Goal: Communication & Community: Participate in discussion

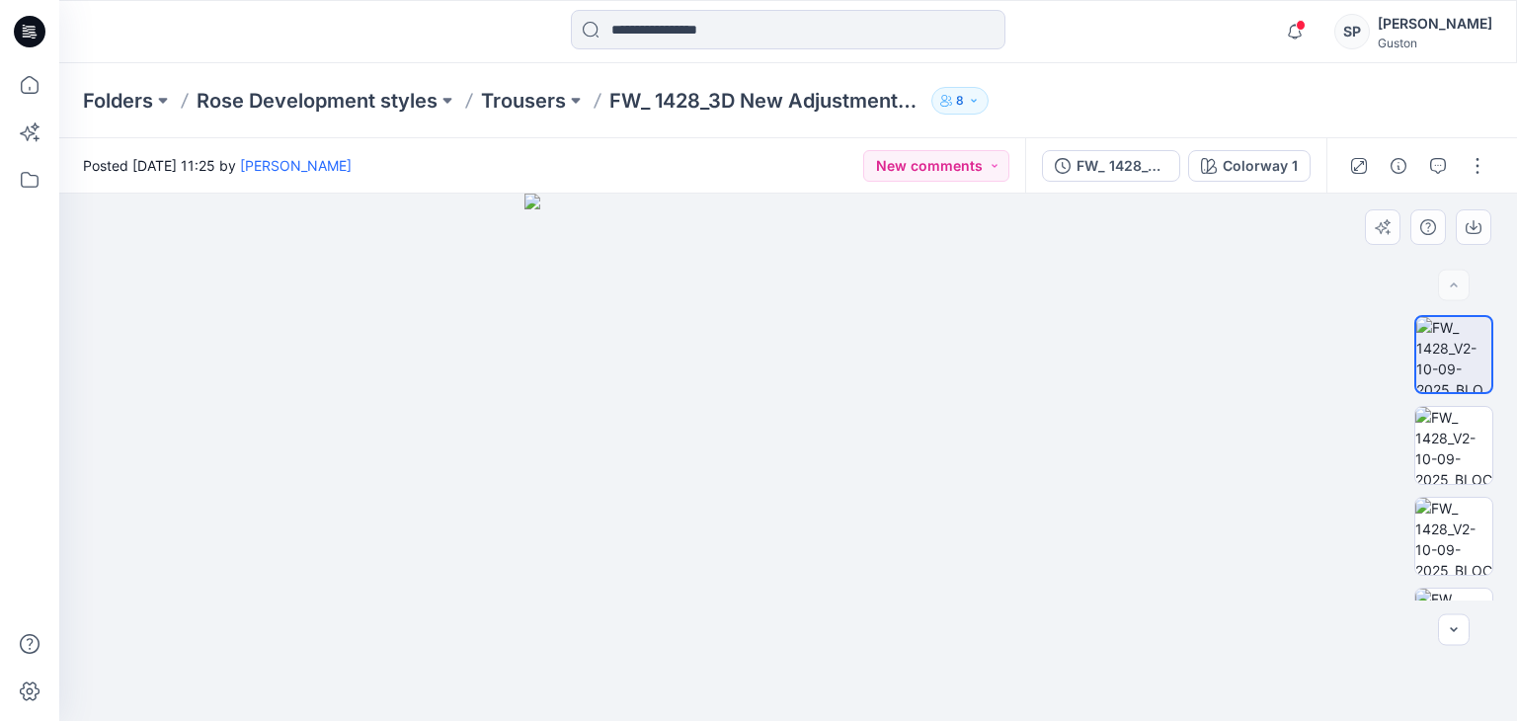
click at [926, 468] on img at bounding box center [787, 457] width 527 height 527
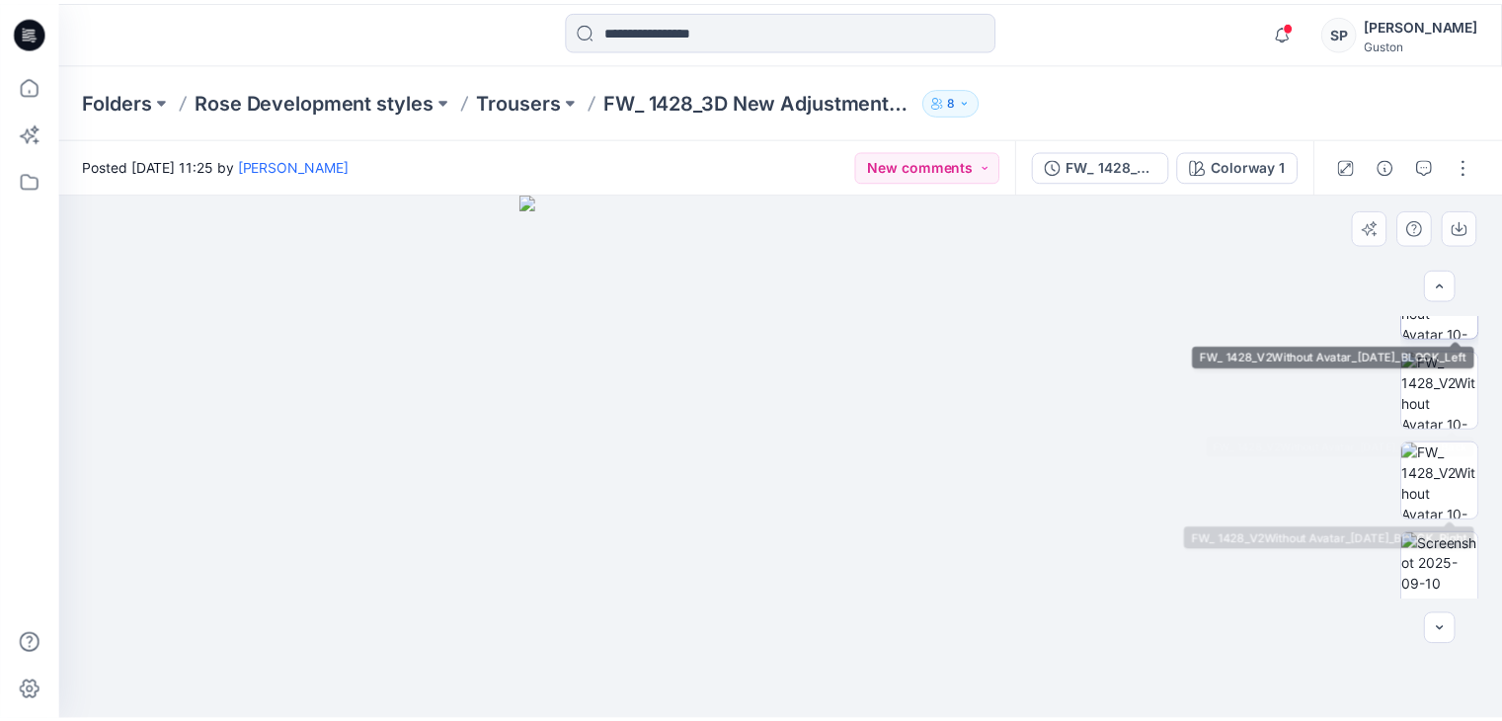
scroll to position [520, 0]
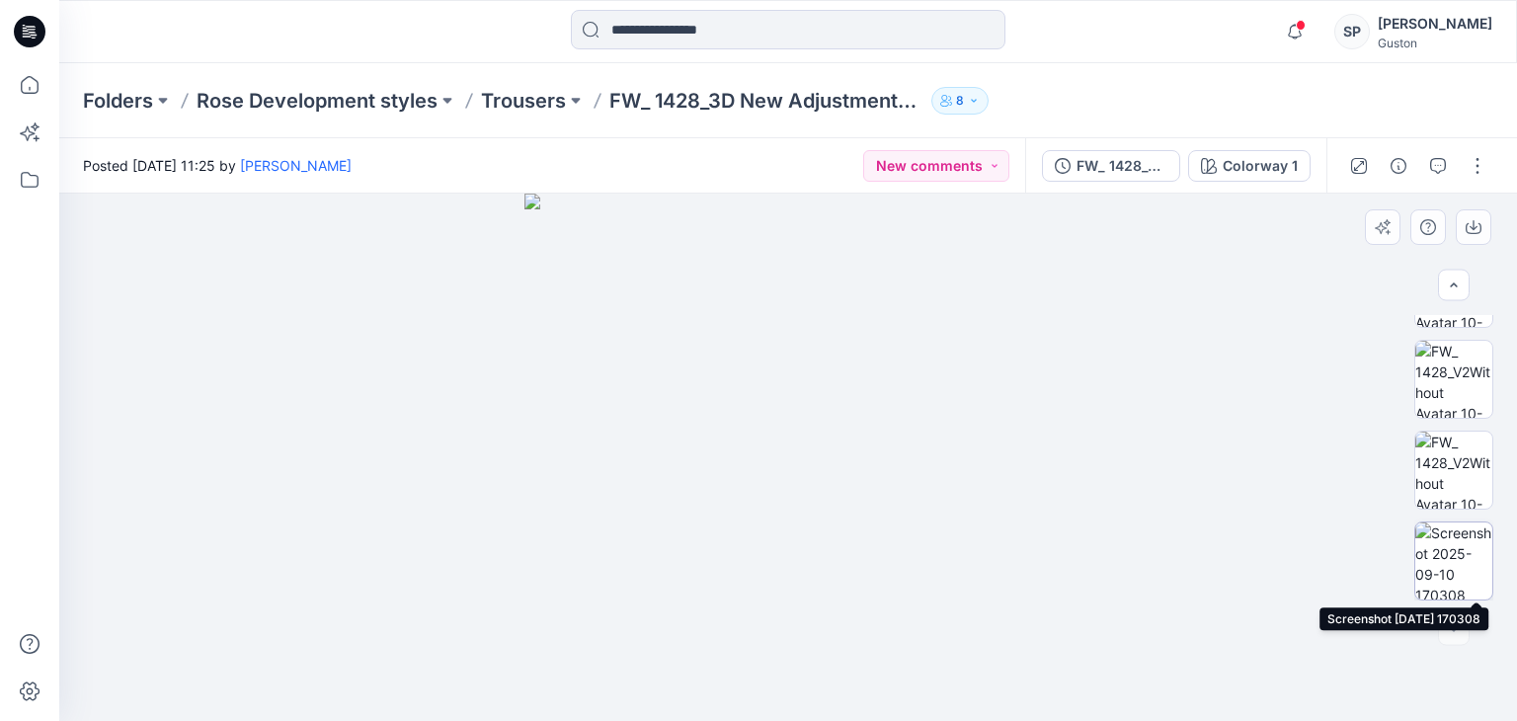
click at [1449, 556] on img at bounding box center [1453, 560] width 77 height 77
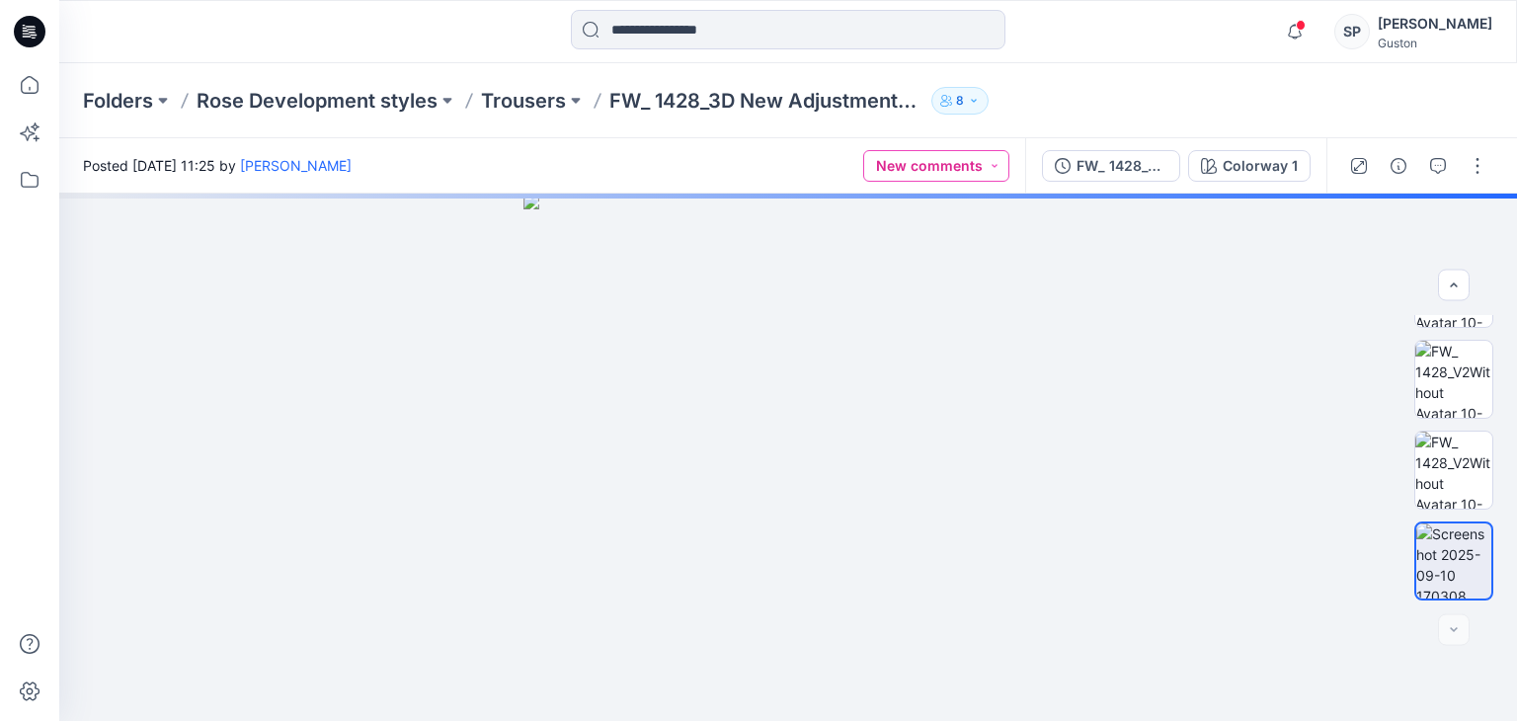
click at [995, 163] on button "New comments" at bounding box center [936, 166] width 146 height 32
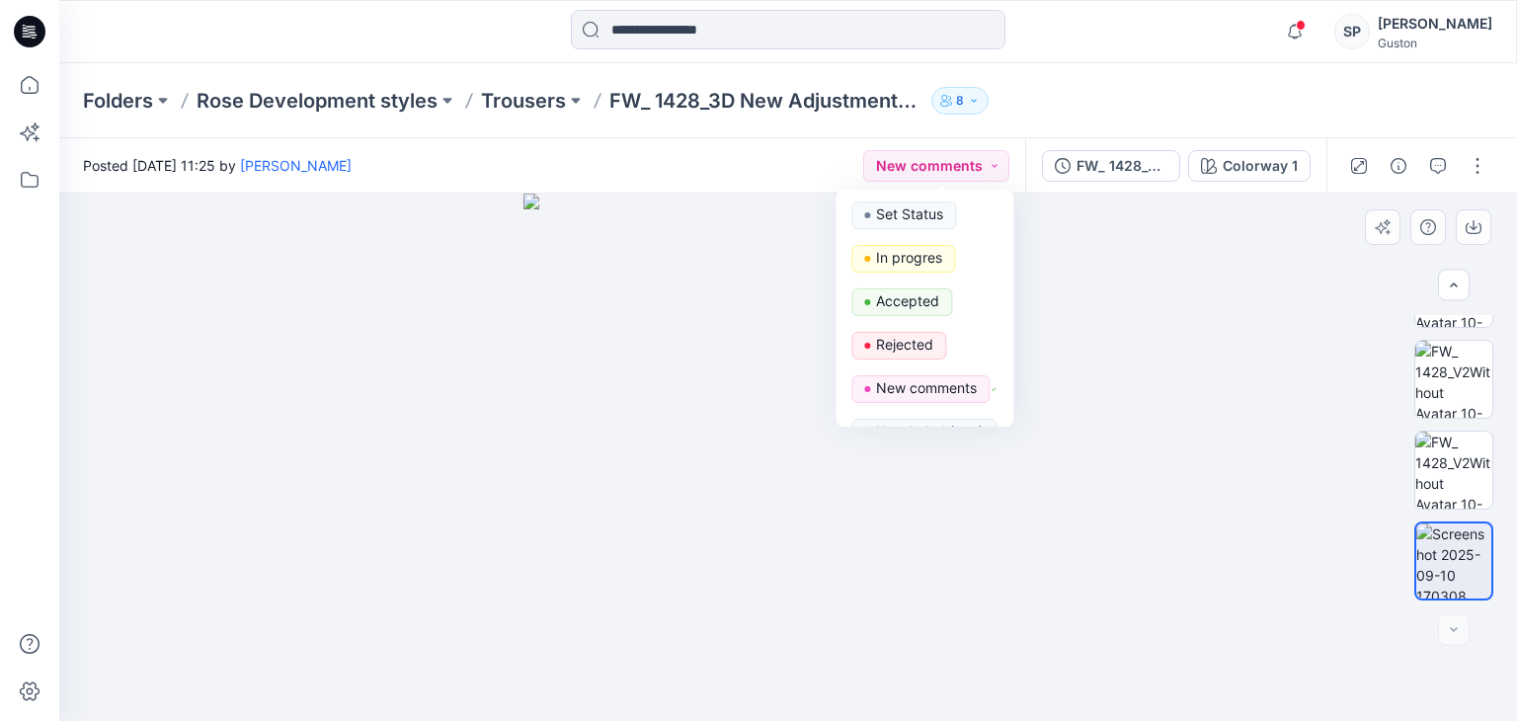
click at [1197, 270] on div at bounding box center [788, 457] width 1458 height 527
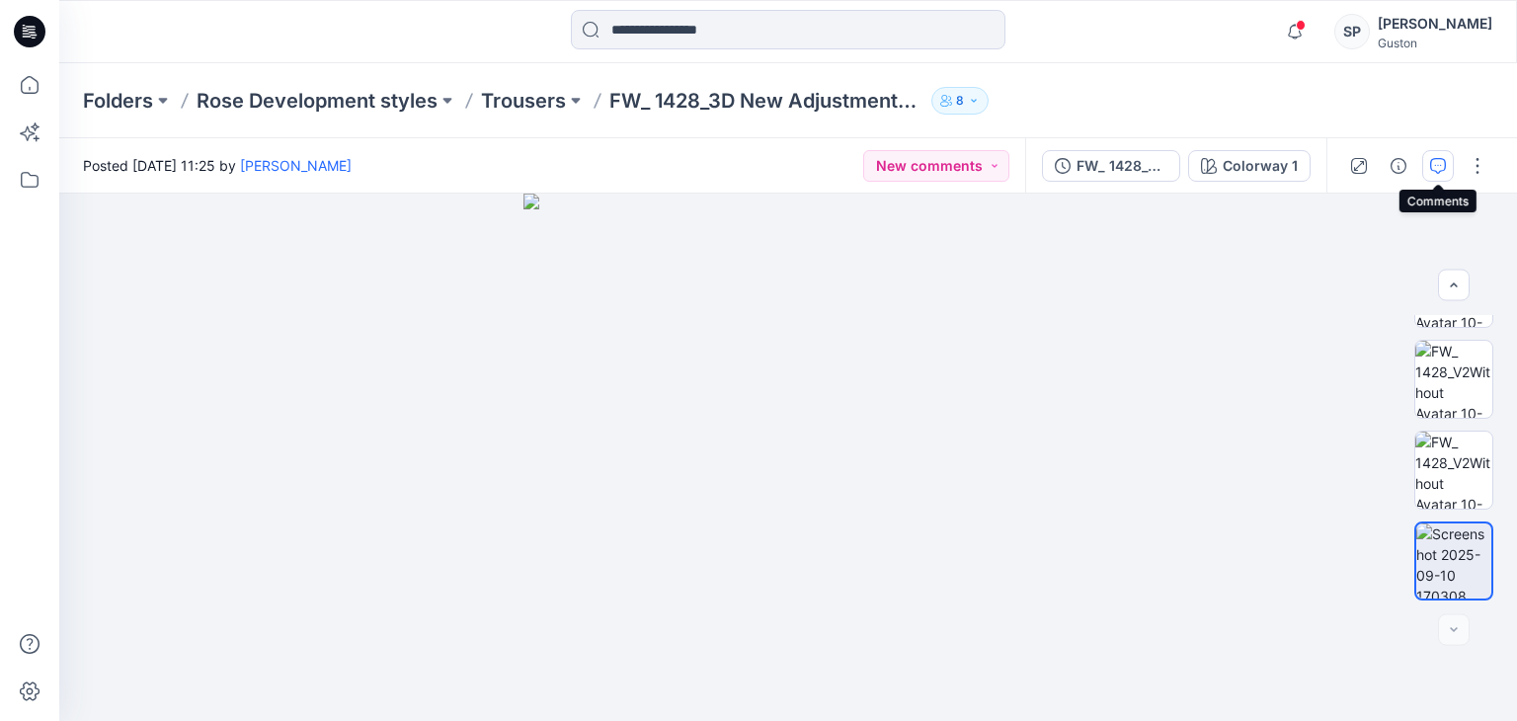
click at [1440, 163] on icon "button" at bounding box center [1438, 166] width 16 height 16
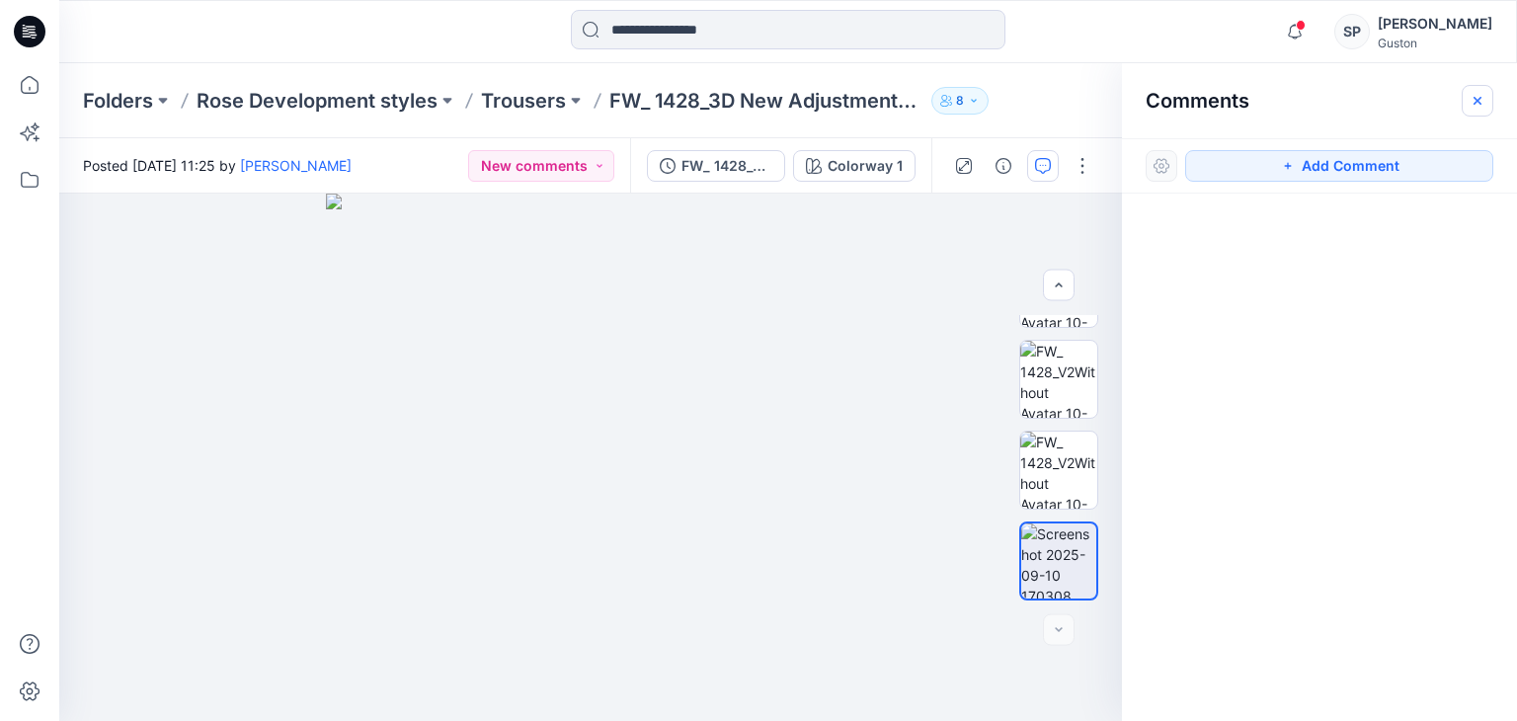
click at [1481, 98] on icon "button" at bounding box center [1477, 101] width 16 height 16
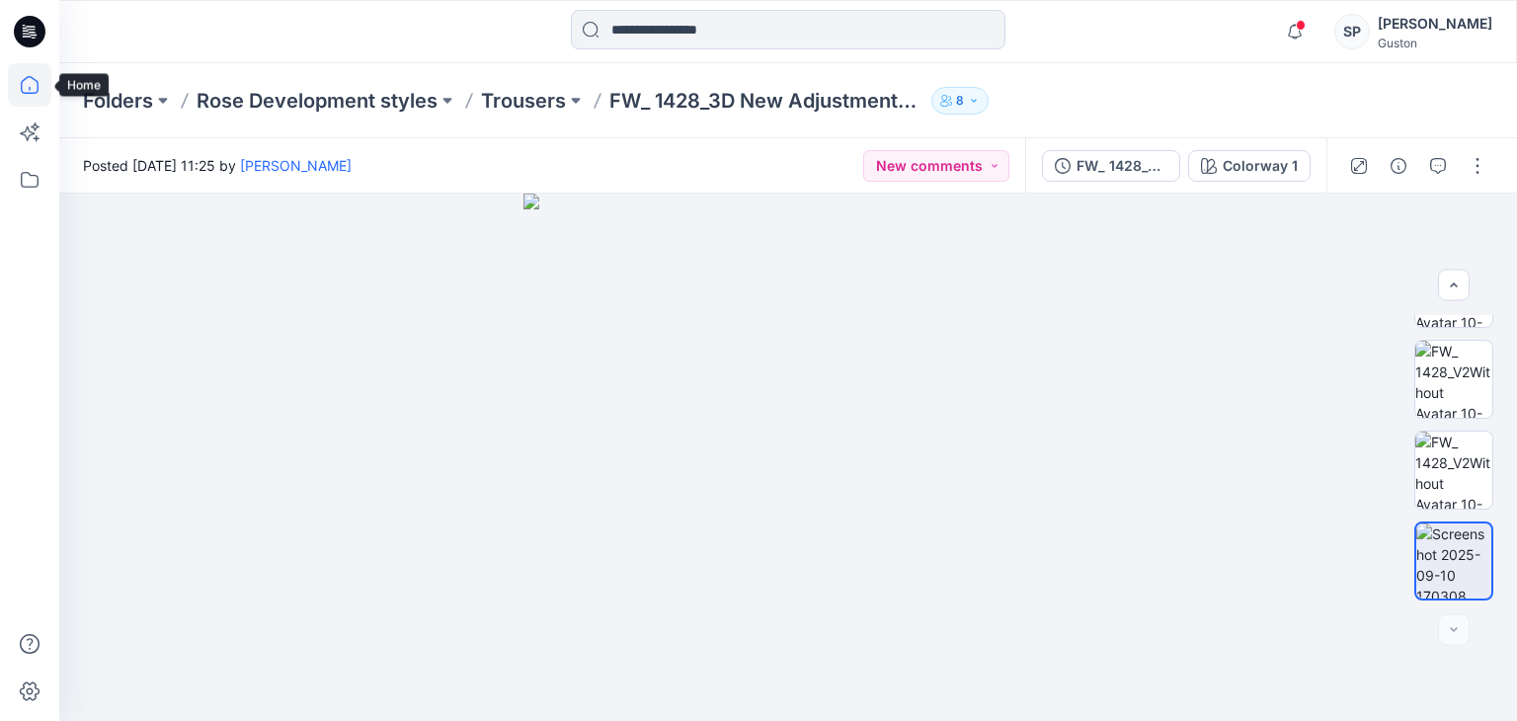
click at [33, 92] on icon at bounding box center [29, 84] width 43 height 43
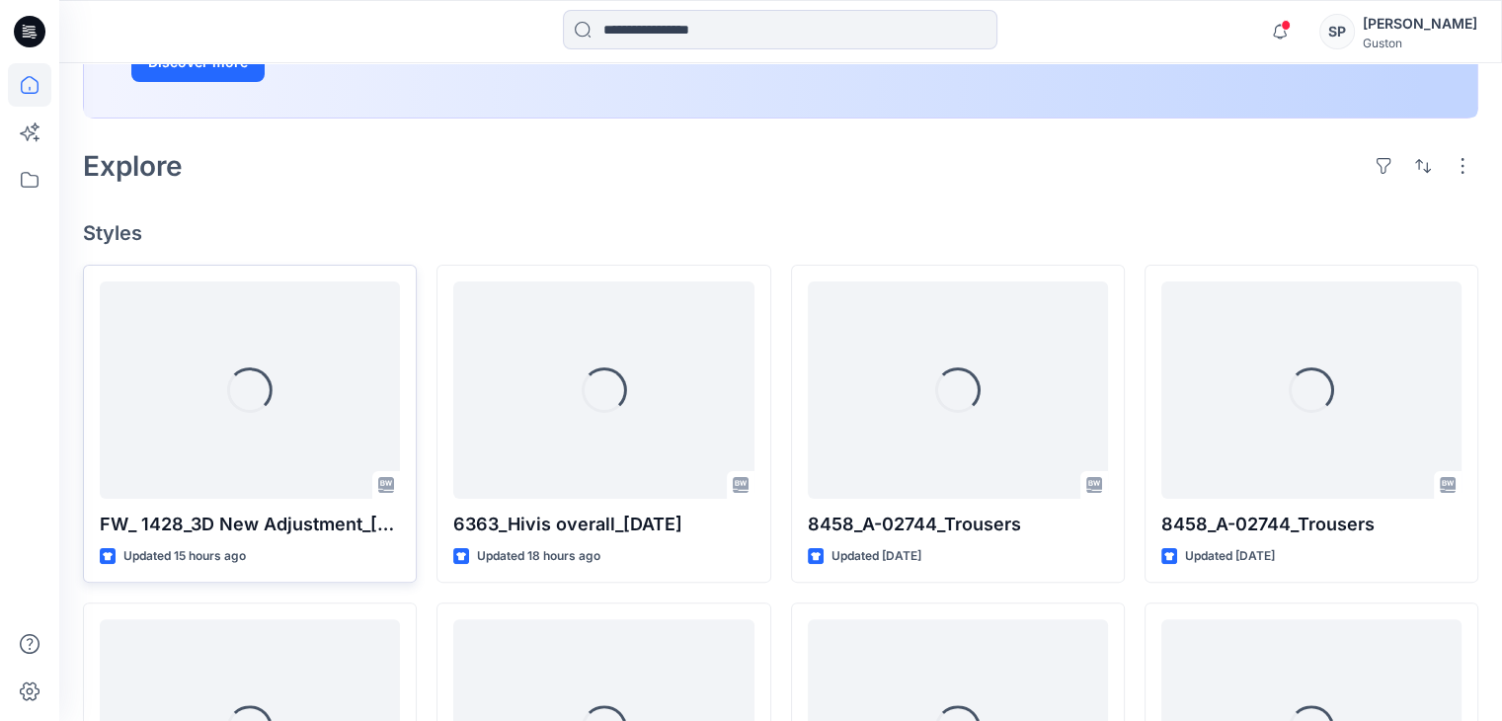
scroll to position [395, 0]
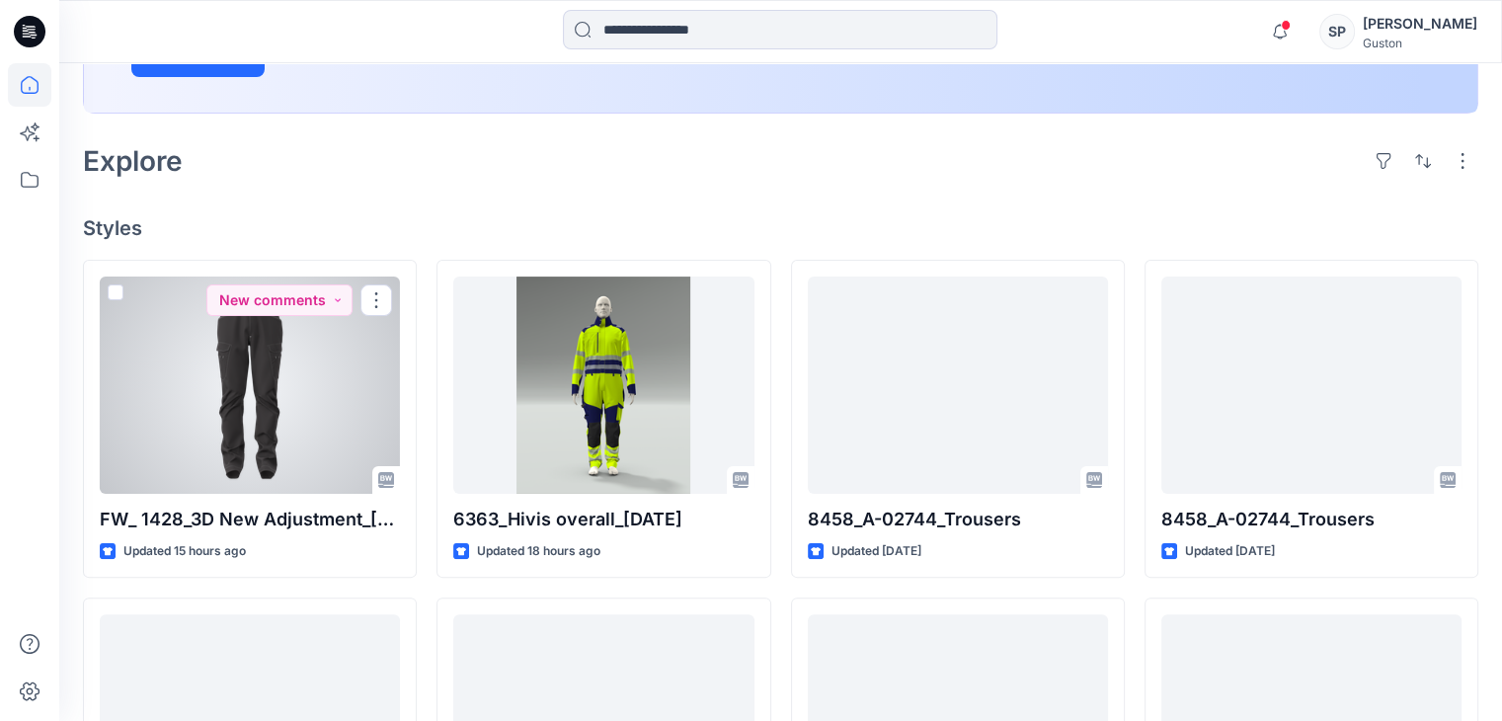
click at [311, 432] on div at bounding box center [250, 385] width 300 height 217
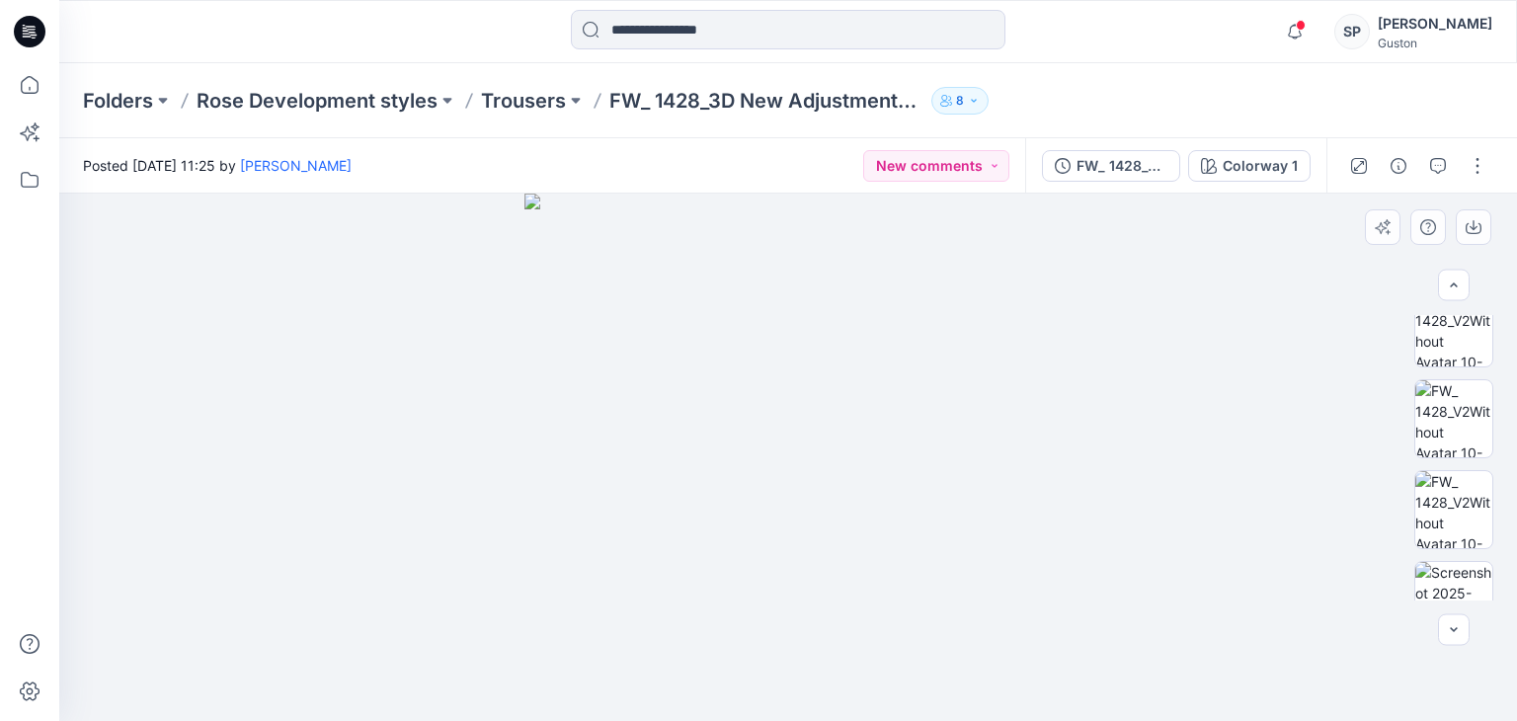
scroll to position [520, 0]
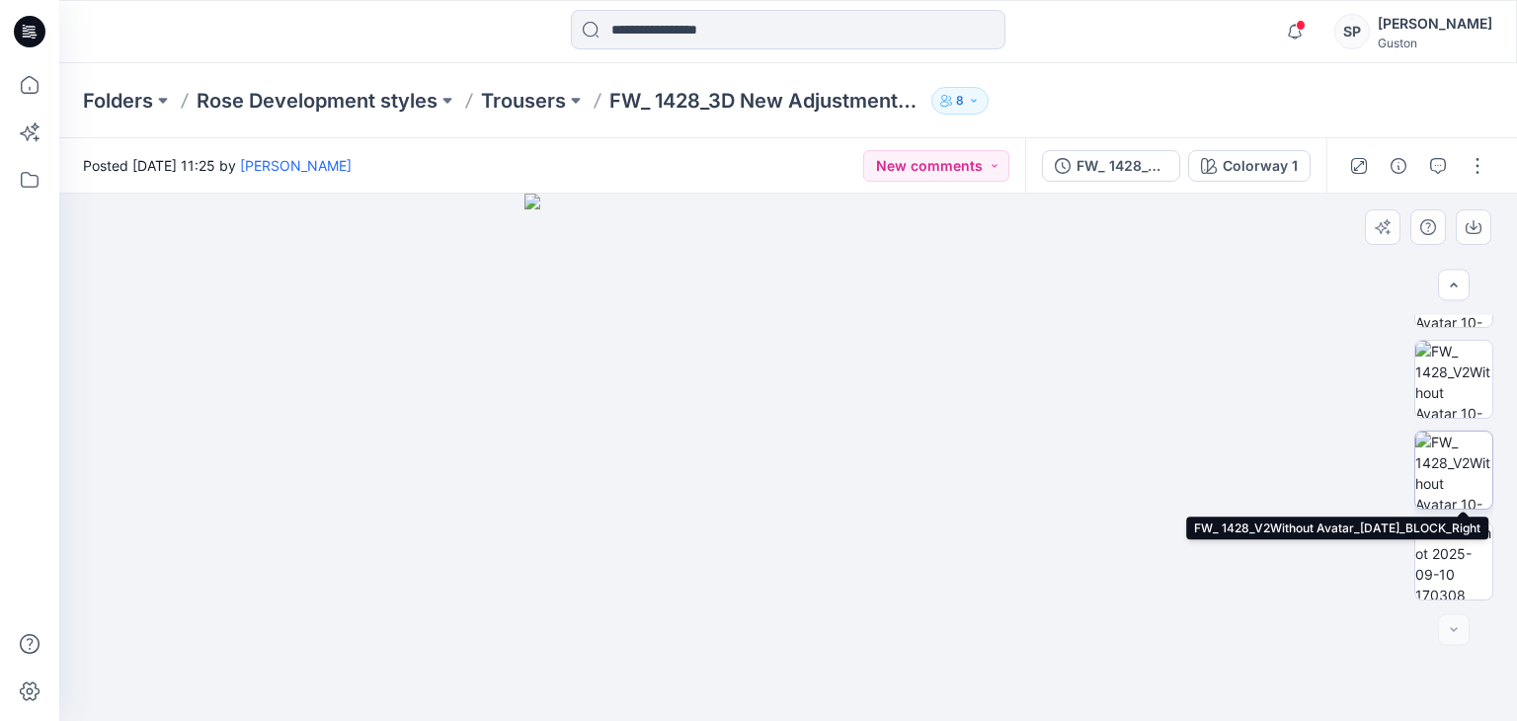
click at [1476, 479] on img at bounding box center [1453, 470] width 77 height 77
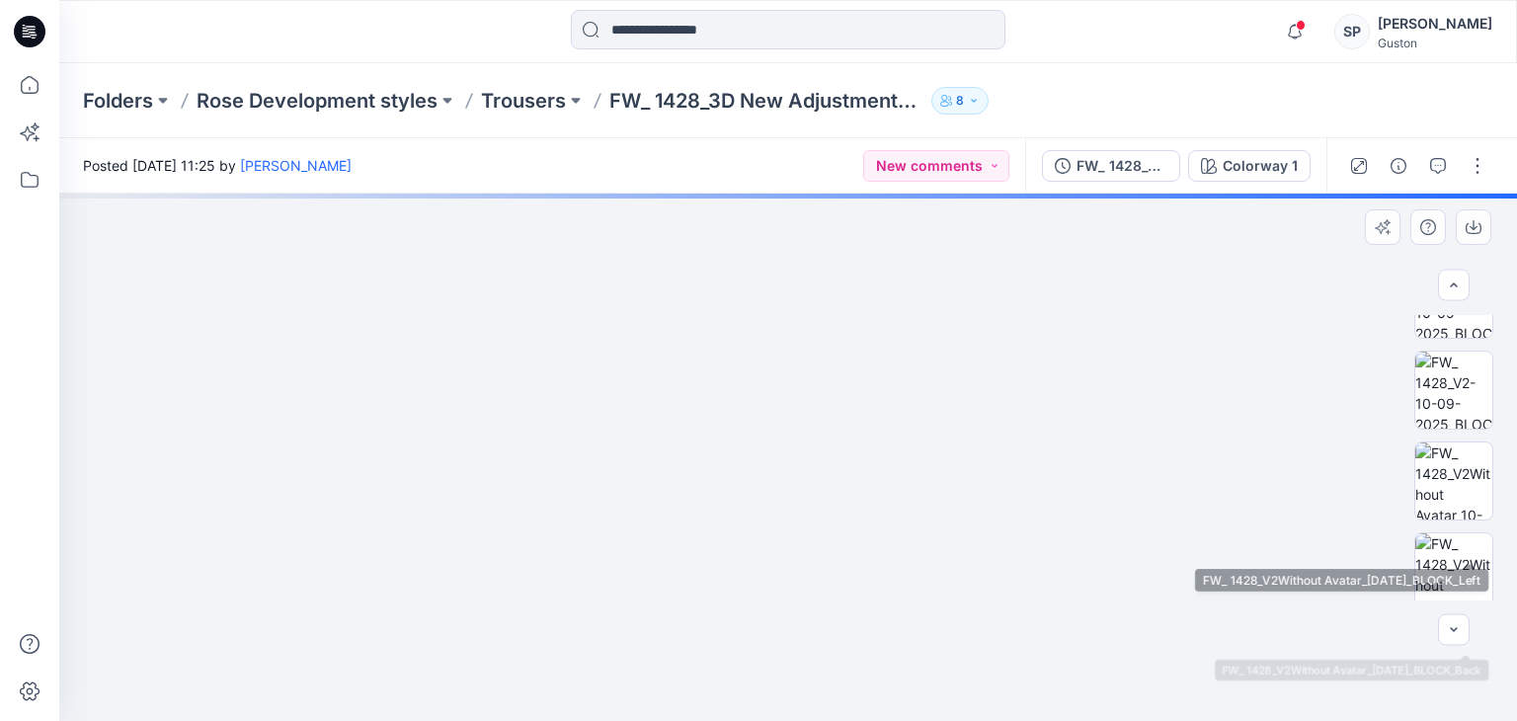
scroll to position [0, 0]
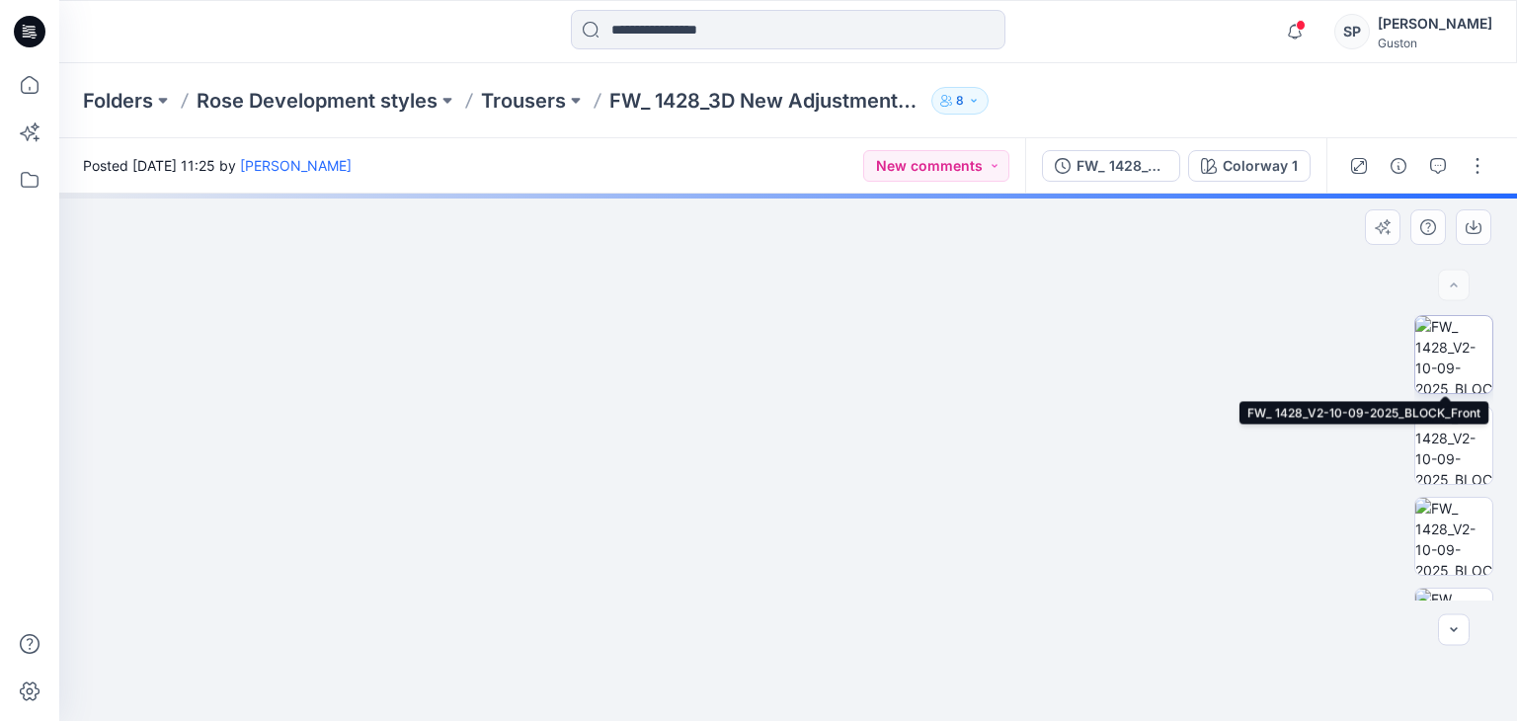
click at [1438, 374] on img at bounding box center [1453, 354] width 77 height 77
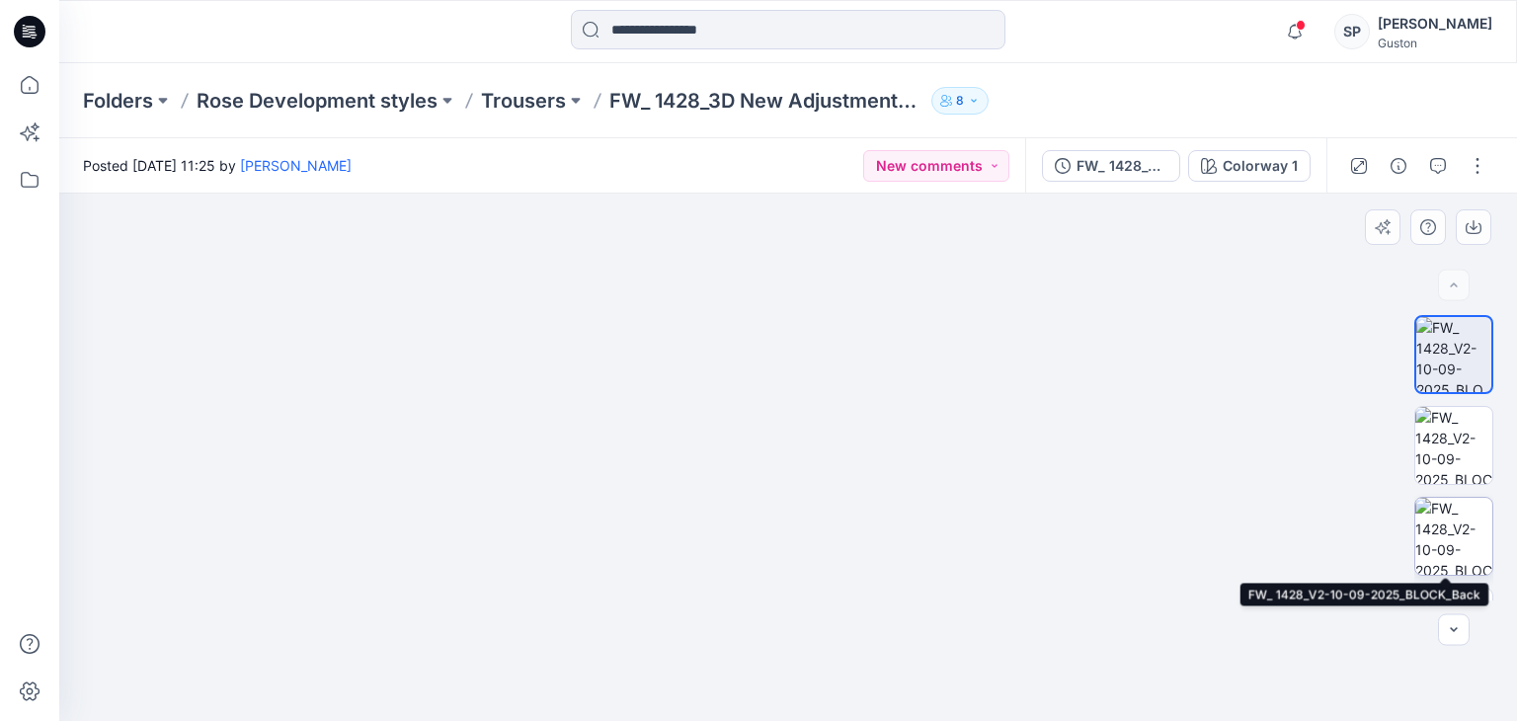
click at [1427, 533] on img at bounding box center [1453, 536] width 77 height 77
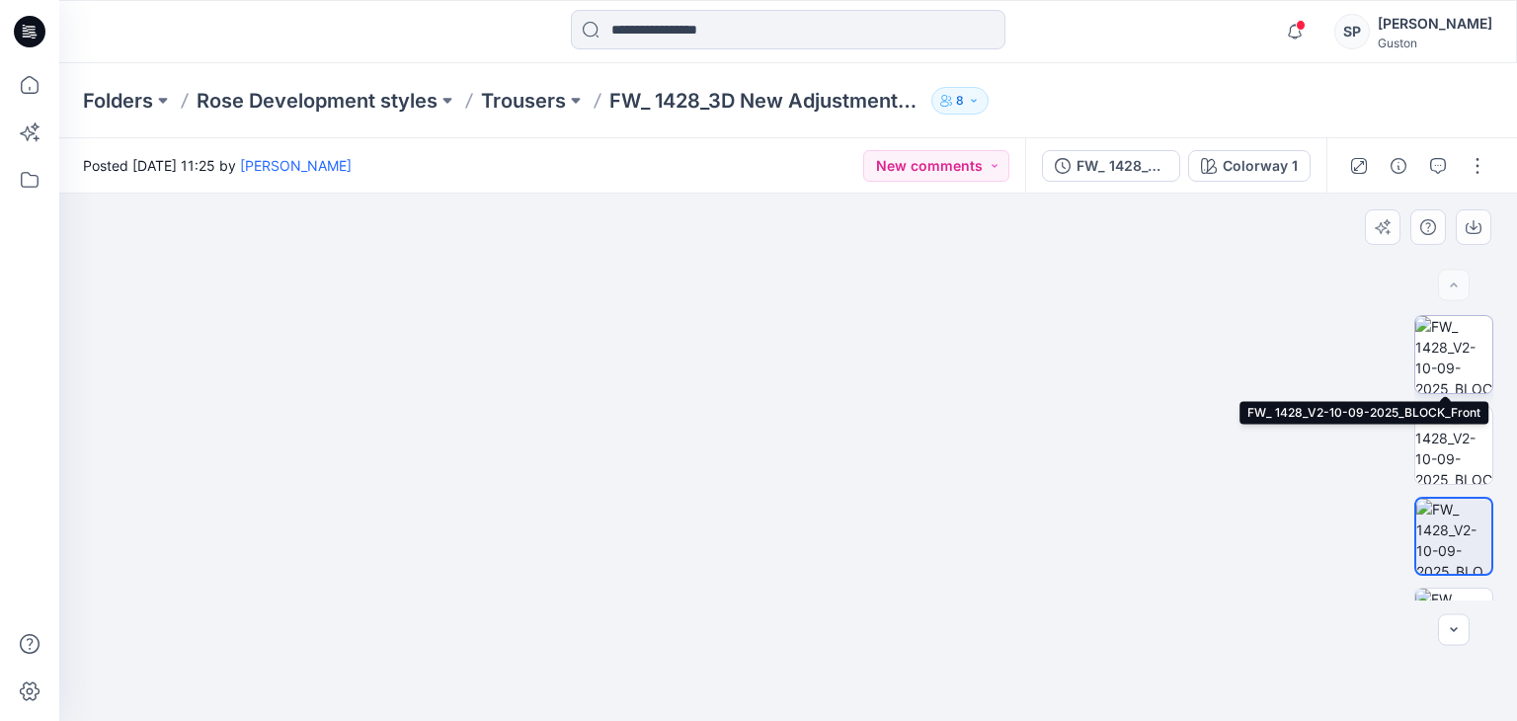
click at [1429, 342] on img at bounding box center [1453, 354] width 77 height 77
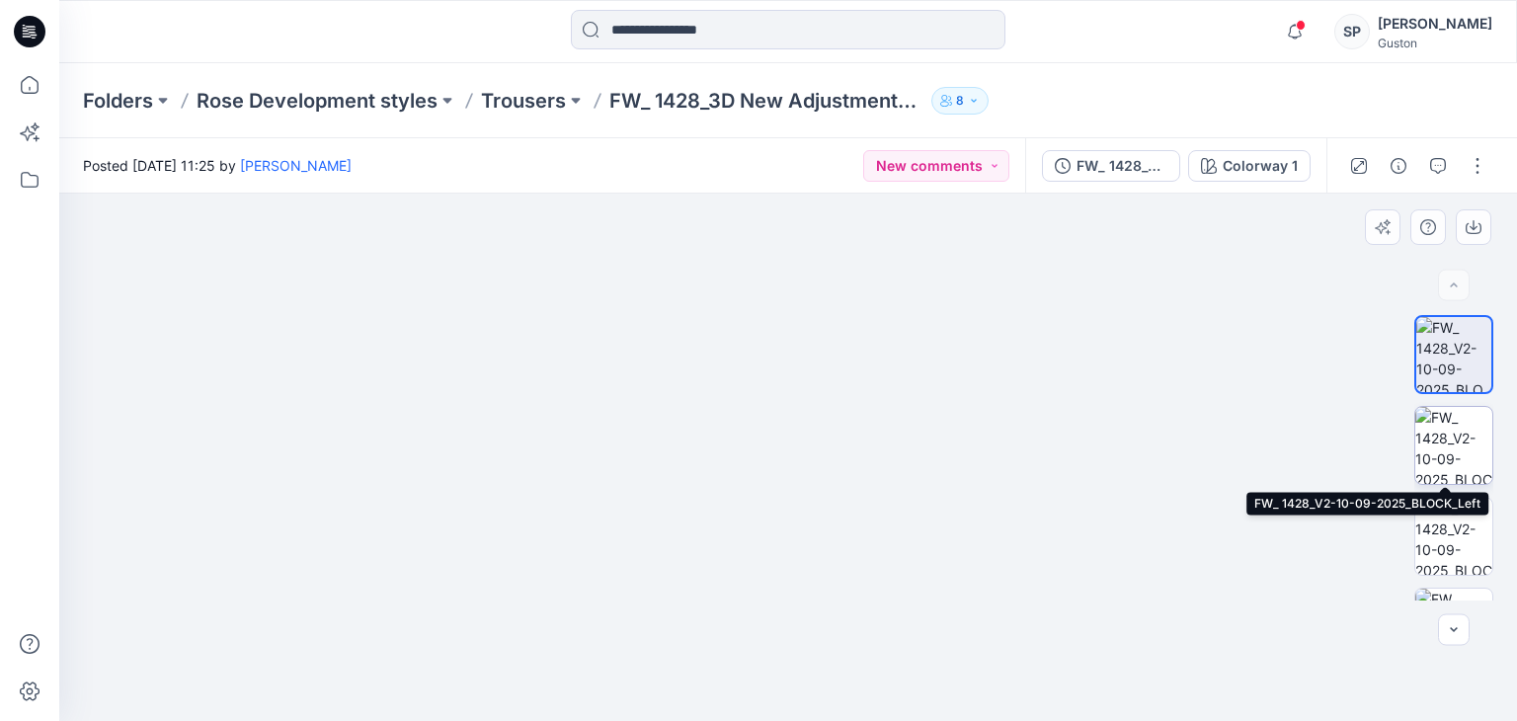
click at [1473, 463] on img at bounding box center [1453, 445] width 77 height 77
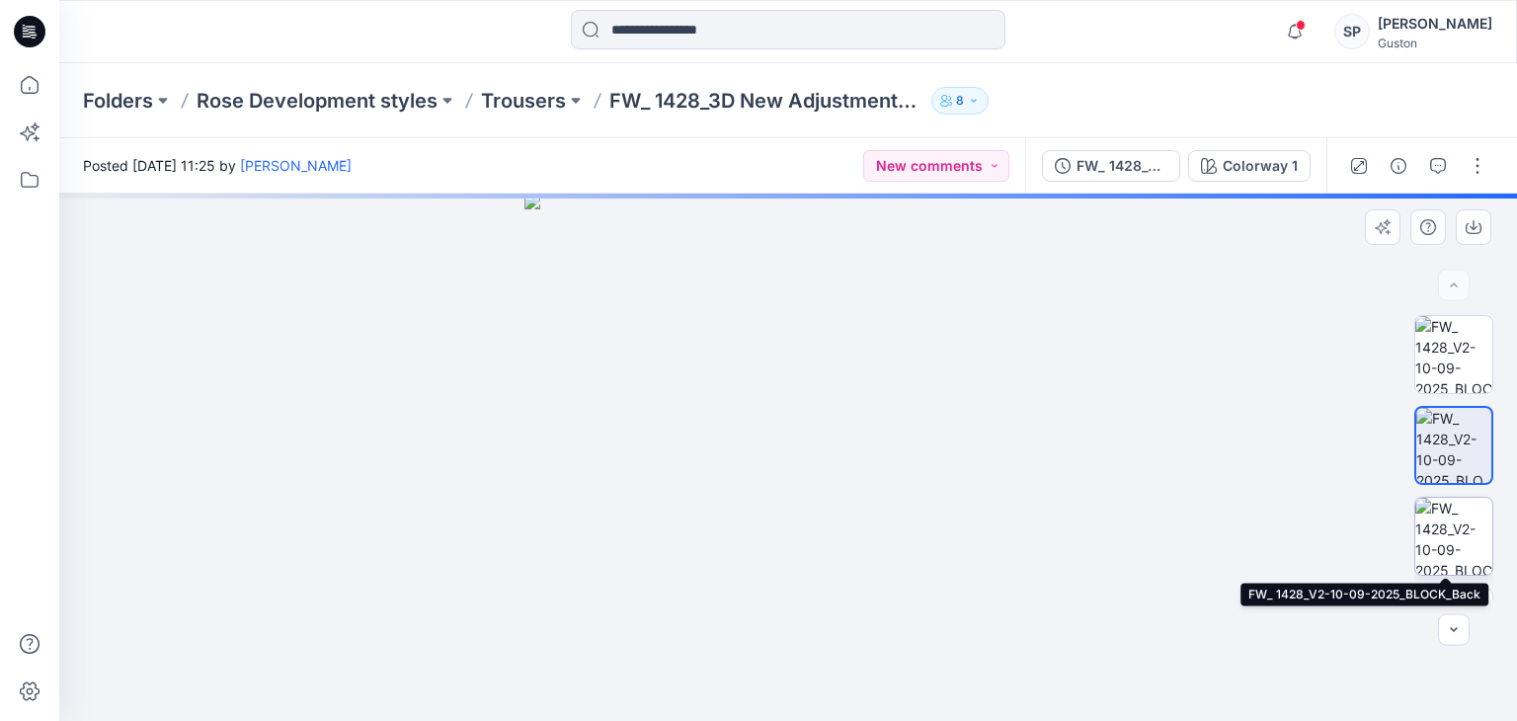
click at [1442, 515] on img at bounding box center [1453, 536] width 77 height 77
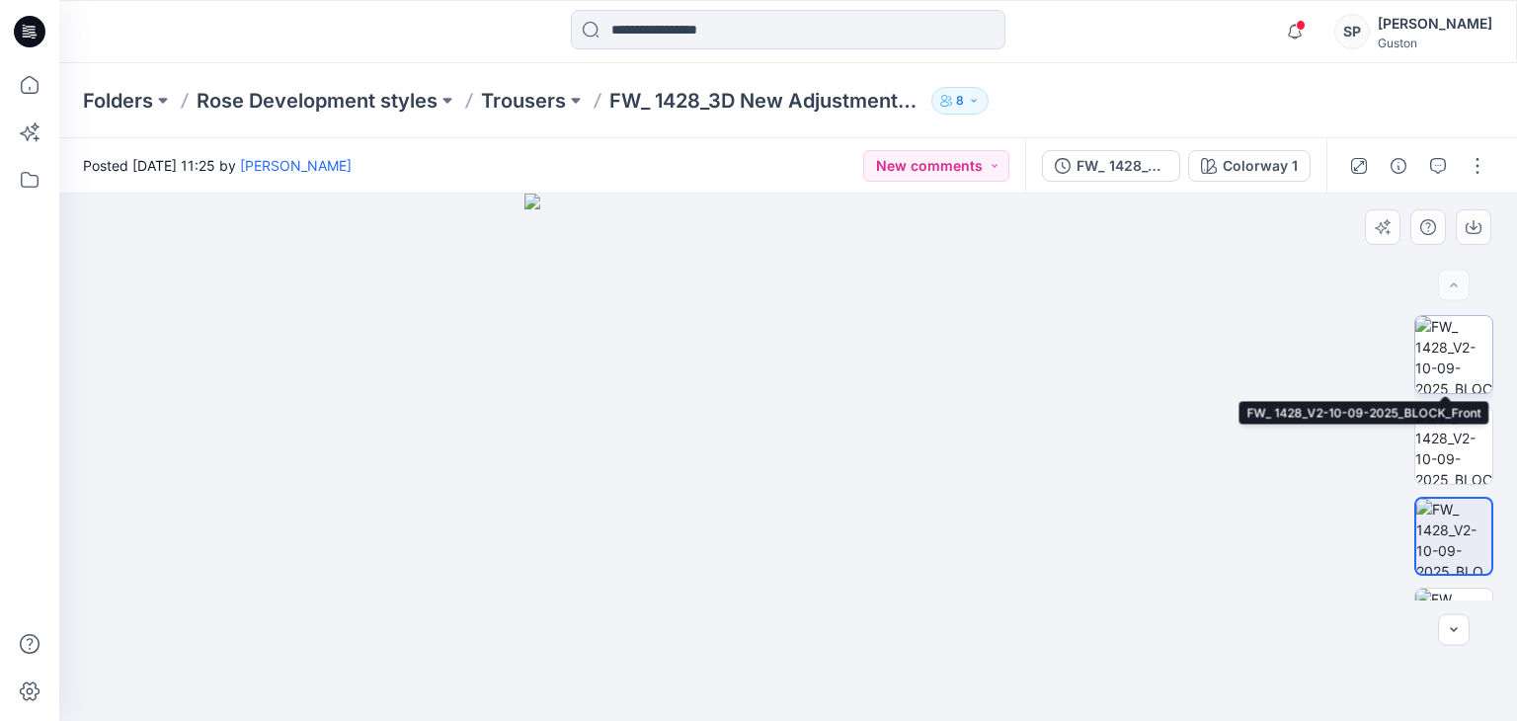
click at [1474, 351] on img at bounding box center [1453, 354] width 77 height 77
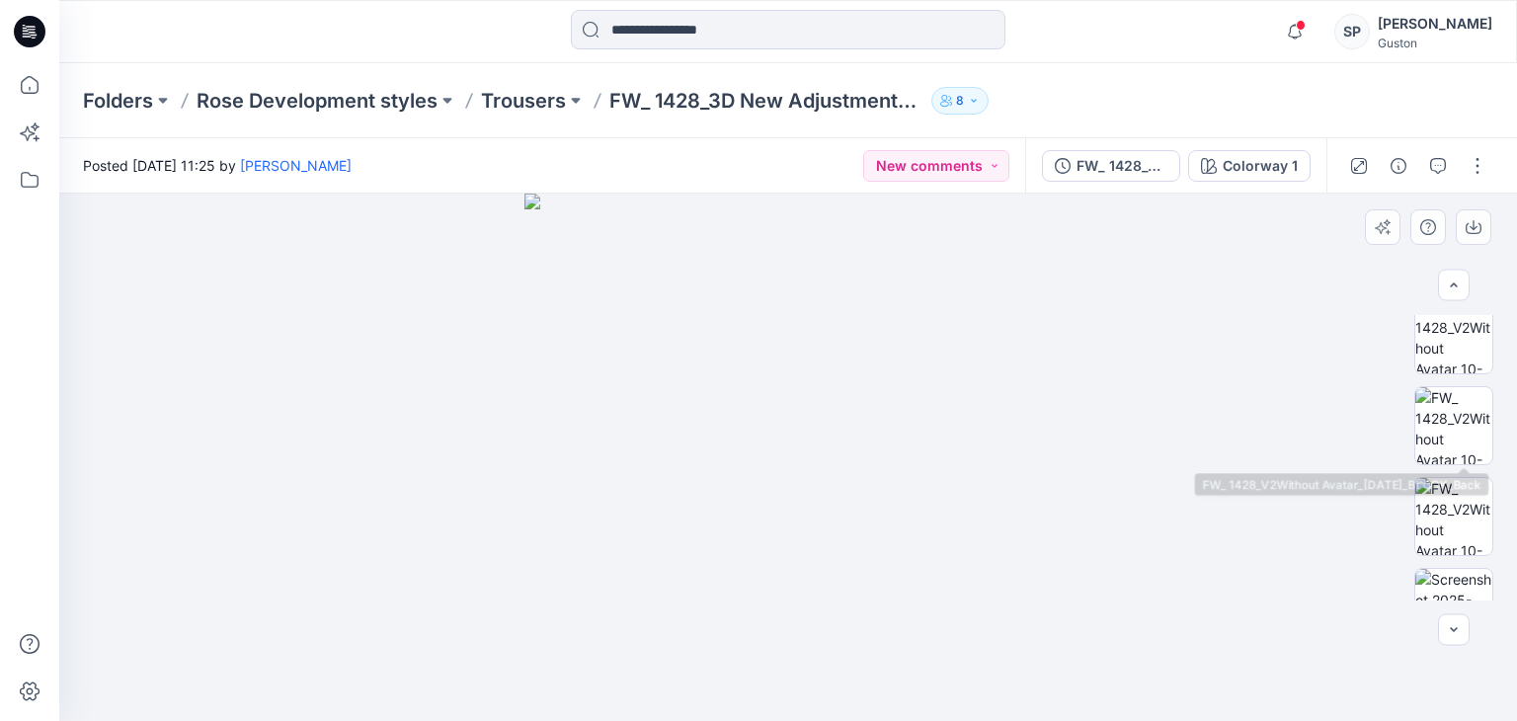
scroll to position [482, 0]
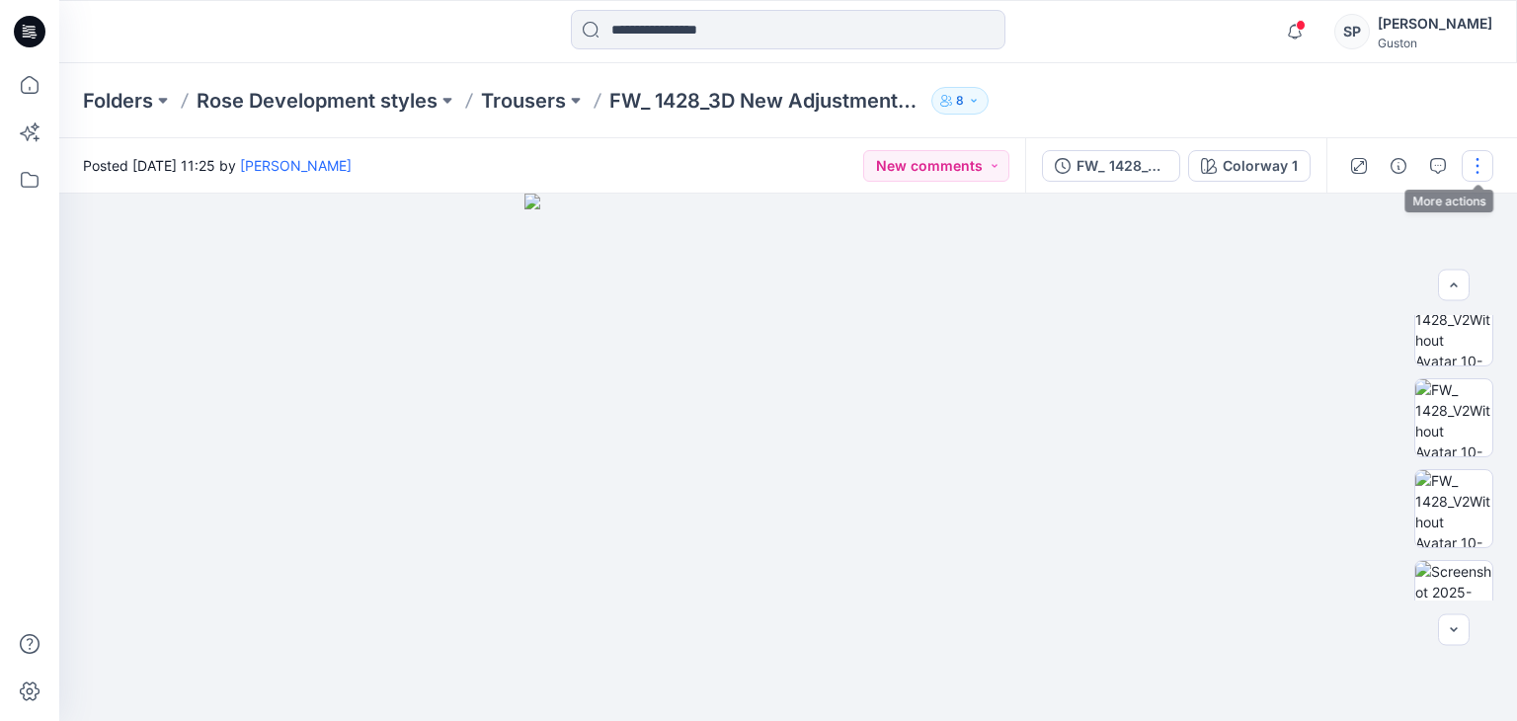
click at [1473, 171] on button "button" at bounding box center [1478, 166] width 32 height 32
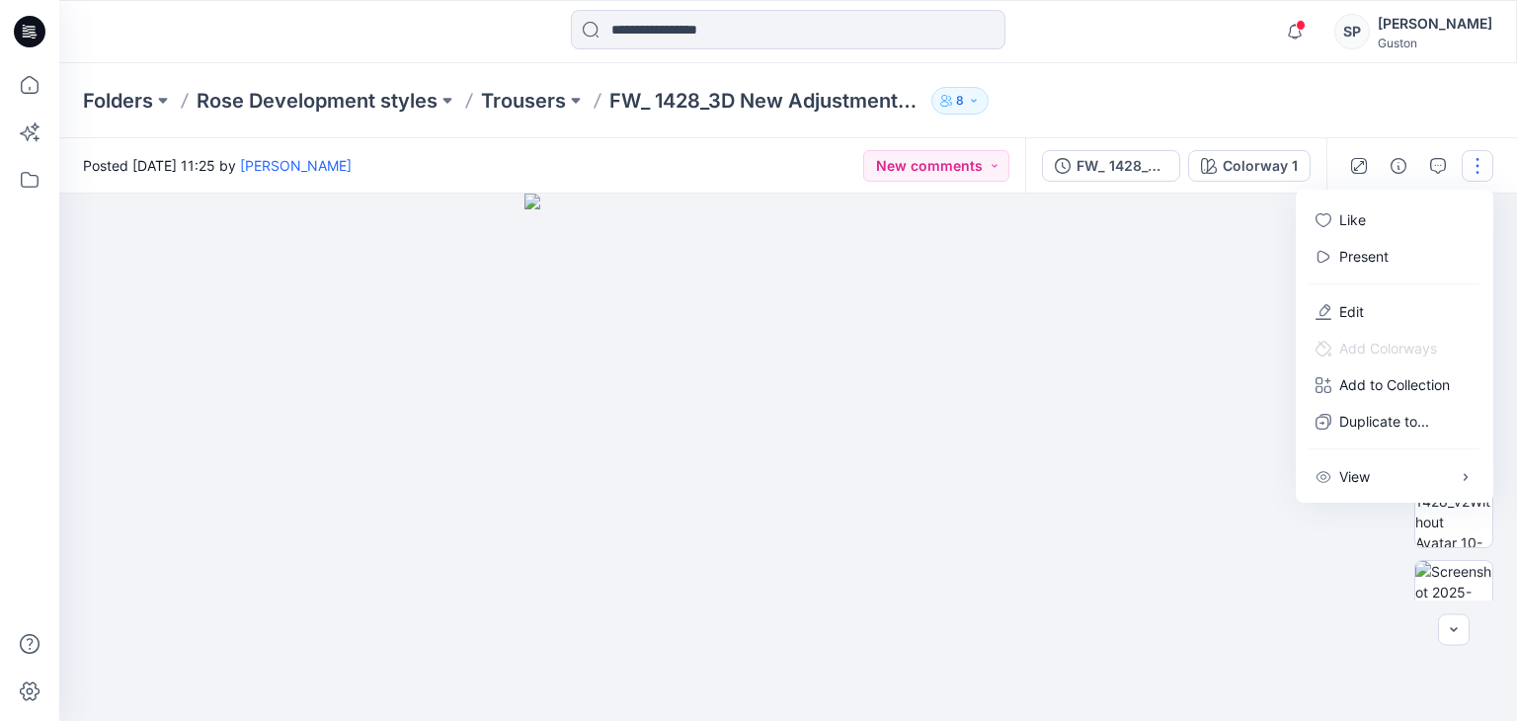
click at [1193, 230] on div at bounding box center [788, 457] width 1458 height 527
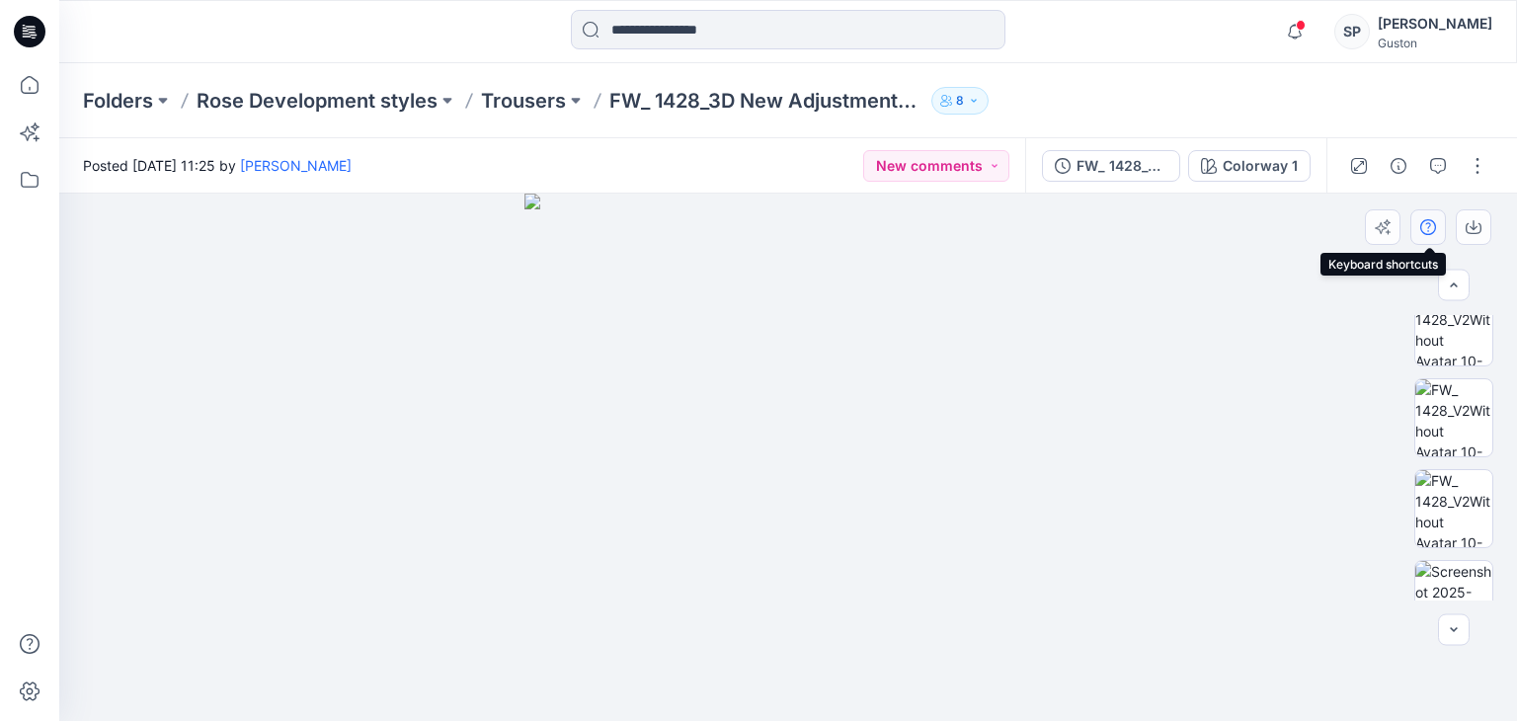
click at [1422, 226] on icon "button" at bounding box center [1428, 227] width 16 height 16
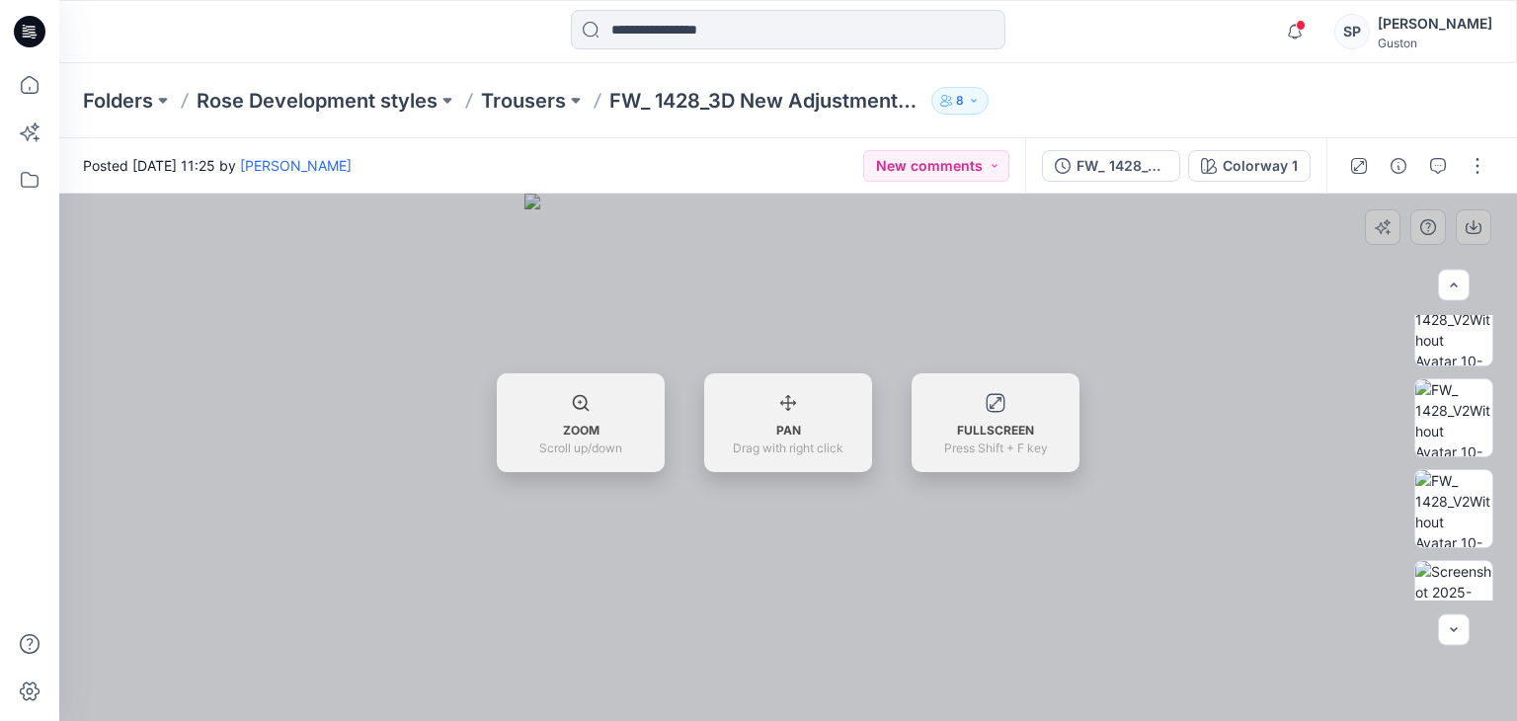
click at [1331, 319] on div at bounding box center [788, 457] width 1458 height 527
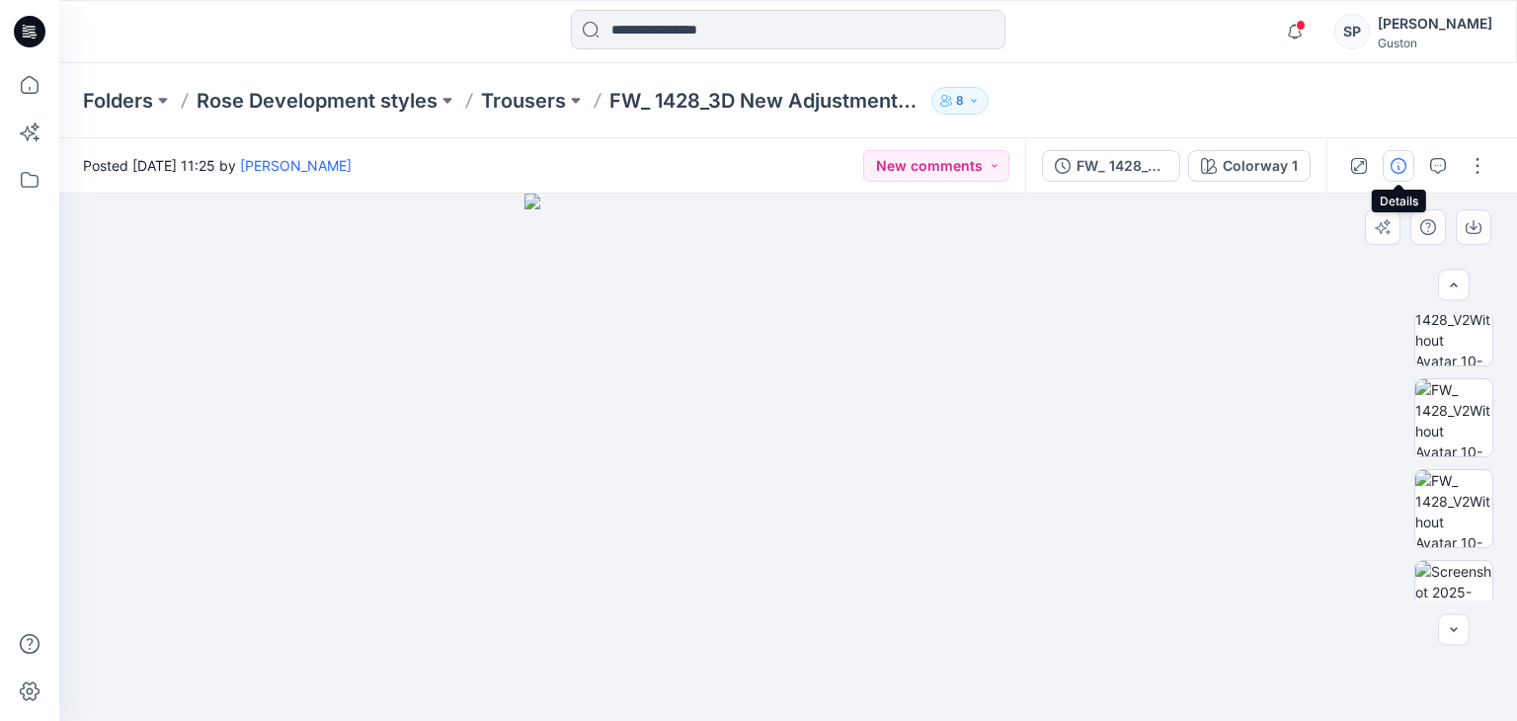
click at [1397, 172] on icon "button" at bounding box center [1398, 166] width 16 height 16
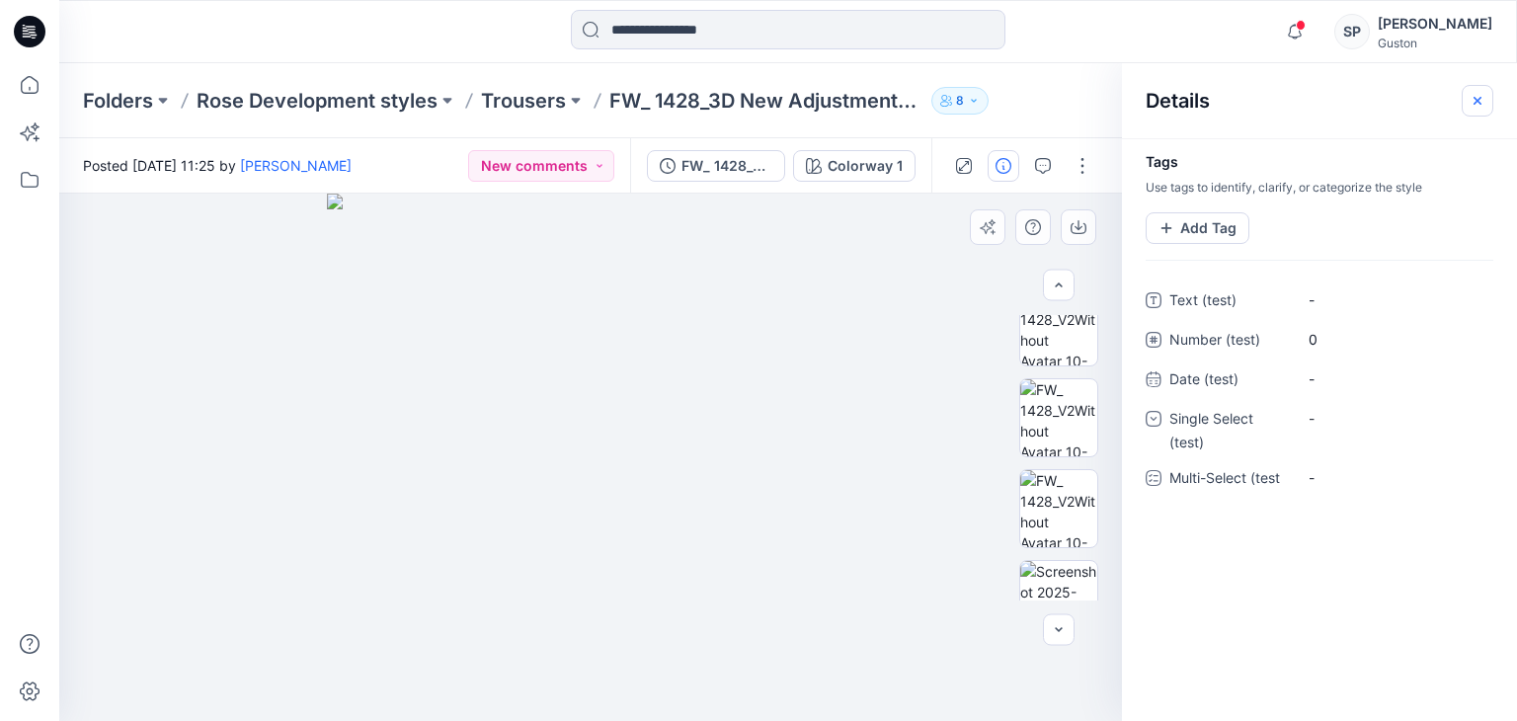
click at [1485, 104] on button "button" at bounding box center [1478, 101] width 32 height 32
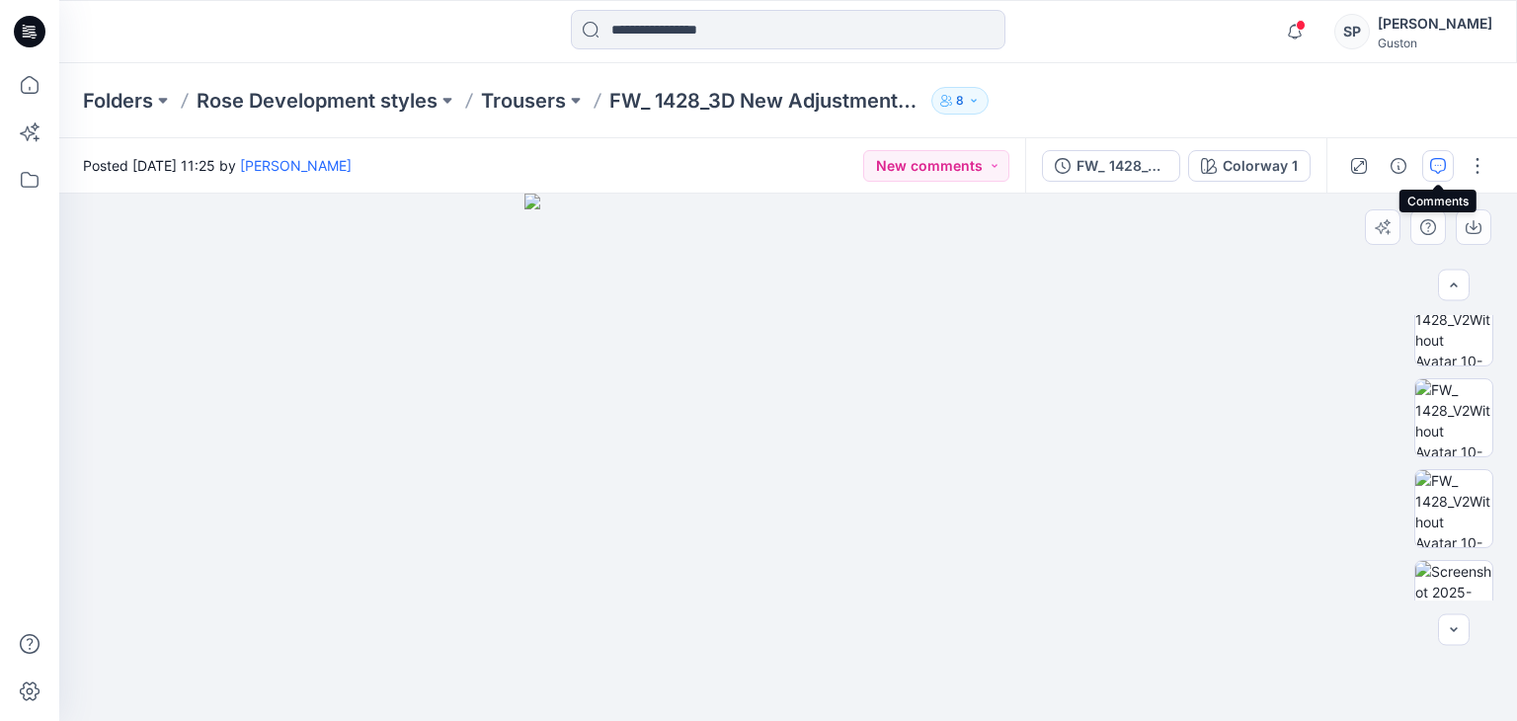
click at [1438, 163] on icon "button" at bounding box center [1438, 166] width 16 height 16
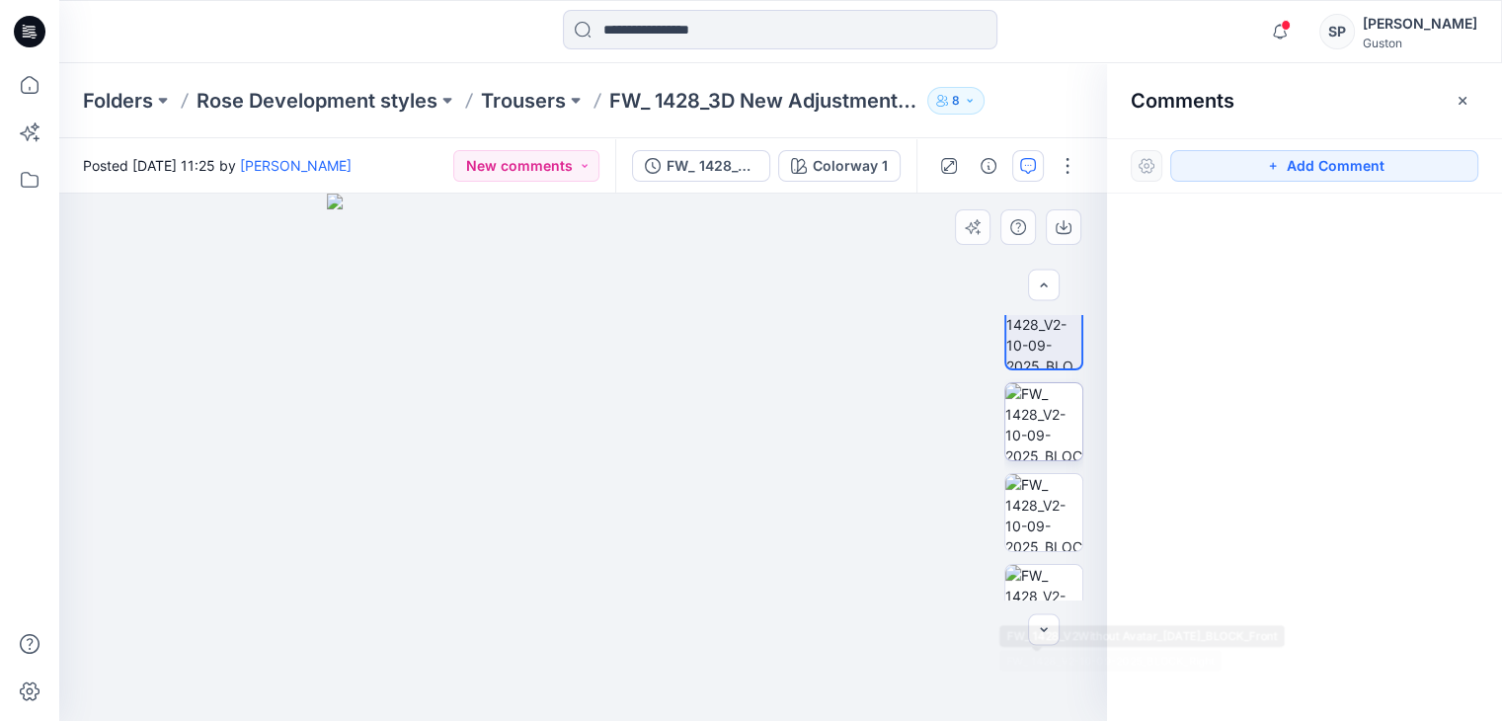
scroll to position [0, 0]
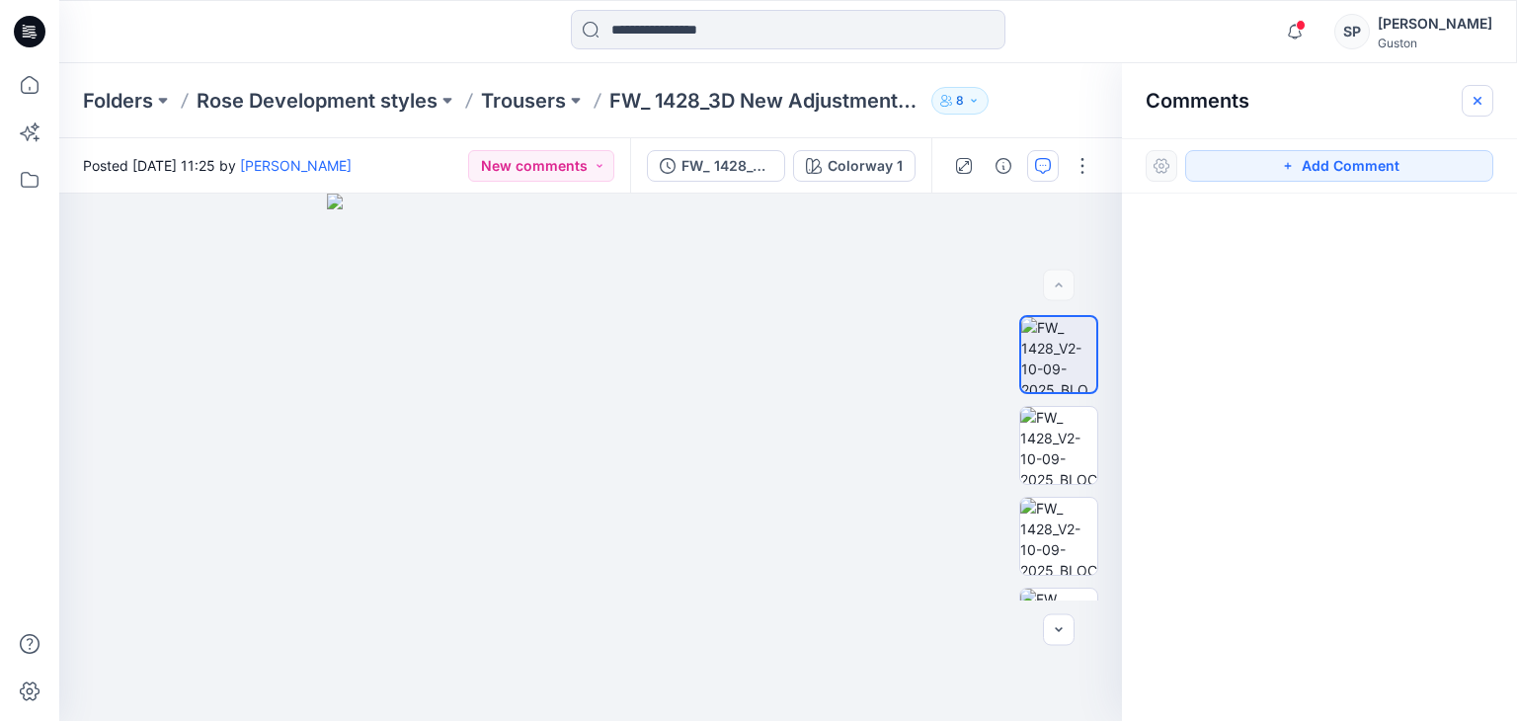
click at [1470, 105] on icon "button" at bounding box center [1477, 101] width 16 height 16
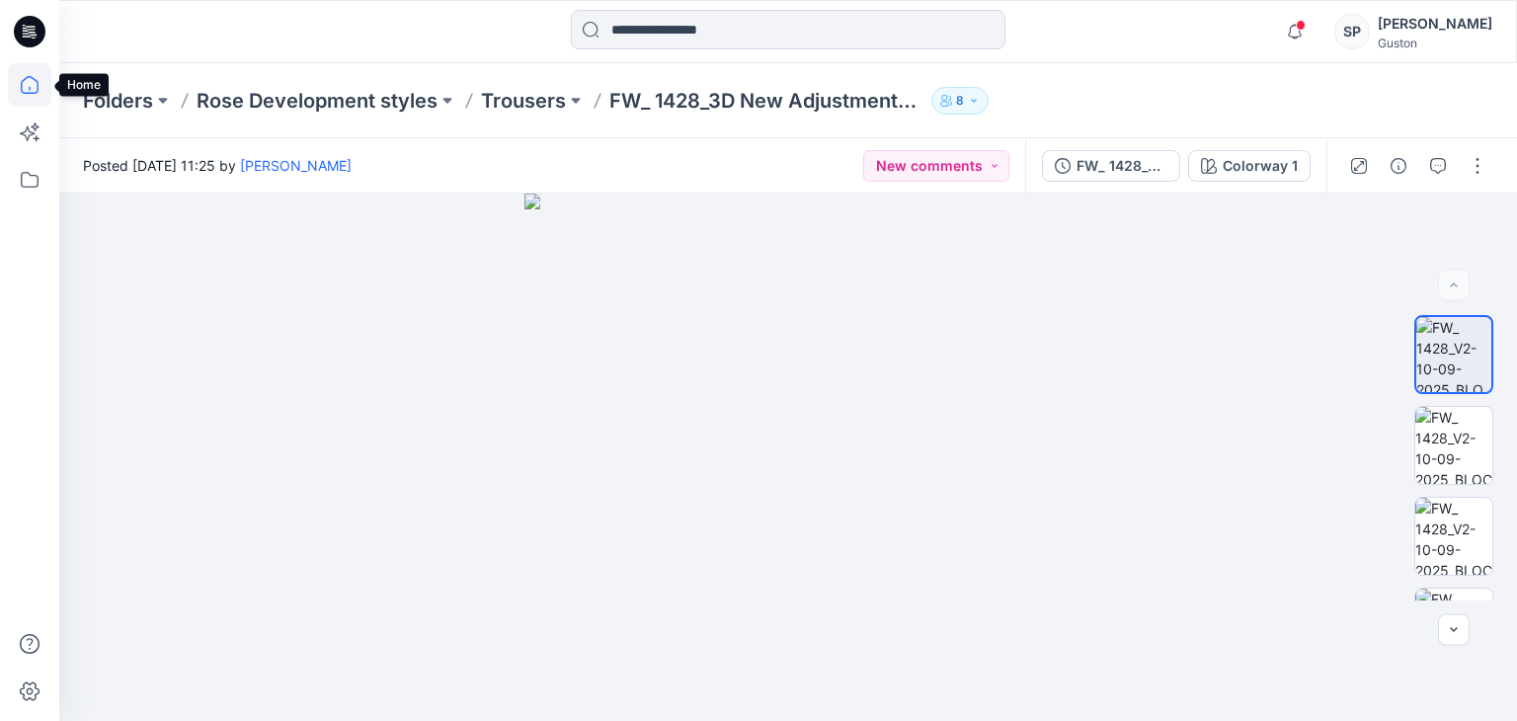
click at [43, 84] on icon at bounding box center [29, 84] width 43 height 43
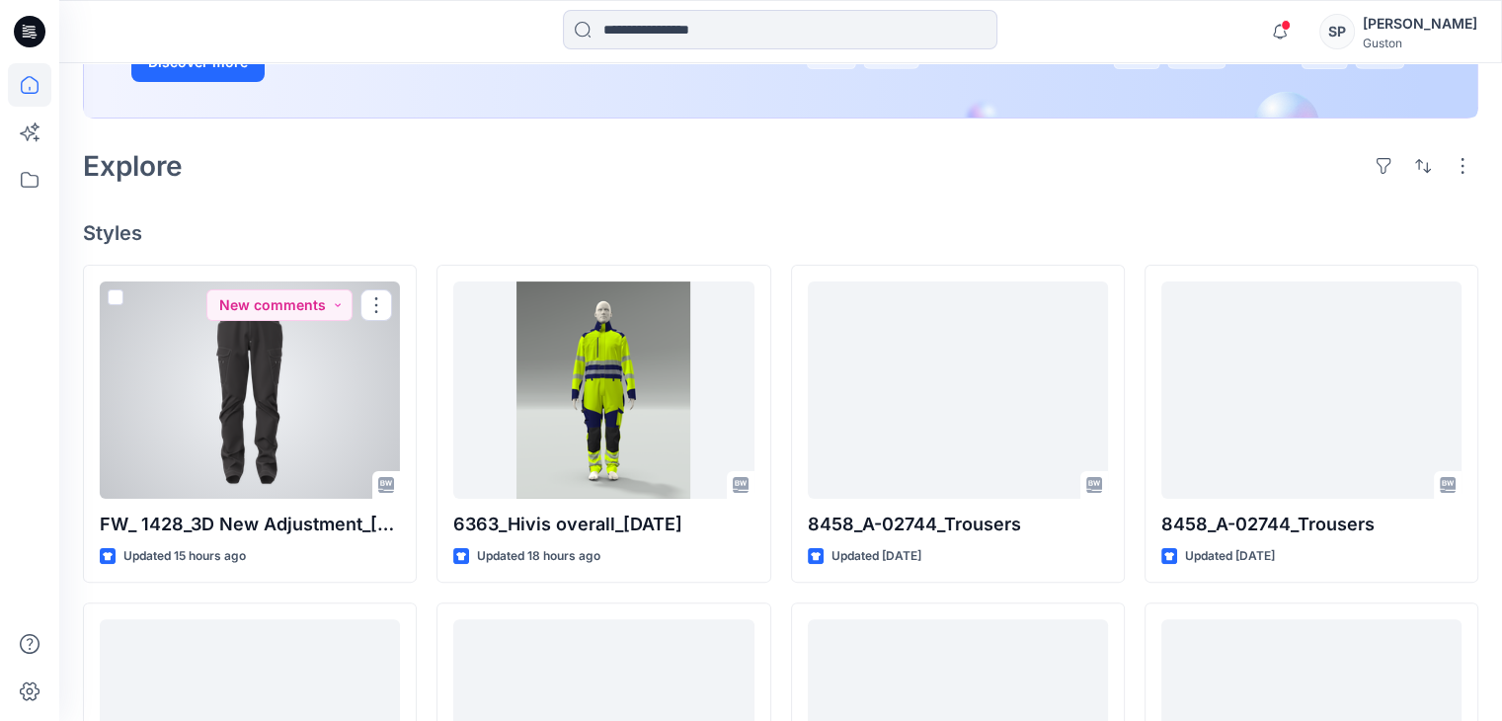
scroll to position [395, 0]
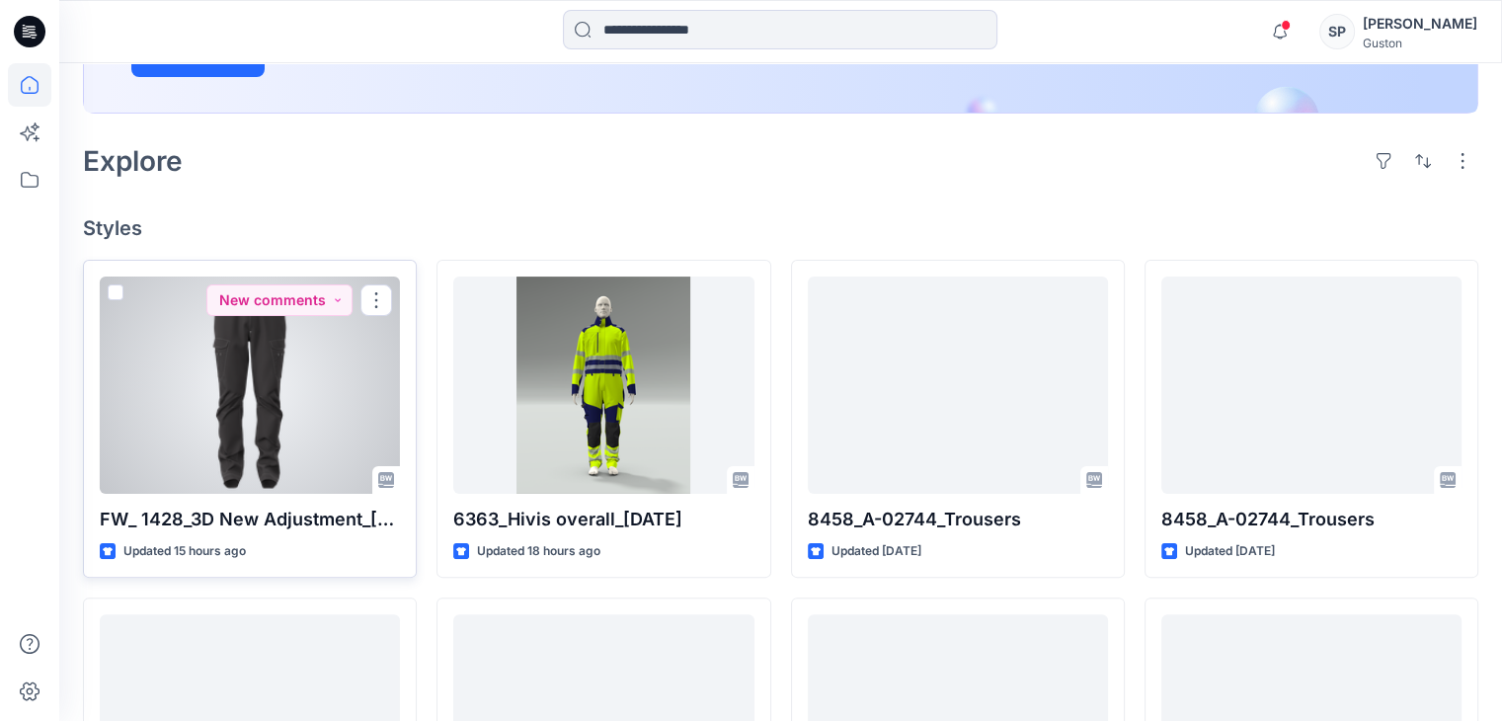
click at [289, 516] on p "FW_ 1428_3D New Adjustment_[DATE]" at bounding box center [250, 520] width 300 height 28
click at [265, 414] on div at bounding box center [250, 385] width 300 height 217
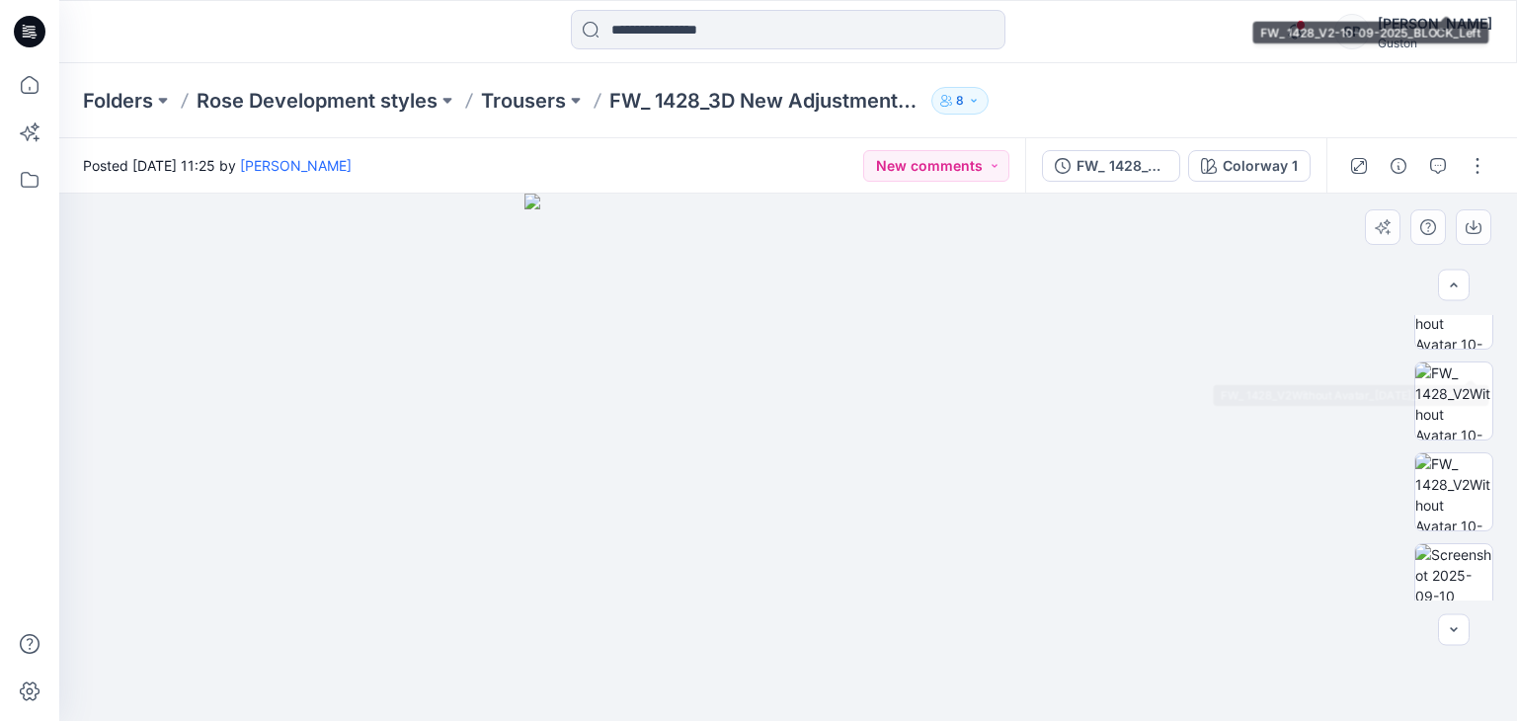
scroll to position [520, 0]
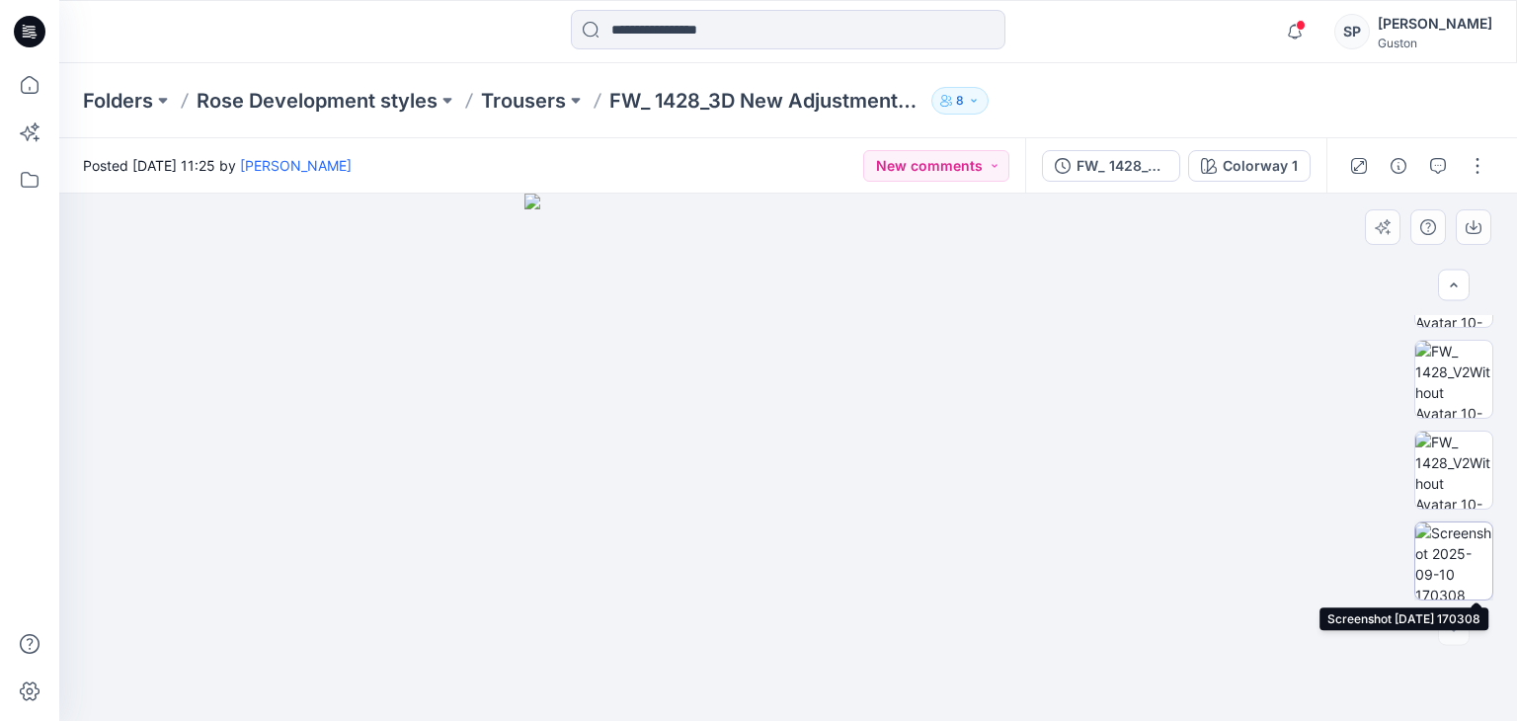
click at [1446, 562] on img at bounding box center [1453, 560] width 77 height 77
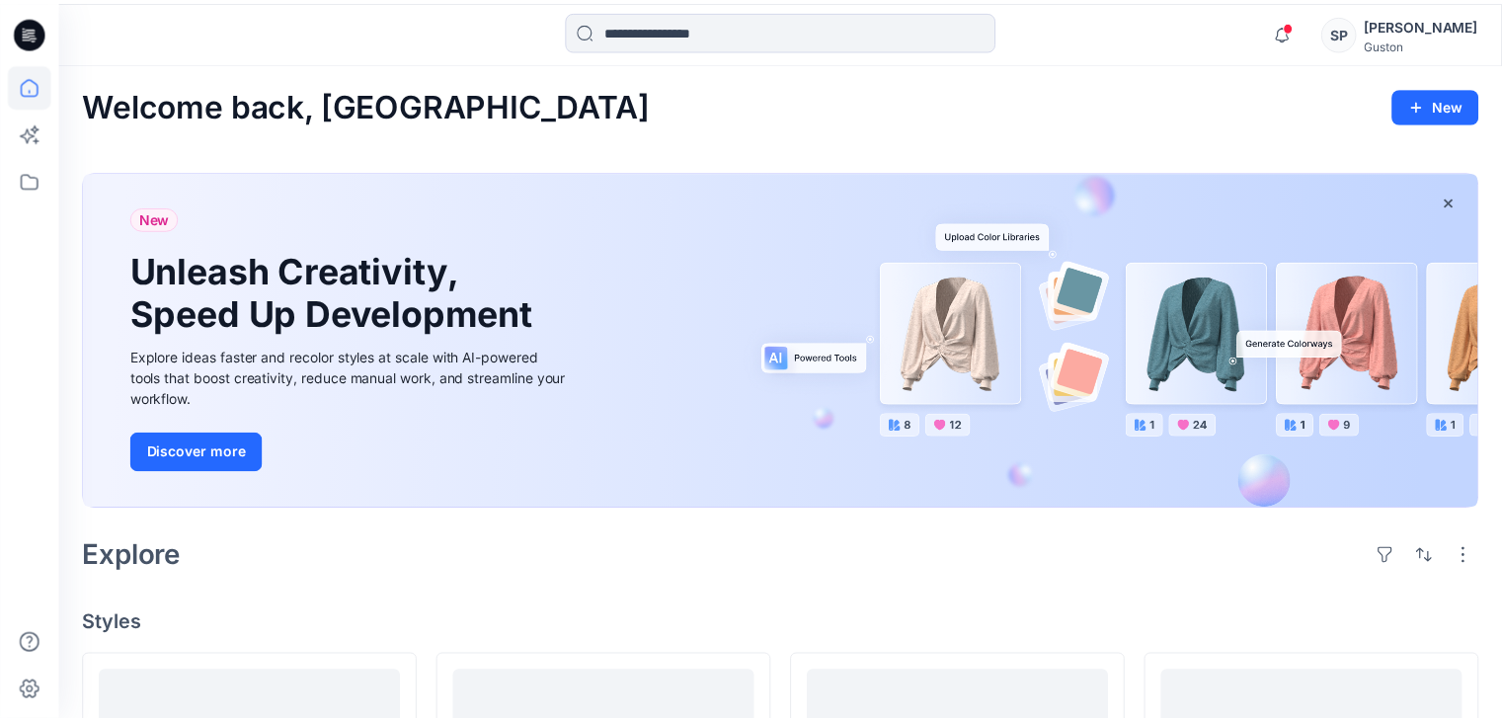
scroll to position [395, 0]
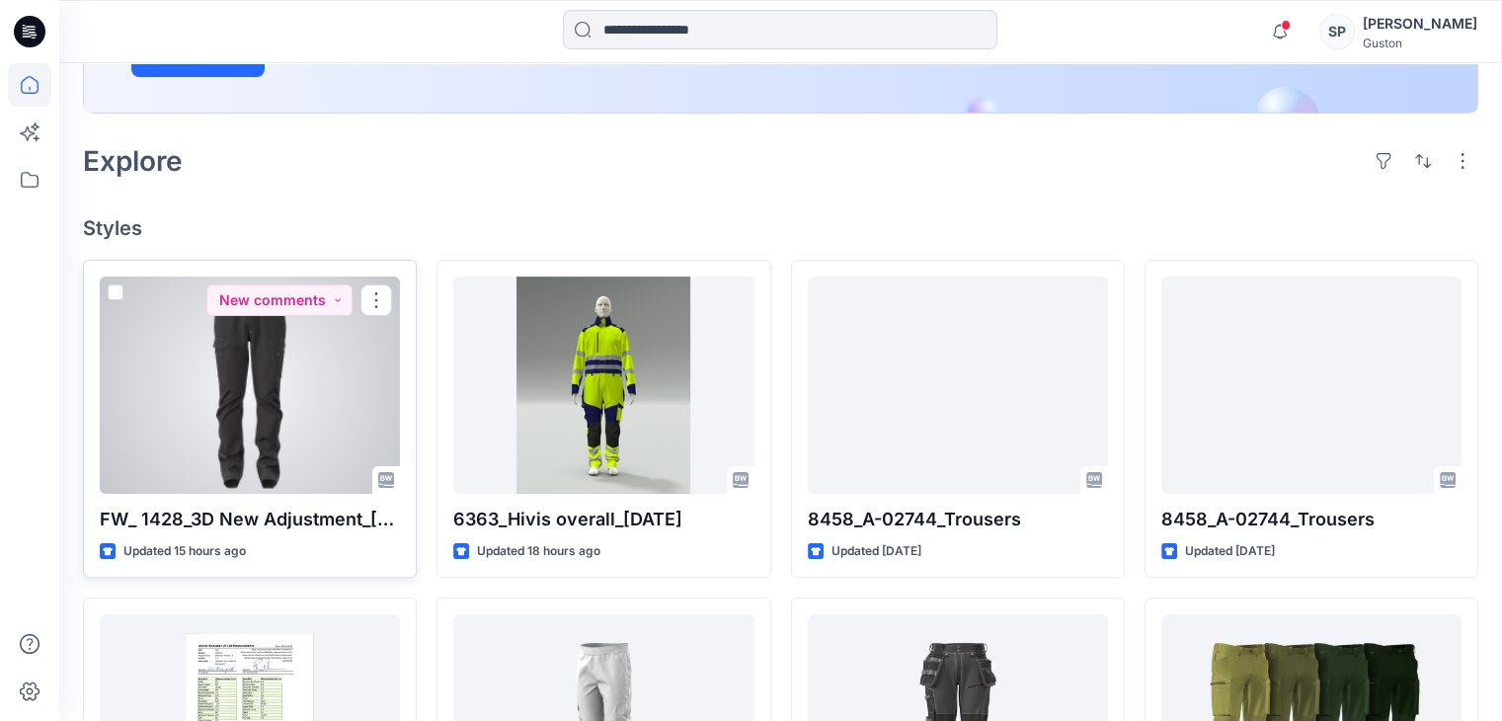
click at [293, 459] on div at bounding box center [250, 385] width 300 height 217
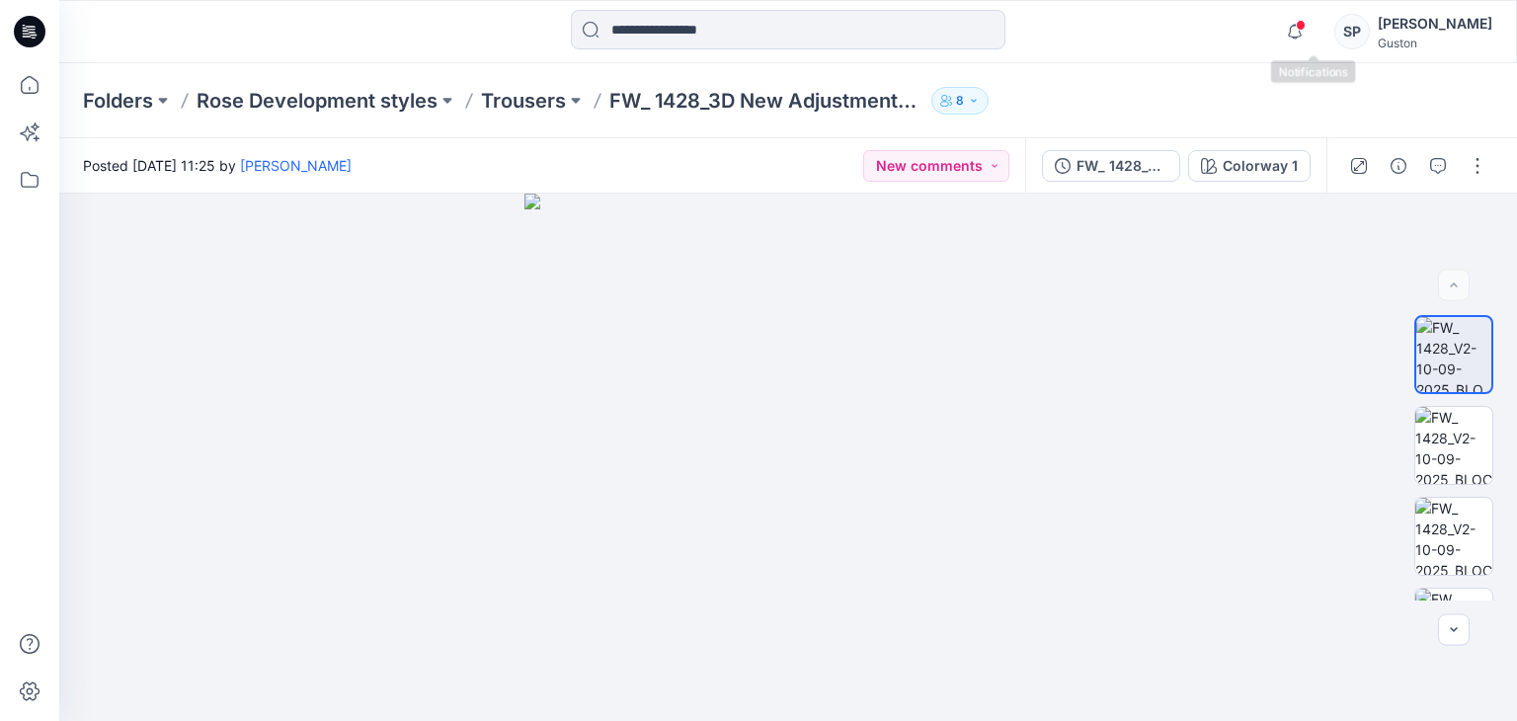
click at [1287, 38] on div "Notifications [PERSON_NAME] has invited you to the Folder Rose Development styl…" at bounding box center [787, 31] width 1457 height 43
click at [1301, 34] on icon "button" at bounding box center [1295, 32] width 38 height 40
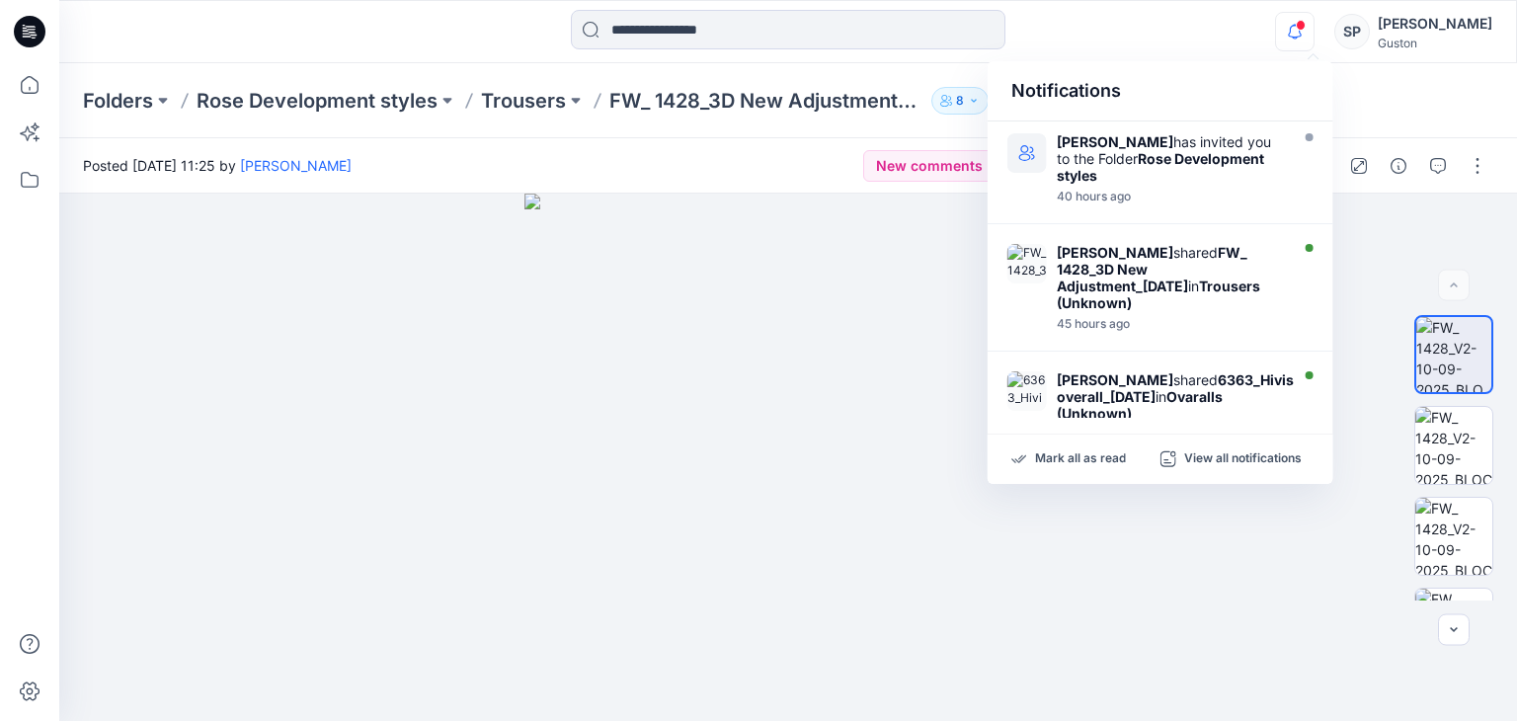
click at [1301, 34] on icon "button" at bounding box center [1295, 32] width 38 height 40
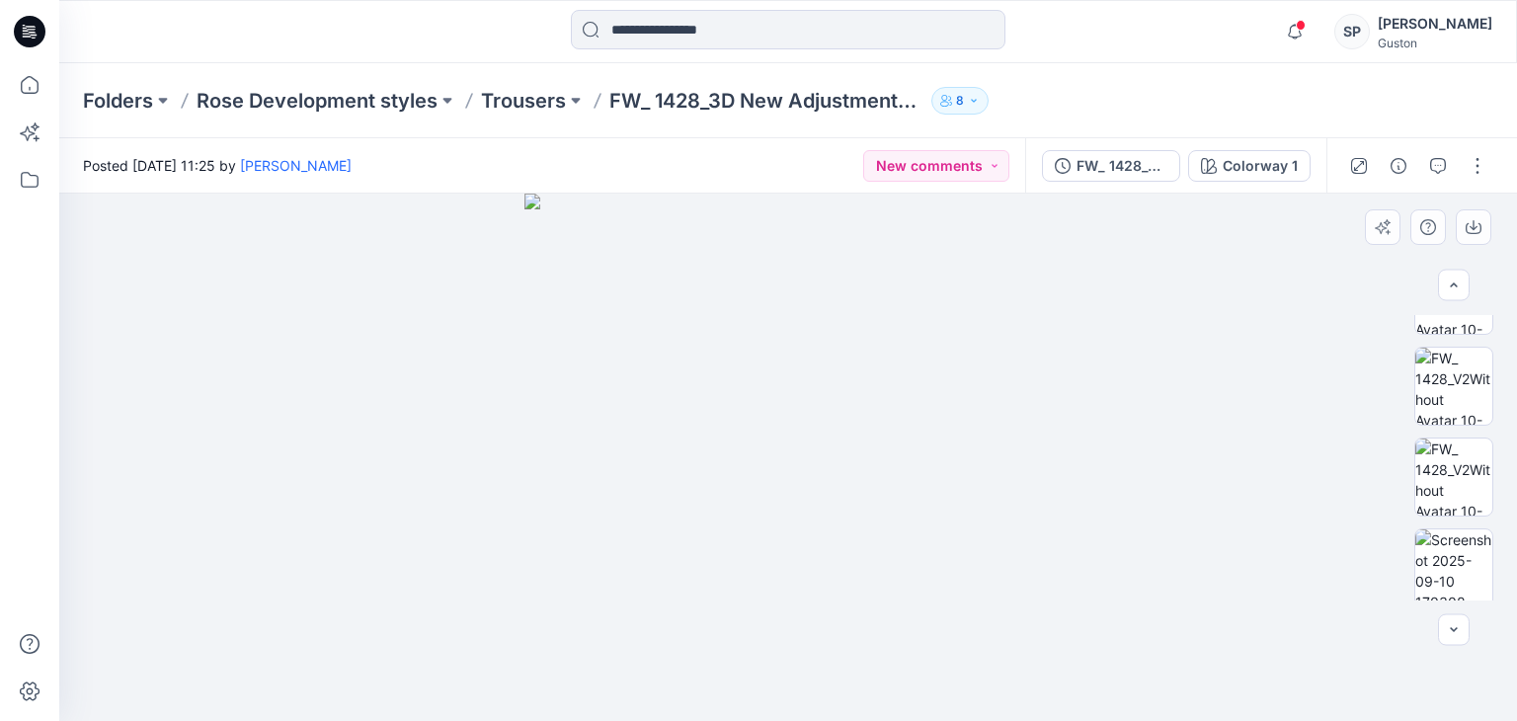
scroll to position [520, 0]
click at [1438, 564] on img at bounding box center [1453, 560] width 77 height 77
click at [1469, 166] on button "button" at bounding box center [1478, 166] width 32 height 32
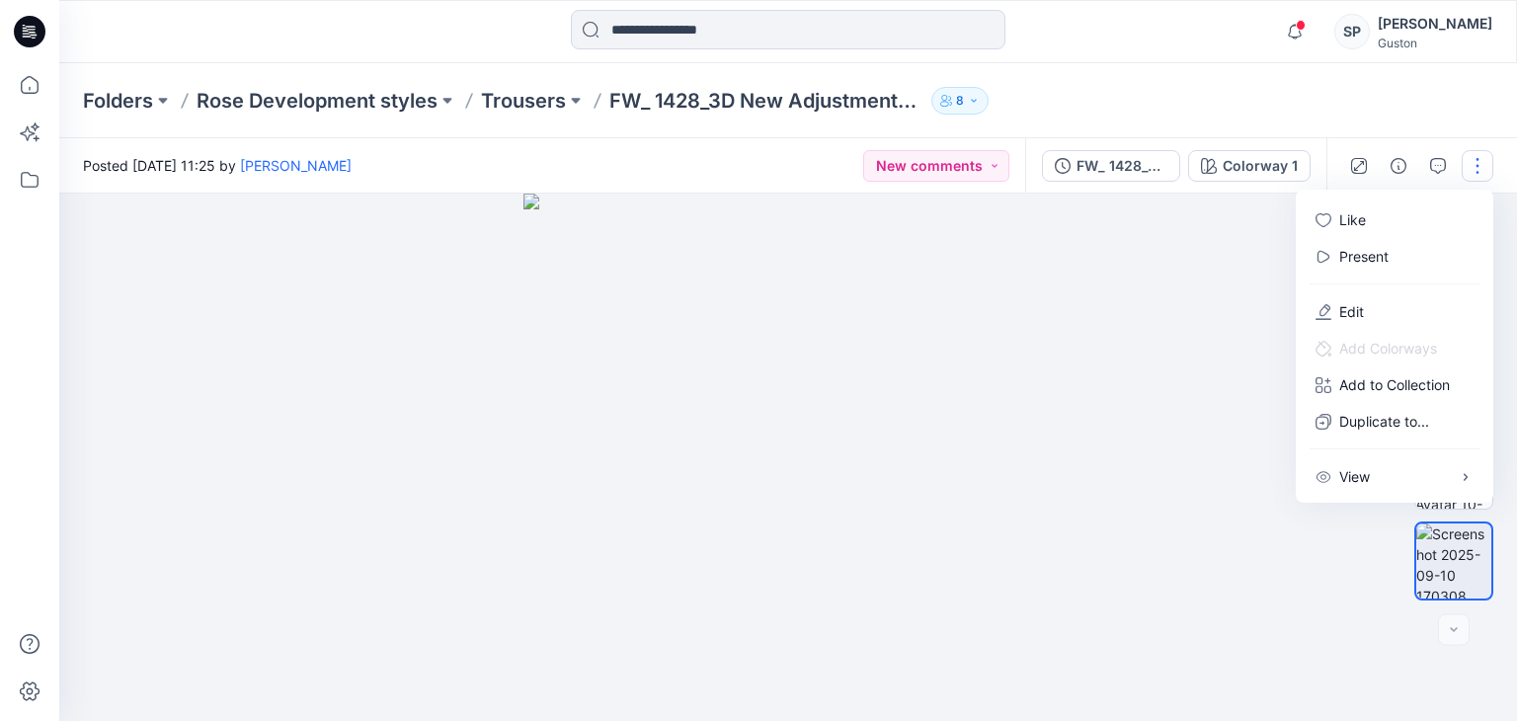
click at [1209, 266] on div at bounding box center [788, 457] width 1458 height 527
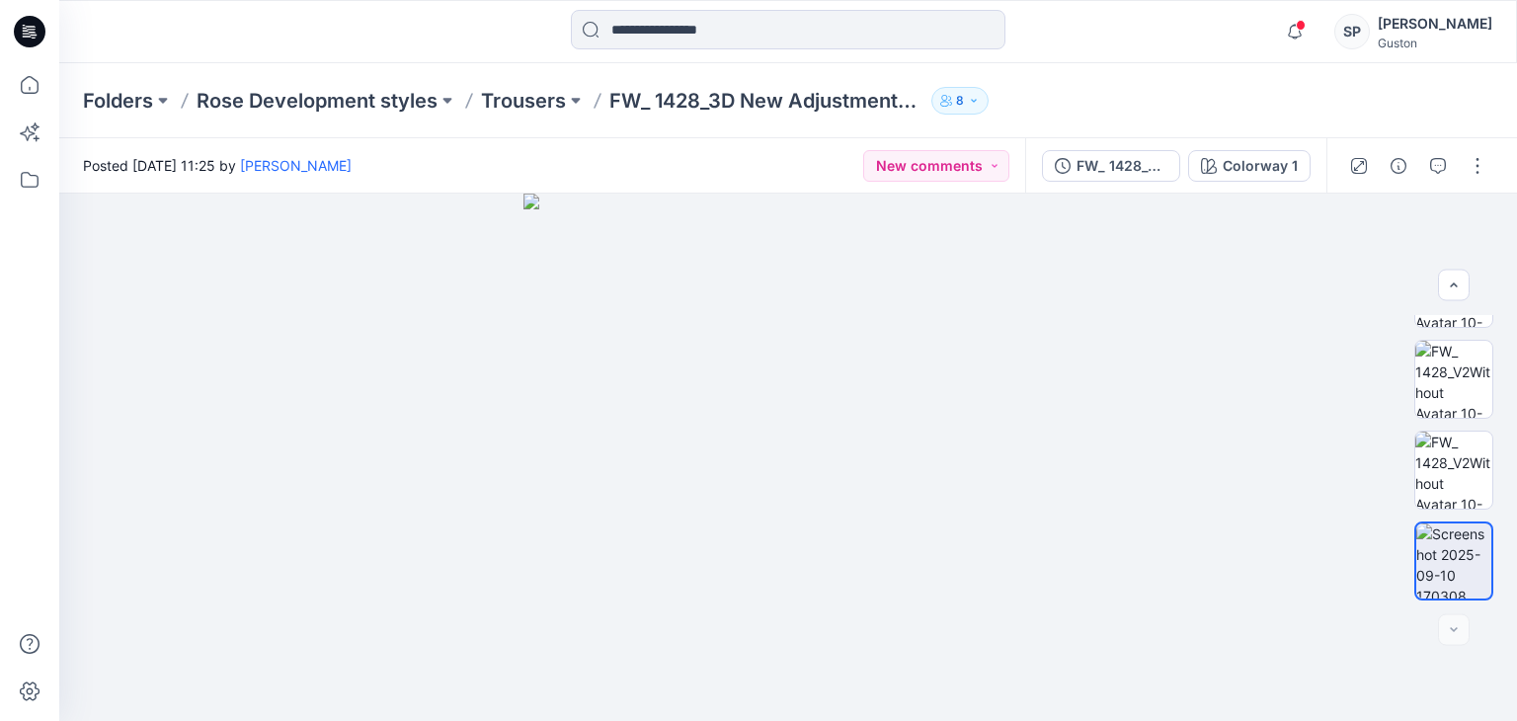
click at [1420, 163] on div at bounding box center [1417, 165] width 183 height 55
click at [1433, 163] on icon "button" at bounding box center [1438, 166] width 16 height 16
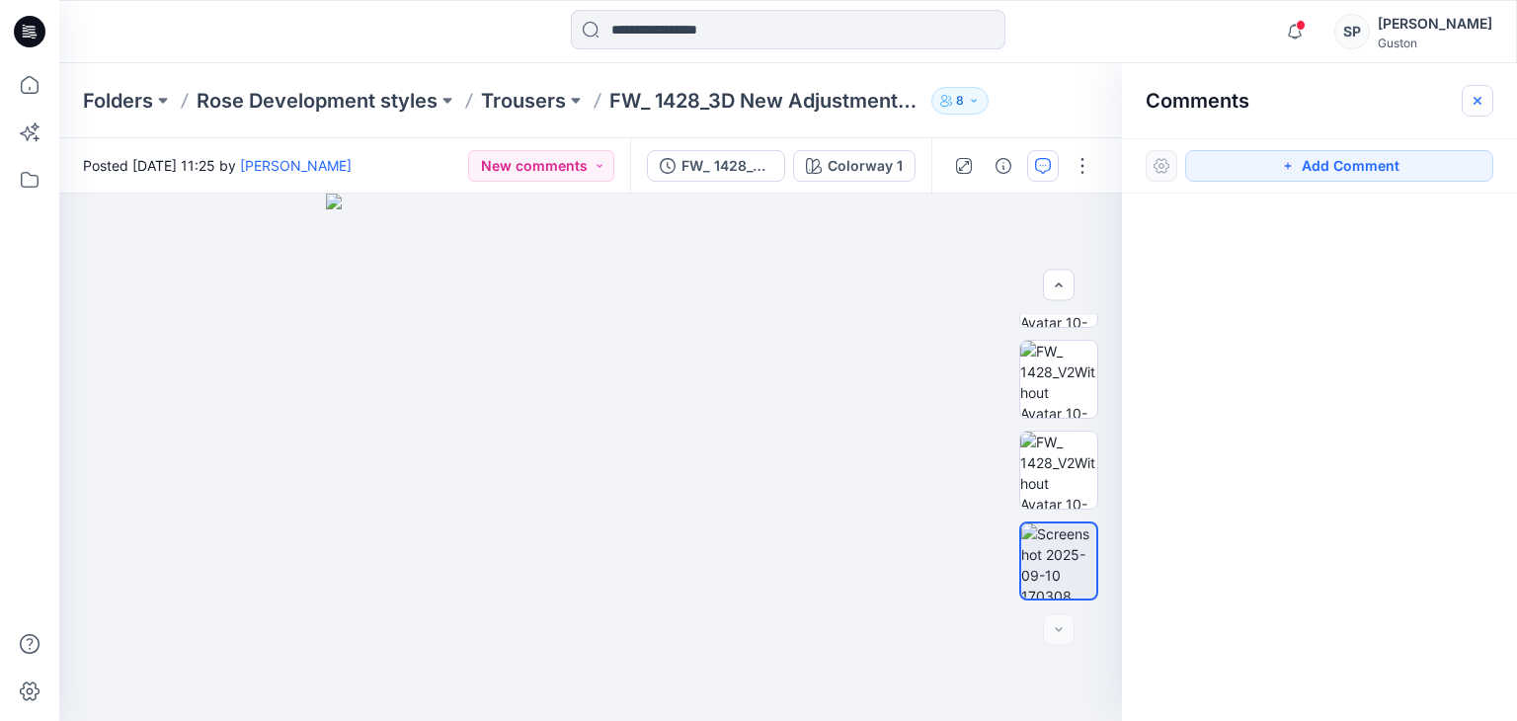
click at [1481, 98] on icon "button" at bounding box center [1477, 101] width 16 height 16
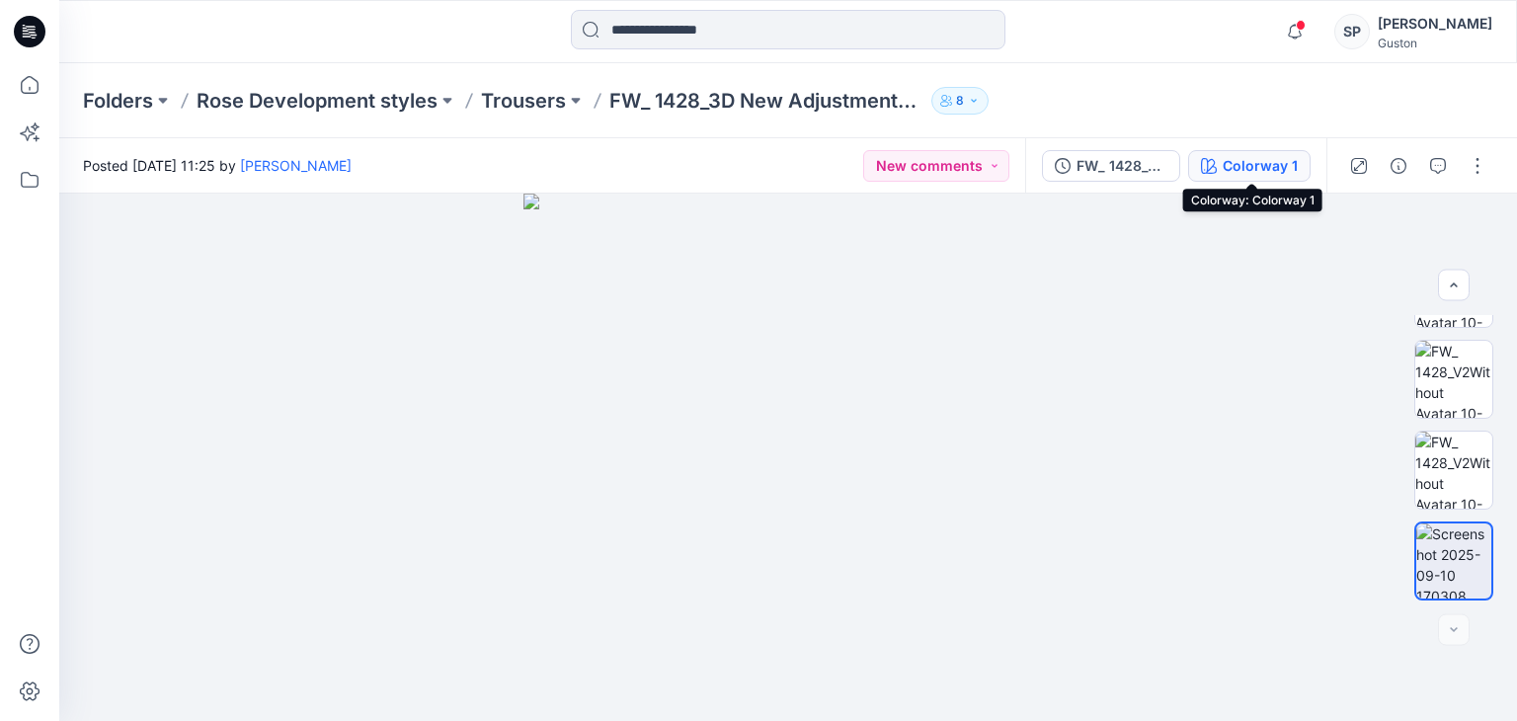
click at [1242, 162] on div "Colorway 1" at bounding box center [1260, 166] width 75 height 22
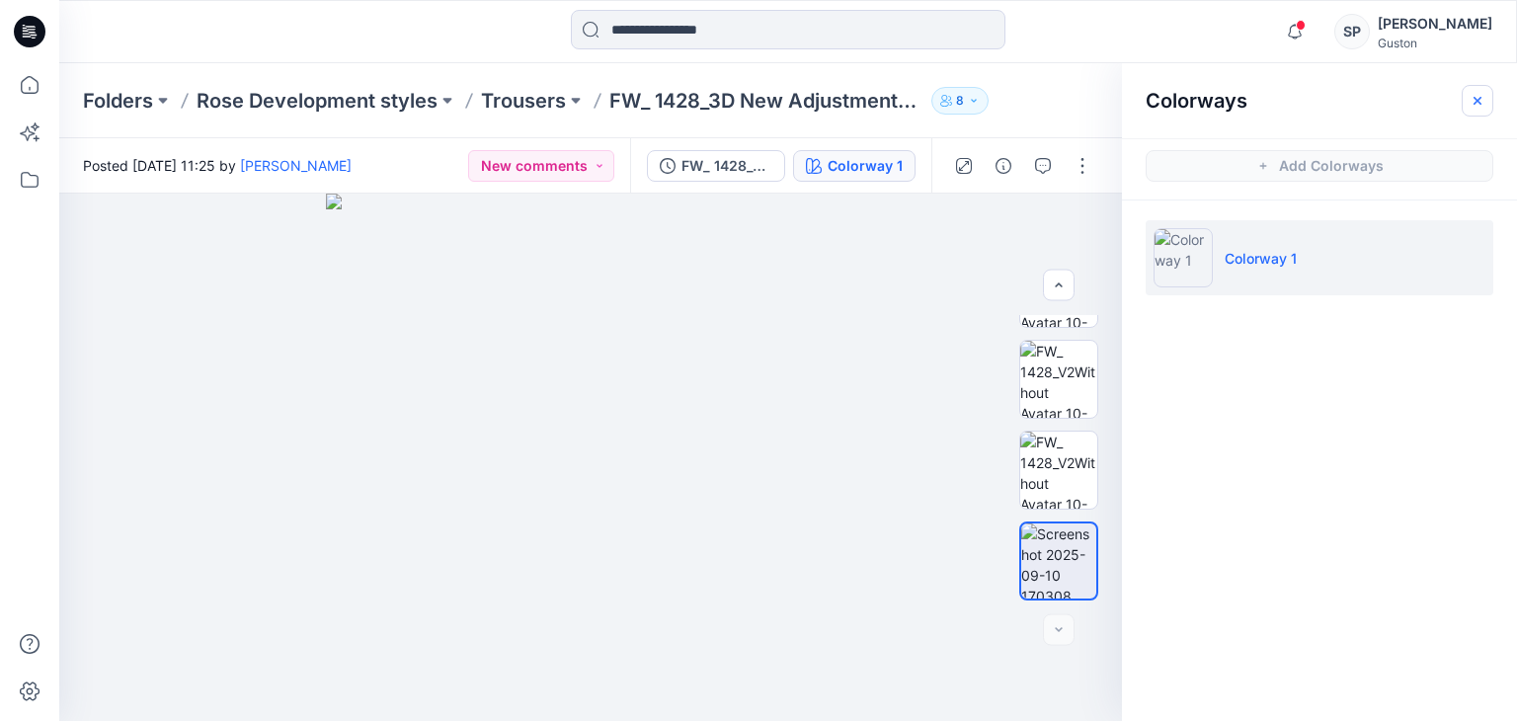
click at [1475, 89] on button "button" at bounding box center [1478, 101] width 32 height 32
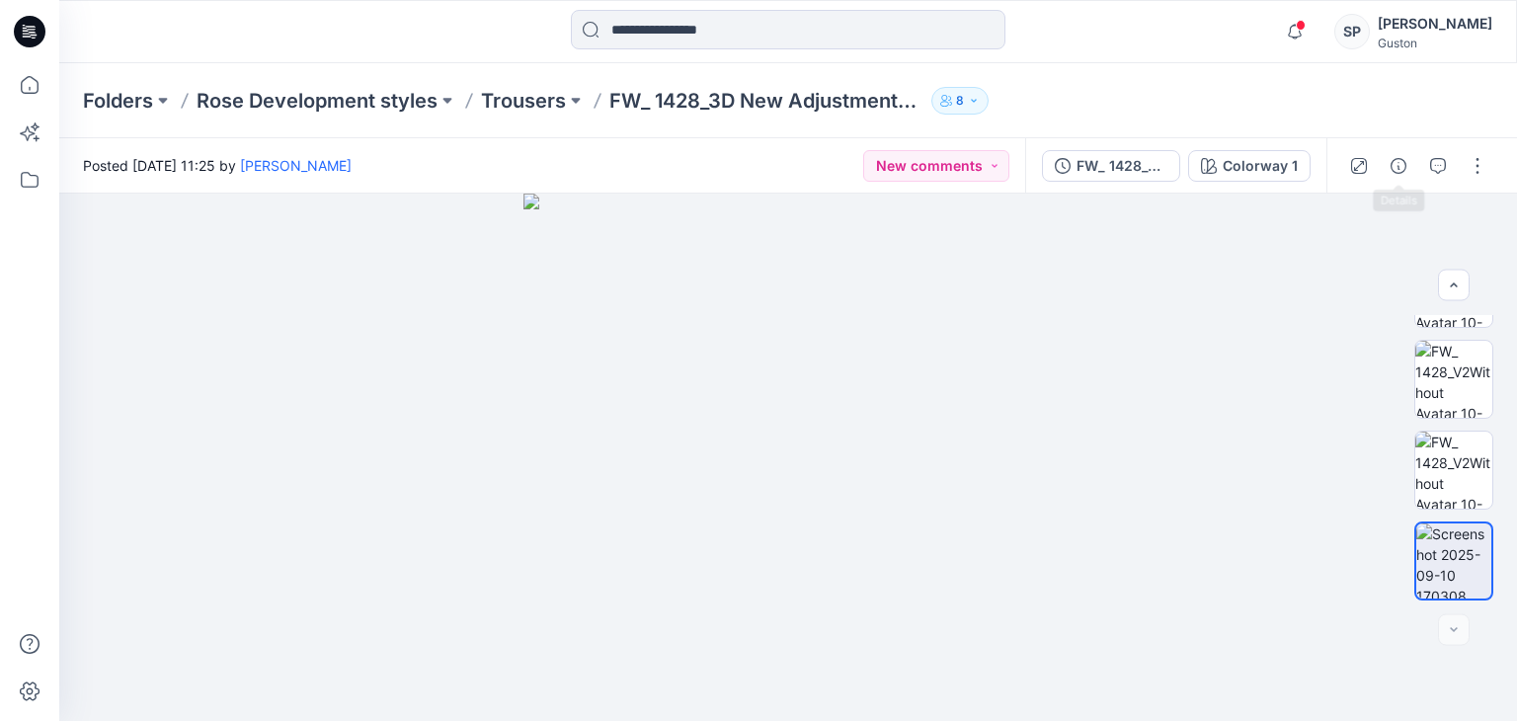
click at [1418, 163] on div at bounding box center [1417, 165] width 183 height 55
click at [1406, 170] on button "button" at bounding box center [1399, 166] width 32 height 32
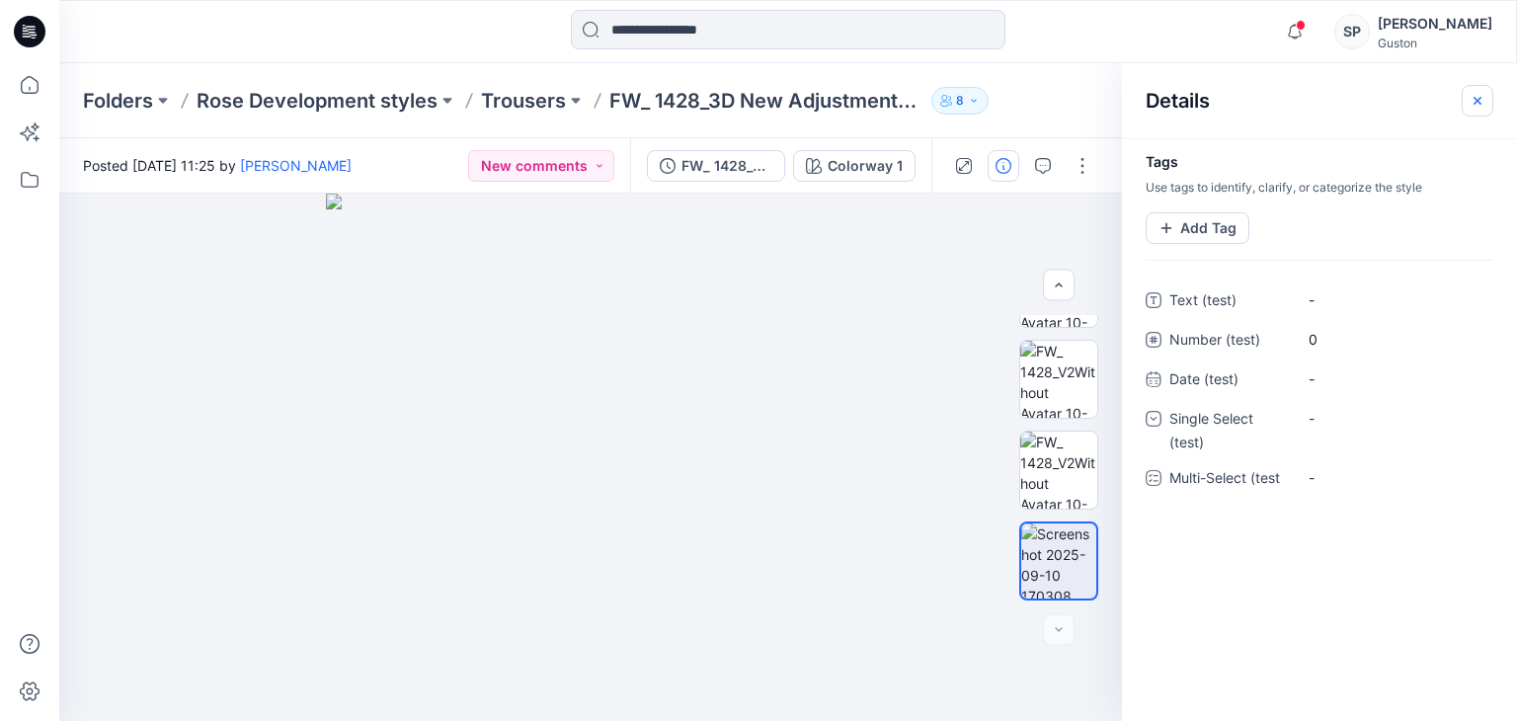
click at [1484, 101] on icon "button" at bounding box center [1477, 101] width 16 height 16
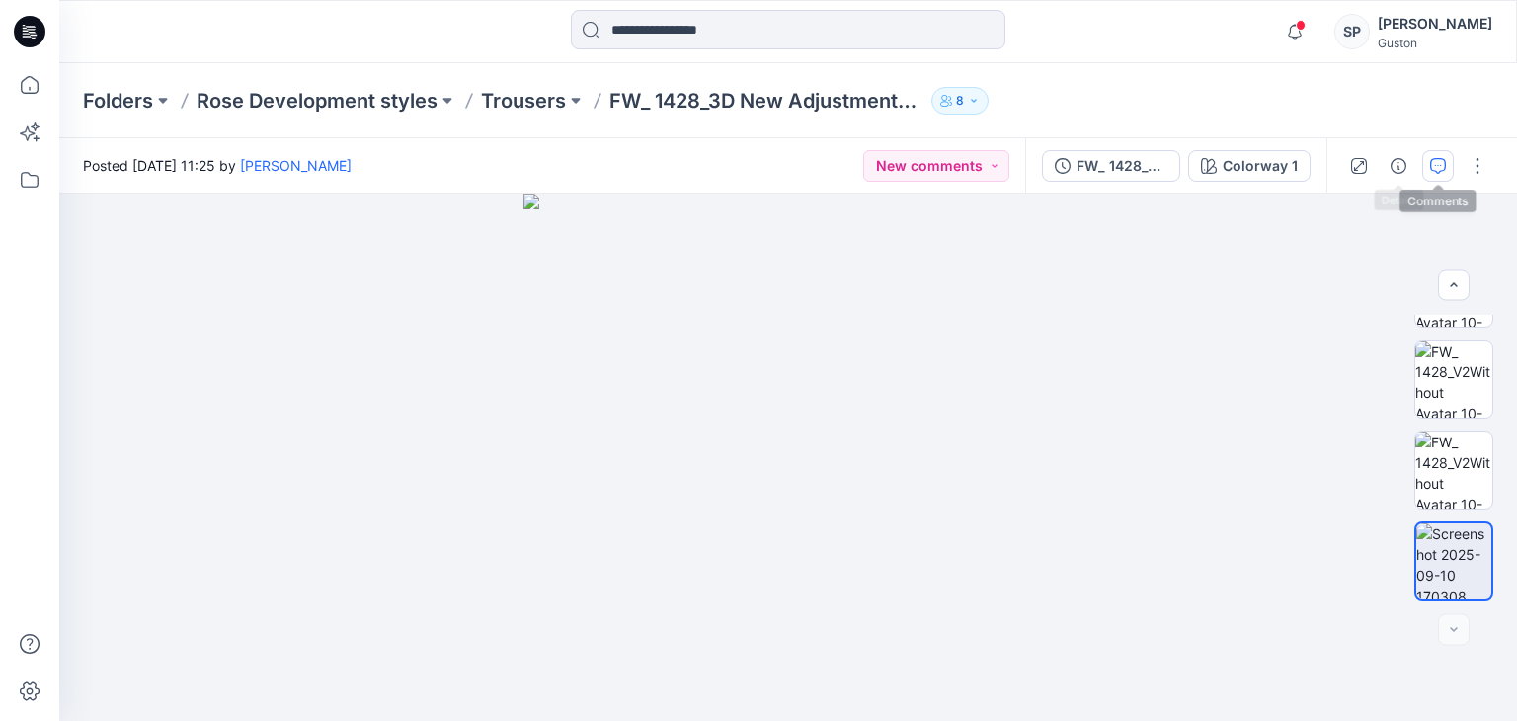
click at [1426, 163] on button "button" at bounding box center [1438, 166] width 32 height 32
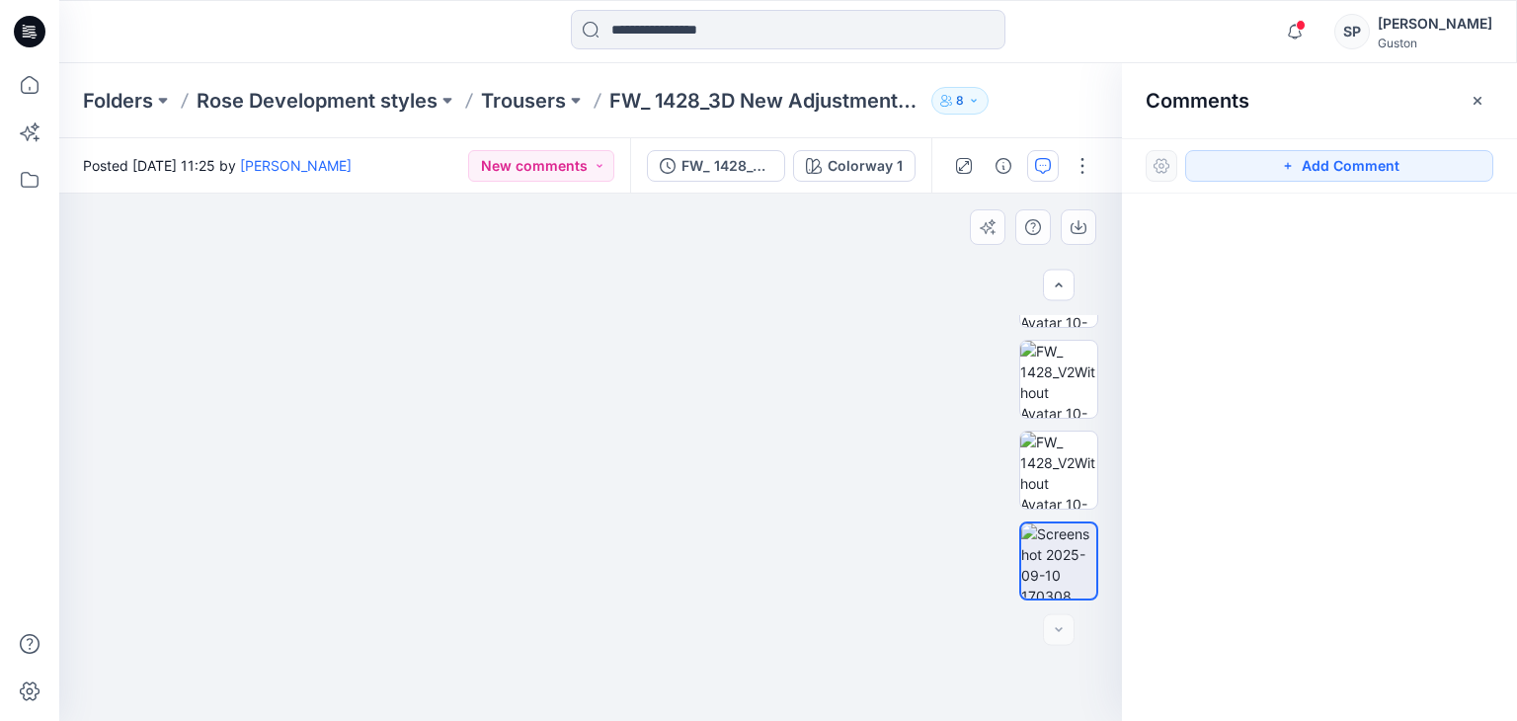
drag, startPoint x: 747, startPoint y: 560, endPoint x: 729, endPoint y: 487, distance: 75.2
click at [729, 487] on img at bounding box center [590, 320] width 905 height 802
click at [1027, 150] on button "button" at bounding box center [1043, 166] width 32 height 32
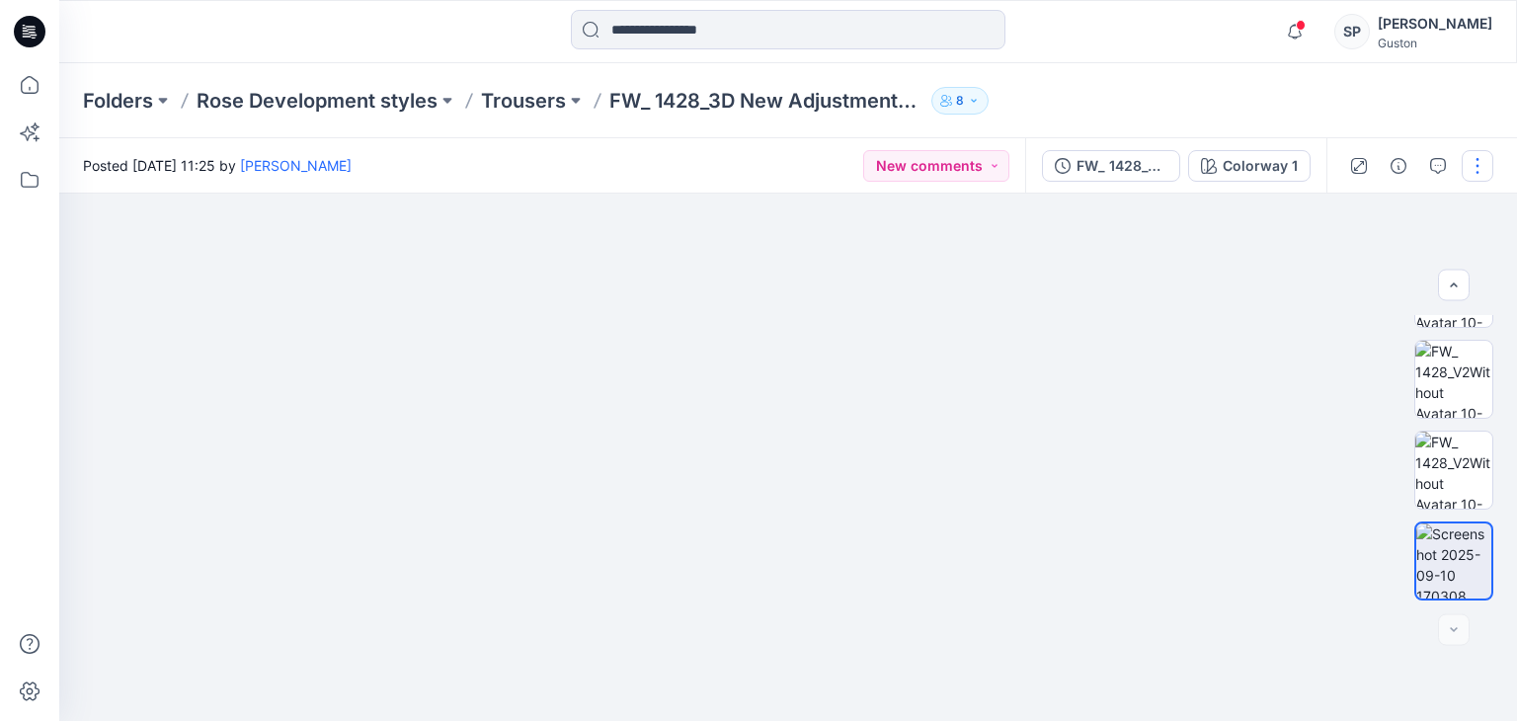
click at [1487, 168] on button "button" at bounding box center [1478, 166] width 32 height 32
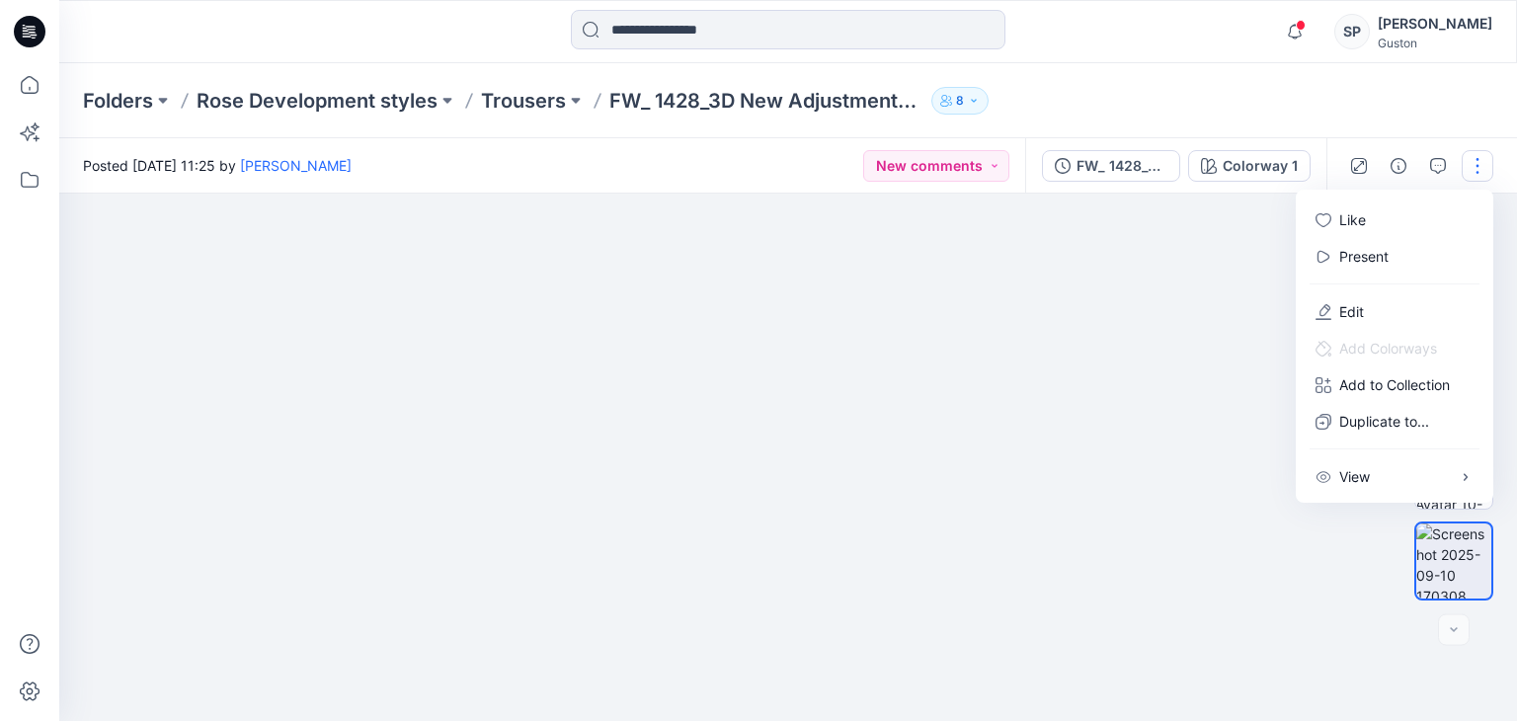
click at [1175, 187] on div "FW_ 1428_V2-10-09-2025 Colorway 1" at bounding box center [1175, 165] width 301 height 55
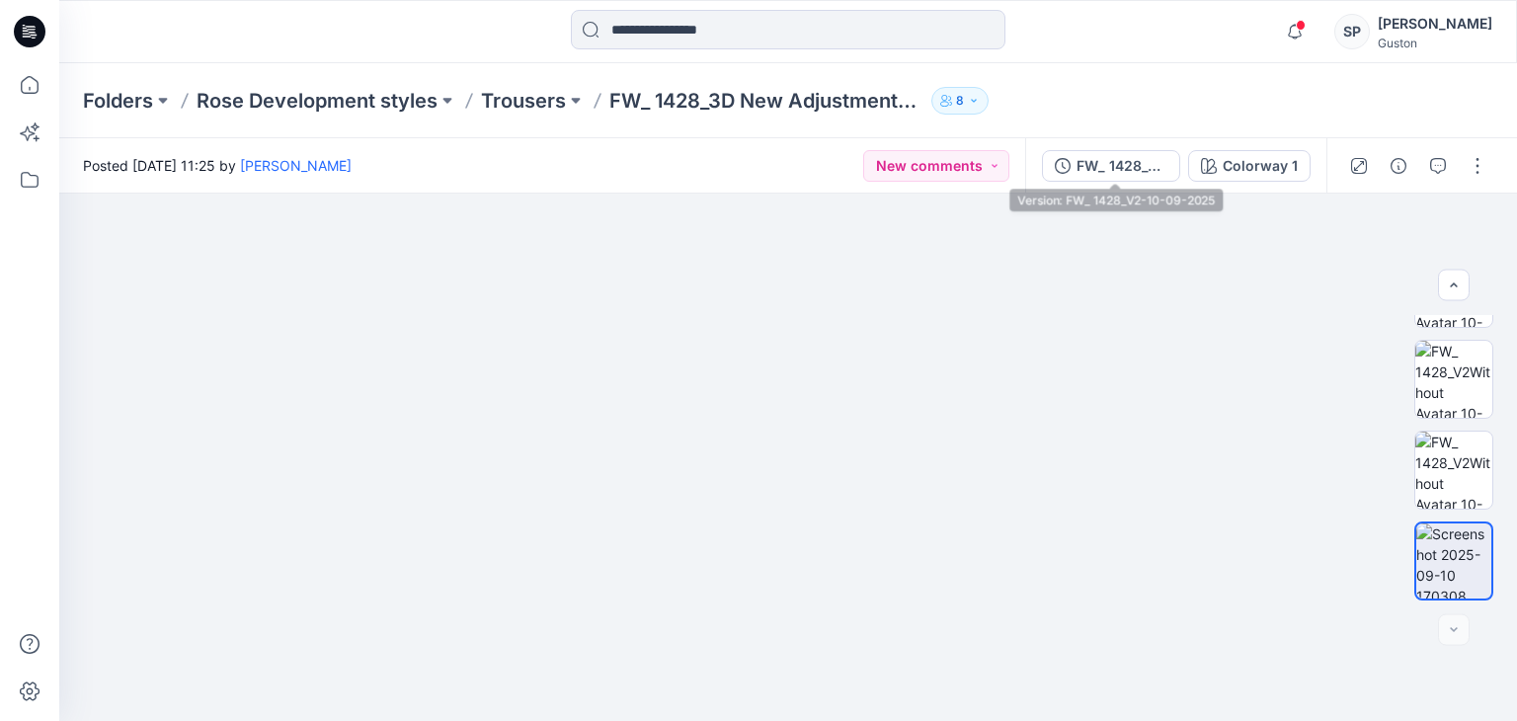
click at [1122, 147] on div "FW_ 1428_V2-10-09-2025 Colorway 1" at bounding box center [1175, 165] width 301 height 55
click at [1124, 159] on div "FW_ 1428_V2-10-09-2025" at bounding box center [1121, 166] width 91 height 22
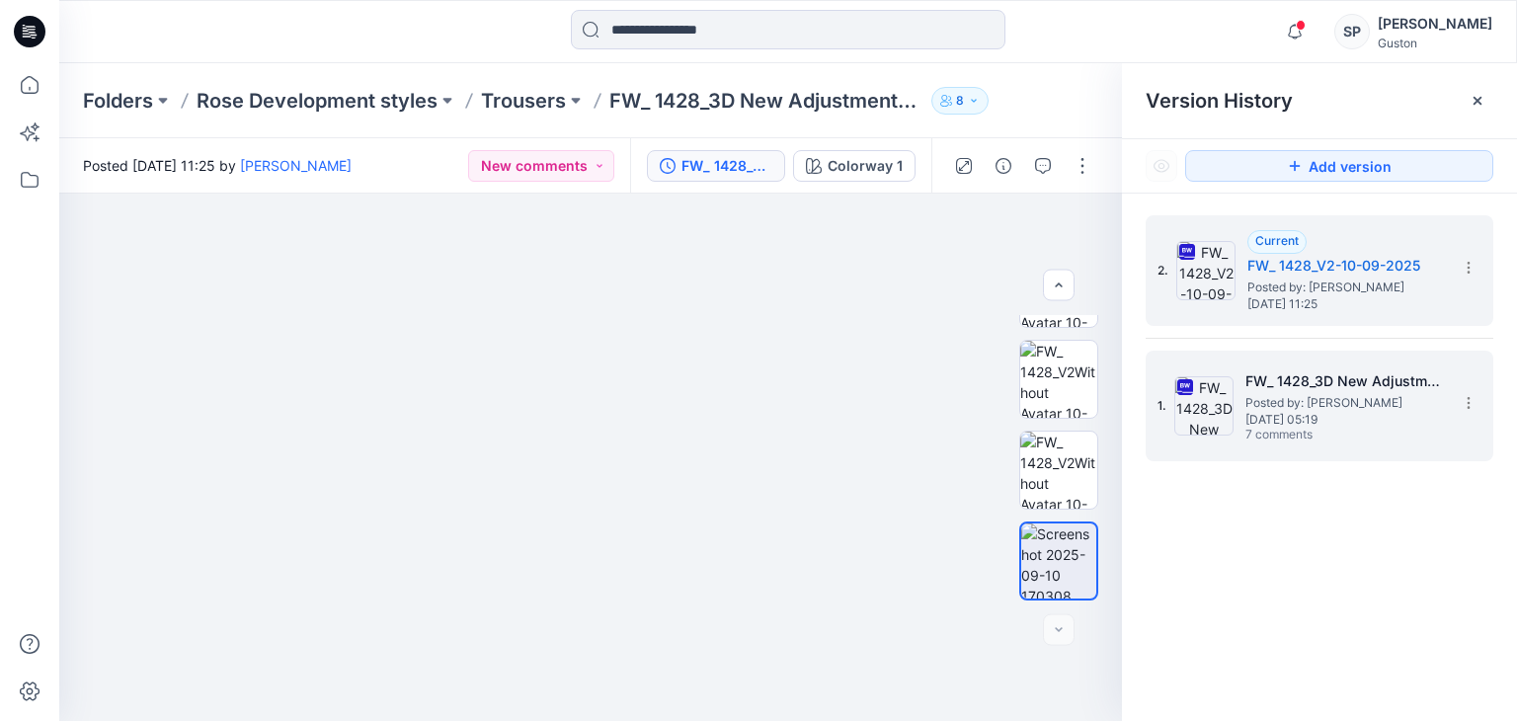
click at [1291, 400] on span "Posted by: [PERSON_NAME]" at bounding box center [1344, 403] width 198 height 20
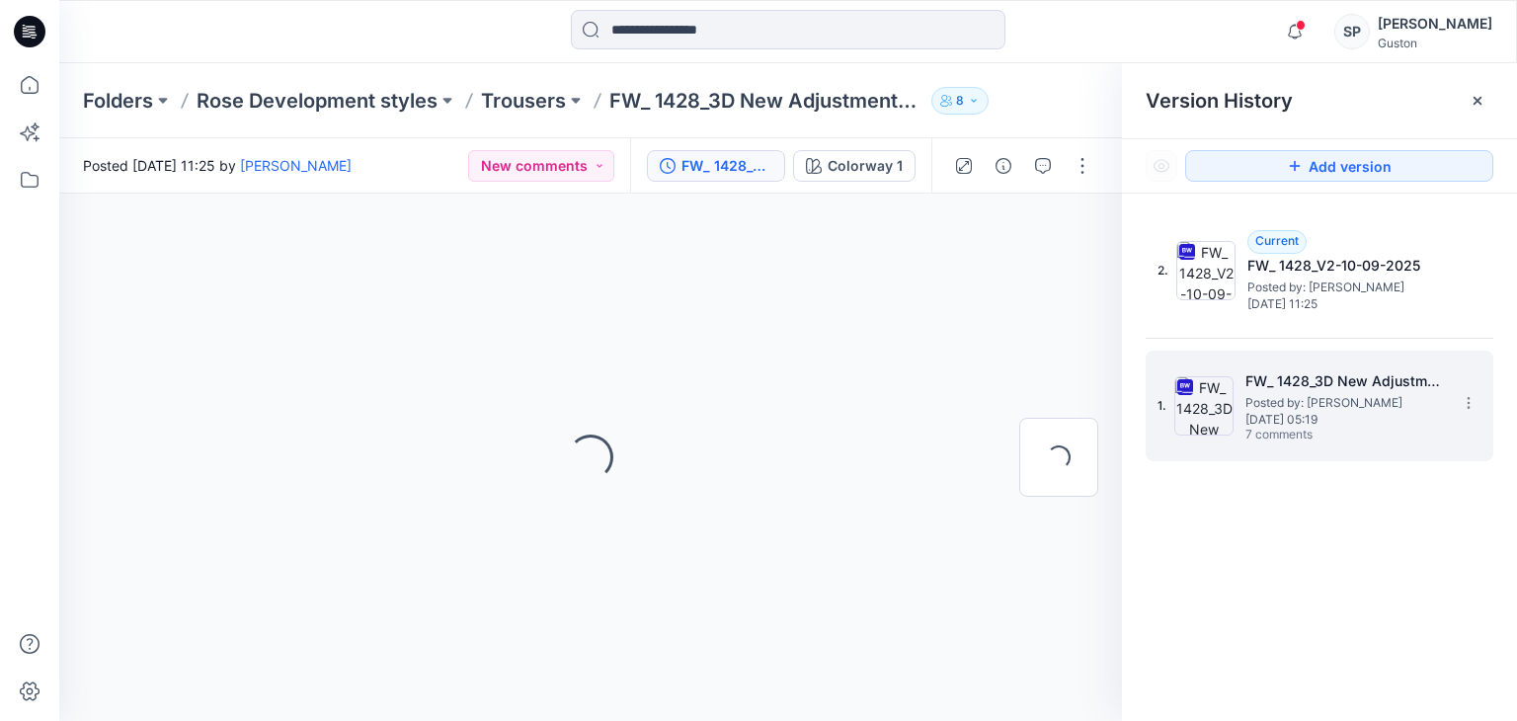
scroll to position [0, 0]
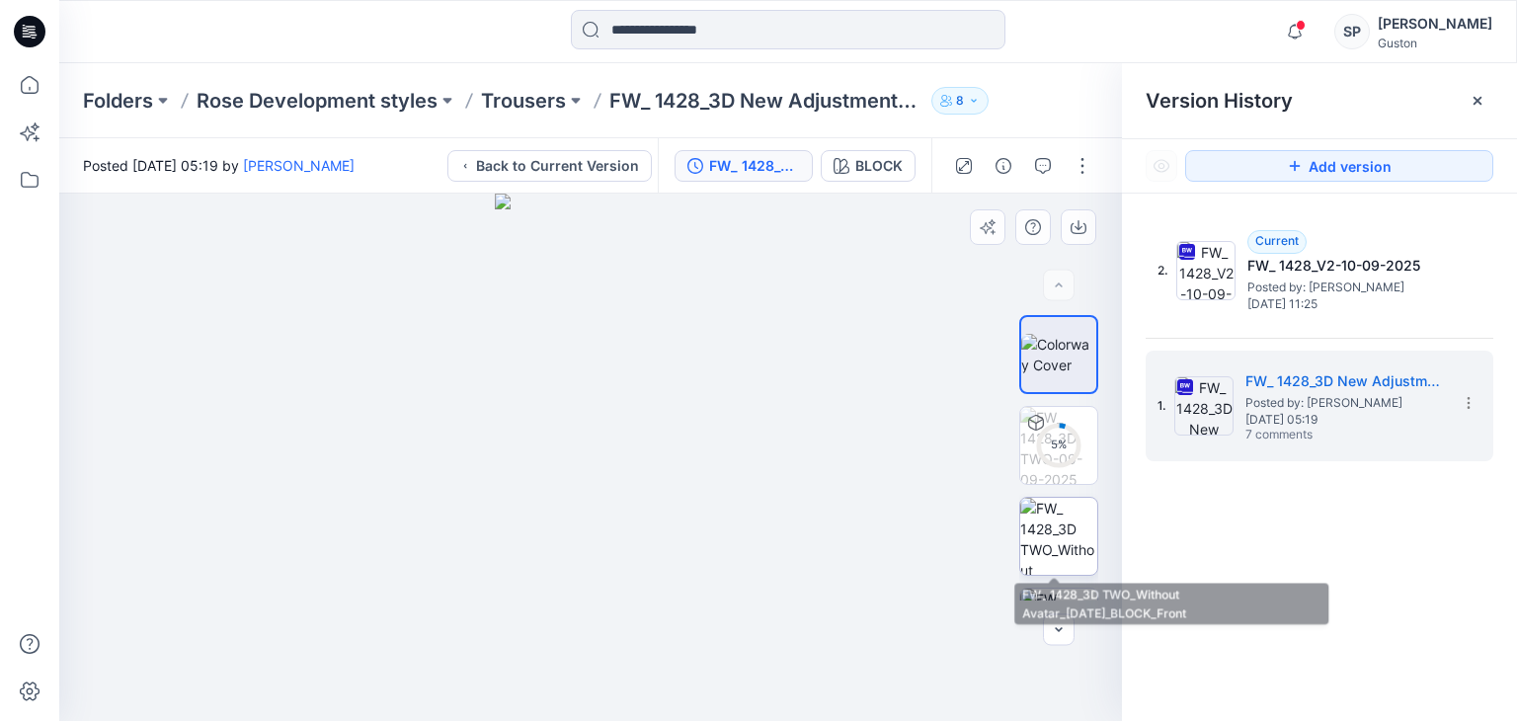
click at [1033, 507] on img at bounding box center [1058, 536] width 77 height 77
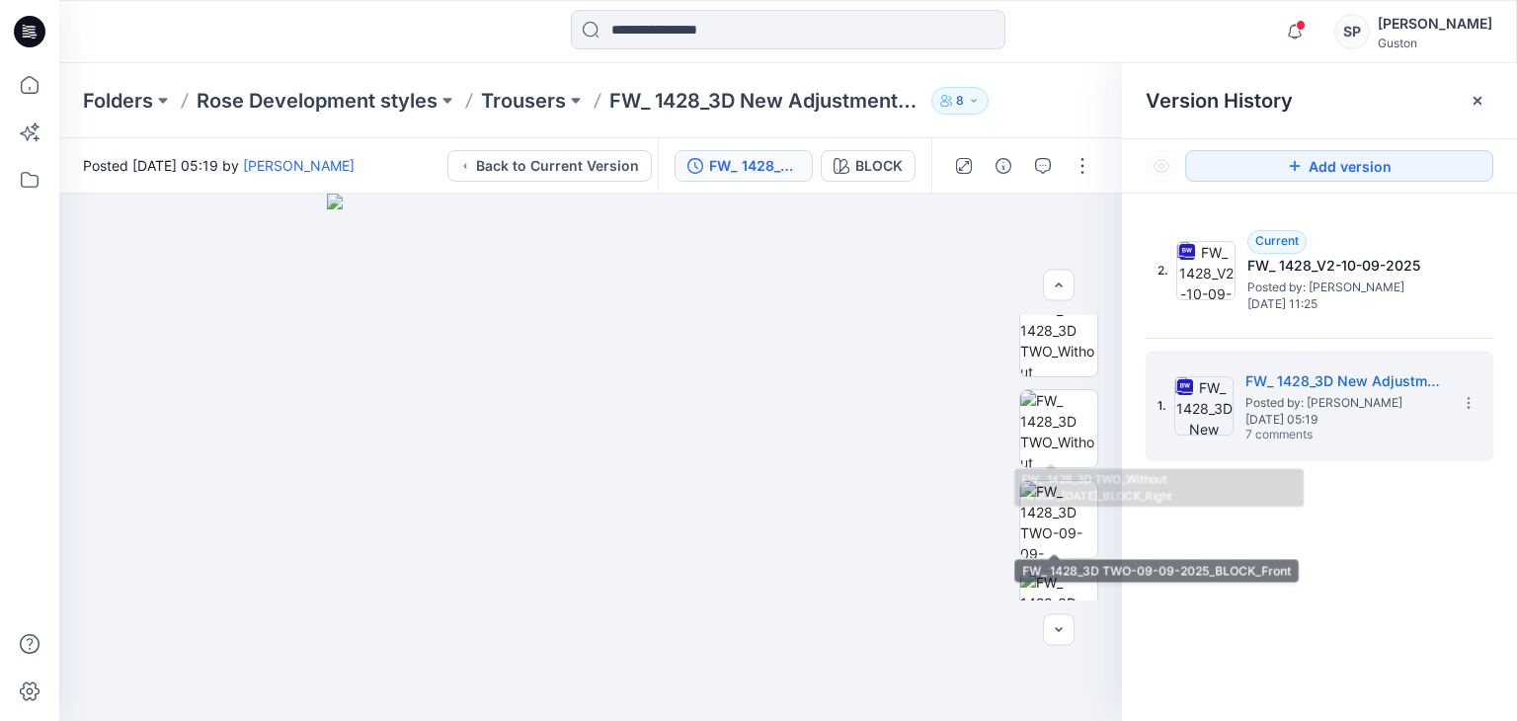
scroll to position [296, 0]
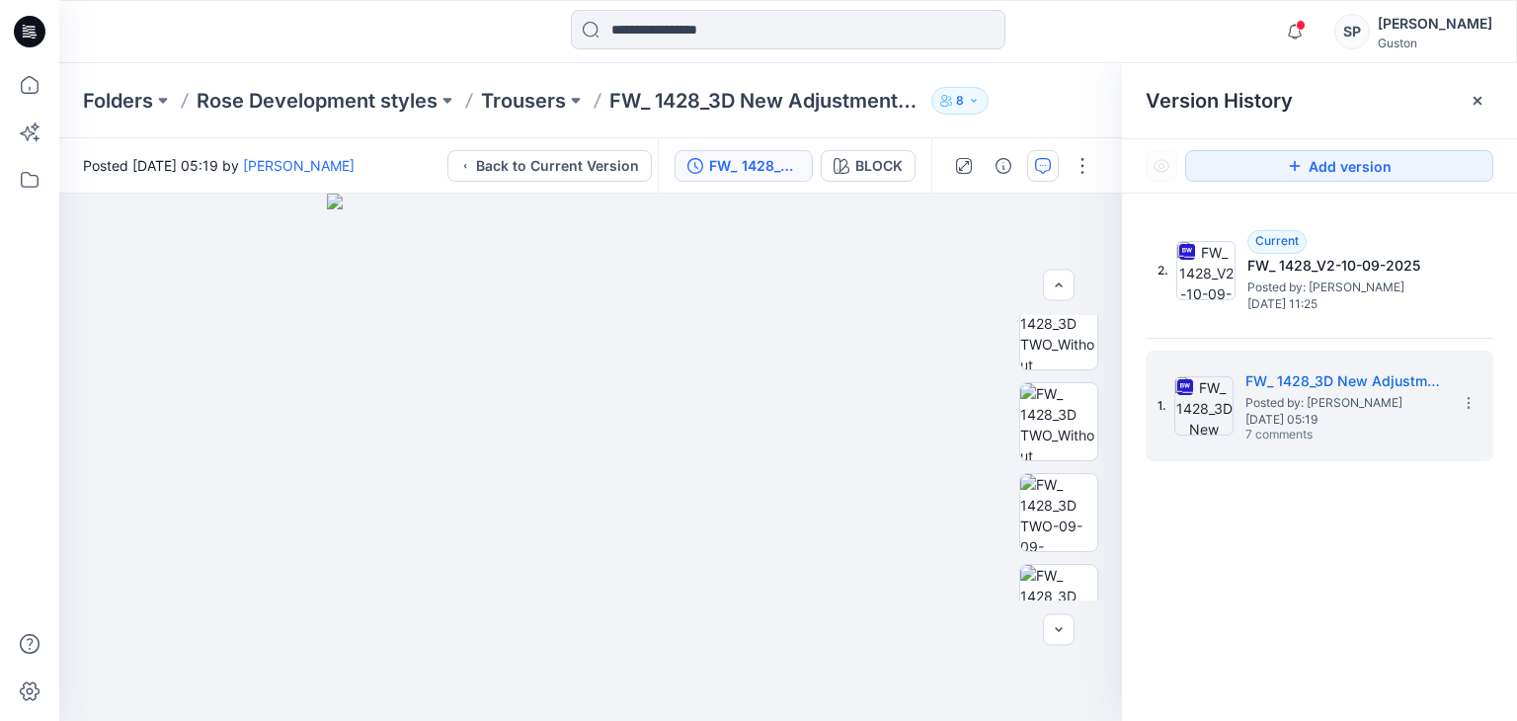
click at [1056, 163] on button "button" at bounding box center [1043, 166] width 32 height 32
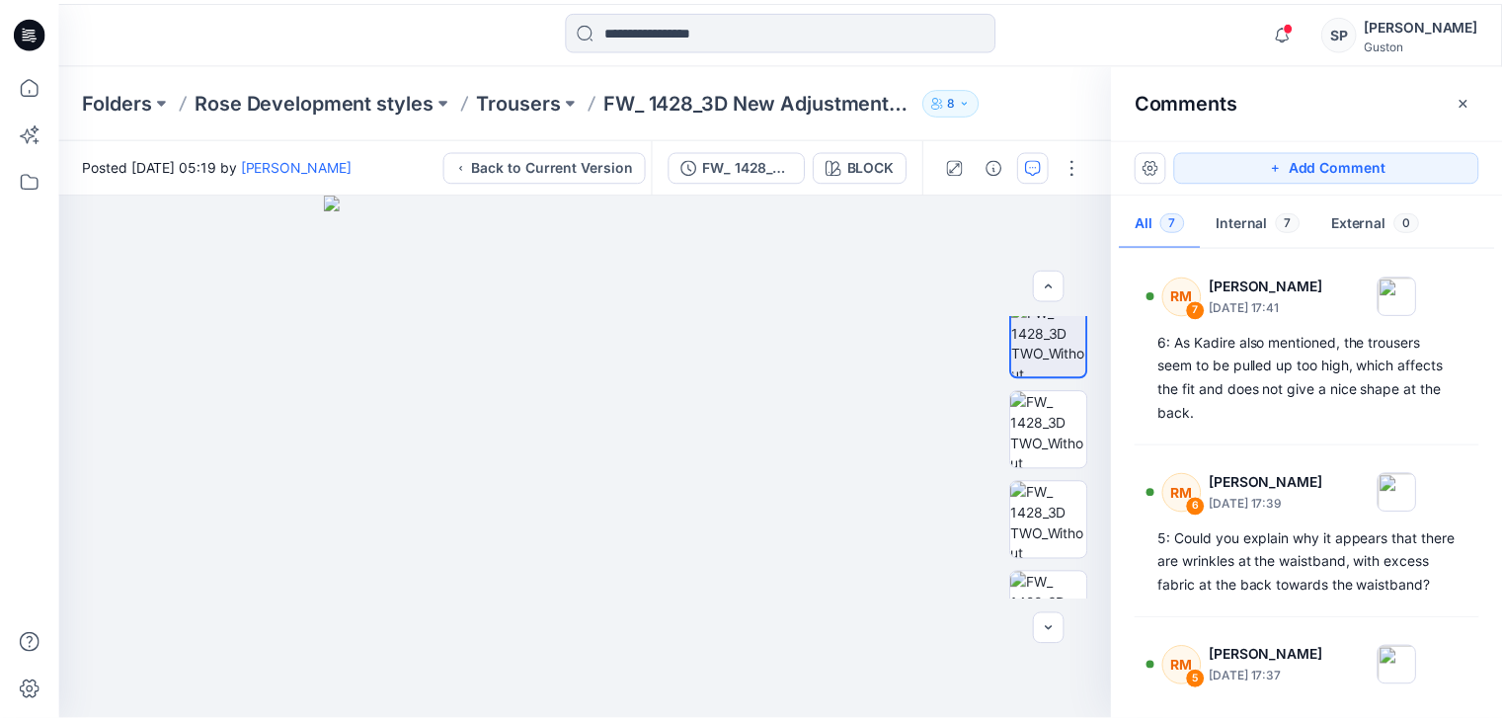
scroll to position [0, 0]
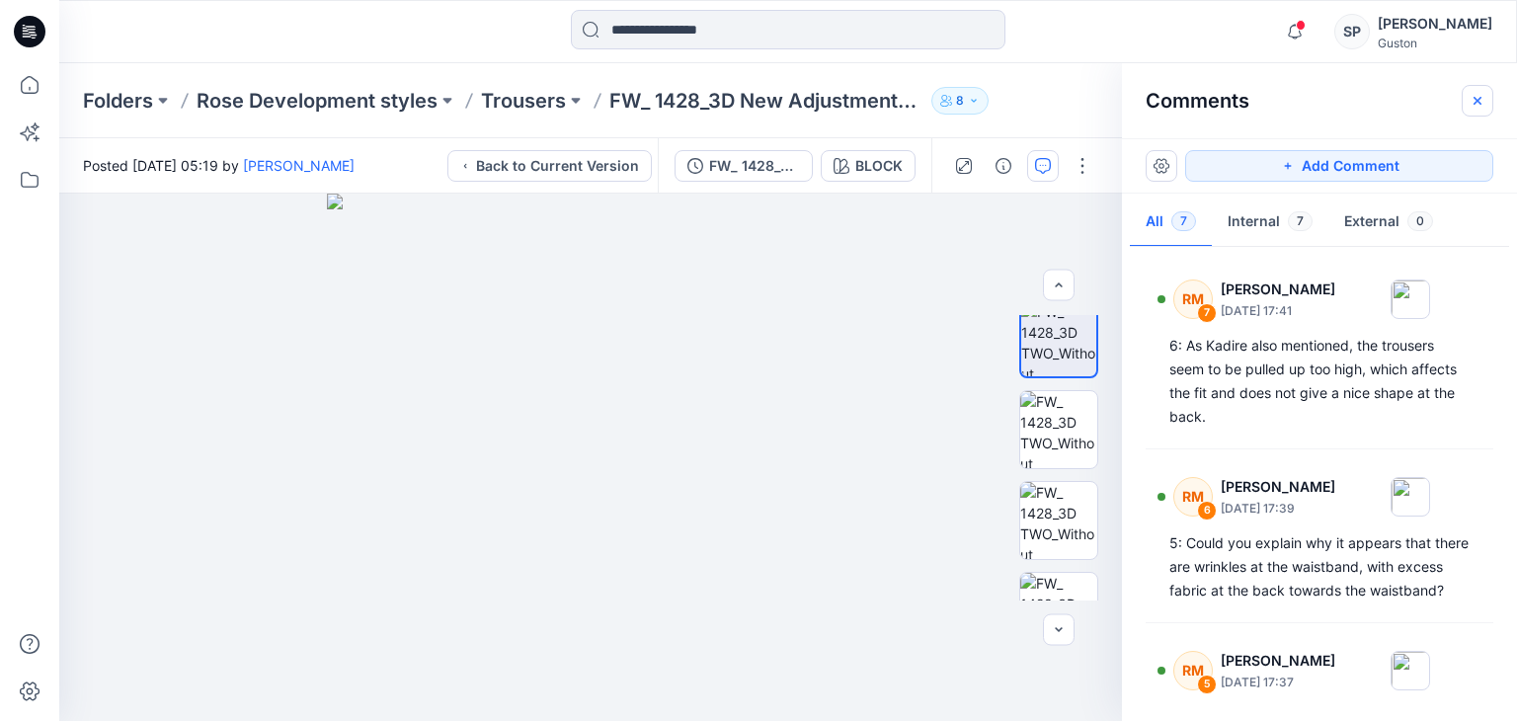
click at [1467, 108] on button "button" at bounding box center [1478, 101] width 32 height 32
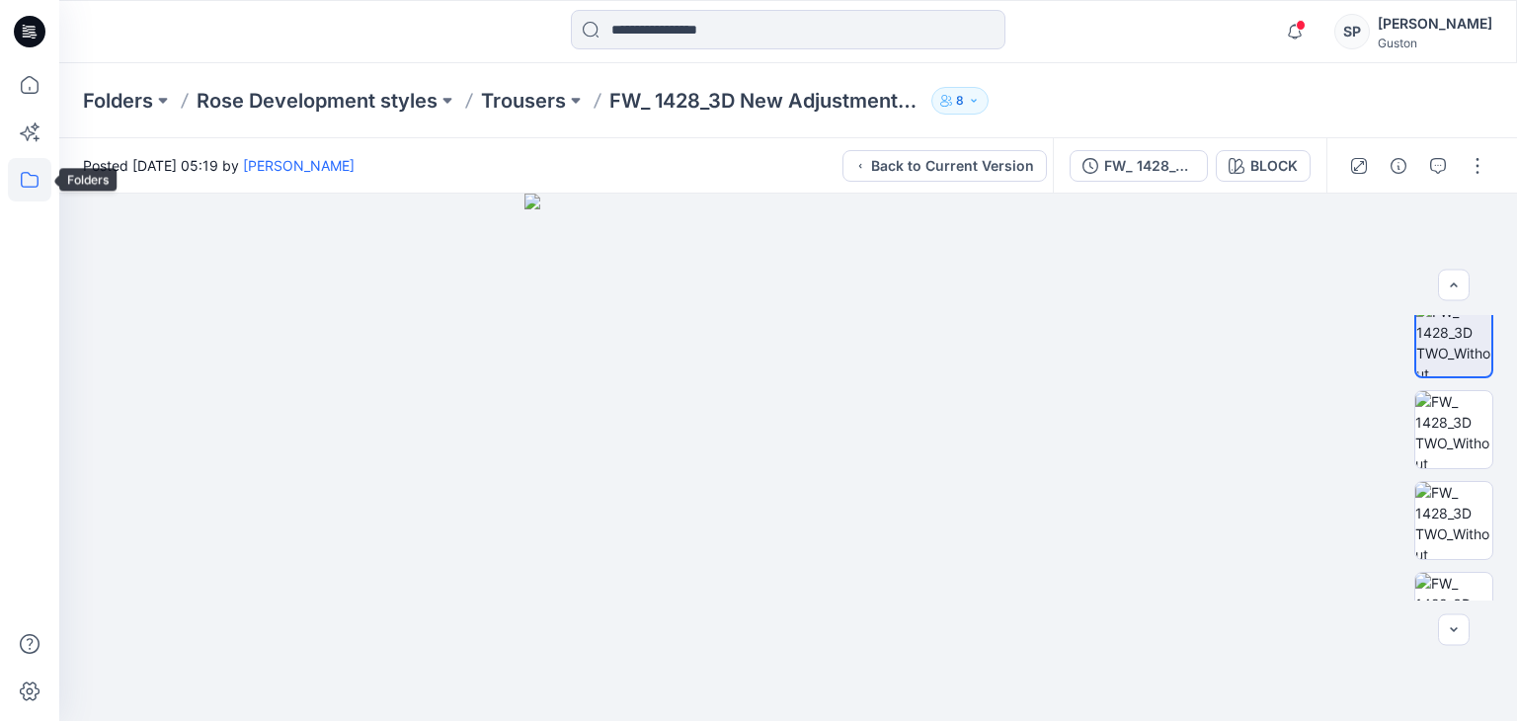
click at [10, 199] on div at bounding box center [29, 179] width 43 height 43
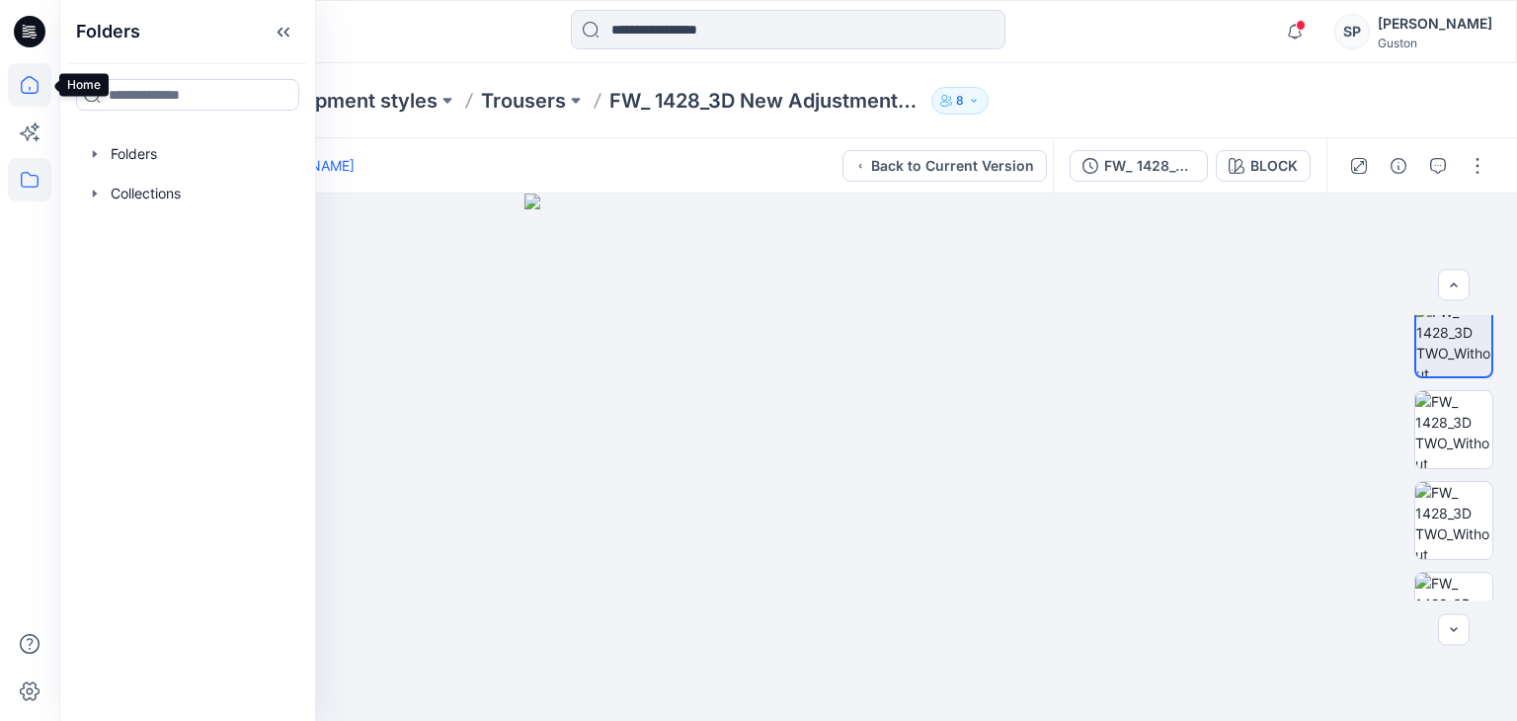
click at [16, 80] on icon at bounding box center [29, 84] width 43 height 43
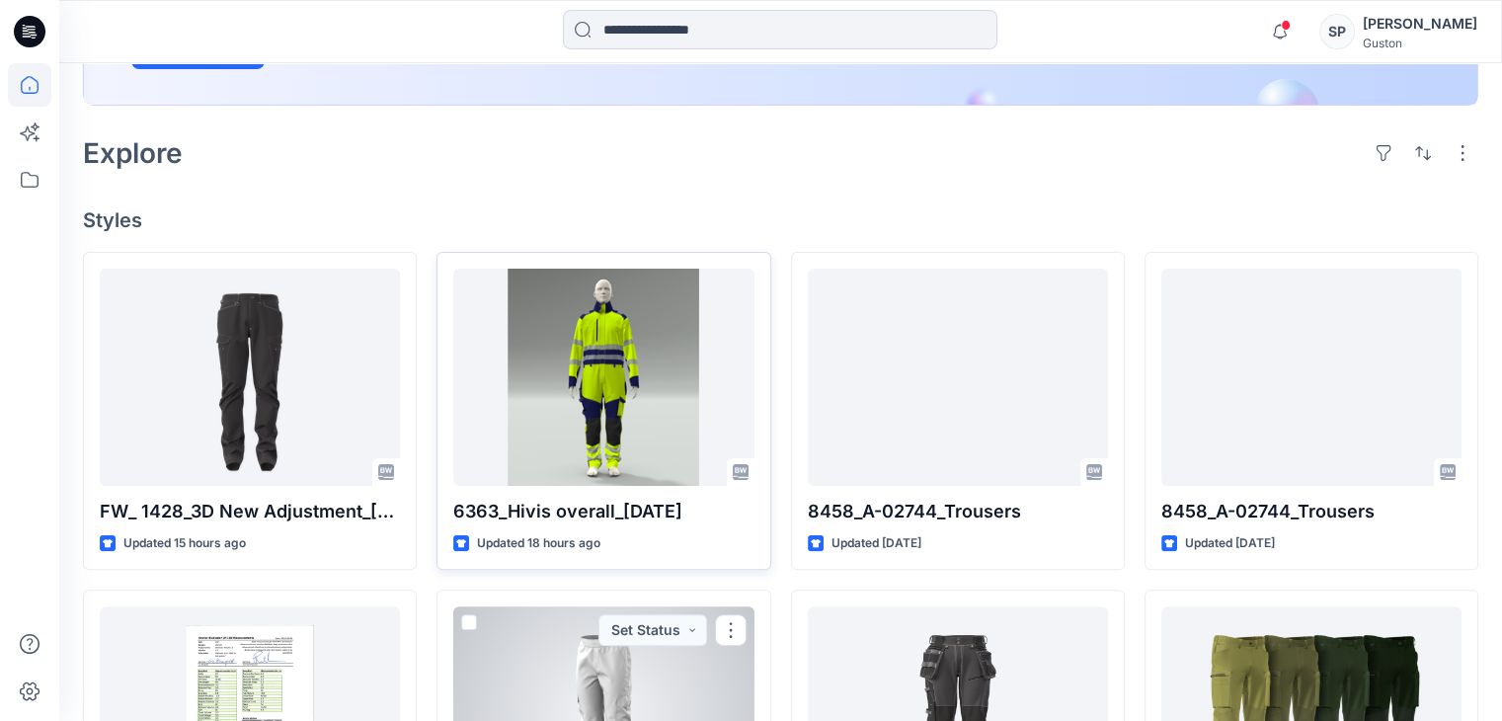
scroll to position [395, 0]
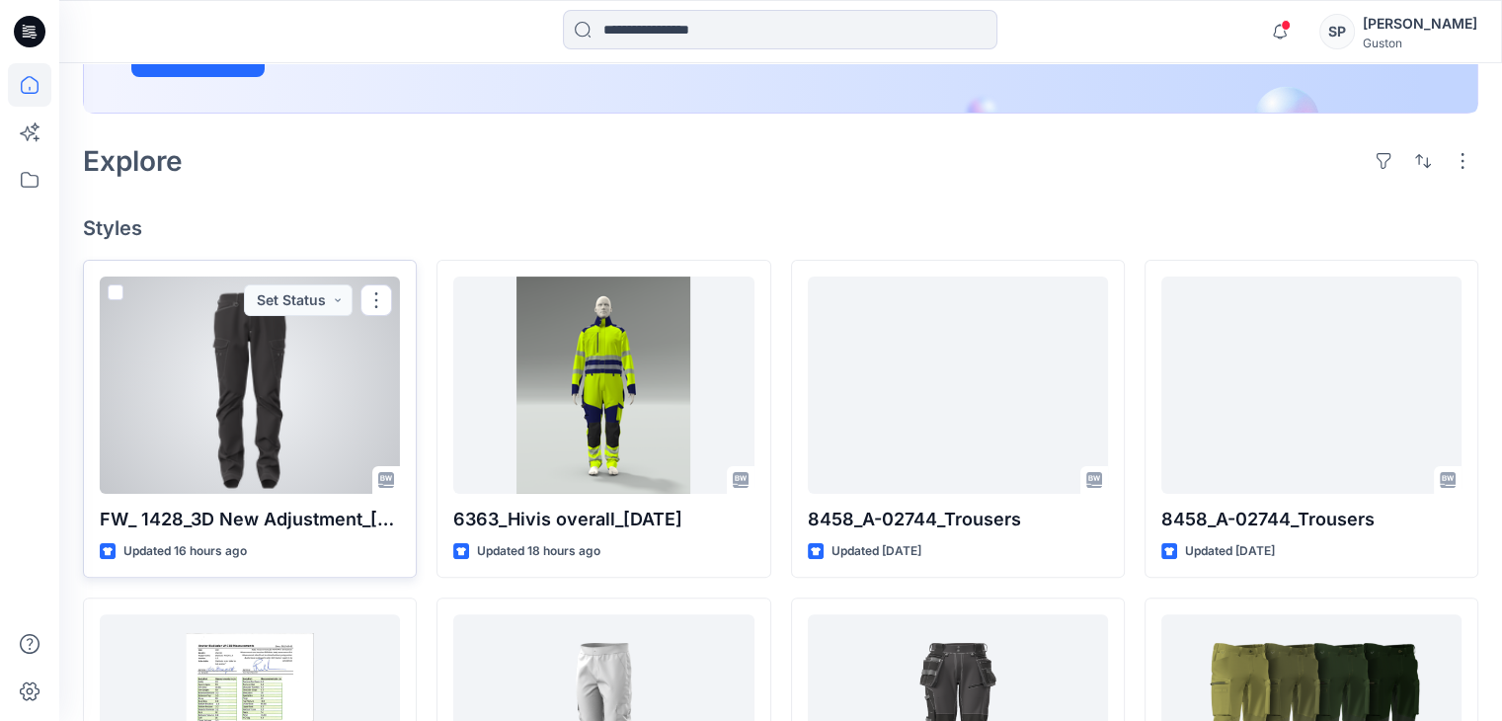
click at [305, 408] on div at bounding box center [250, 385] width 300 height 217
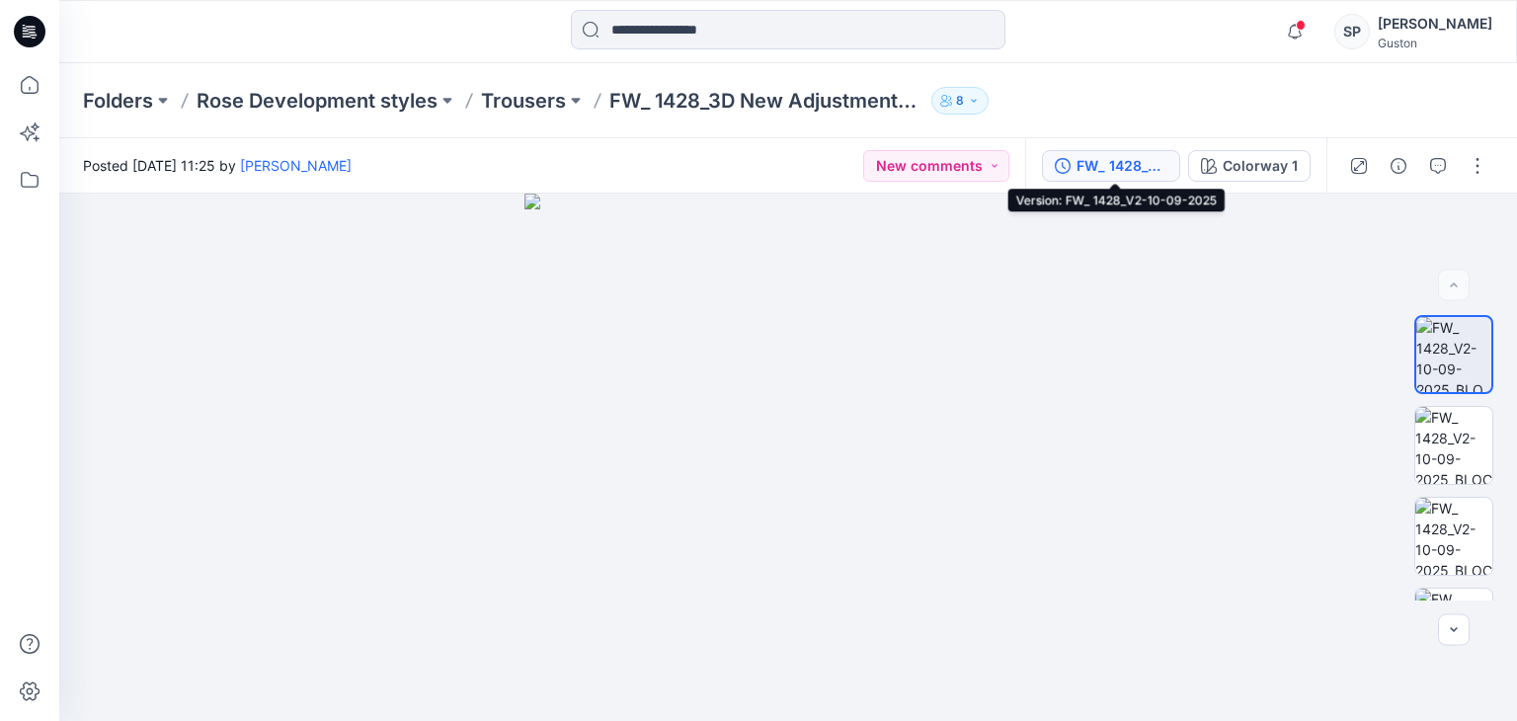
click at [1155, 179] on button "FW_ 1428_V2-10-09-2025" at bounding box center [1111, 166] width 138 height 32
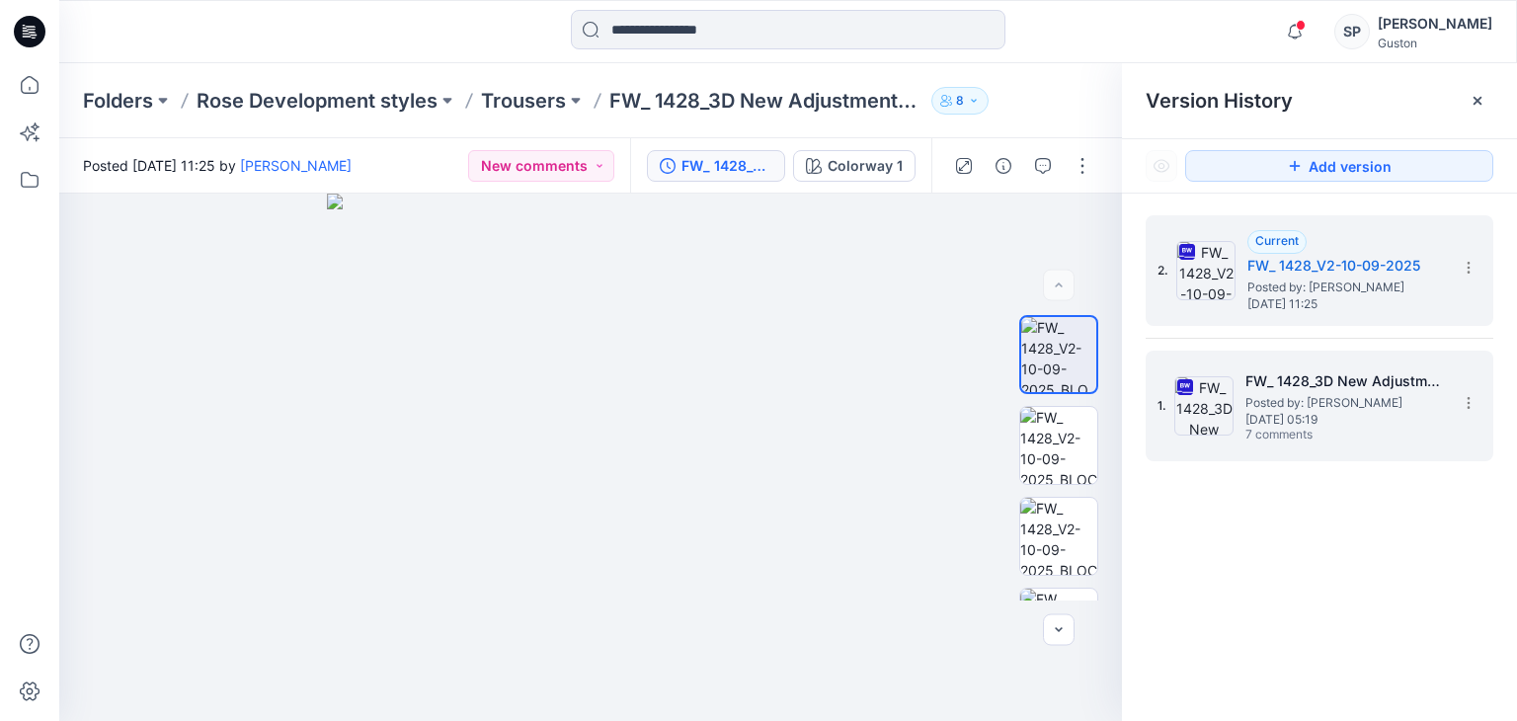
click at [1224, 379] on img at bounding box center [1203, 405] width 59 height 59
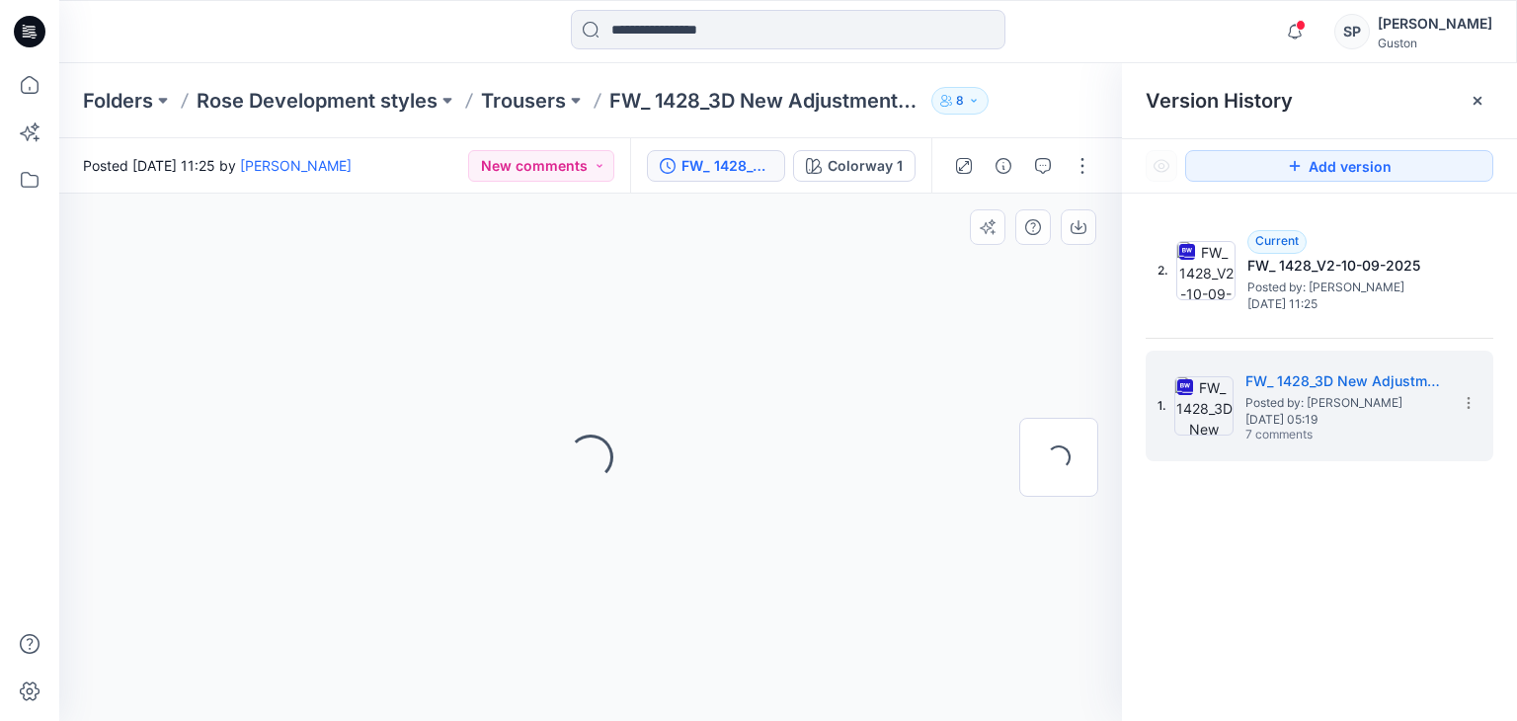
click at [1027, 323] on div "Loading..." at bounding box center [1058, 457] width 79 height 285
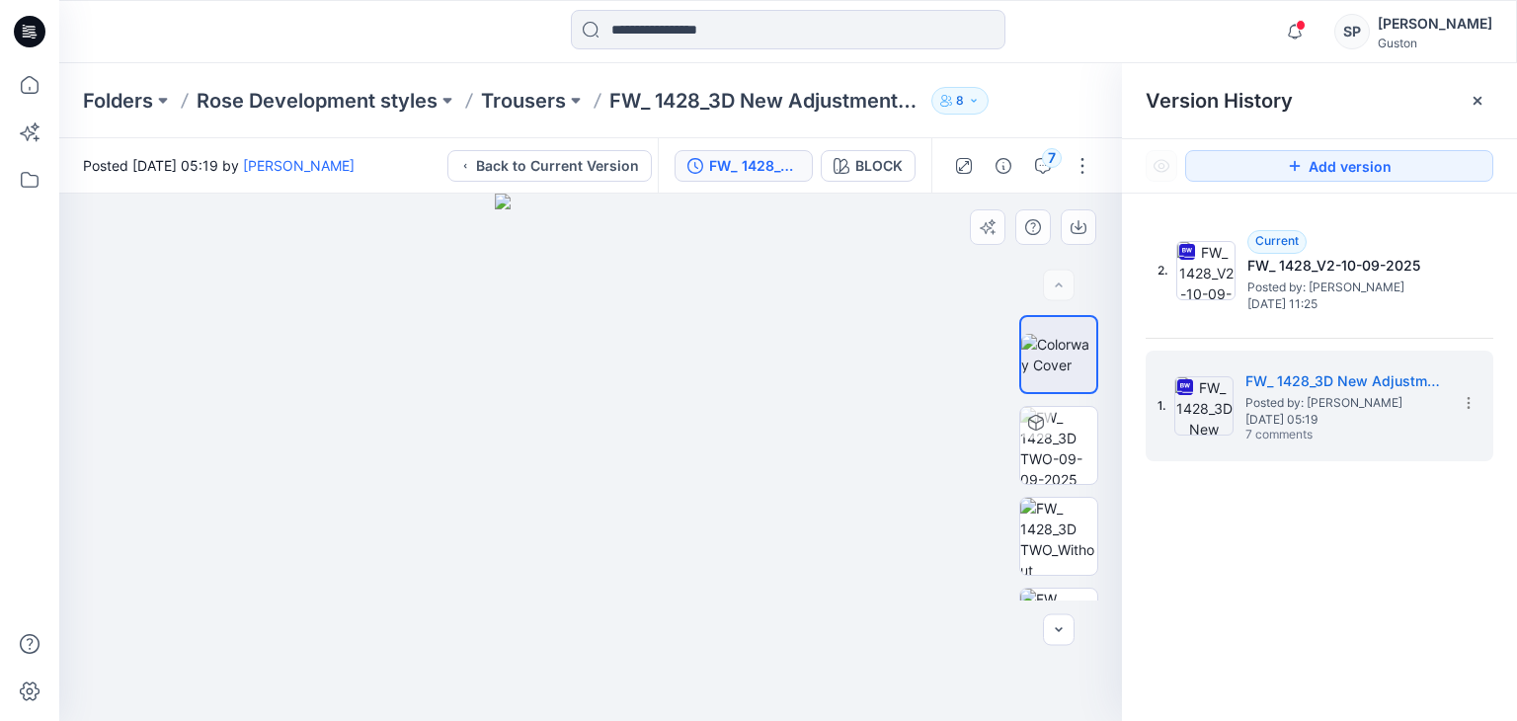
click at [857, 363] on div at bounding box center [590, 457] width 1063 height 527
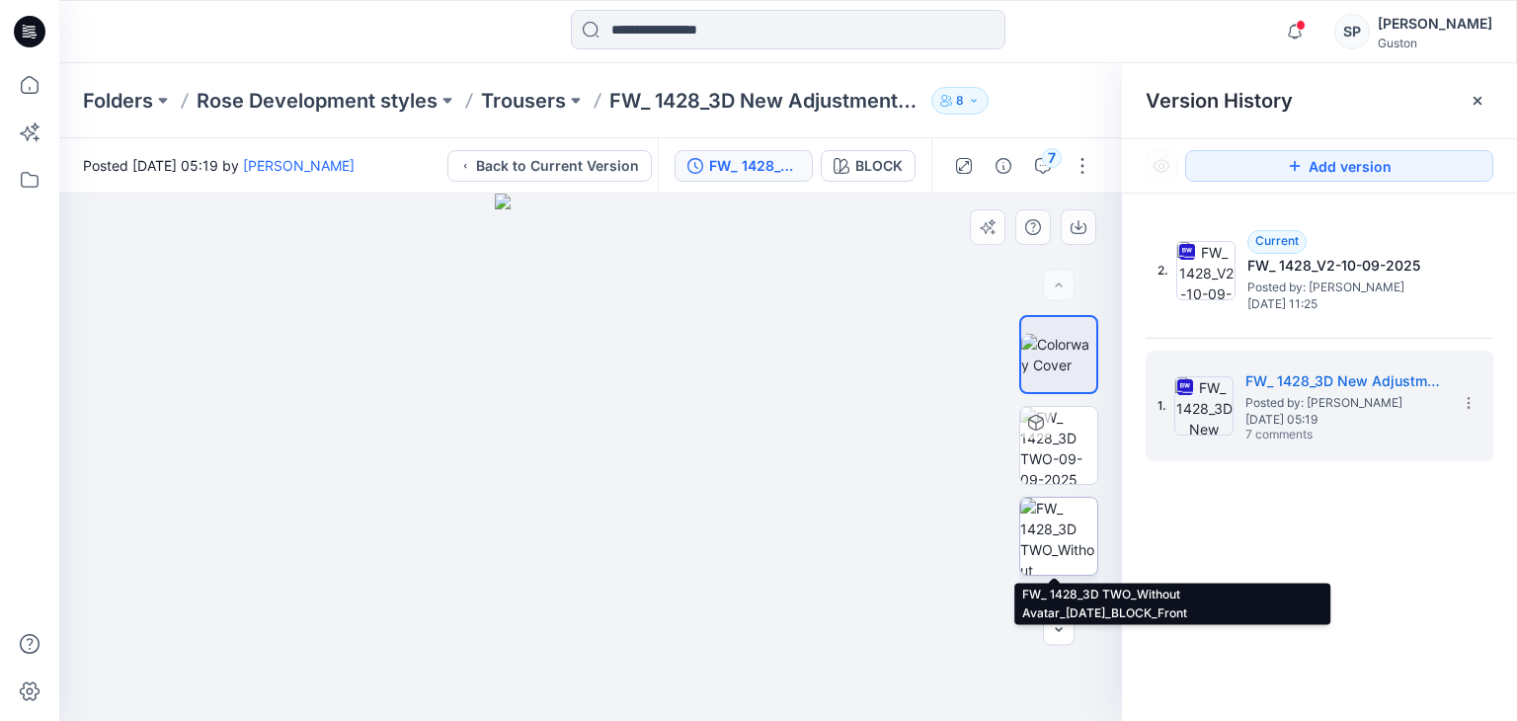
click at [1057, 529] on img at bounding box center [1058, 536] width 77 height 77
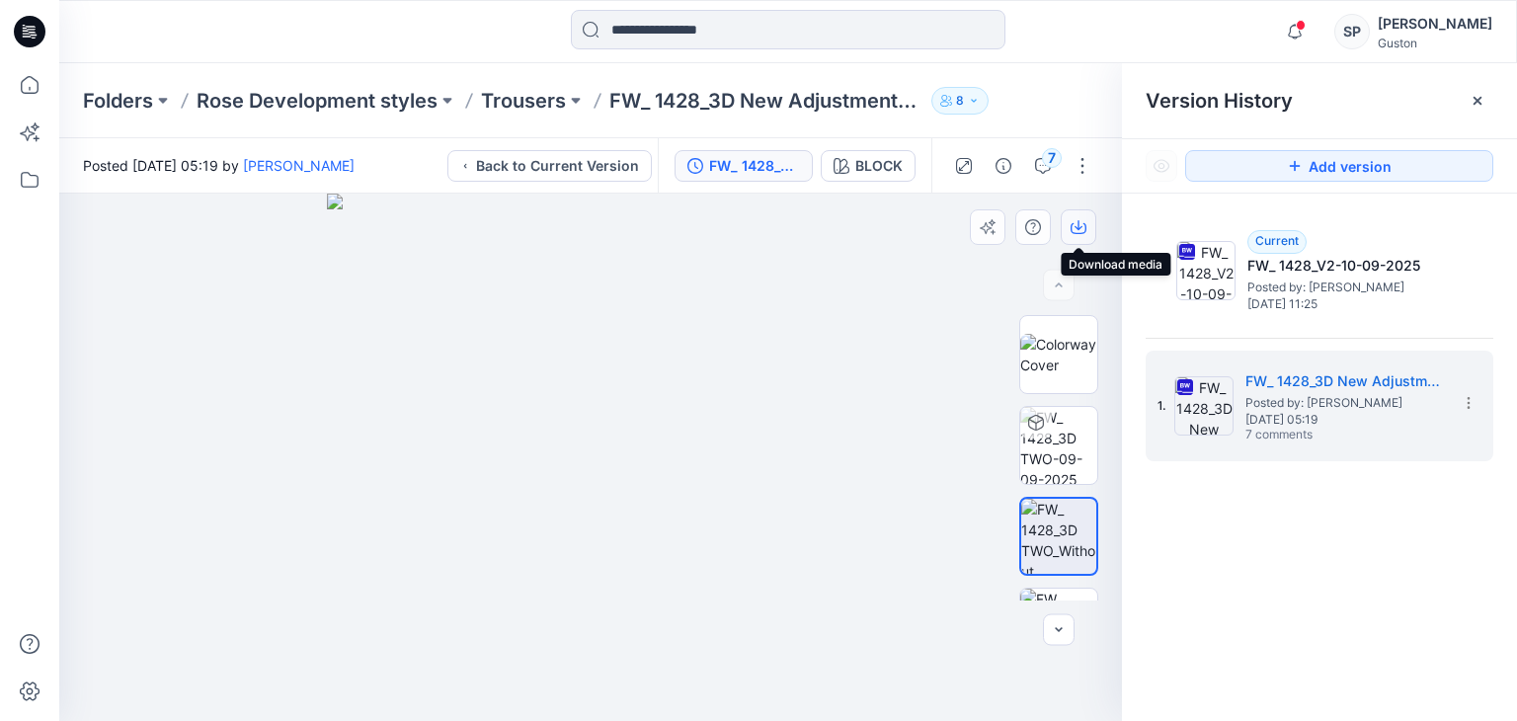
click at [1082, 231] on icon "button" at bounding box center [1079, 227] width 16 height 16
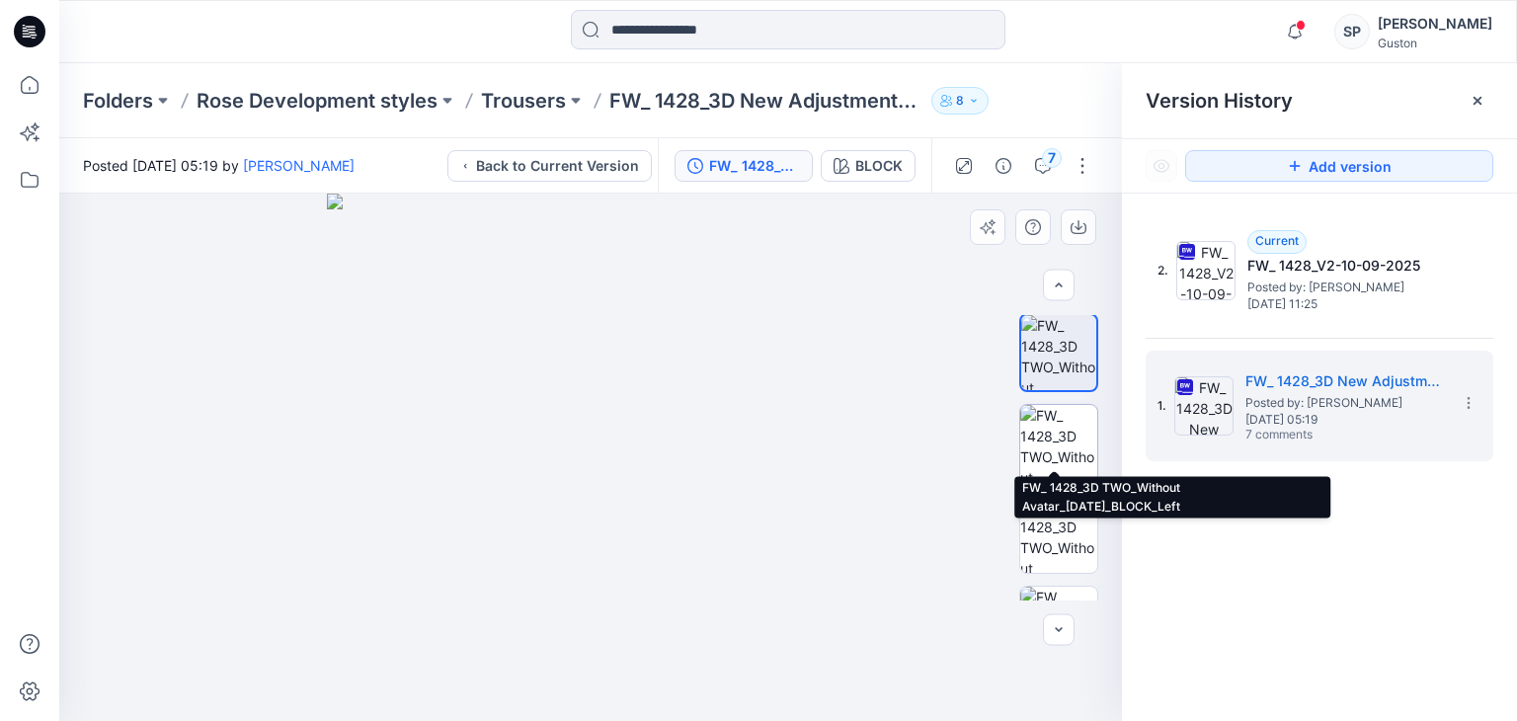
scroll to position [198, 0]
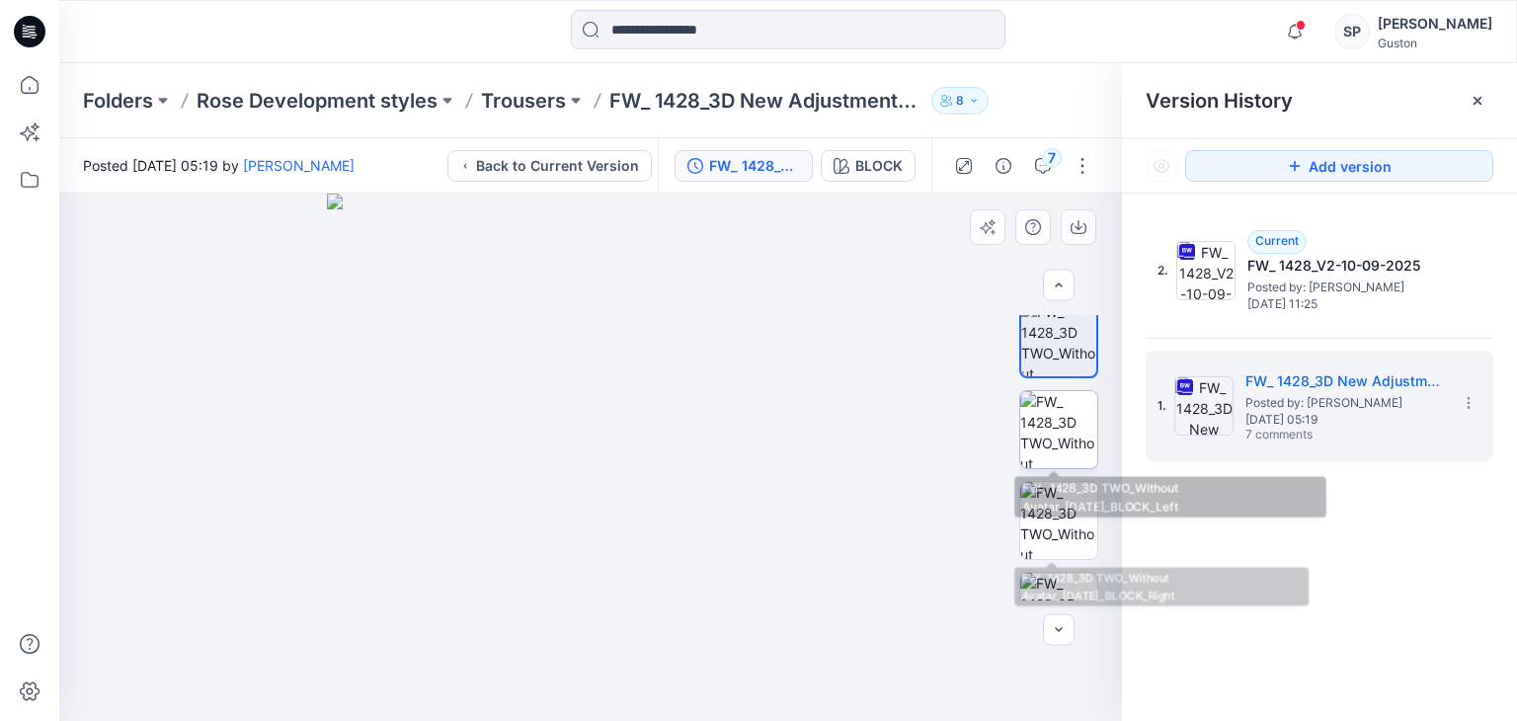
click at [1060, 439] on img at bounding box center [1058, 429] width 77 height 77
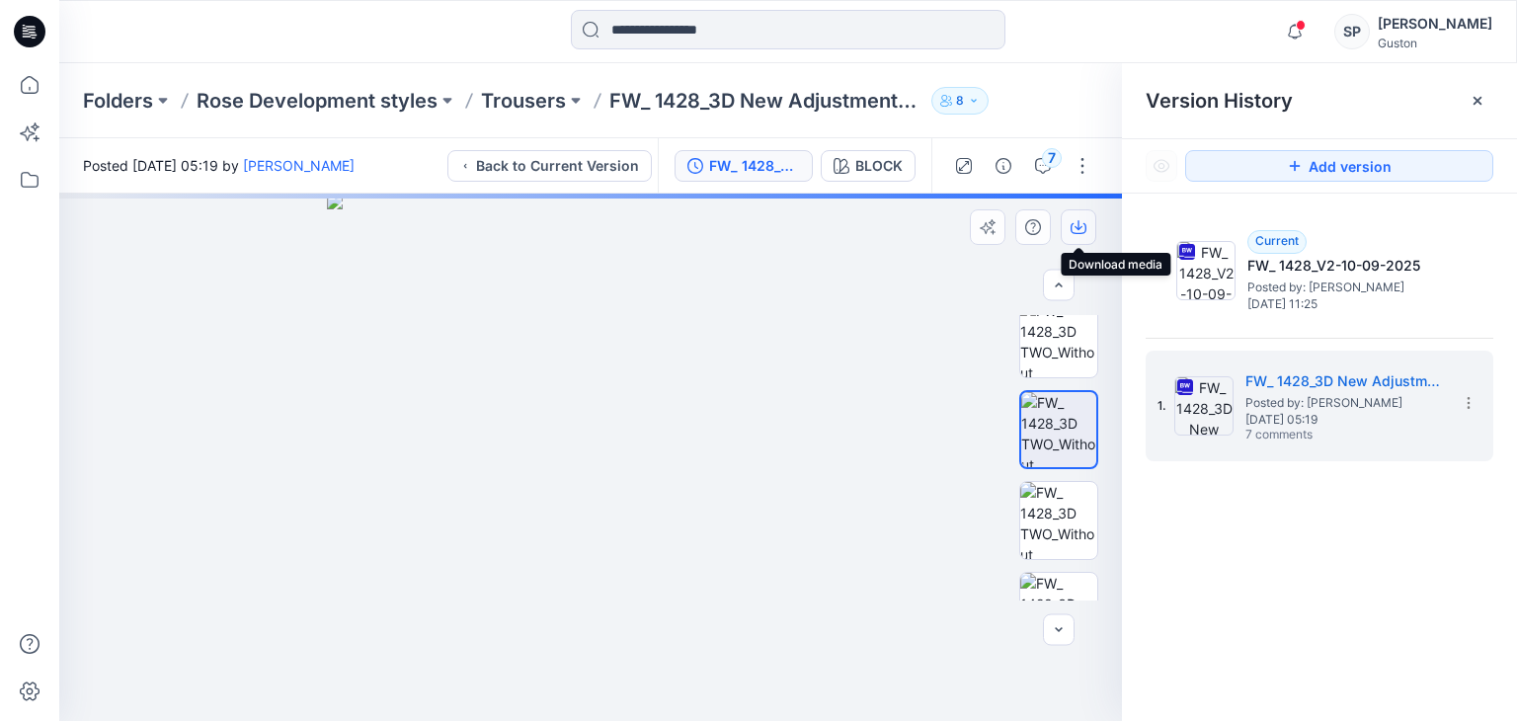
click at [1077, 229] on icon "button" at bounding box center [1078, 225] width 8 height 10
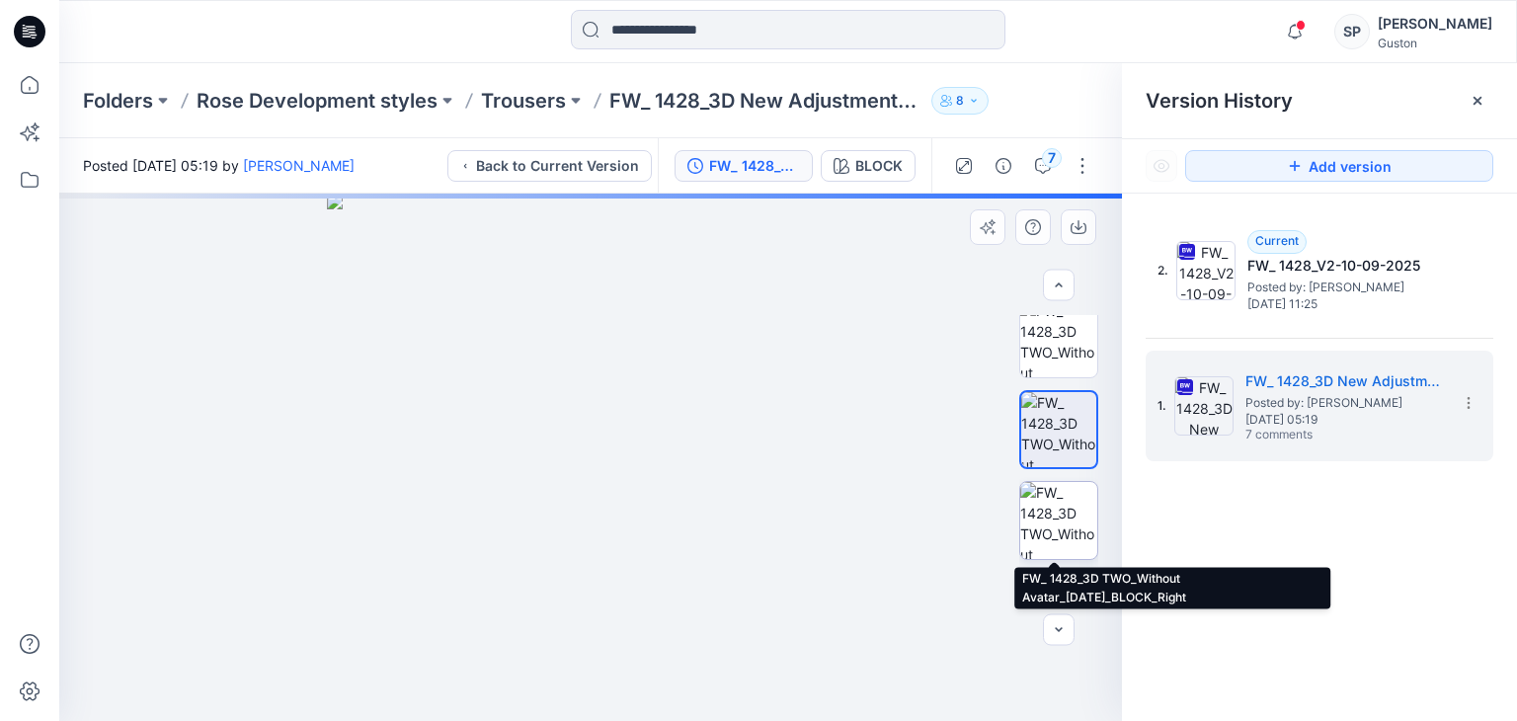
click at [1059, 526] on img at bounding box center [1058, 520] width 77 height 77
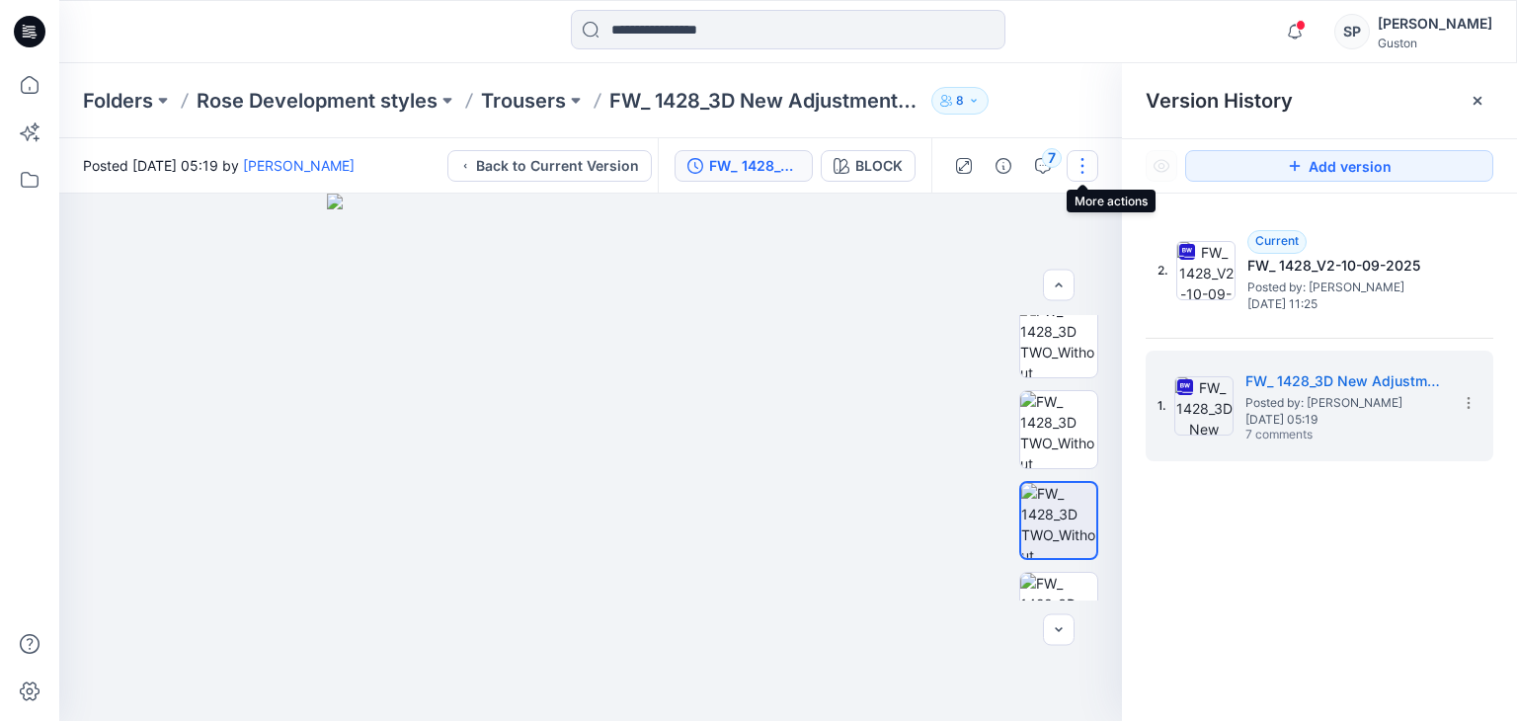
click at [1082, 171] on button "button" at bounding box center [1083, 166] width 32 height 32
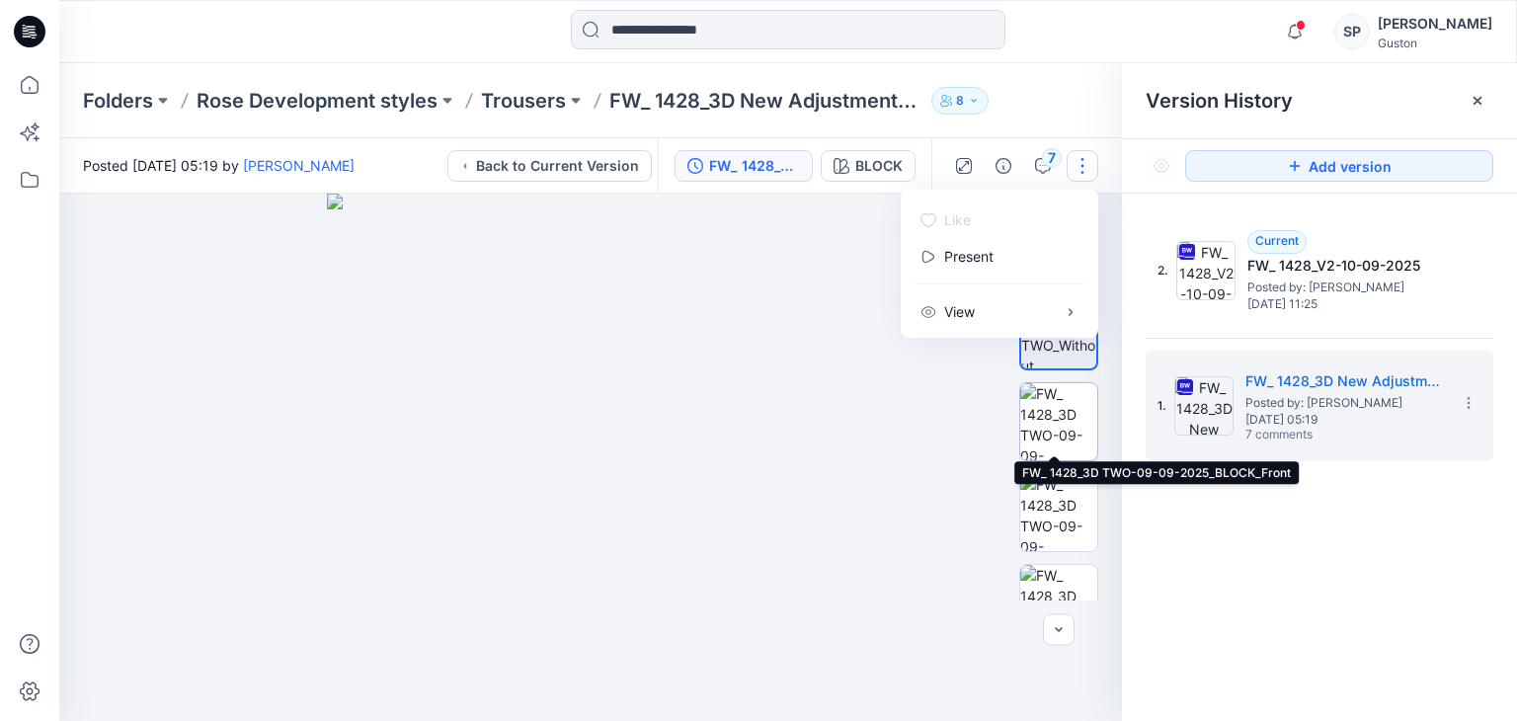
scroll to position [395, 0]
click at [1039, 422] on img at bounding box center [1058, 413] width 77 height 77
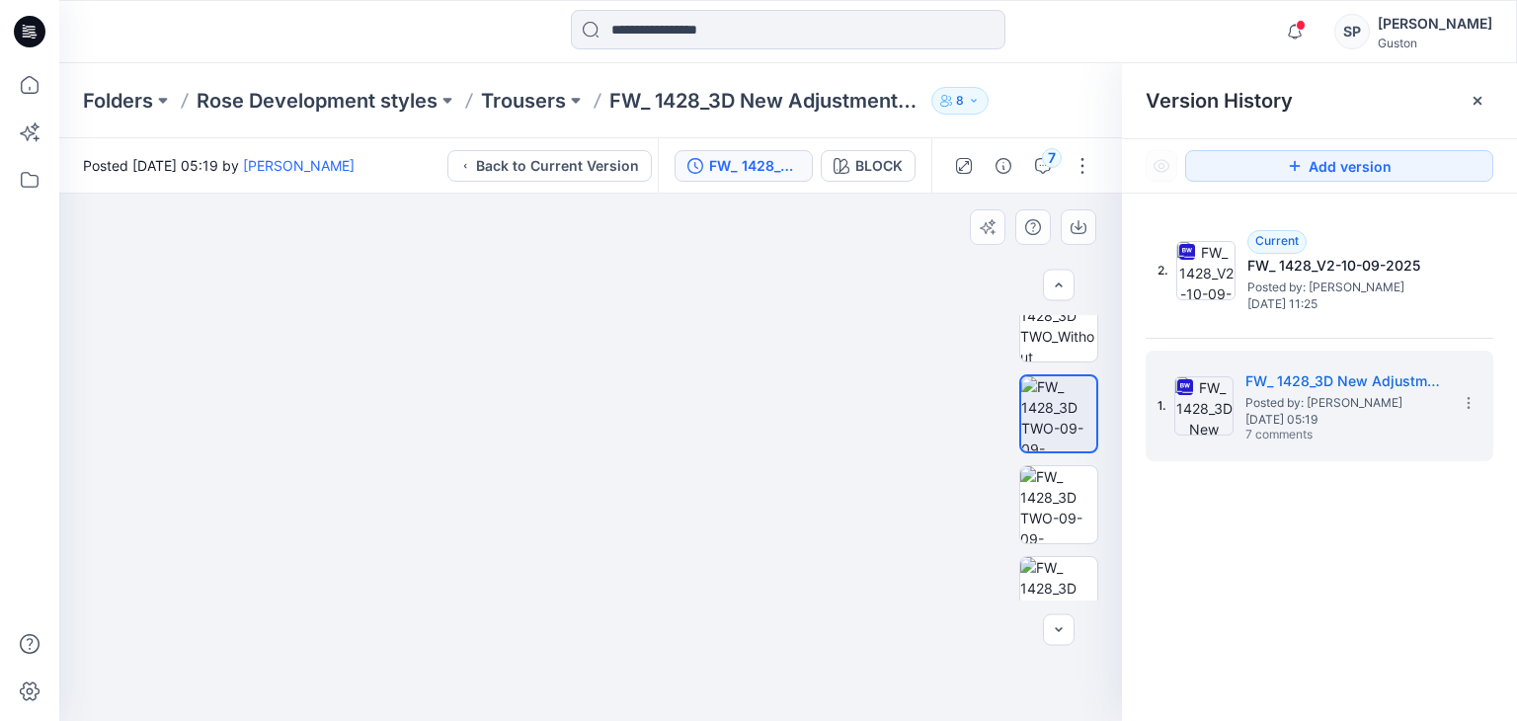
drag, startPoint x: 609, startPoint y: 590, endPoint x: 621, endPoint y: 439, distance: 150.6
click at [621, 439] on img at bounding box center [591, 358] width 726 height 726
drag, startPoint x: 635, startPoint y: 451, endPoint x: 640, endPoint y: 524, distance: 73.2
click at [640, 524] on img at bounding box center [590, 294] width 924 height 851
click at [1071, 419] on img at bounding box center [1058, 413] width 75 height 75
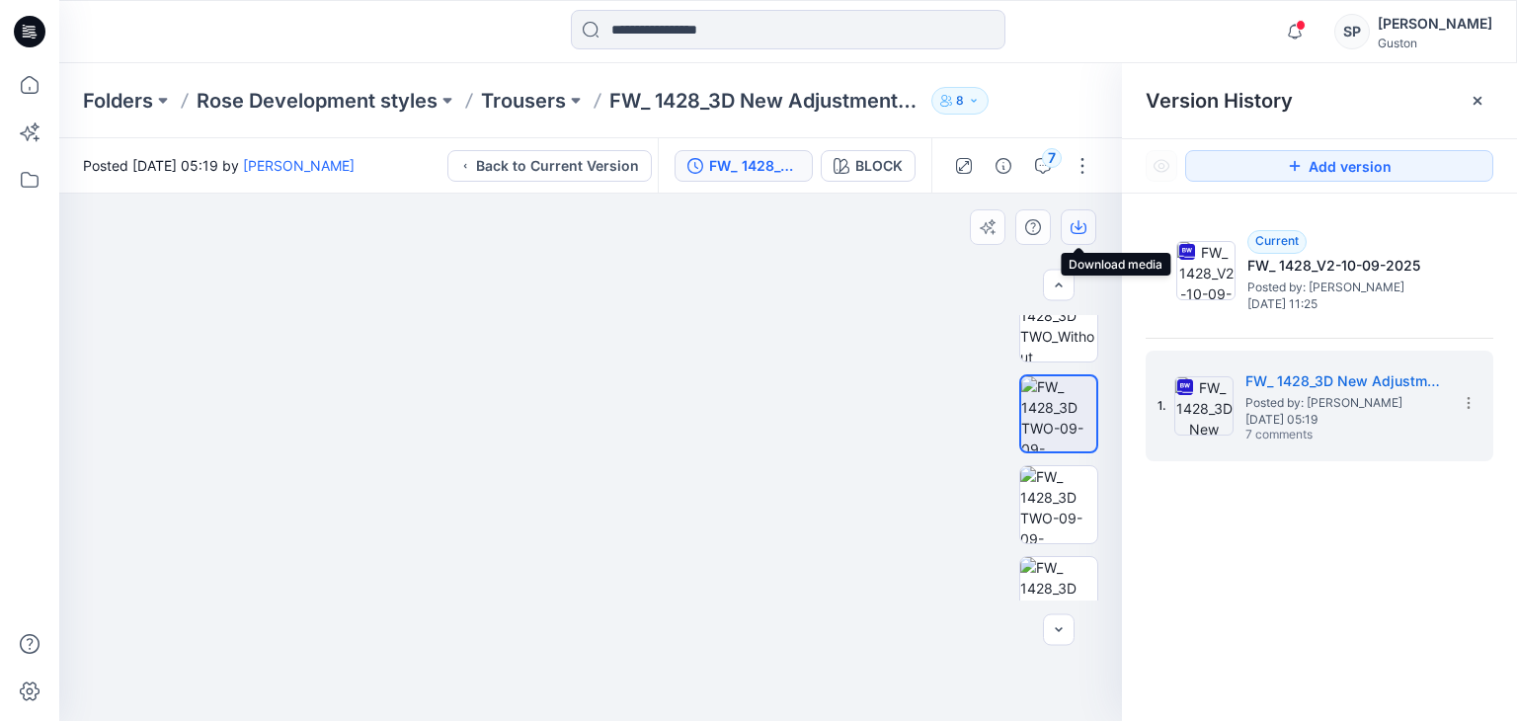
click at [1082, 226] on icon "button" at bounding box center [1079, 227] width 16 height 16
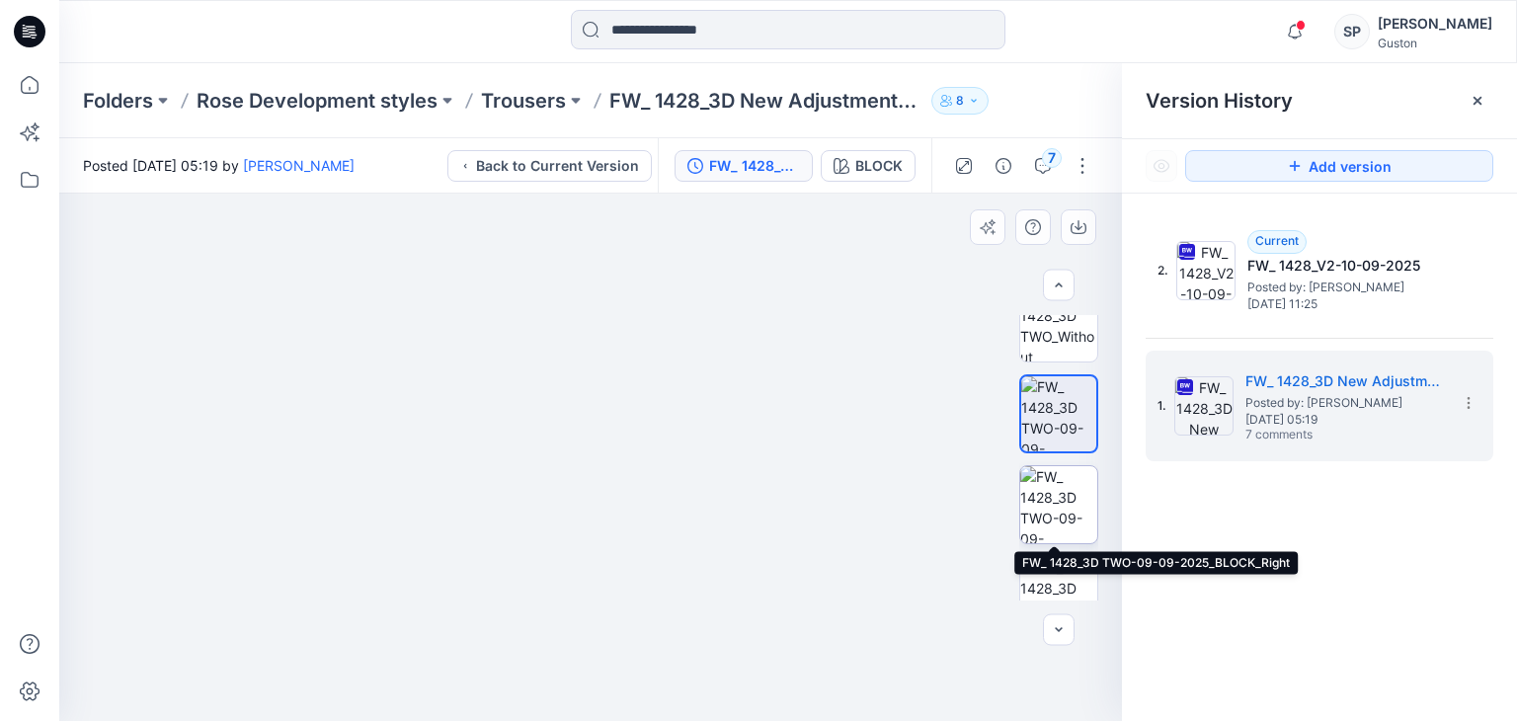
click at [1066, 507] on img at bounding box center [1058, 504] width 77 height 77
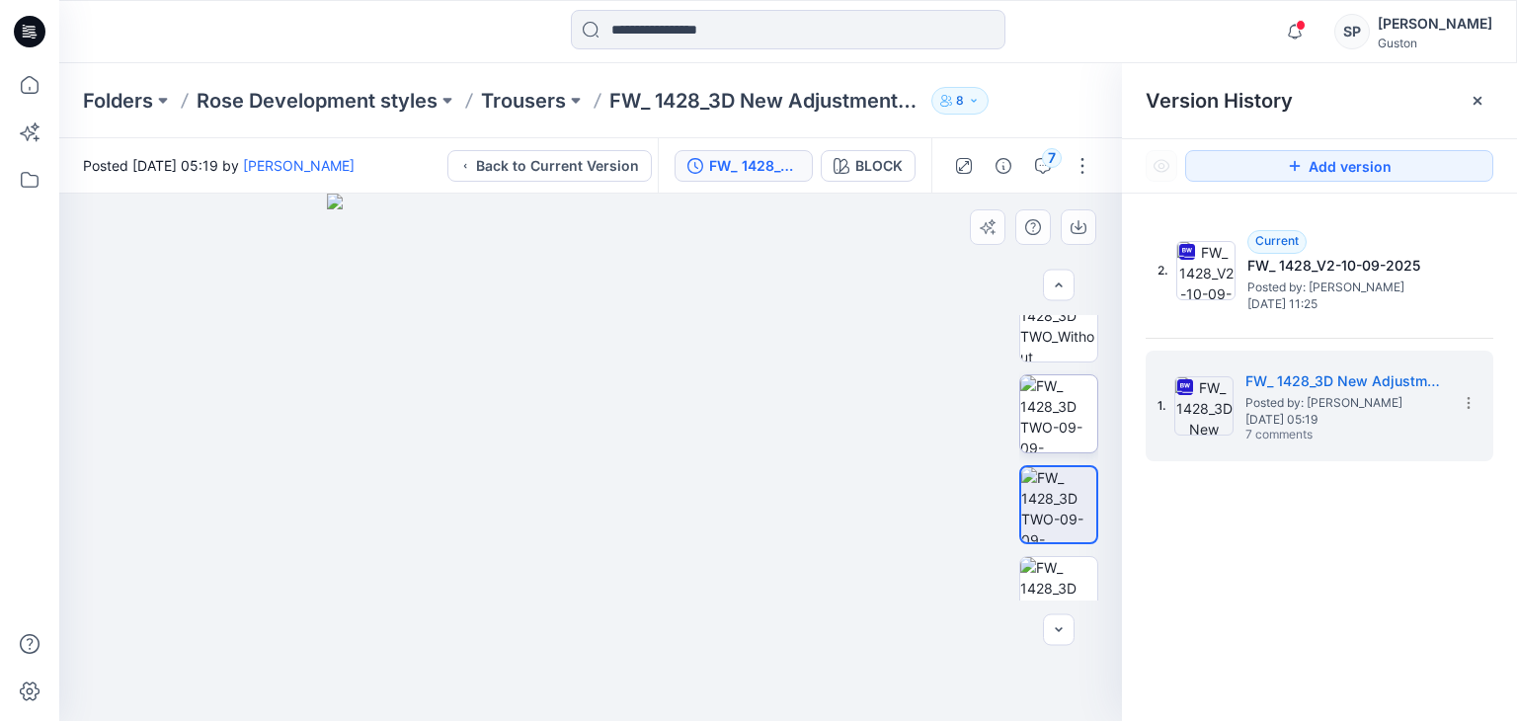
click at [1049, 419] on img at bounding box center [1058, 413] width 77 height 77
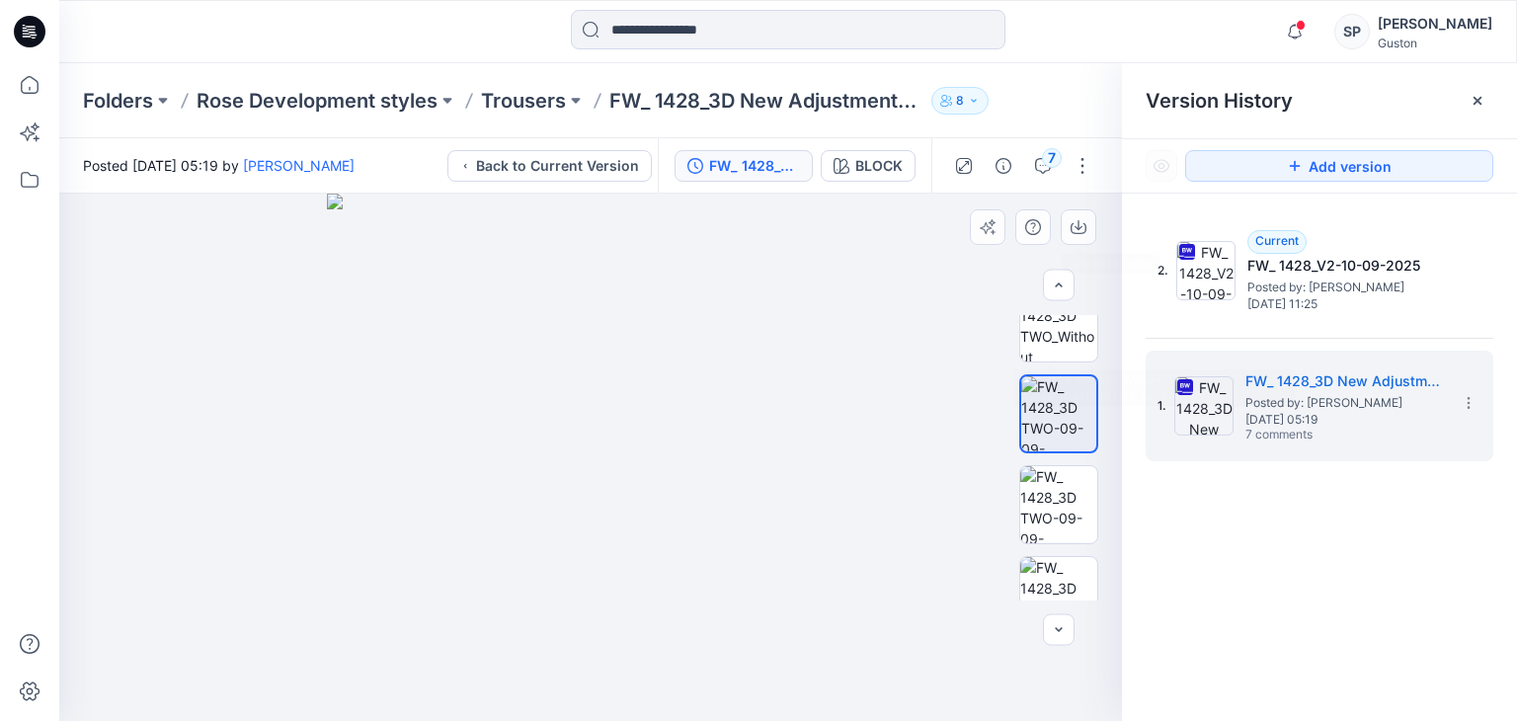
click at [1078, 201] on div at bounding box center [590, 457] width 1063 height 527
click at [1083, 228] on icon "button" at bounding box center [1079, 227] width 16 height 16
click at [1073, 226] on icon "button" at bounding box center [1079, 227] width 16 height 16
click at [1068, 225] on button "button" at bounding box center [1079, 227] width 36 height 36
click at [1078, 222] on icon "button" at bounding box center [1078, 225] width 8 height 10
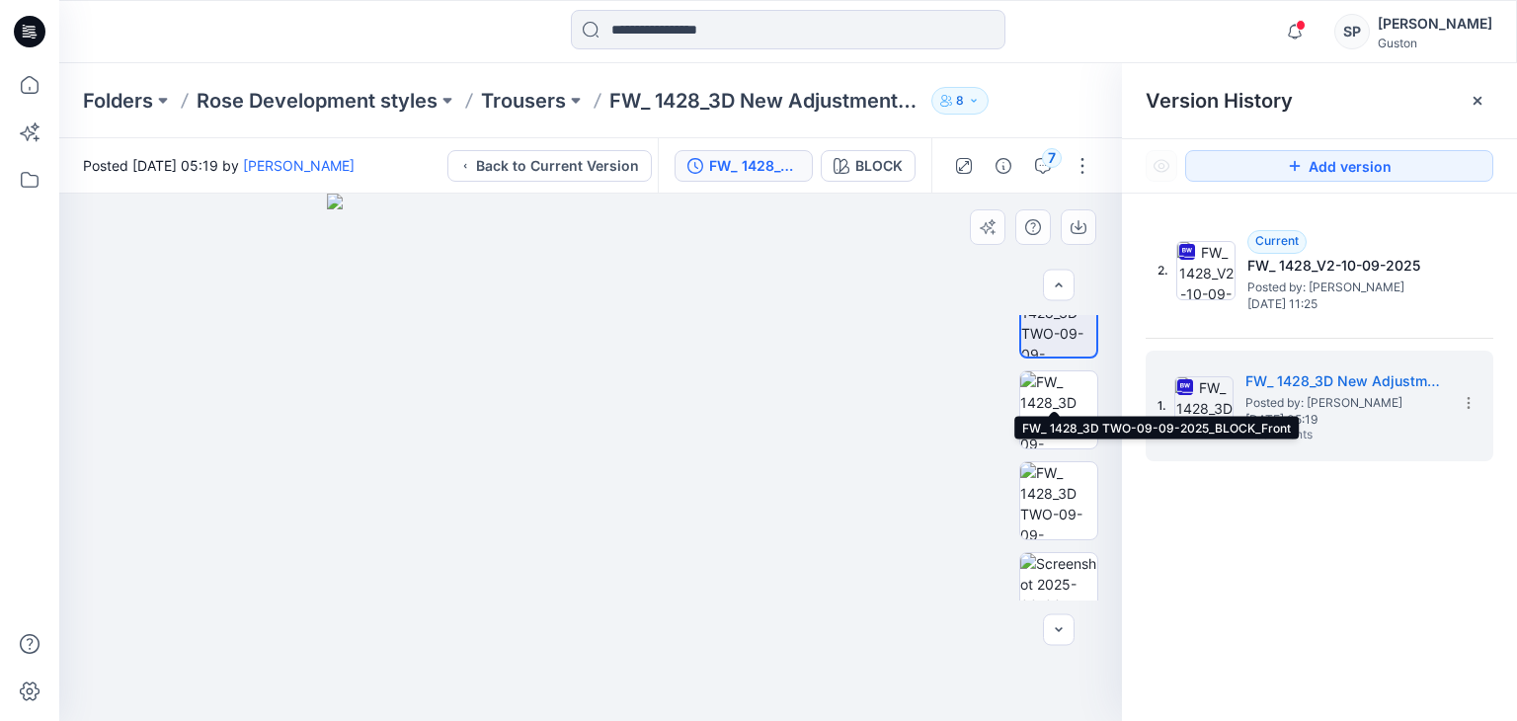
scroll to position [494, 0]
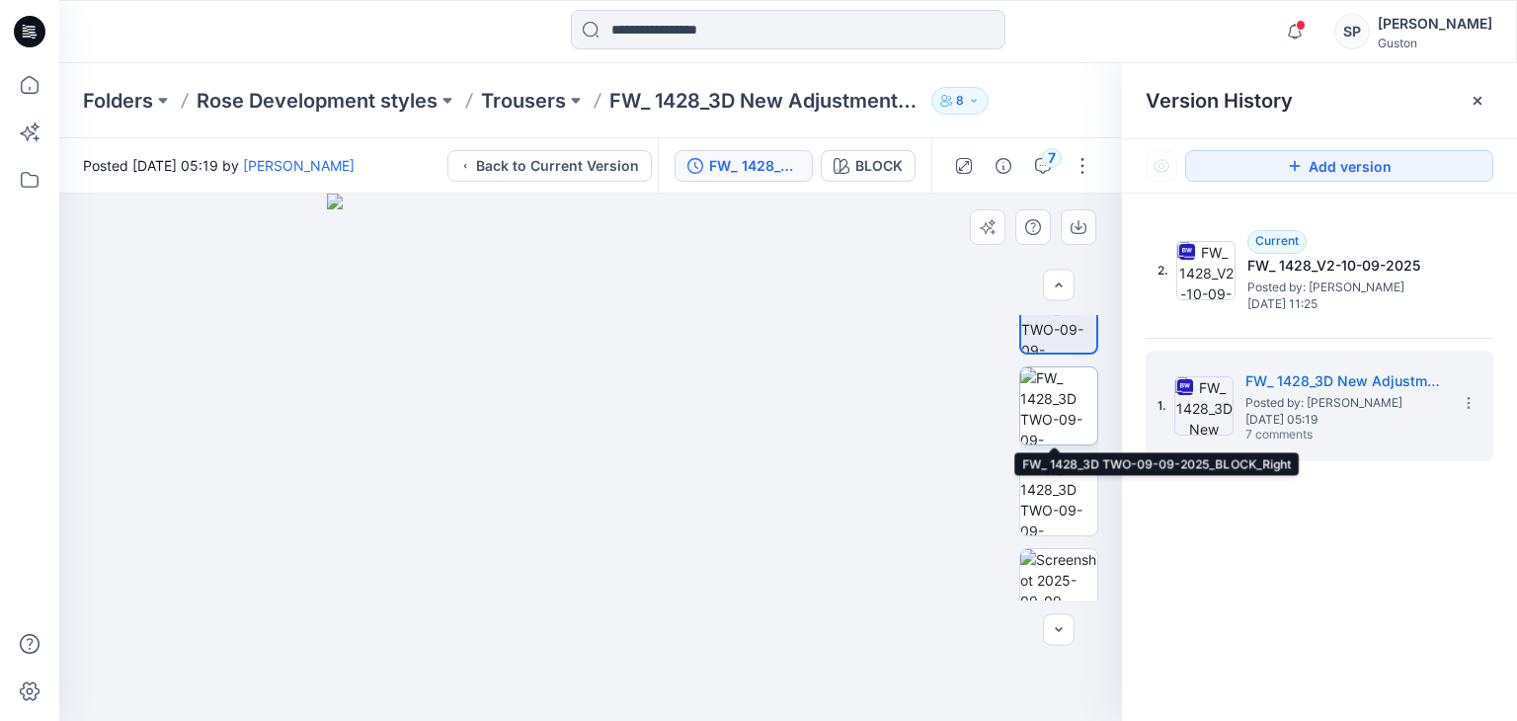
click at [1061, 425] on img at bounding box center [1058, 405] width 77 height 77
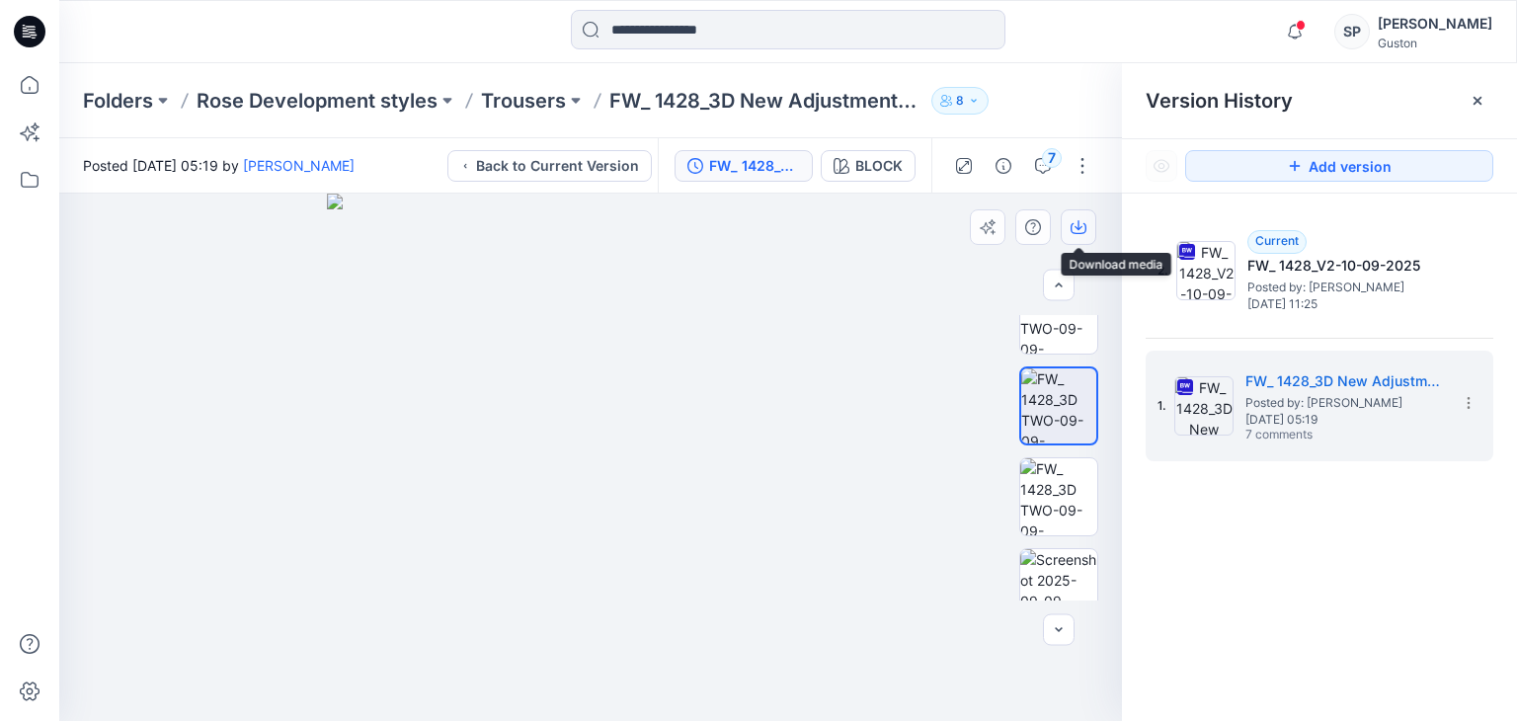
click at [1086, 236] on button "button" at bounding box center [1079, 227] width 36 height 36
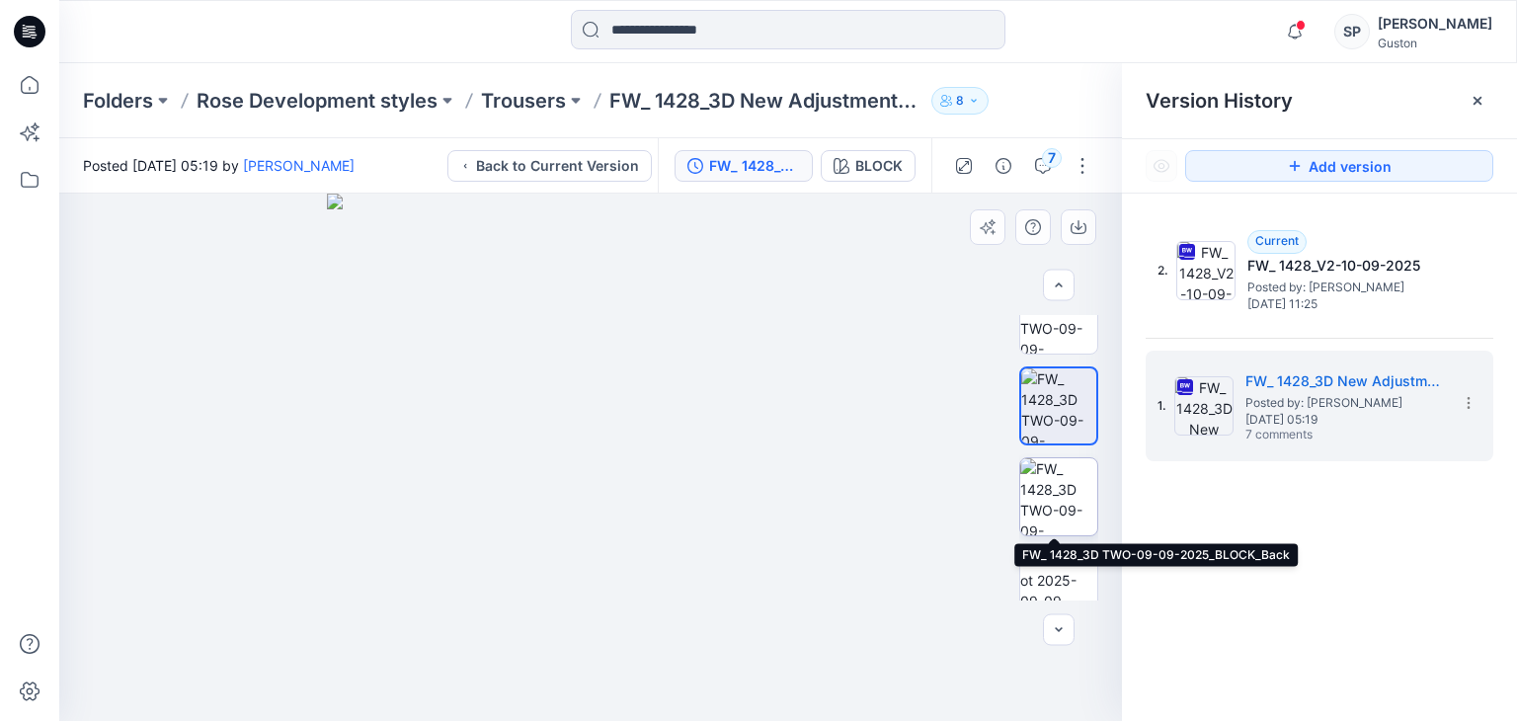
click at [1069, 499] on img at bounding box center [1058, 496] width 77 height 77
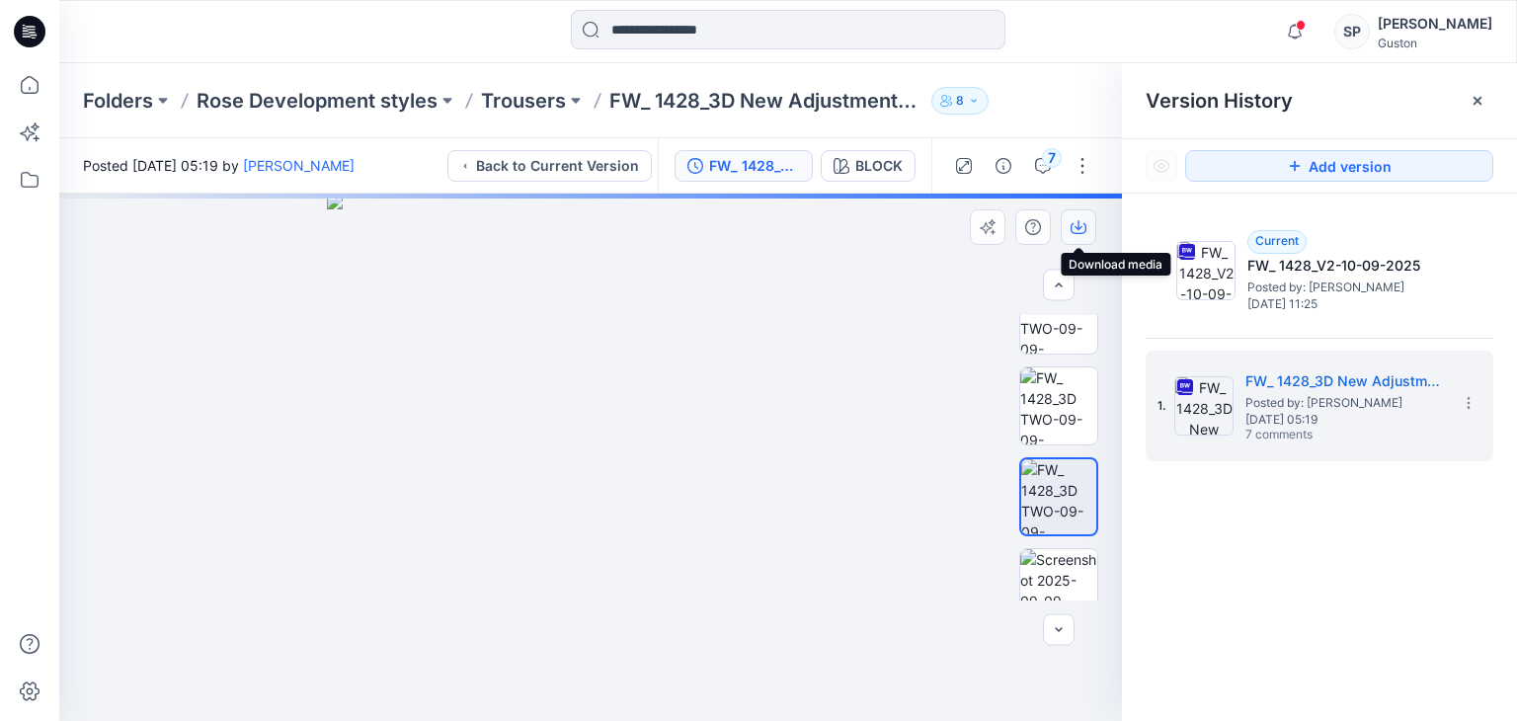
click at [1078, 233] on icon "button" at bounding box center [1079, 228] width 16 height 11
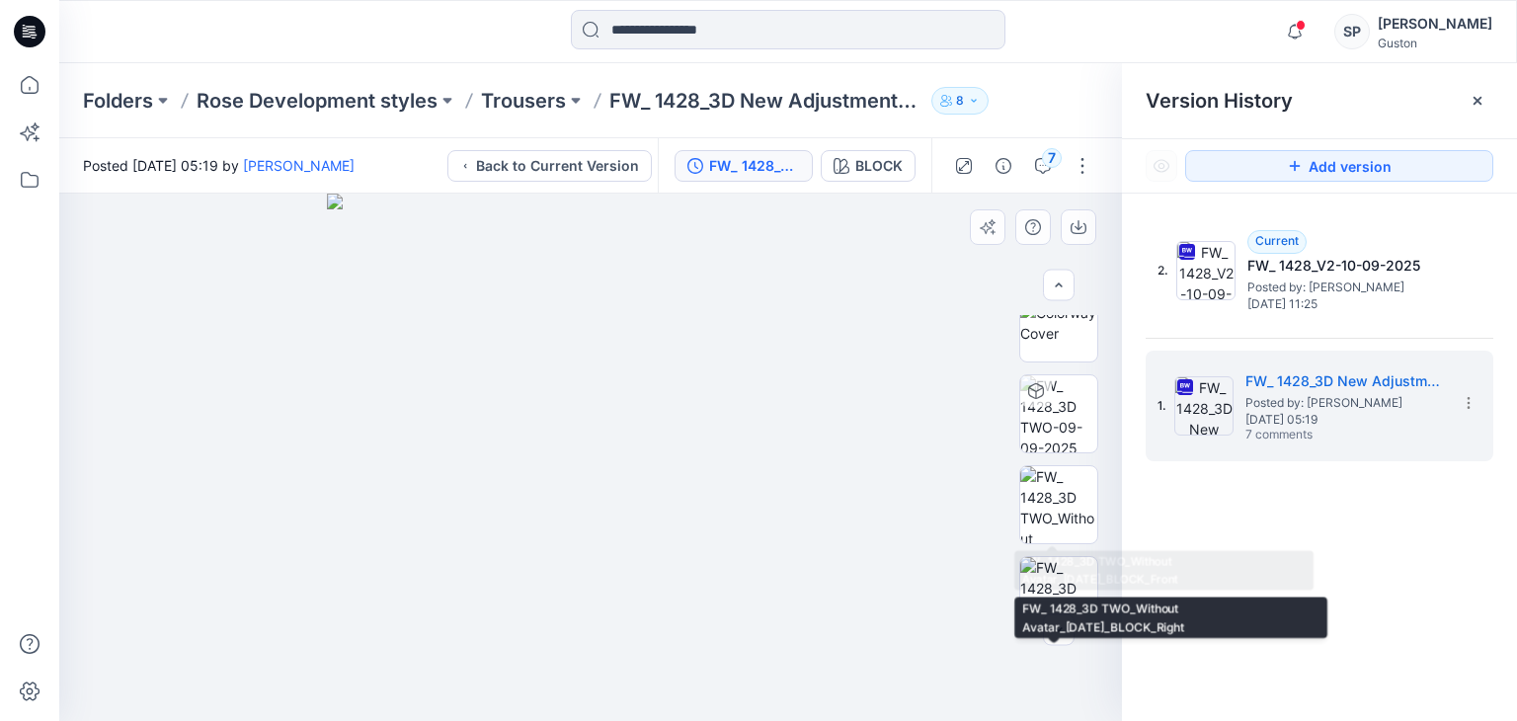
scroll to position [0, 0]
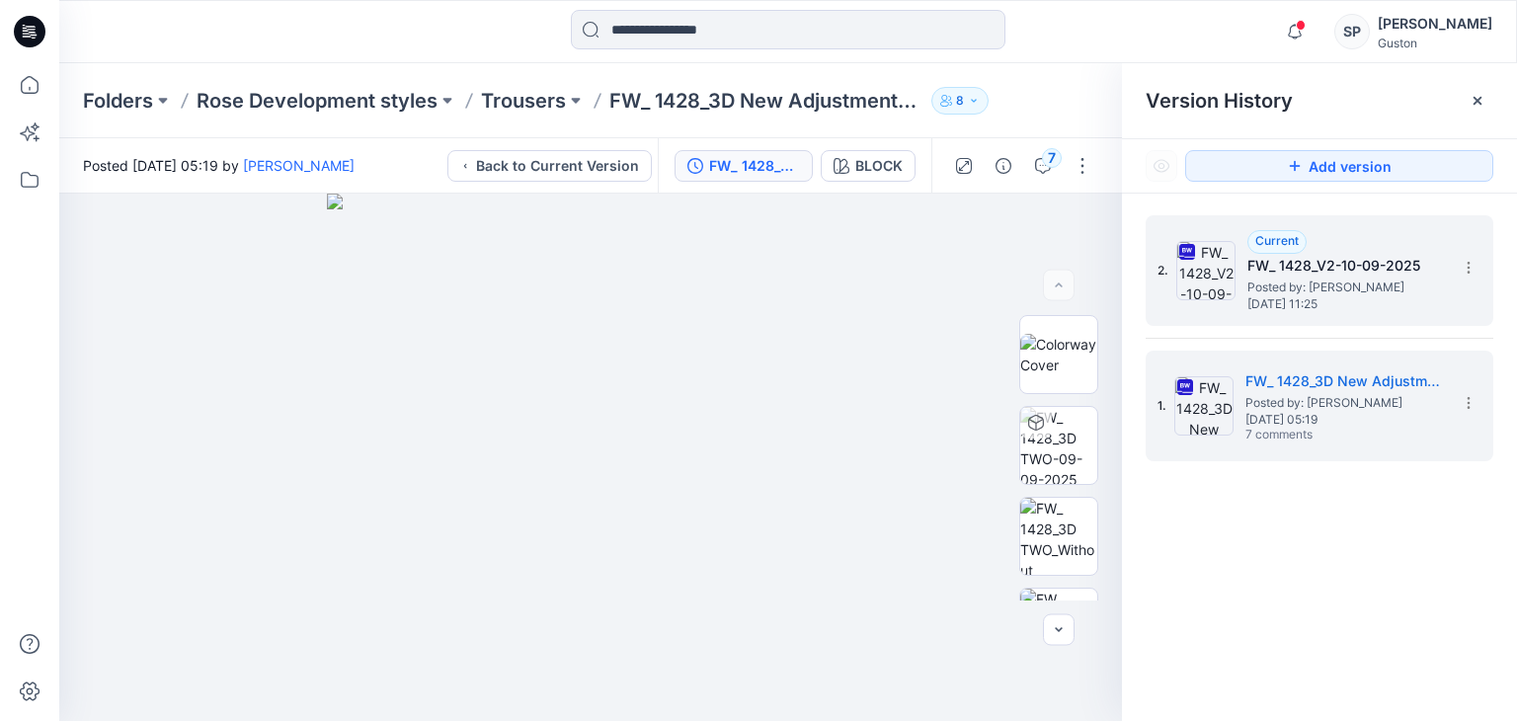
click at [1269, 299] on span "[DATE] 11:25" at bounding box center [1346, 304] width 198 height 14
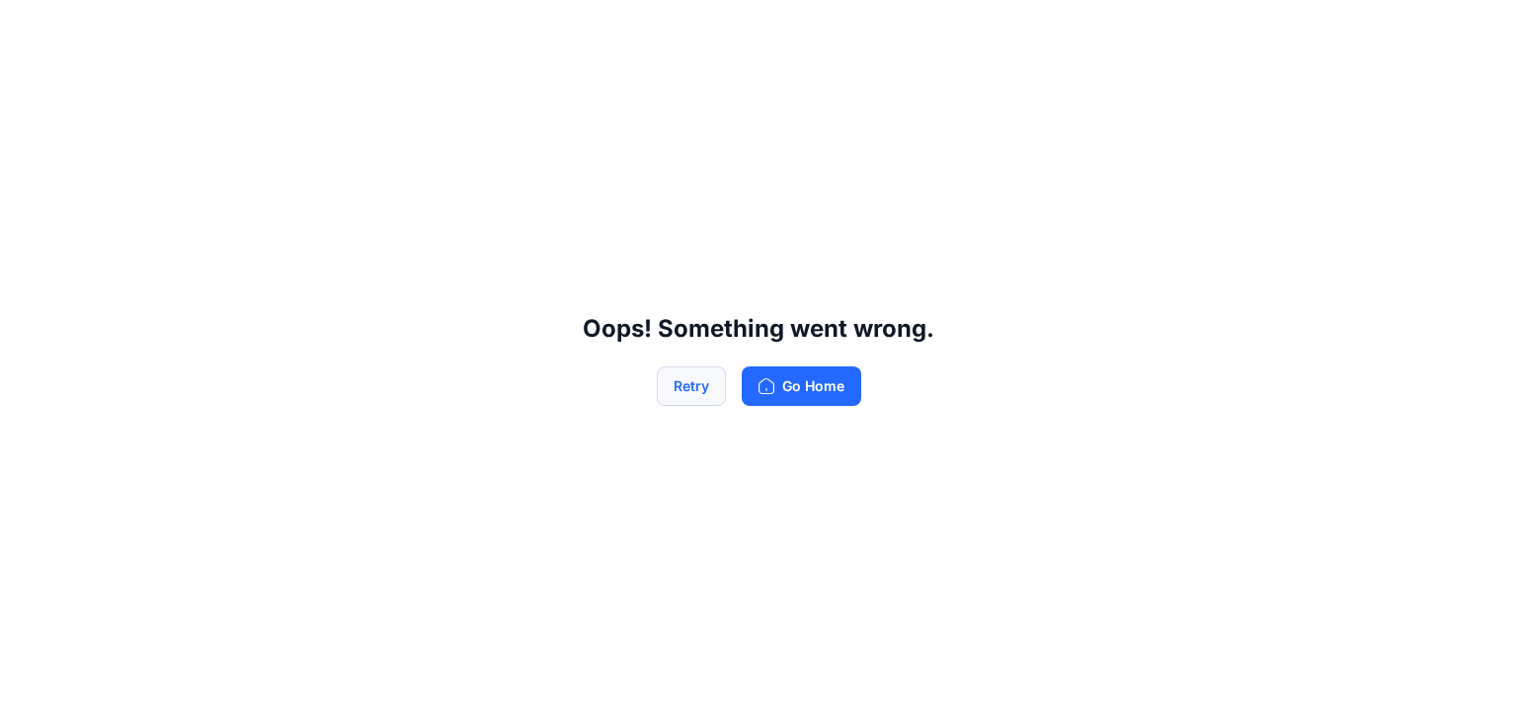
click at [695, 392] on button "Retry" at bounding box center [691, 386] width 69 height 40
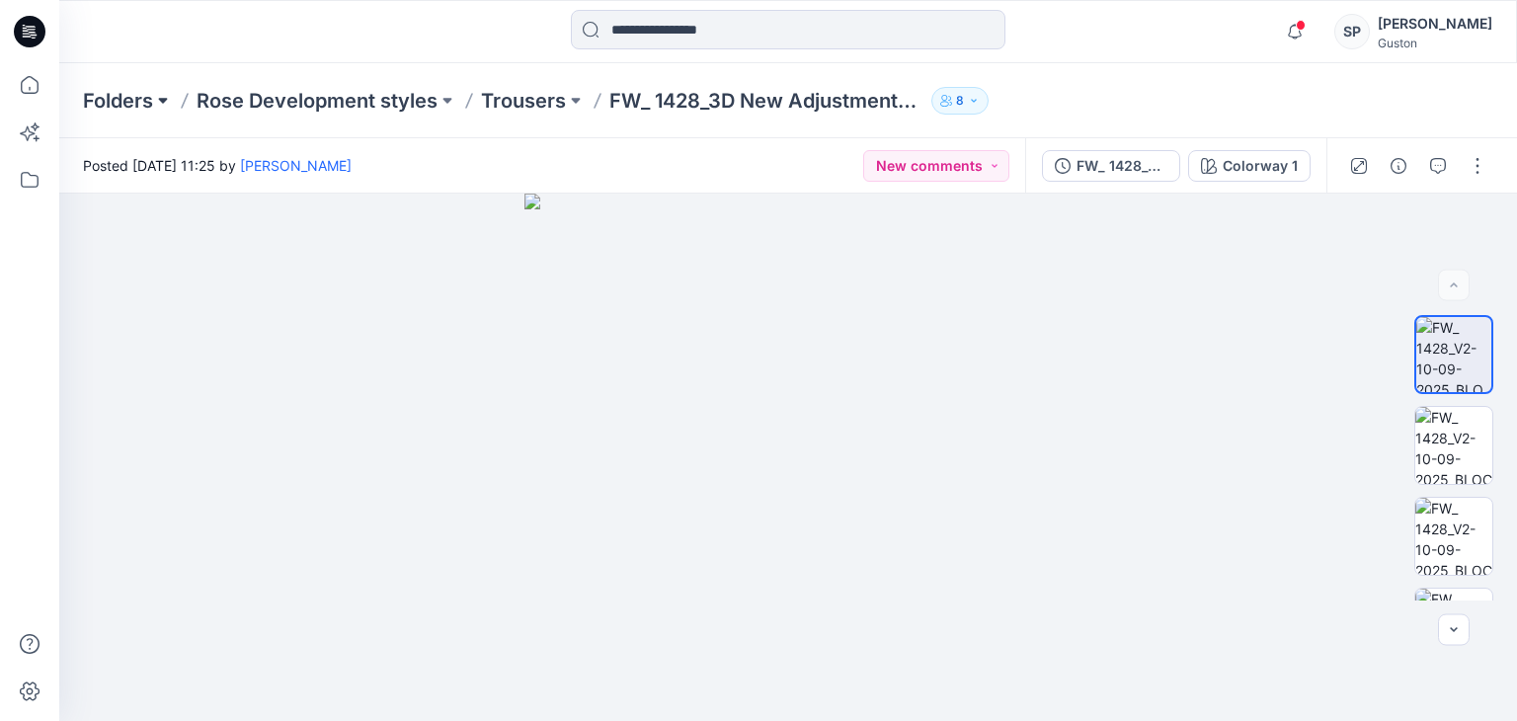
click at [158, 100] on button at bounding box center [163, 101] width 20 height 28
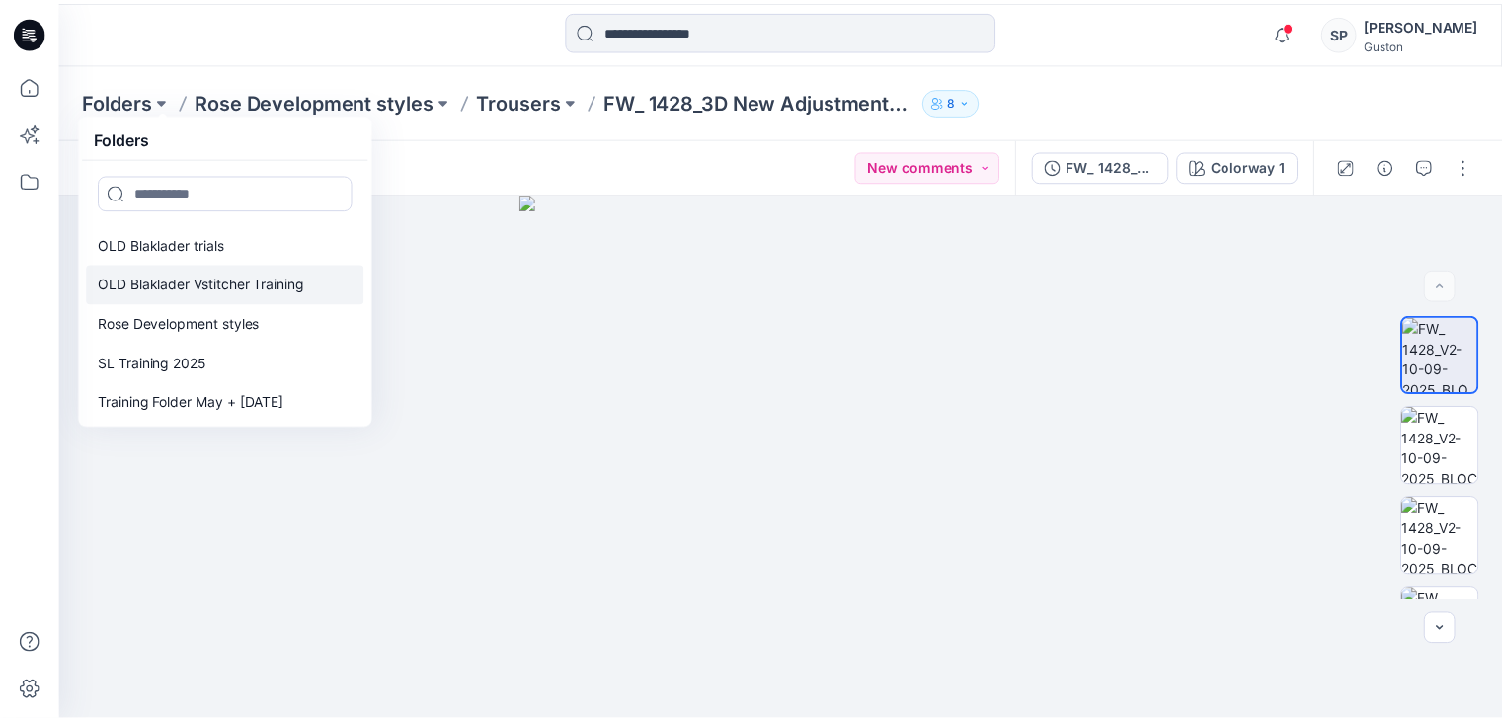
scroll to position [277, 0]
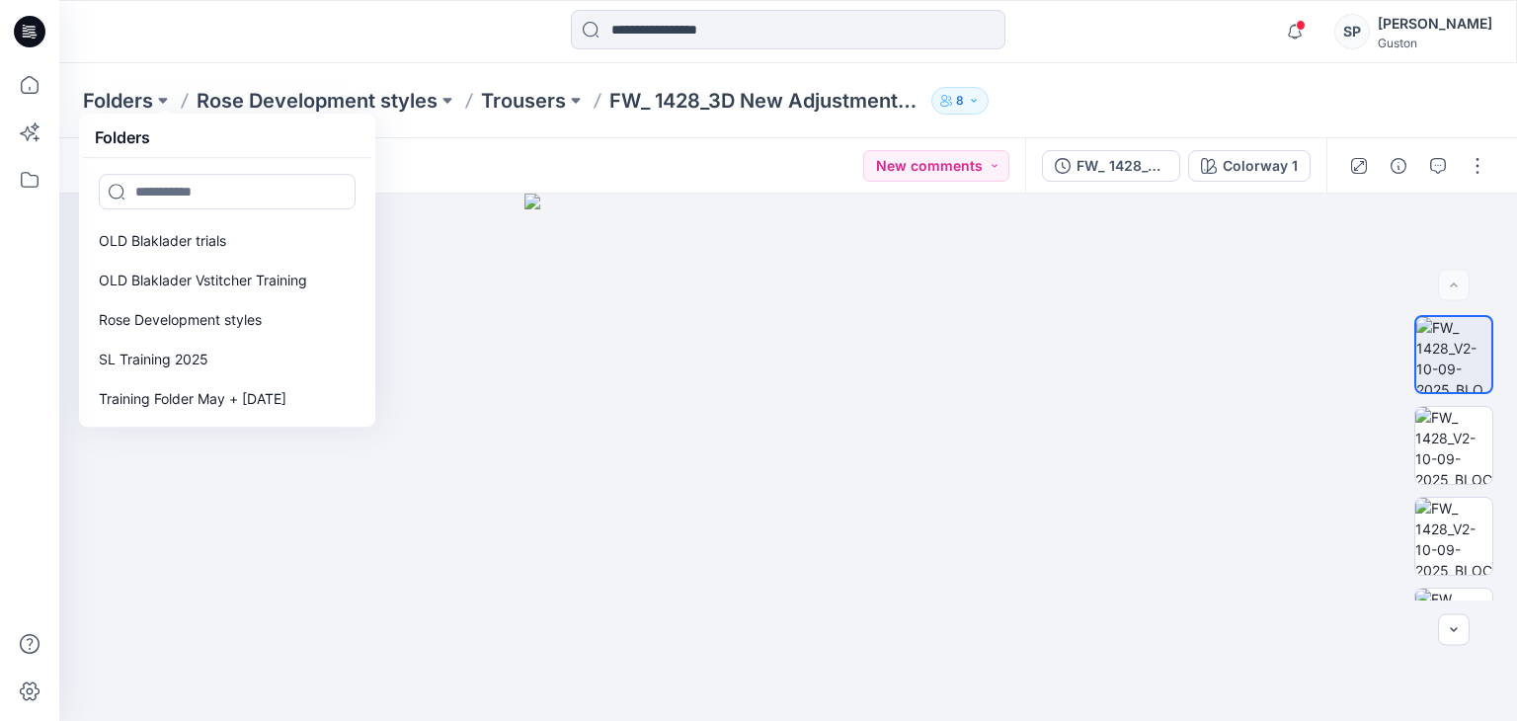
click at [4, 183] on div at bounding box center [29, 360] width 59 height 721
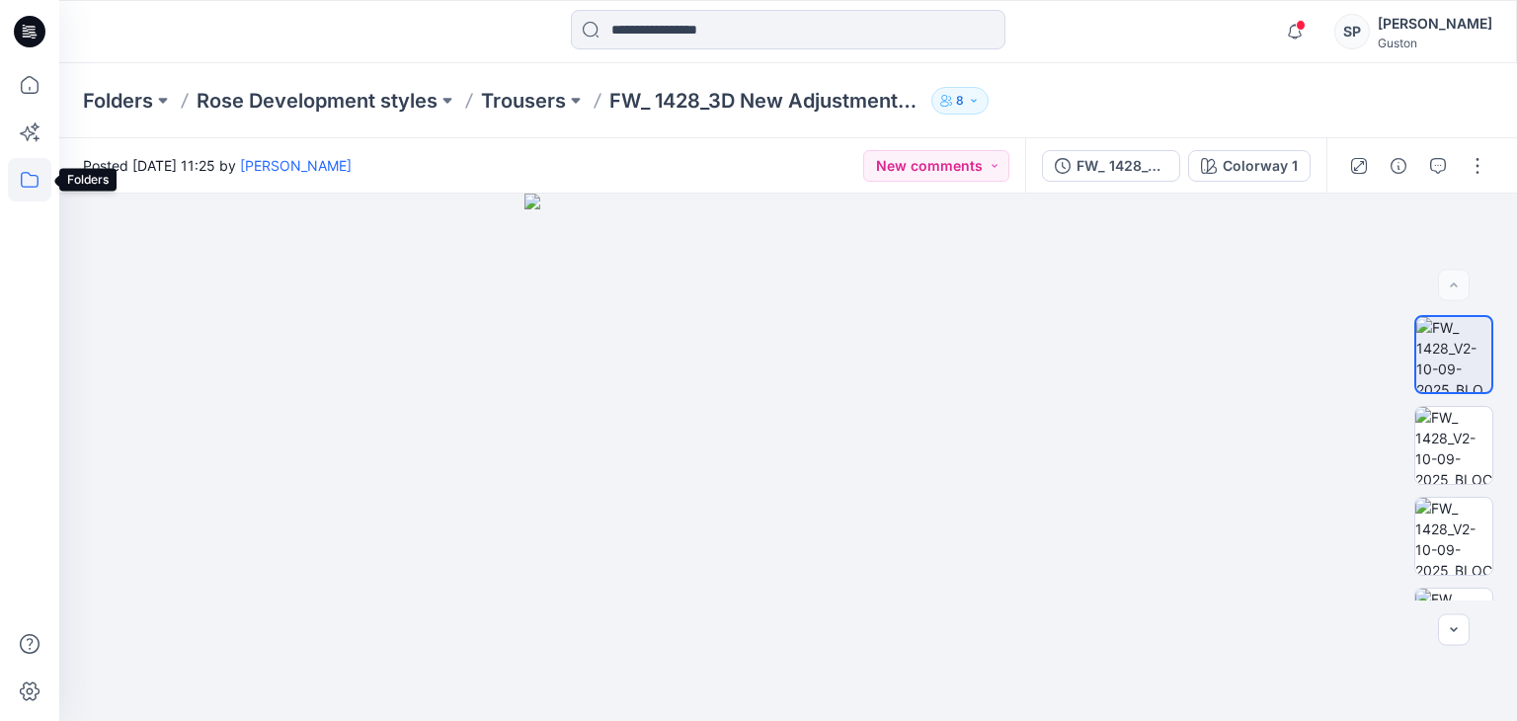
click at [17, 184] on icon at bounding box center [29, 179] width 43 height 43
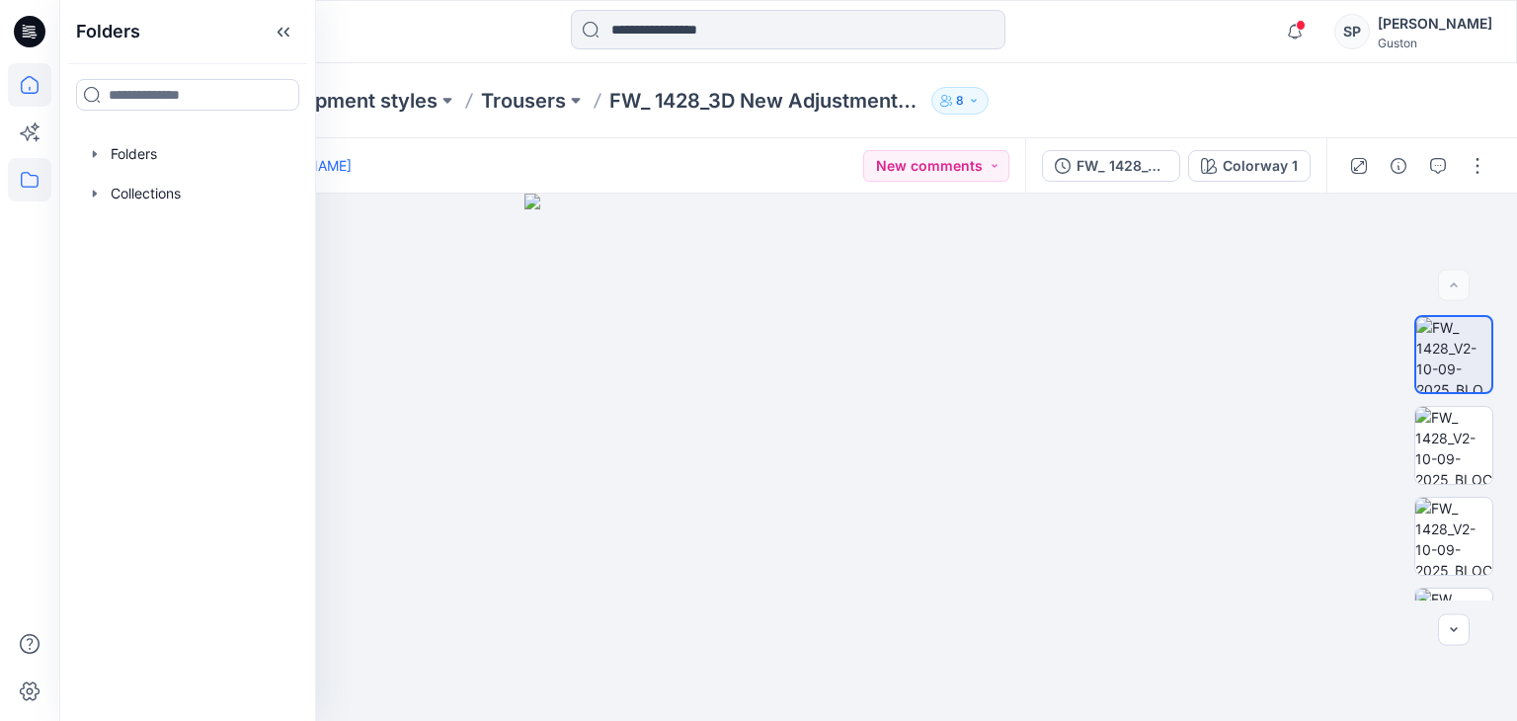
drag, startPoint x: 0, startPoint y: 12, endPoint x: 43, endPoint y: 83, distance: 83.3
click at [0, 13] on div at bounding box center [29, 31] width 63 height 63
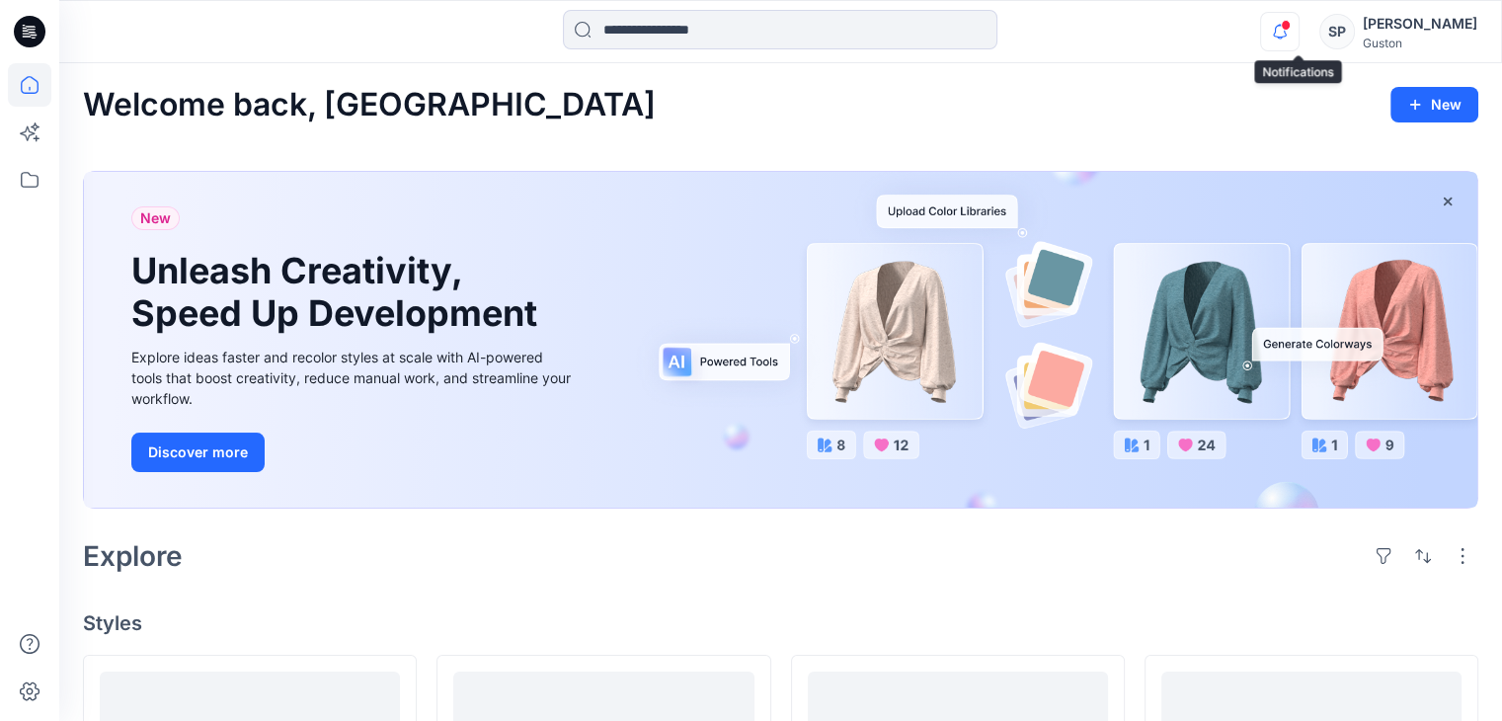
click at [1299, 25] on icon "button" at bounding box center [1280, 32] width 38 height 40
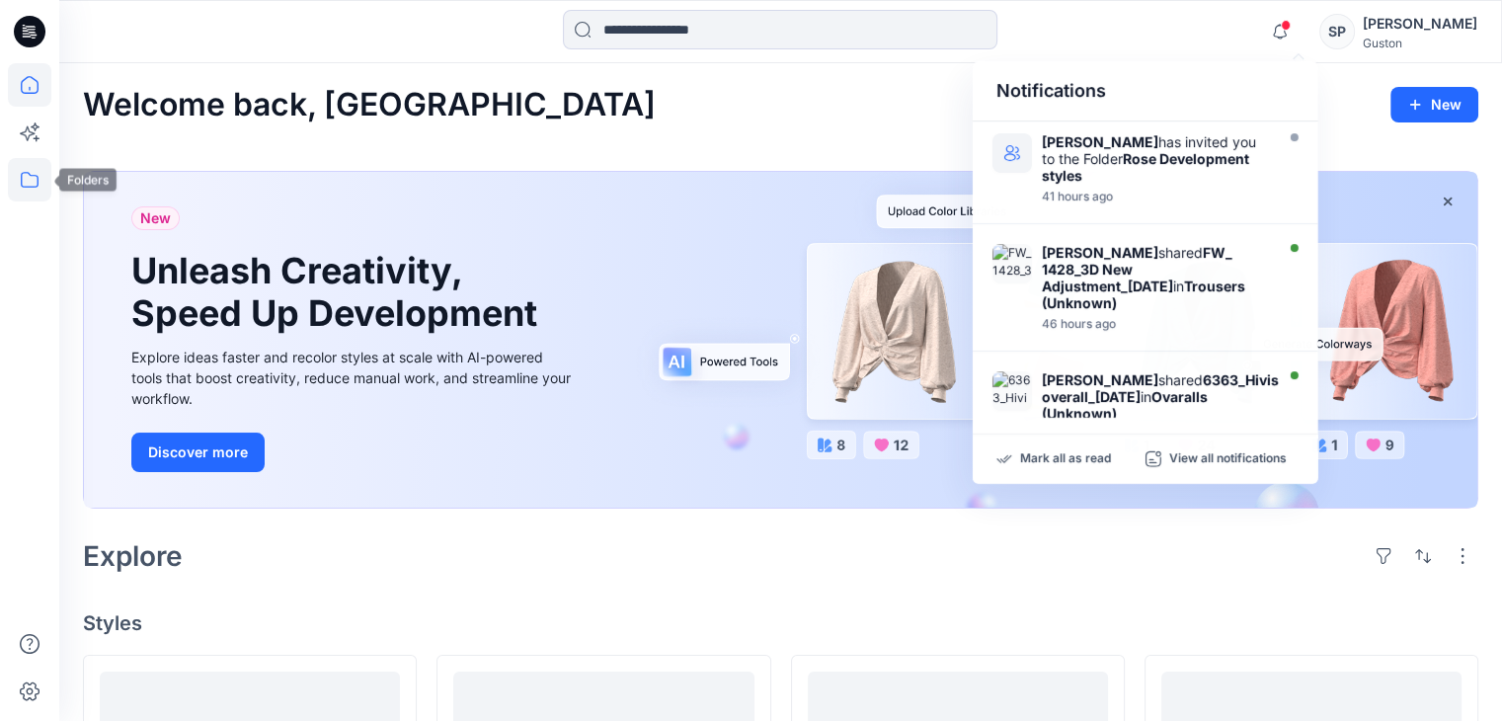
click at [30, 195] on icon at bounding box center [29, 179] width 43 height 43
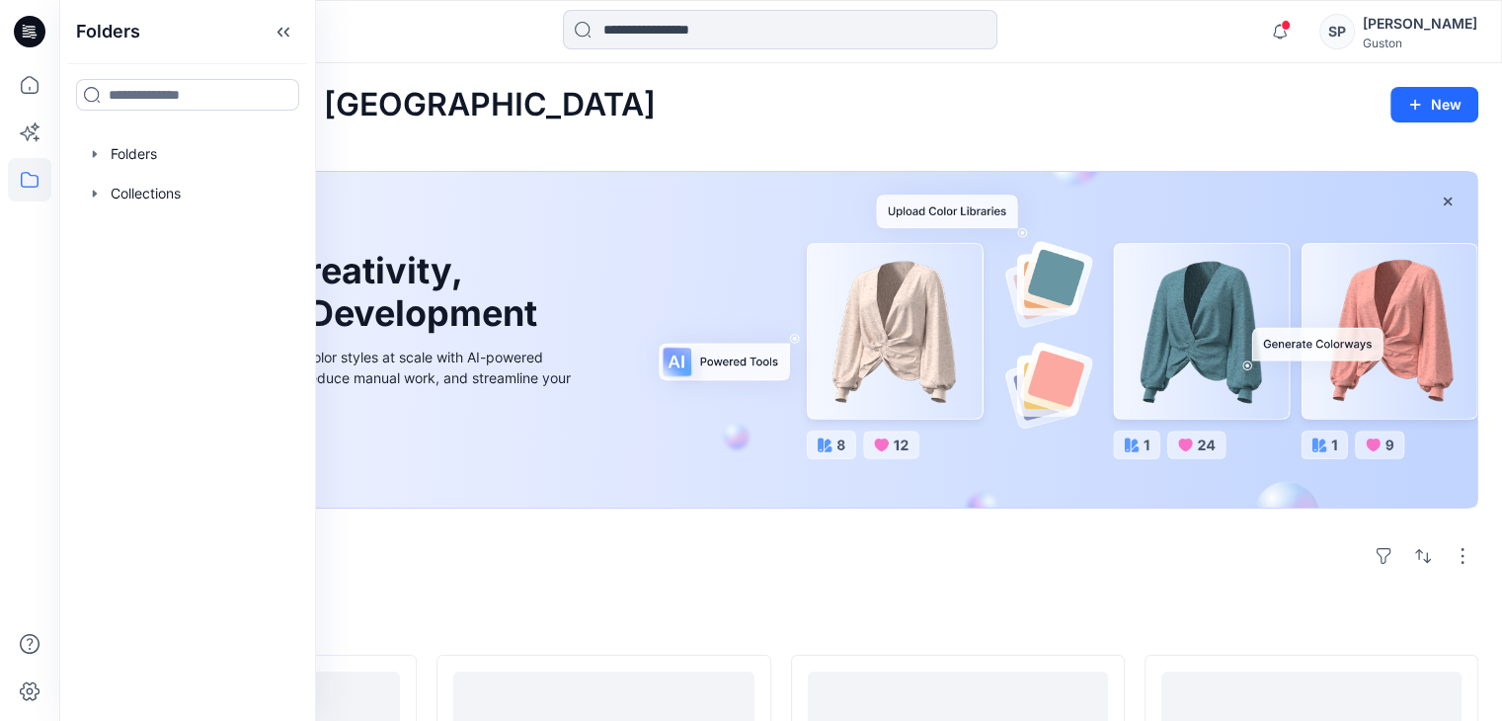
click at [28, 184] on icon at bounding box center [29, 179] width 43 height 43
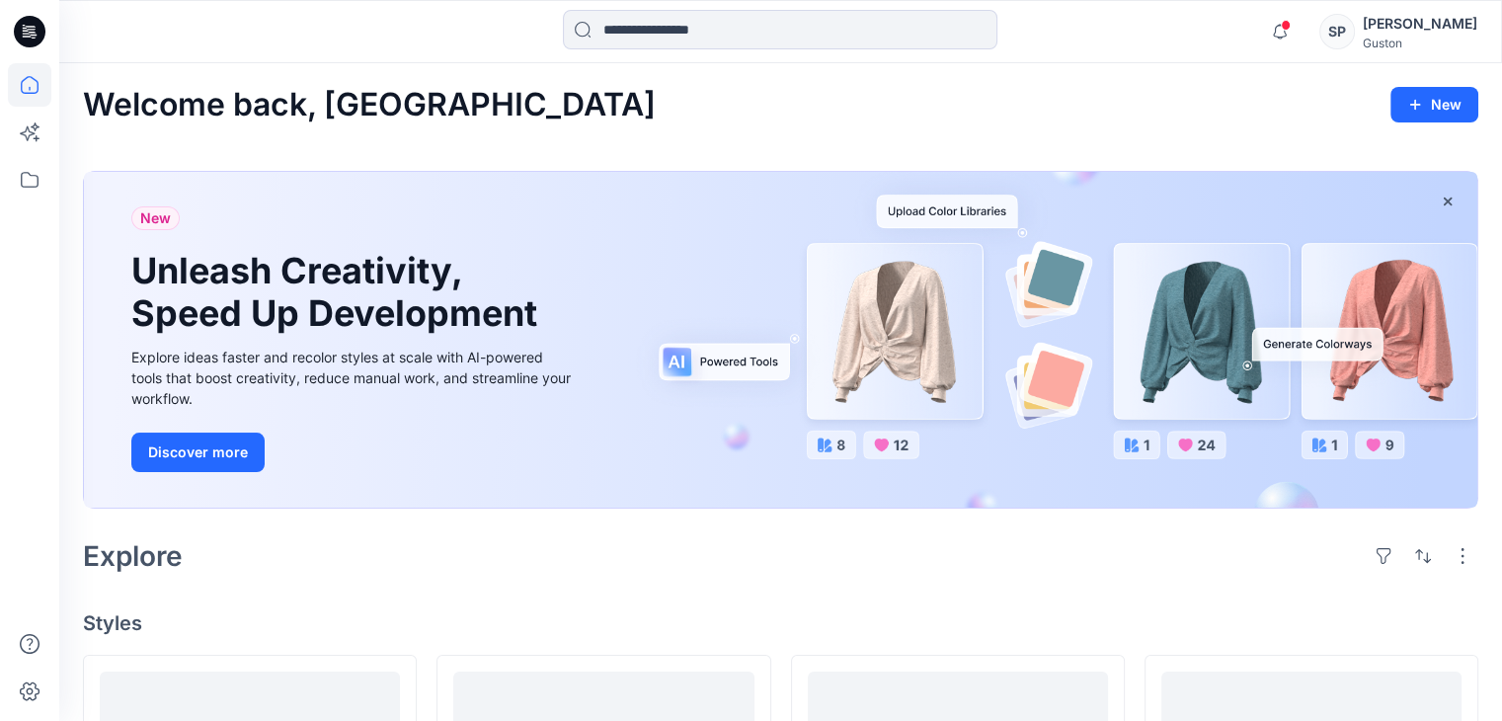
scroll to position [691, 0]
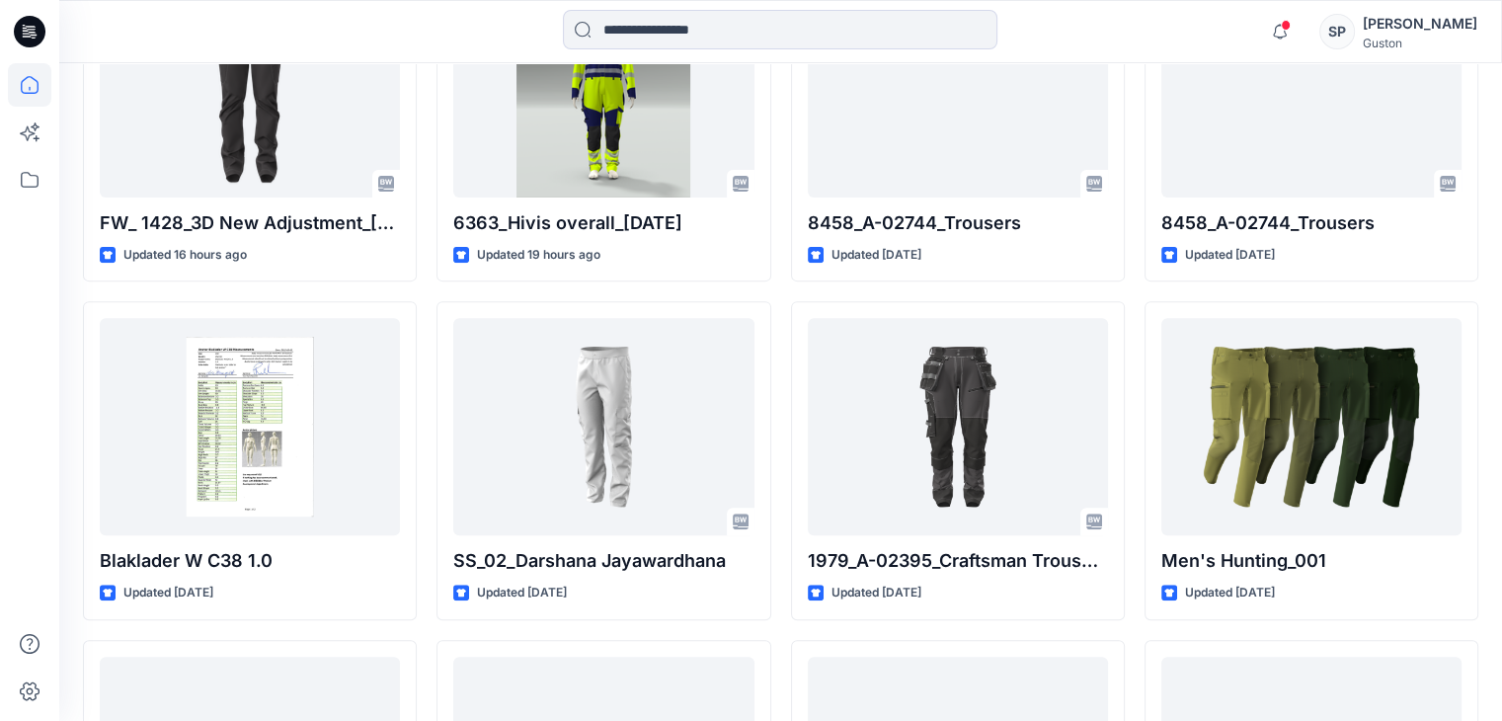
click at [22, 83] on icon at bounding box center [30, 85] width 18 height 18
click at [19, 179] on icon at bounding box center [29, 179] width 43 height 43
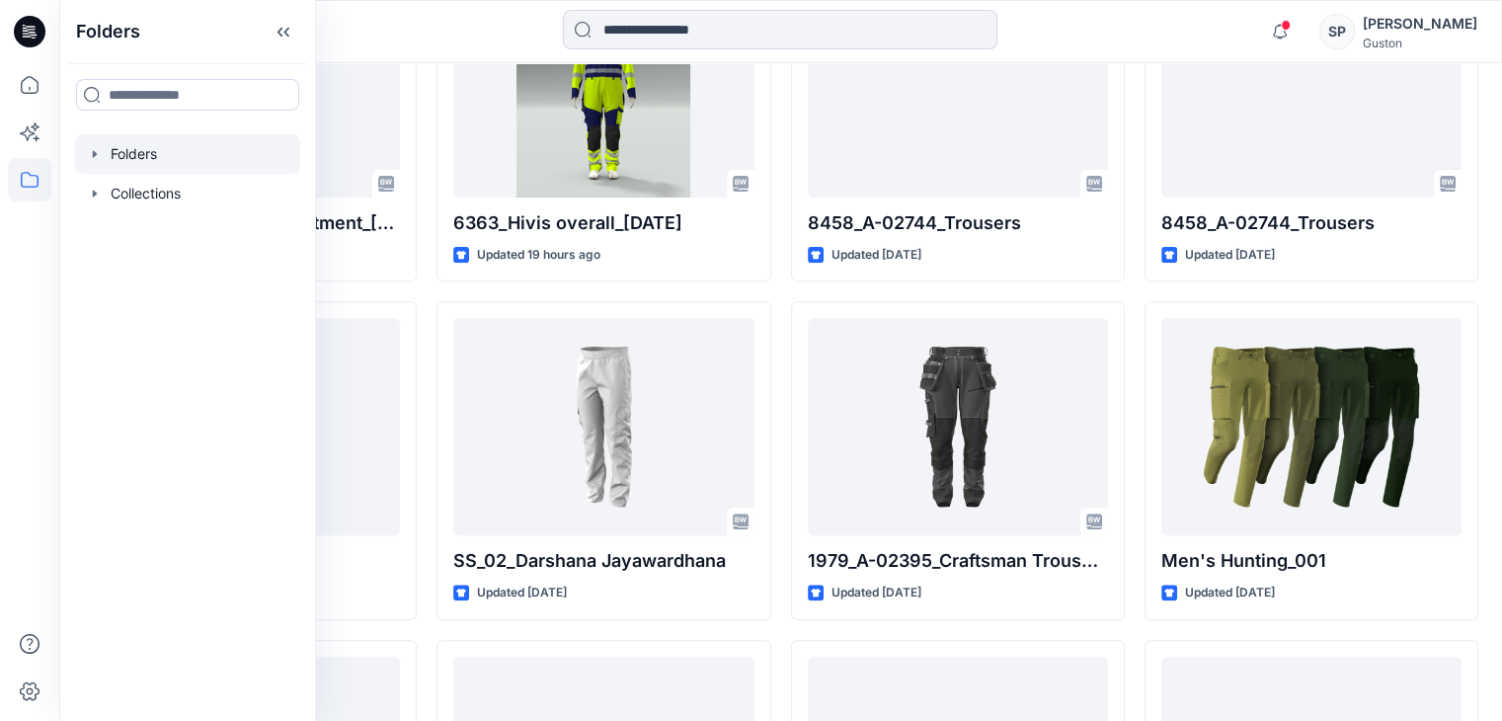
click at [88, 146] on icon "button" at bounding box center [95, 154] width 16 height 16
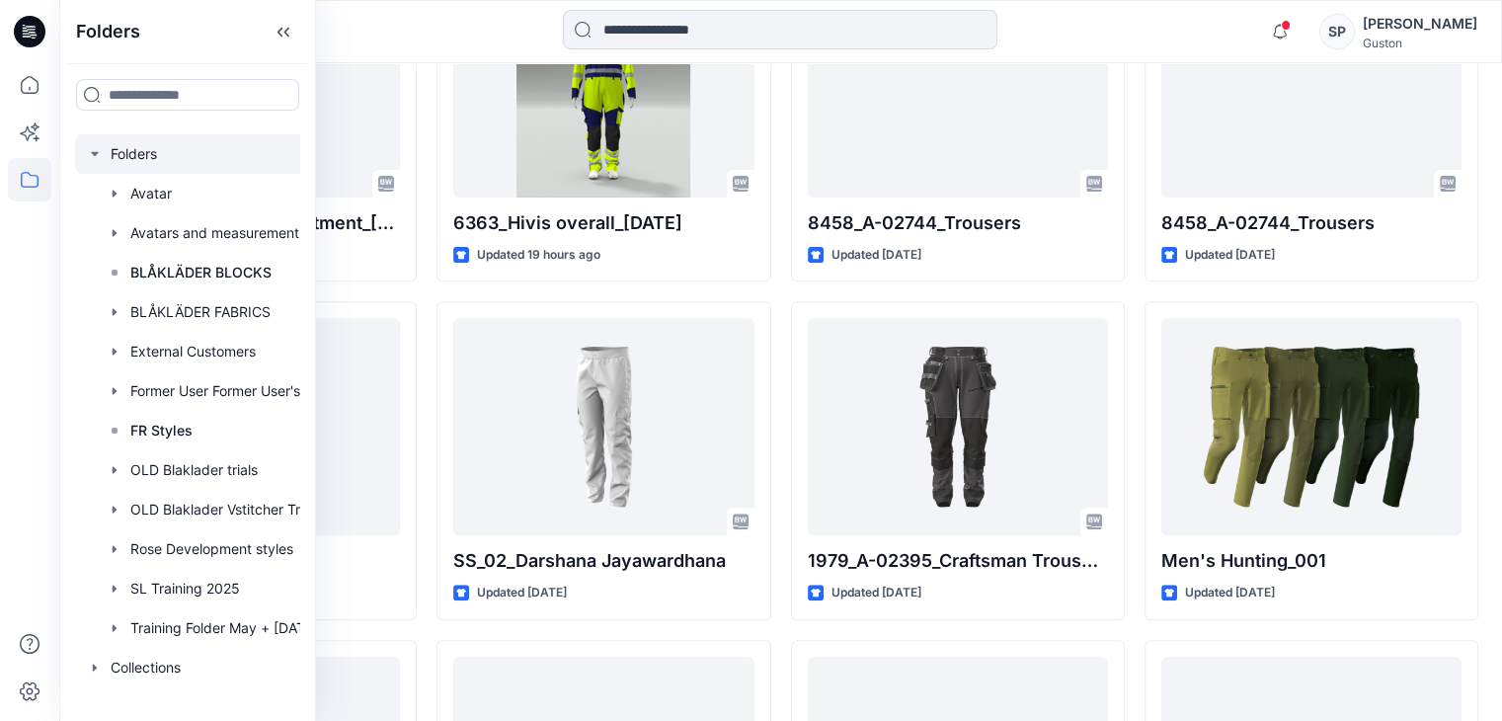
click at [140, 153] on div at bounding box center [213, 154] width 277 height 40
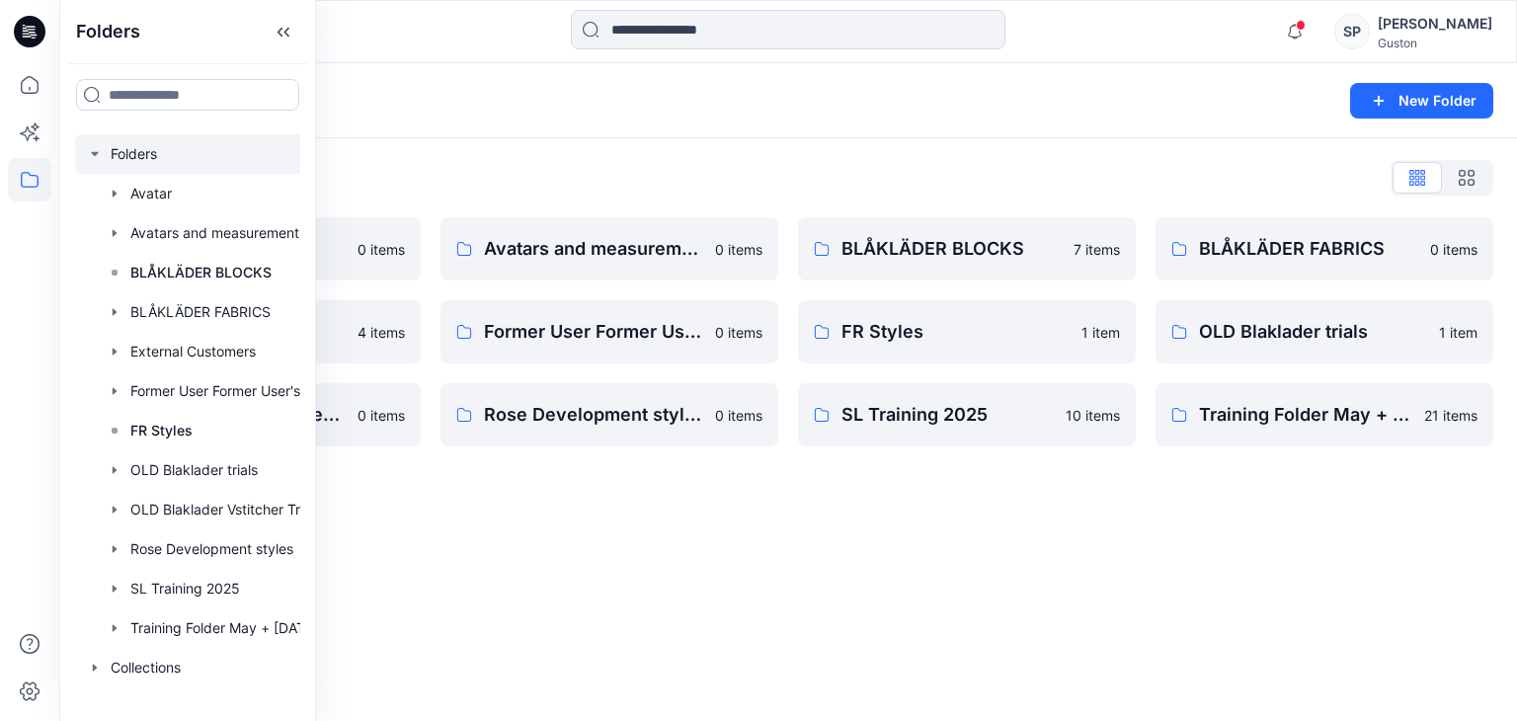
click at [83, 147] on div at bounding box center [213, 154] width 277 height 40
click at [851, 591] on div "Folders New Folder Folders List Avatar 0 items External Customers 4 items OLD B…" at bounding box center [788, 392] width 1458 height 658
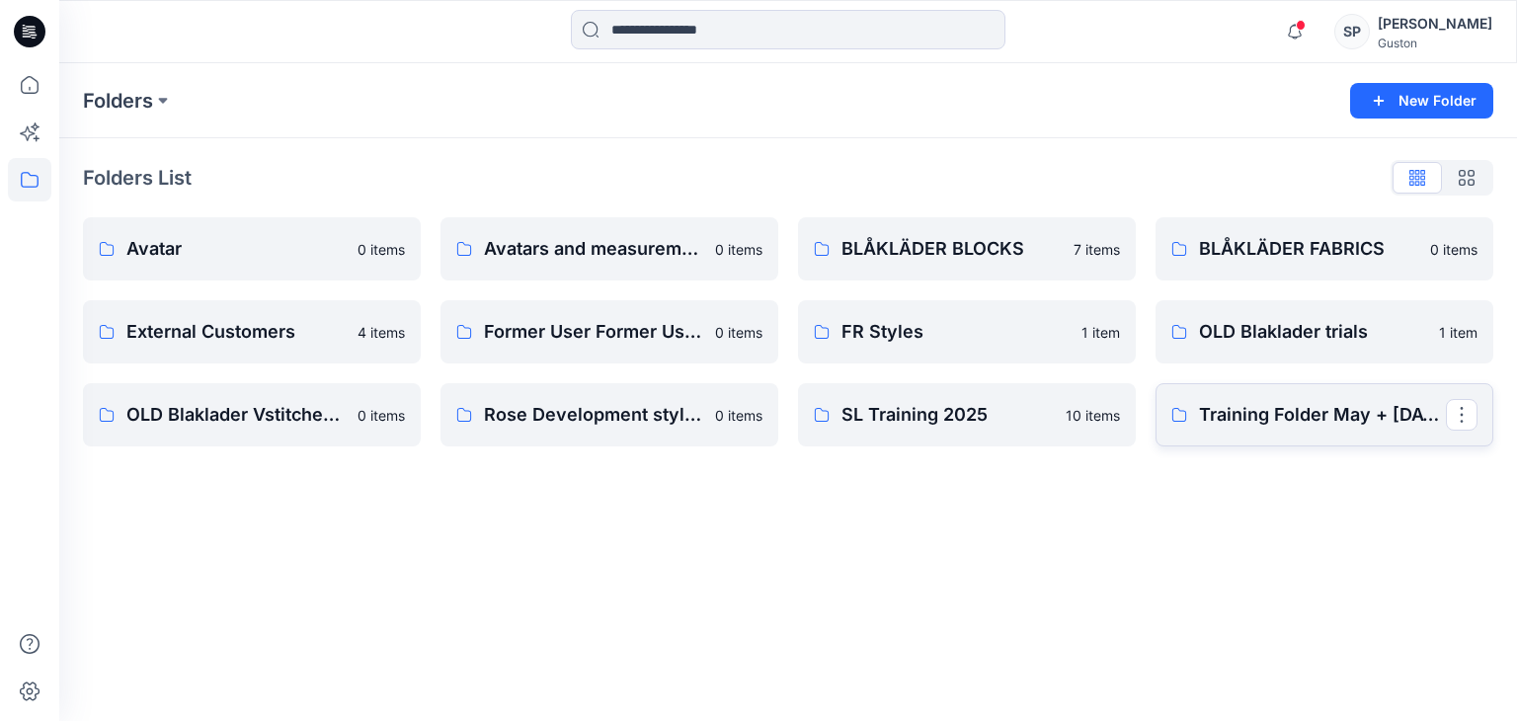
click at [1242, 416] on p "Training Folder May + [DATE]" at bounding box center [1322, 415] width 247 height 28
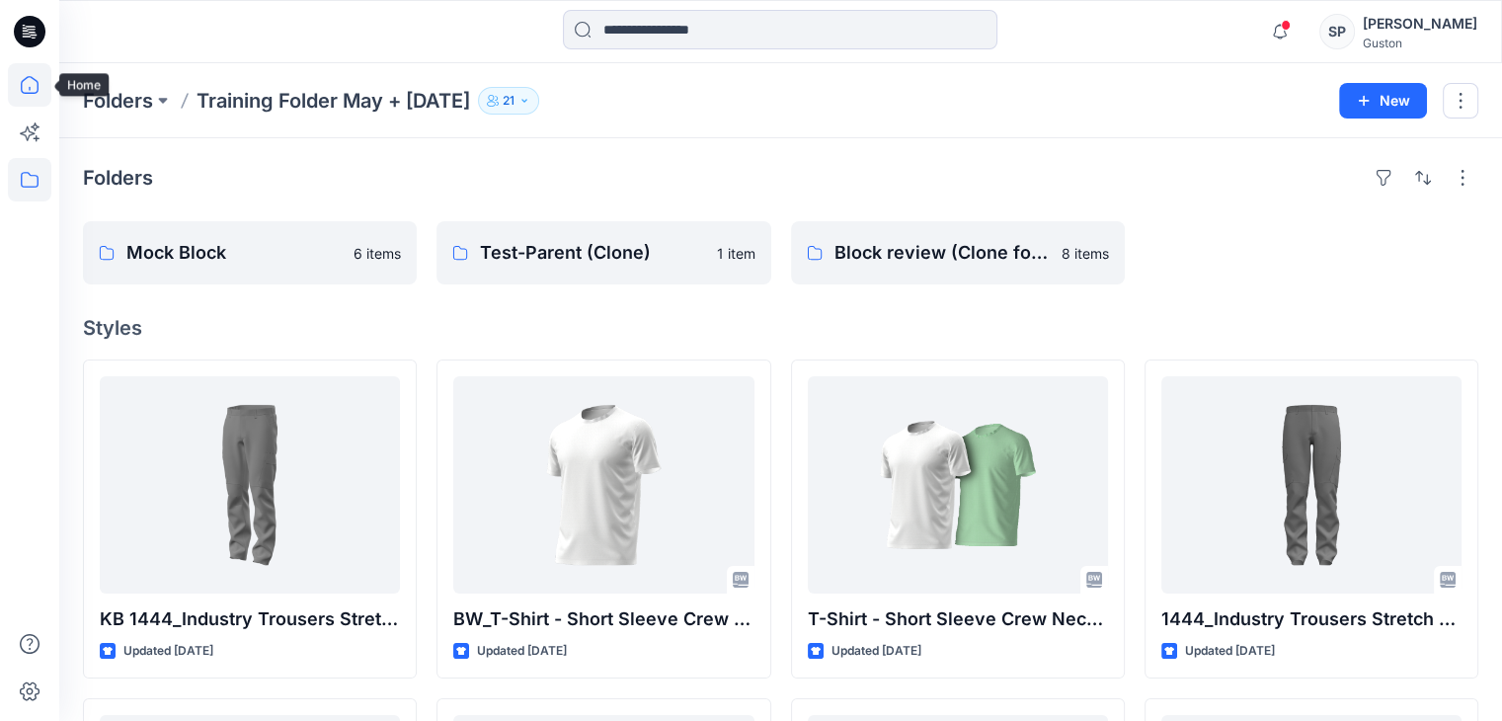
click at [20, 103] on icon at bounding box center [29, 84] width 43 height 43
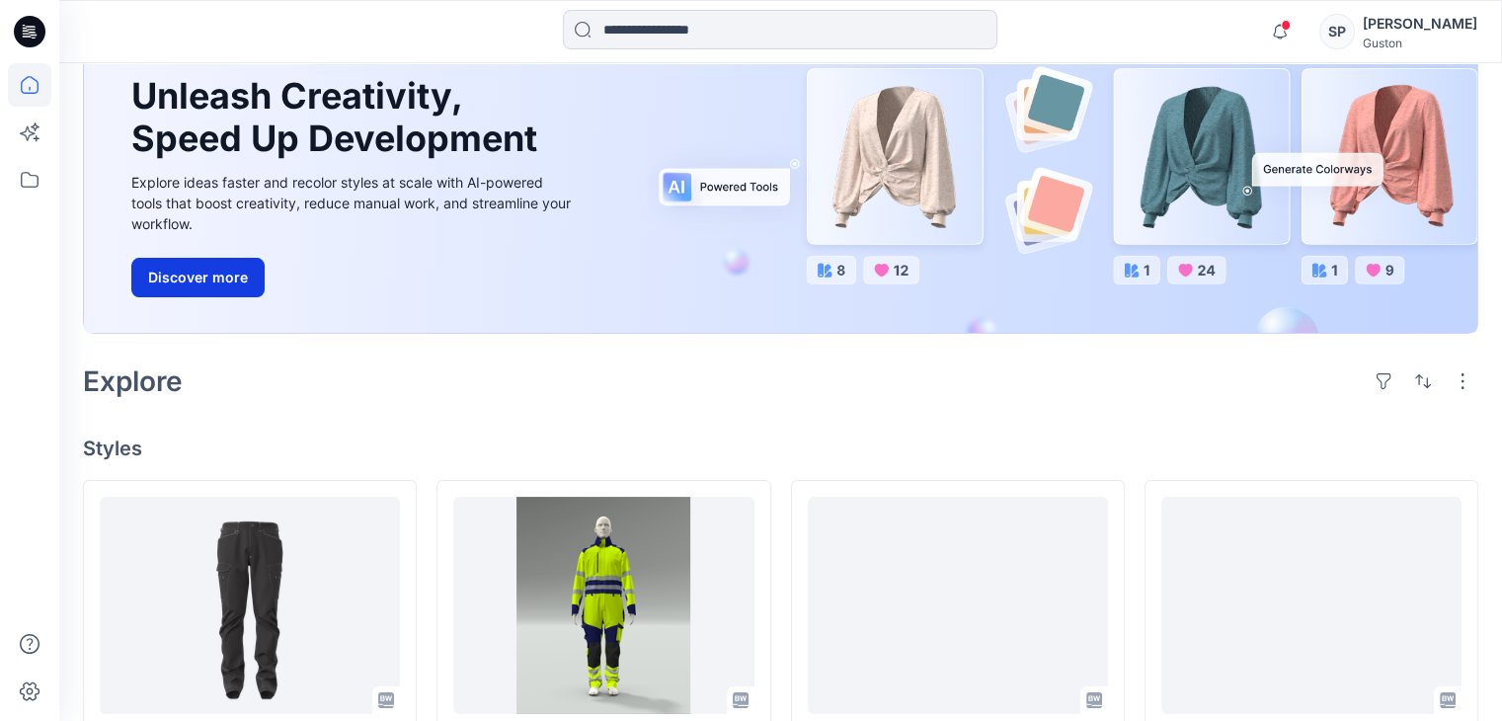
scroll to position [494, 0]
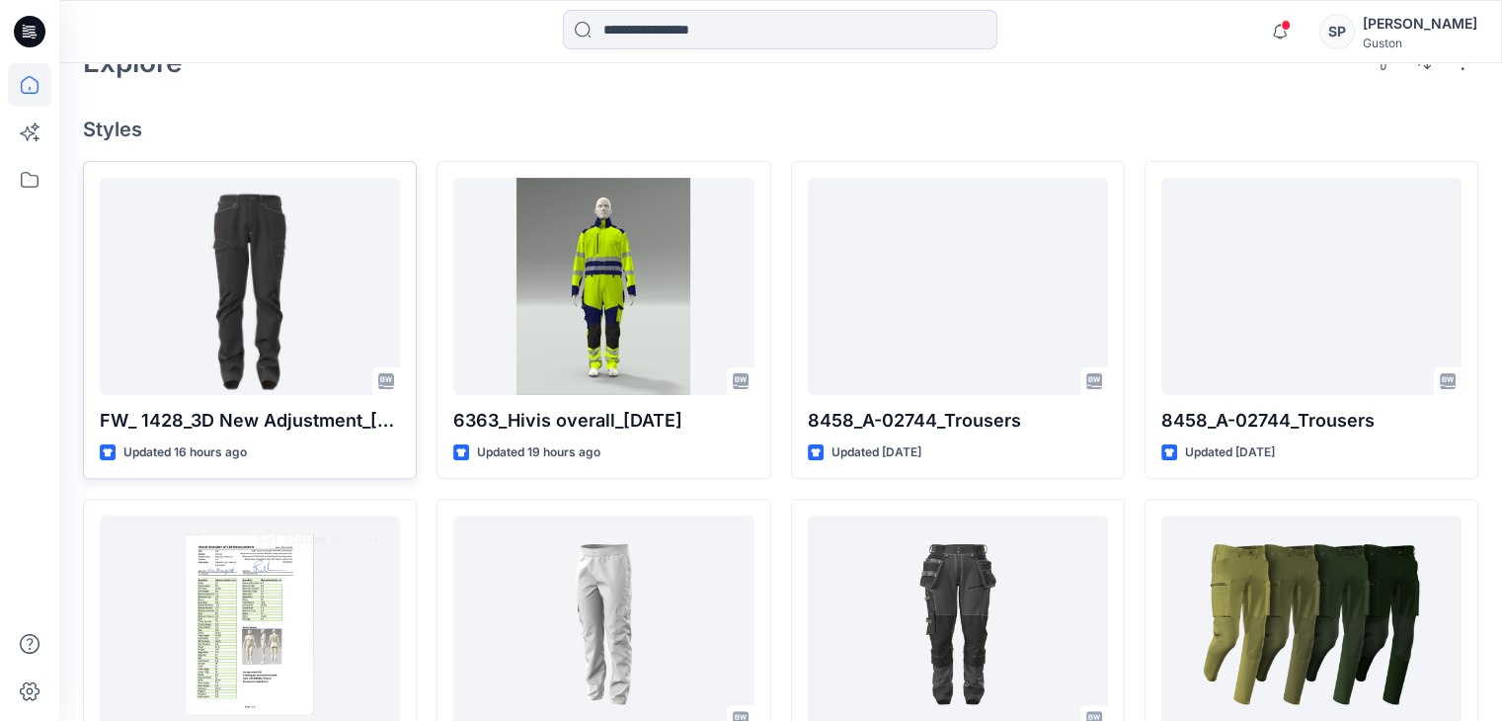
click at [245, 340] on div at bounding box center [250, 286] width 300 height 217
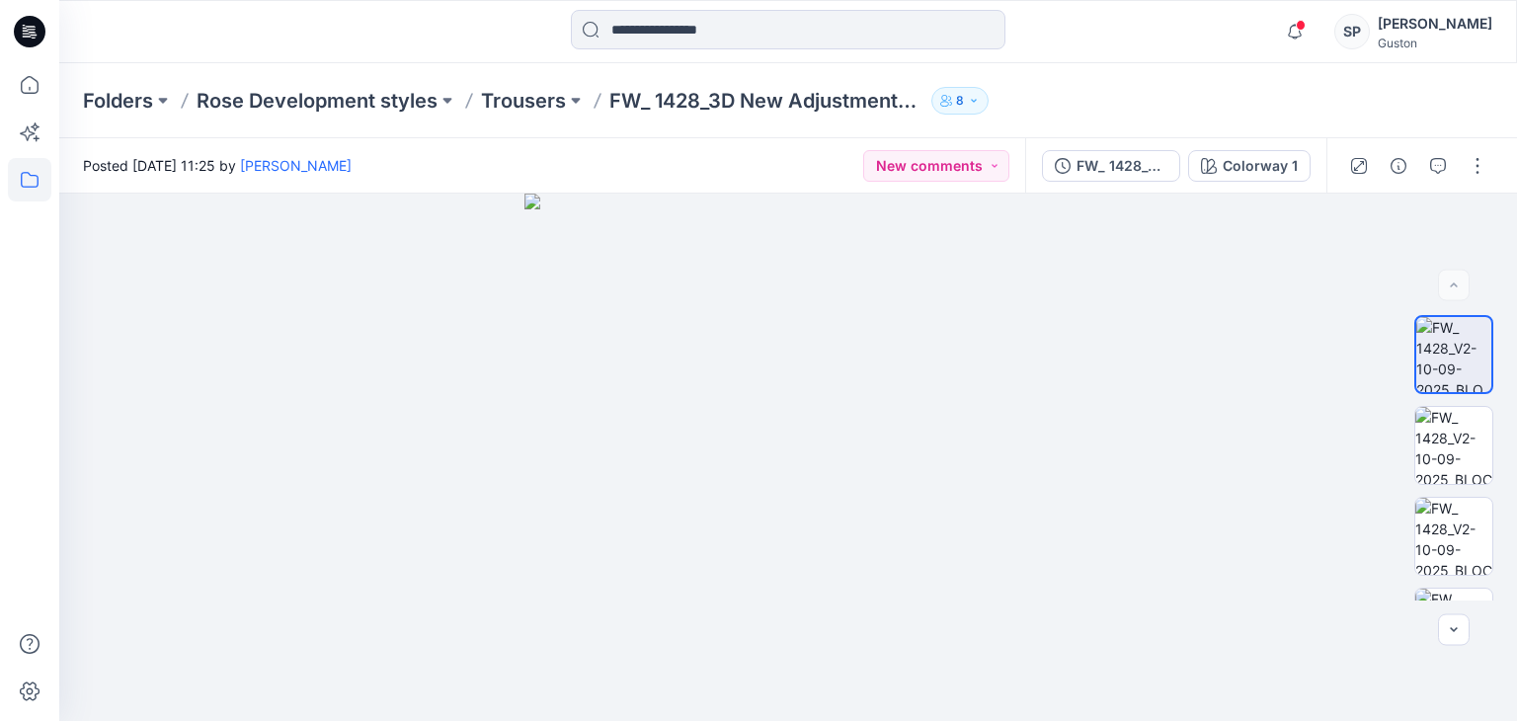
click at [20, 167] on icon at bounding box center [29, 179] width 43 height 43
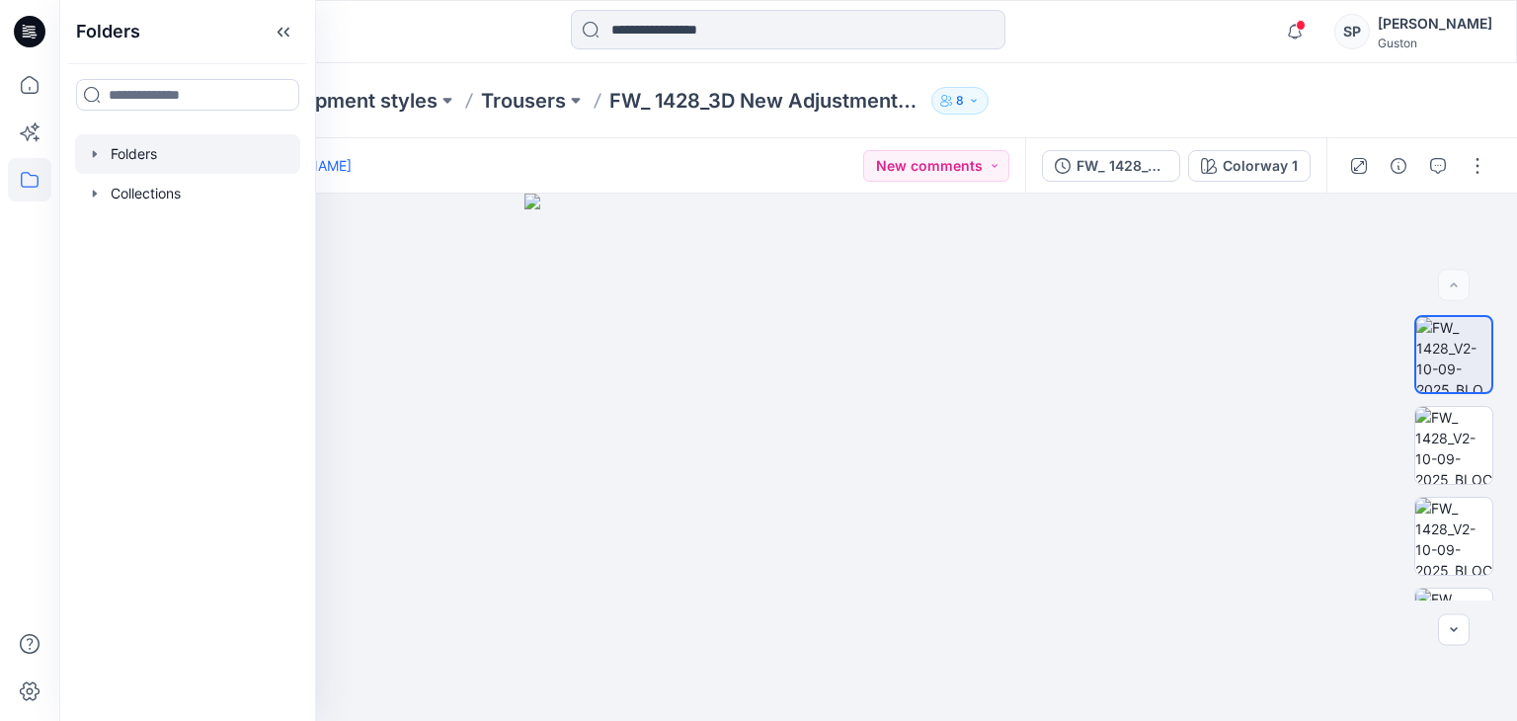
click at [104, 159] on div at bounding box center [187, 154] width 225 height 40
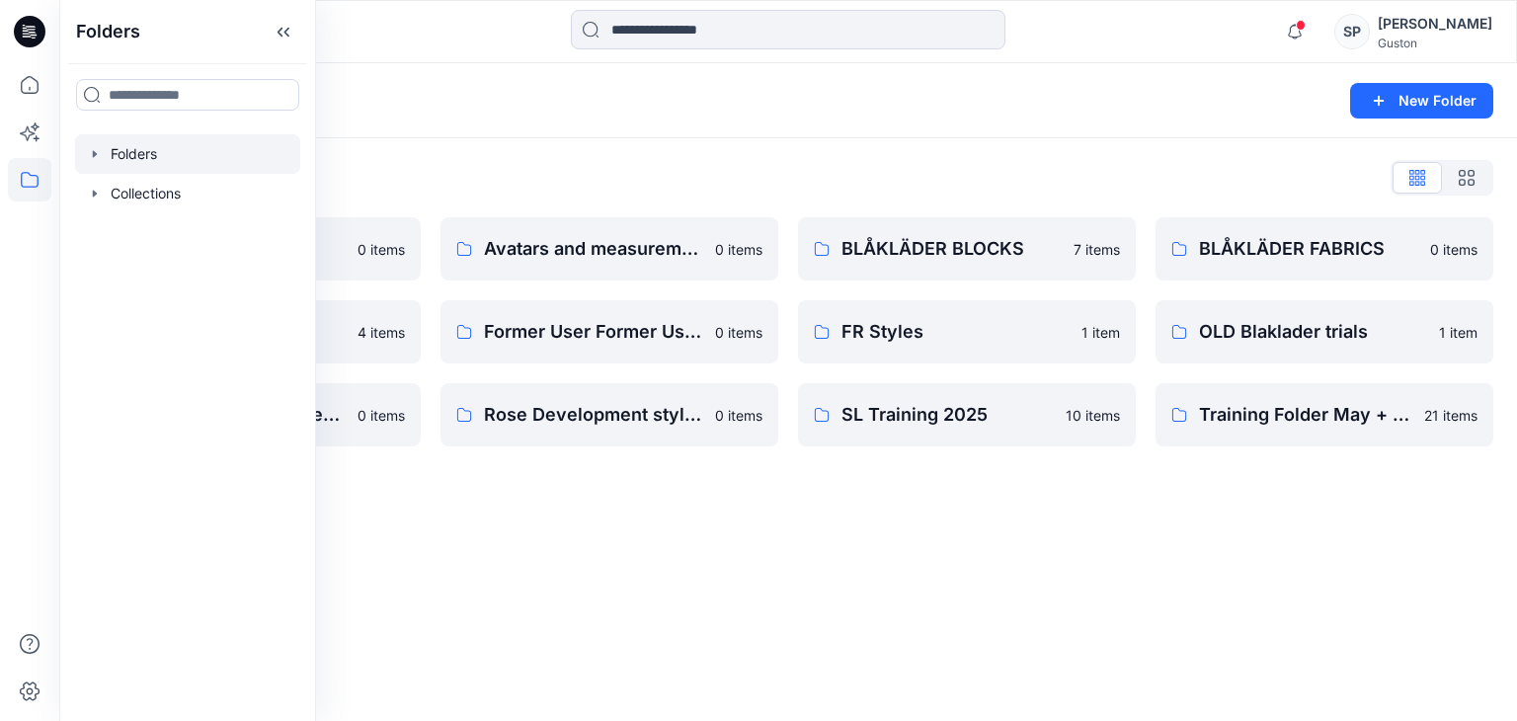
click at [691, 608] on div "Folders New Folder Folders List Avatar 0 items External Customers 4 items OLD B…" at bounding box center [788, 392] width 1458 height 658
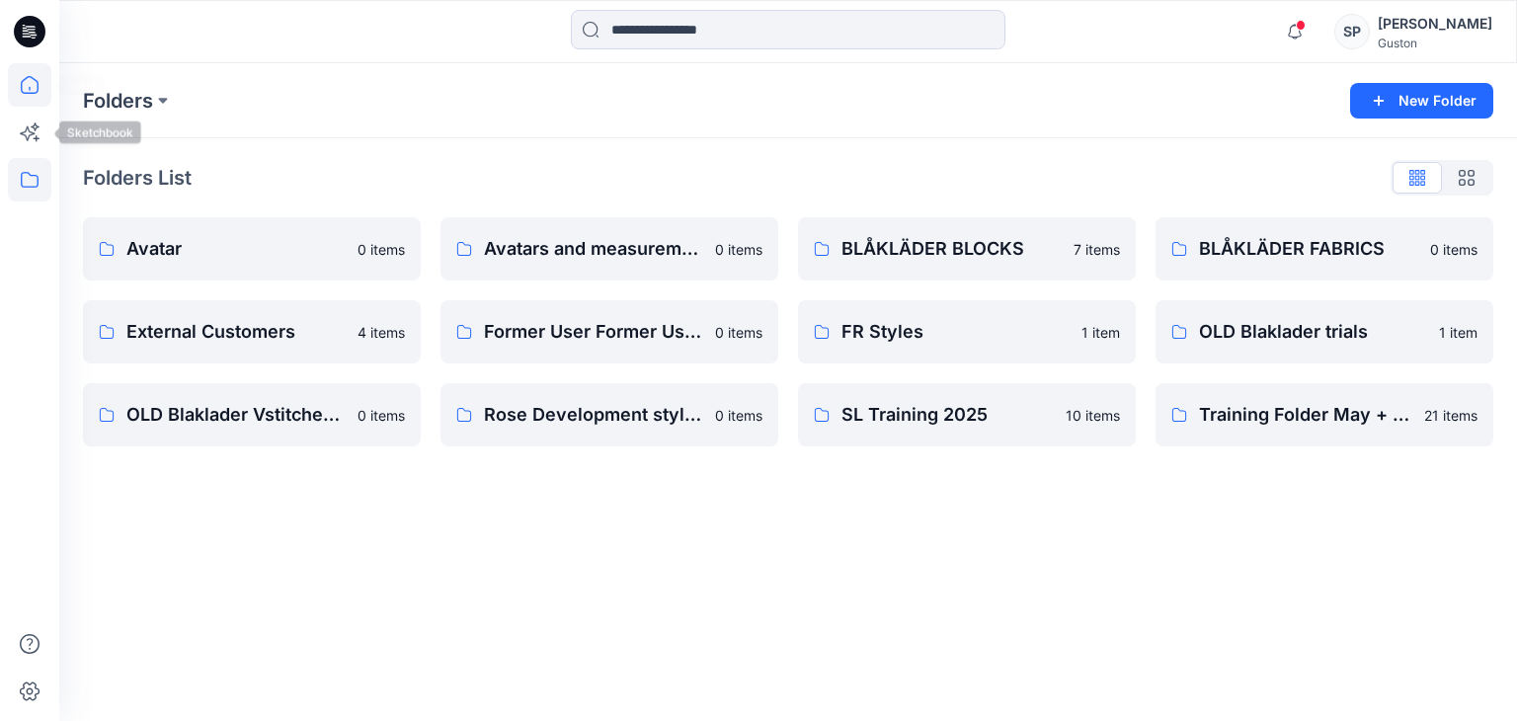
click at [17, 91] on icon at bounding box center [29, 84] width 43 height 43
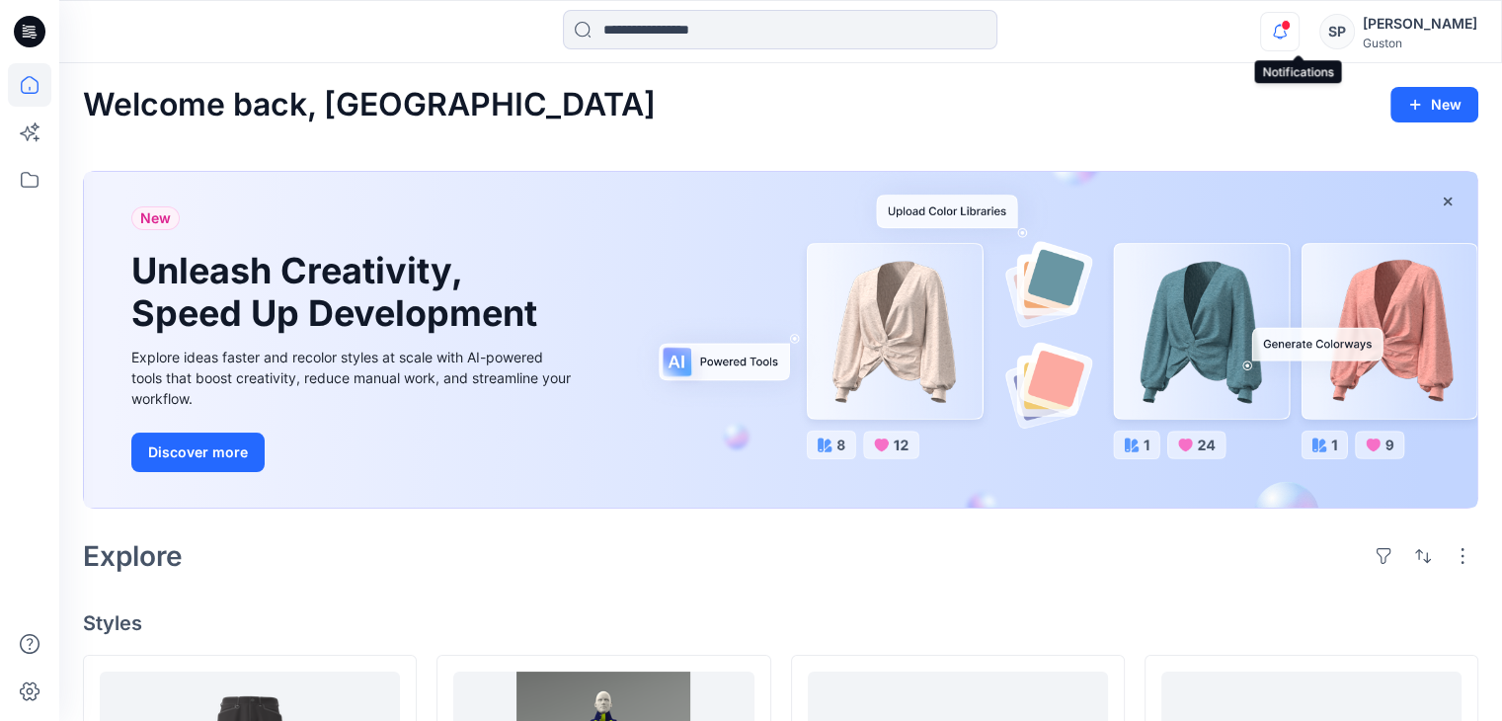
click at [1299, 31] on icon "button" at bounding box center [1280, 32] width 38 height 40
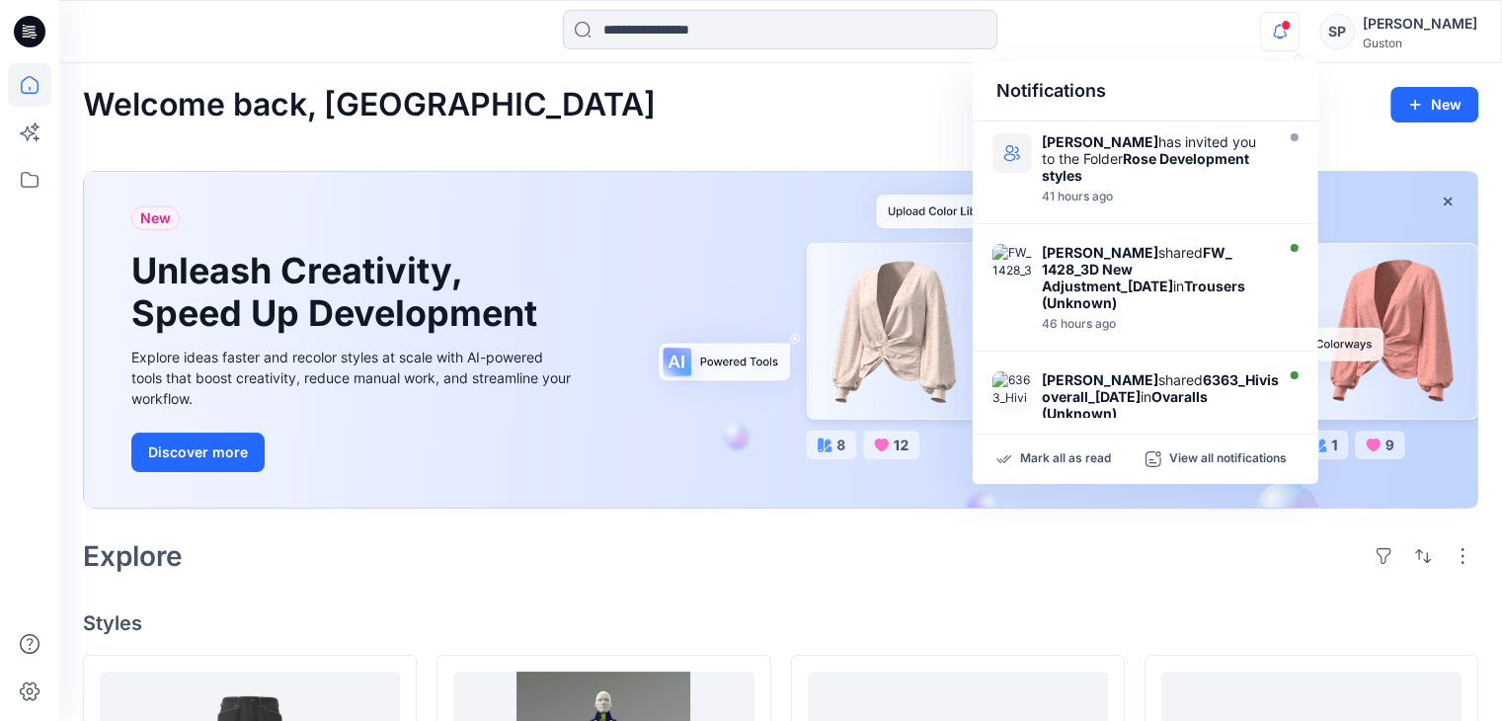
click at [1299, 31] on icon "button" at bounding box center [1280, 32] width 38 height 40
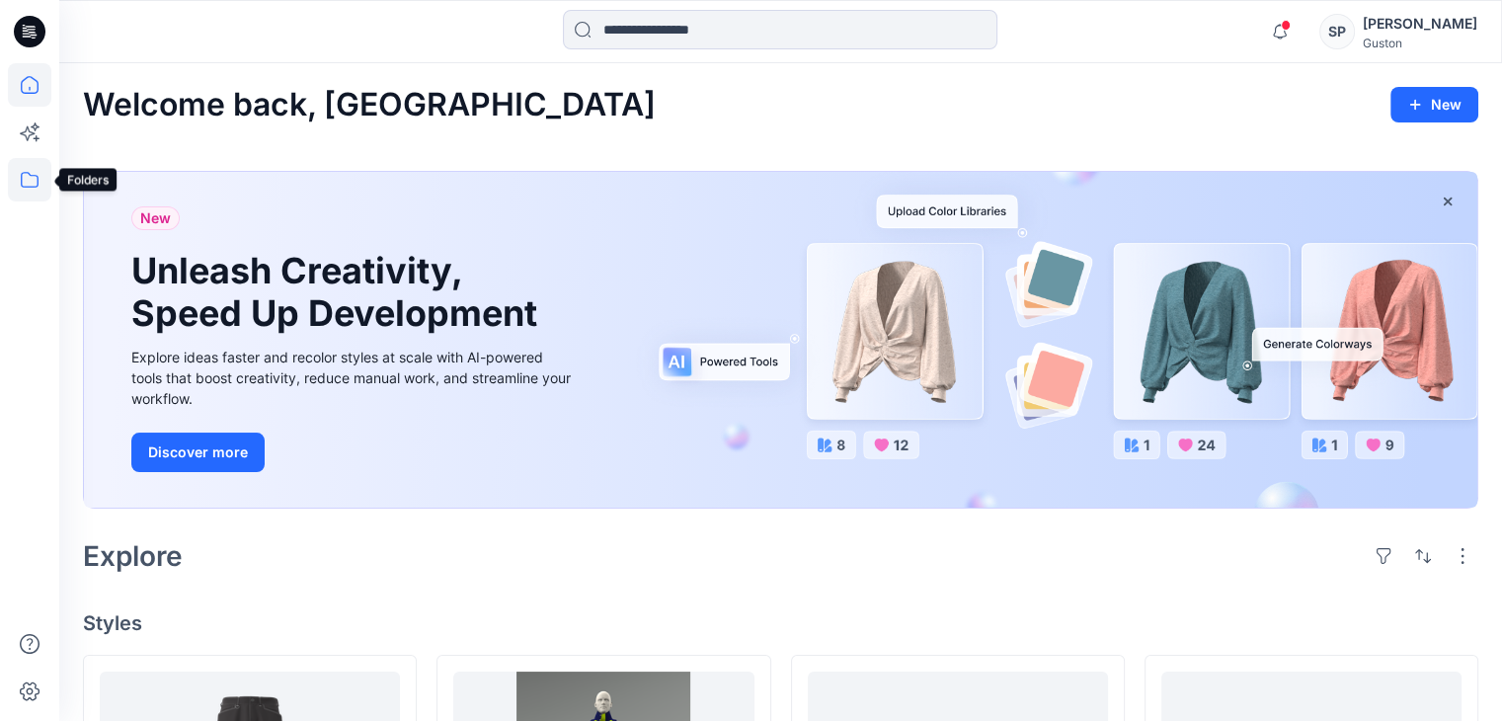
click at [20, 189] on icon at bounding box center [29, 179] width 43 height 43
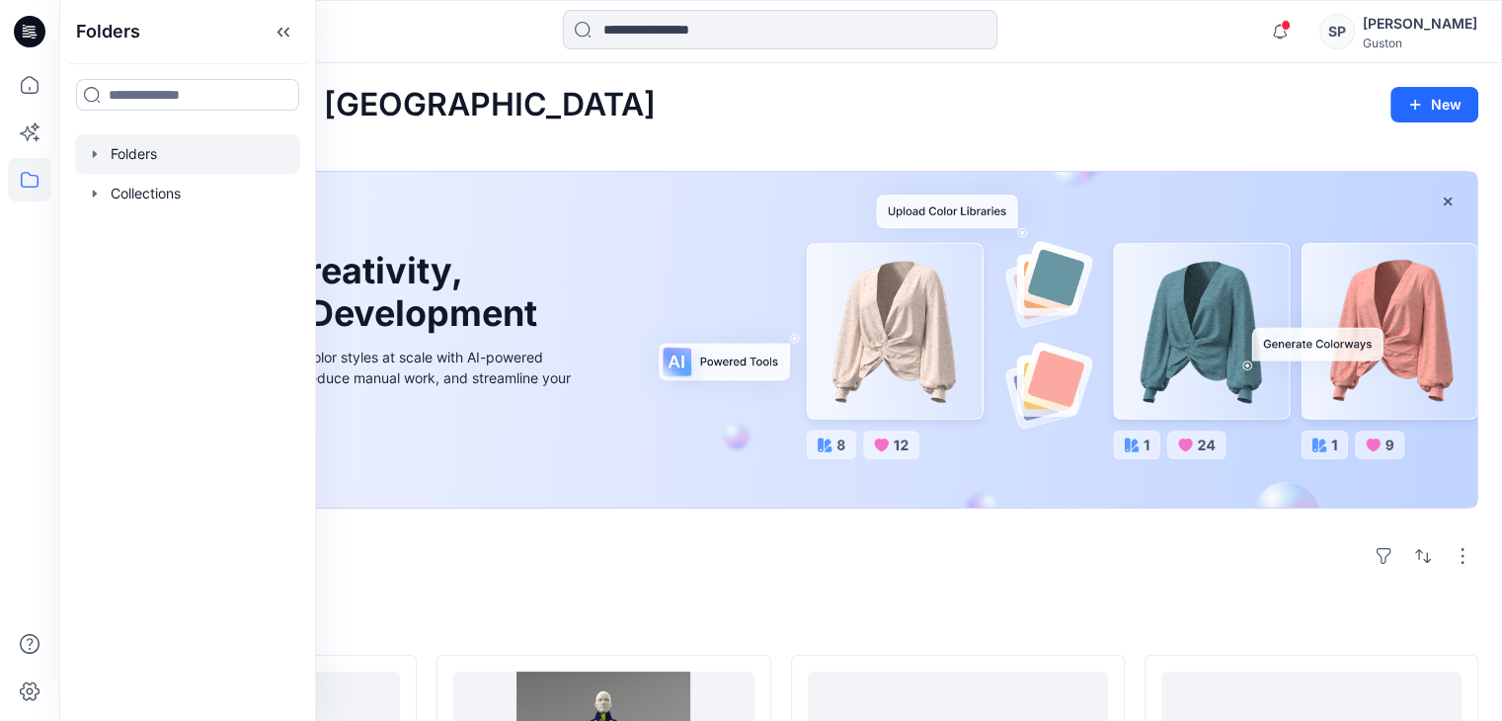
click at [126, 163] on div at bounding box center [187, 154] width 225 height 40
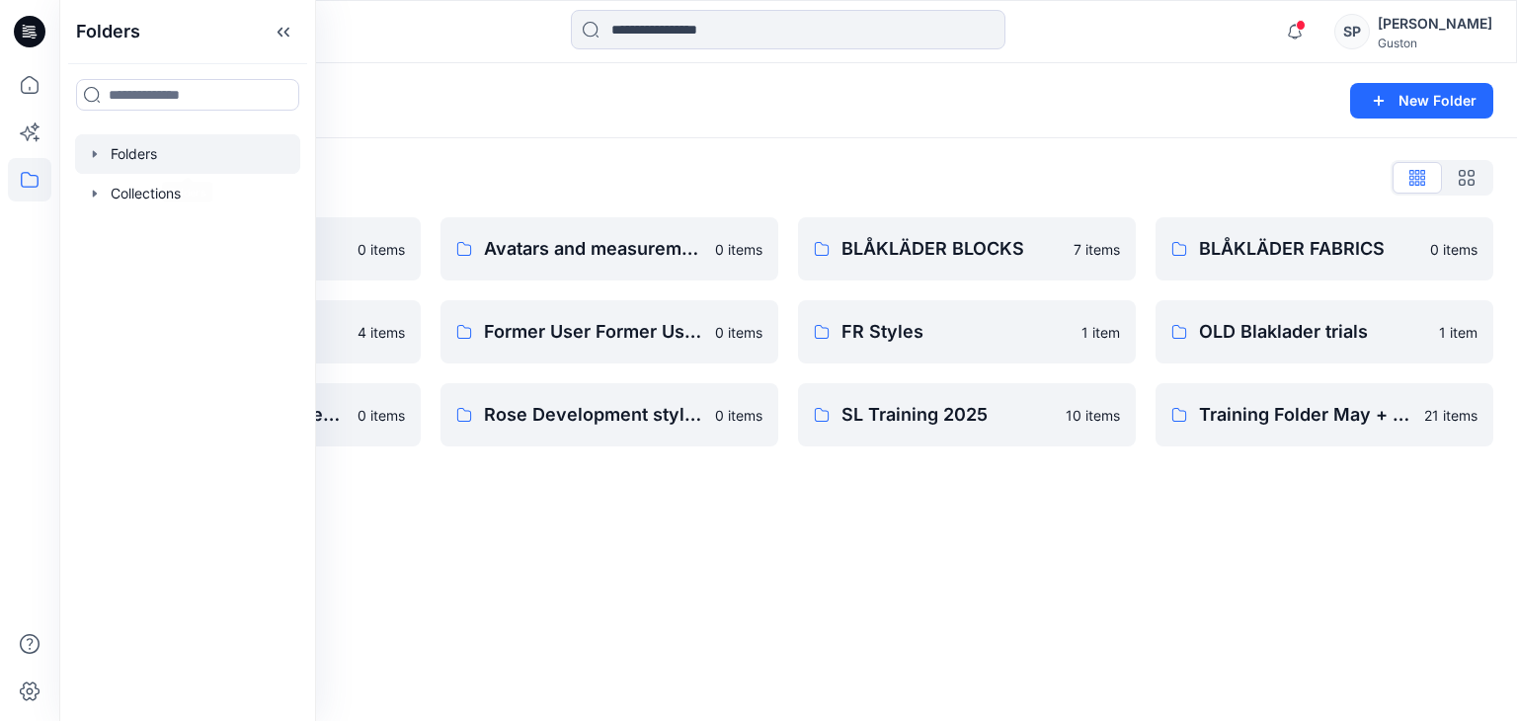
click at [585, 590] on div "Folders New Folder Folders List Avatar 0 items External Customers 4 items OLD B…" at bounding box center [788, 392] width 1458 height 658
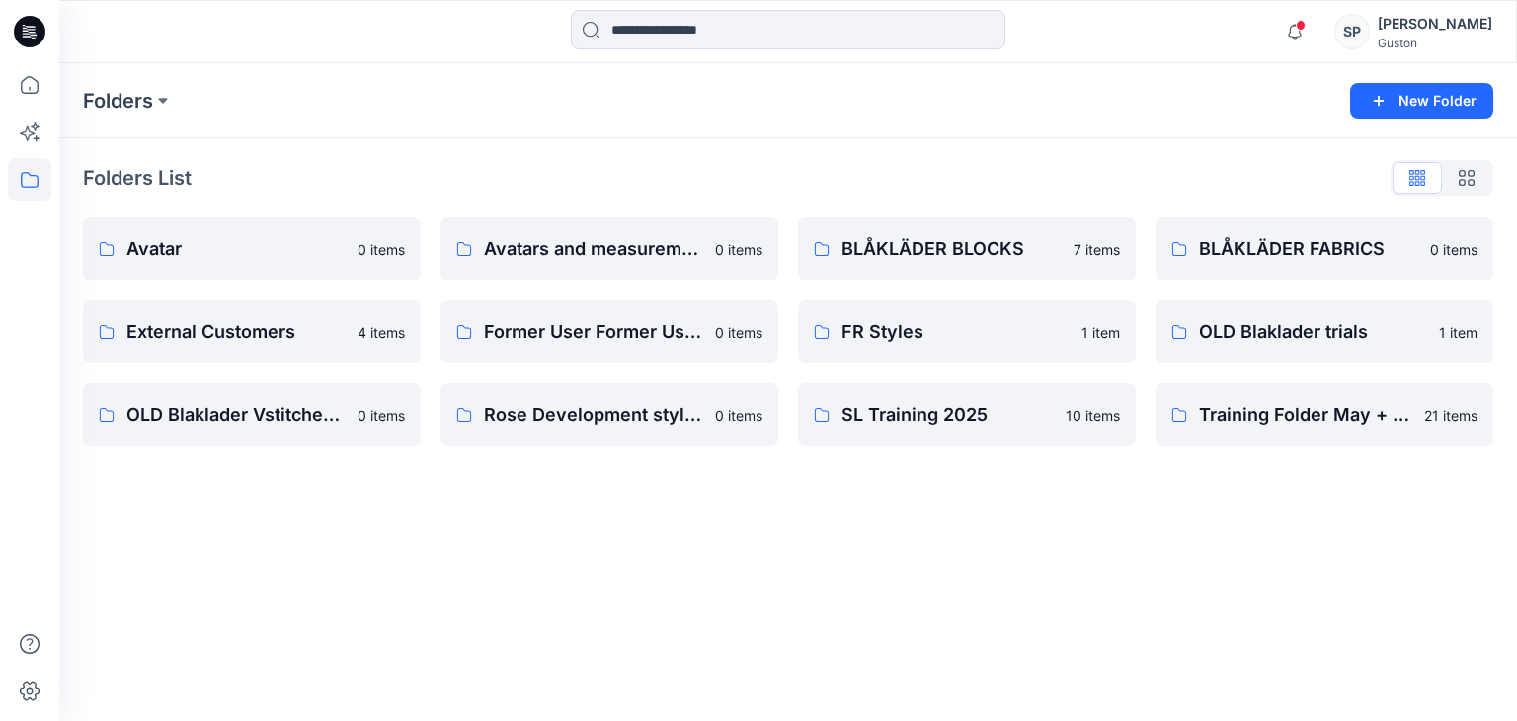
click at [5, 177] on div at bounding box center [29, 360] width 59 height 721
click at [887, 253] on p "BLÅKLÄDER BLOCKS" at bounding box center [951, 249] width 220 height 28
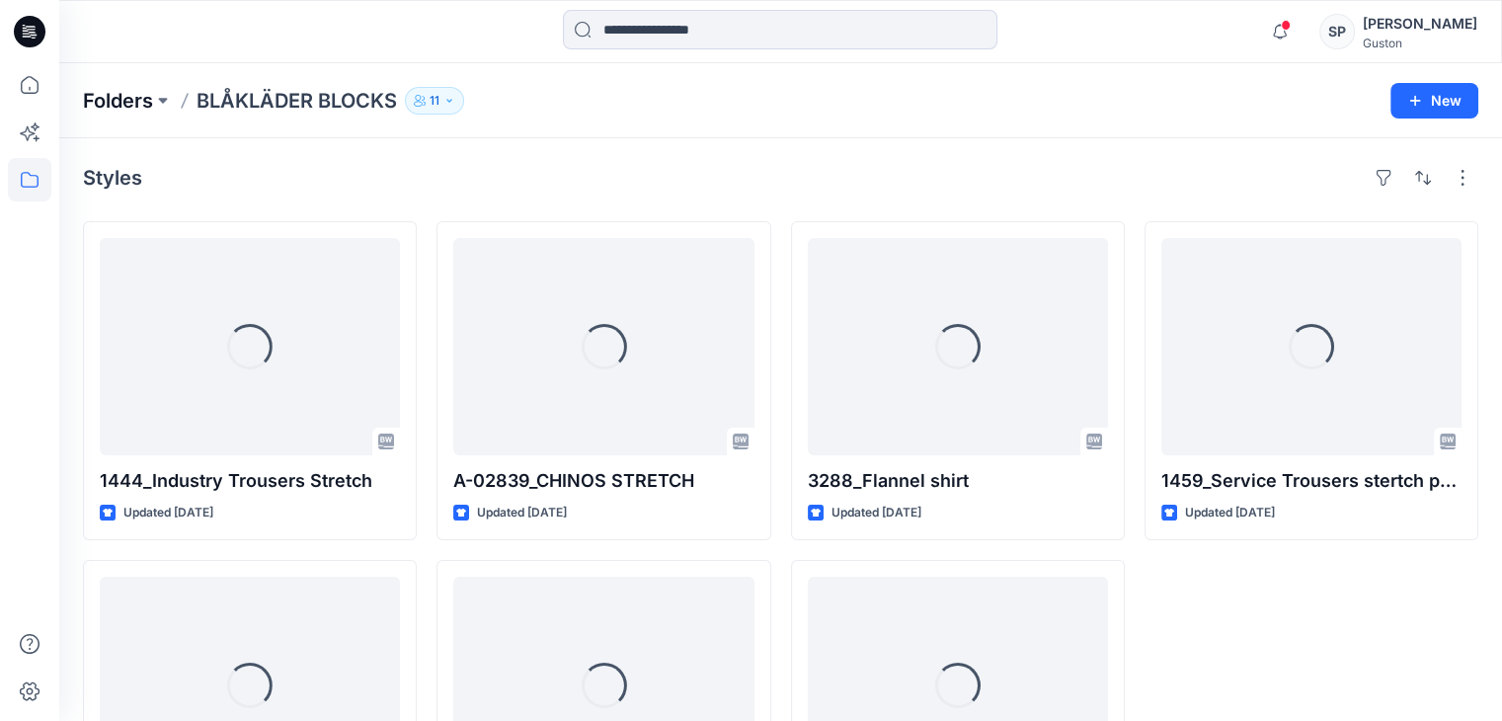
click at [143, 100] on p "Folders" at bounding box center [118, 101] width 70 height 28
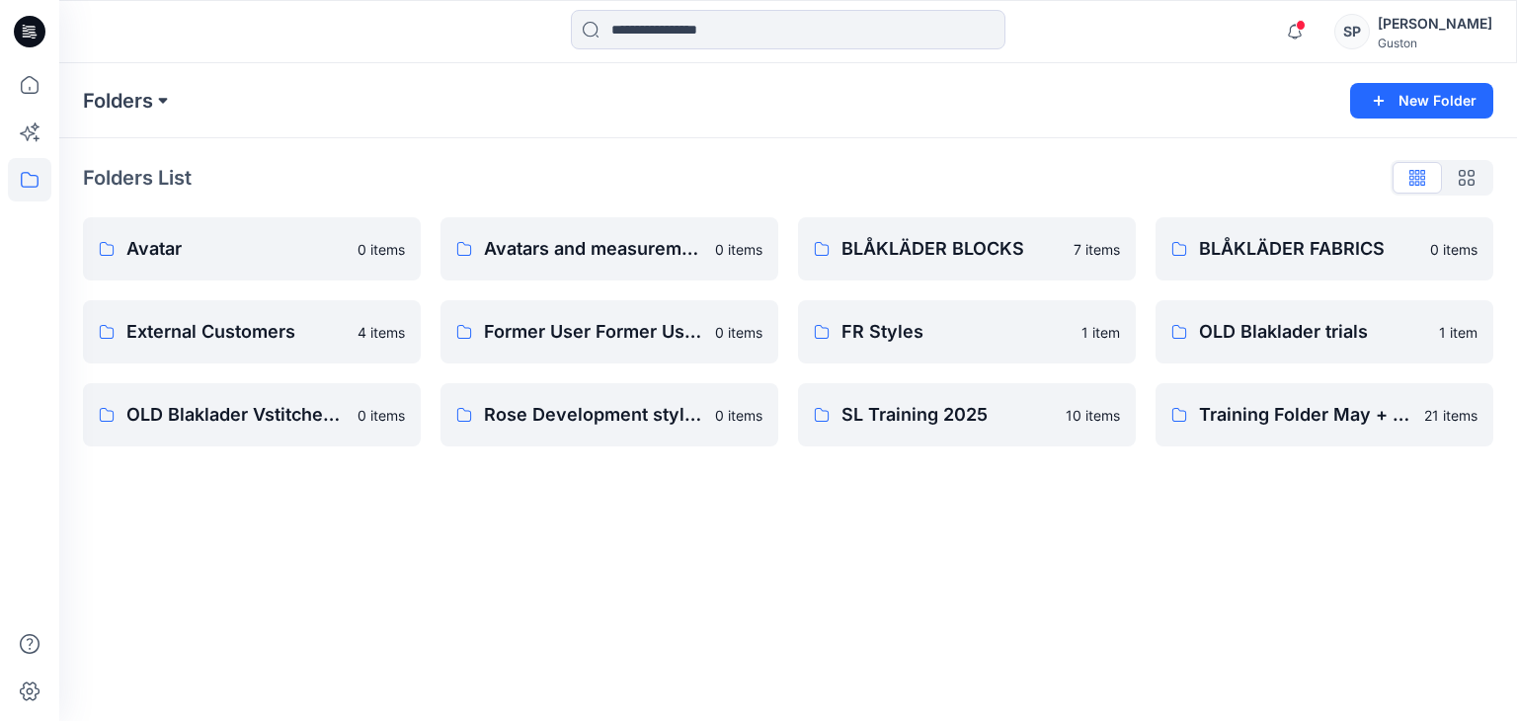
click at [164, 101] on button at bounding box center [163, 101] width 20 height 28
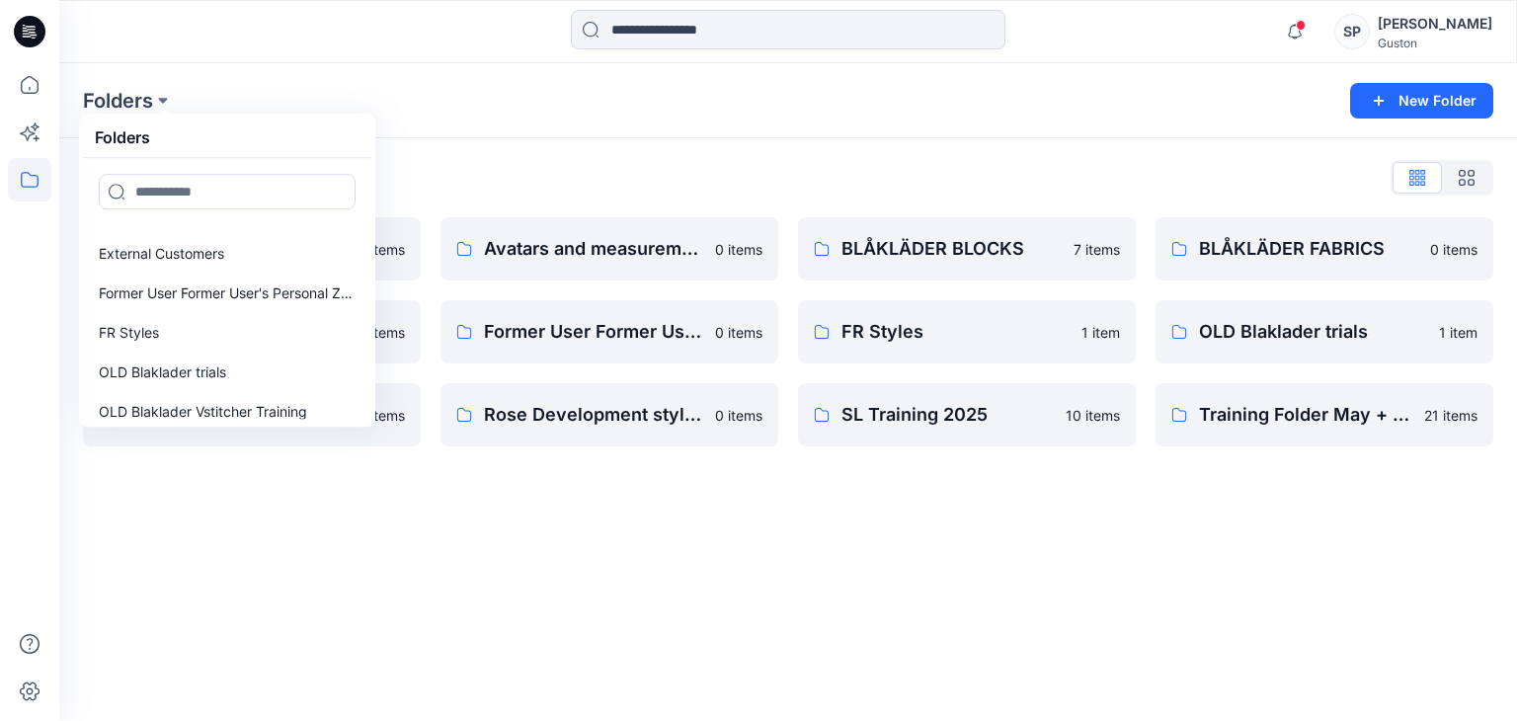
scroll to position [143, 0]
click at [1022, 656] on div "Folders Folders Avatar Avatars and measurement lists BLÅKLÄDER BLOCKS BLÅKLÄDER…" at bounding box center [788, 392] width 1458 height 658
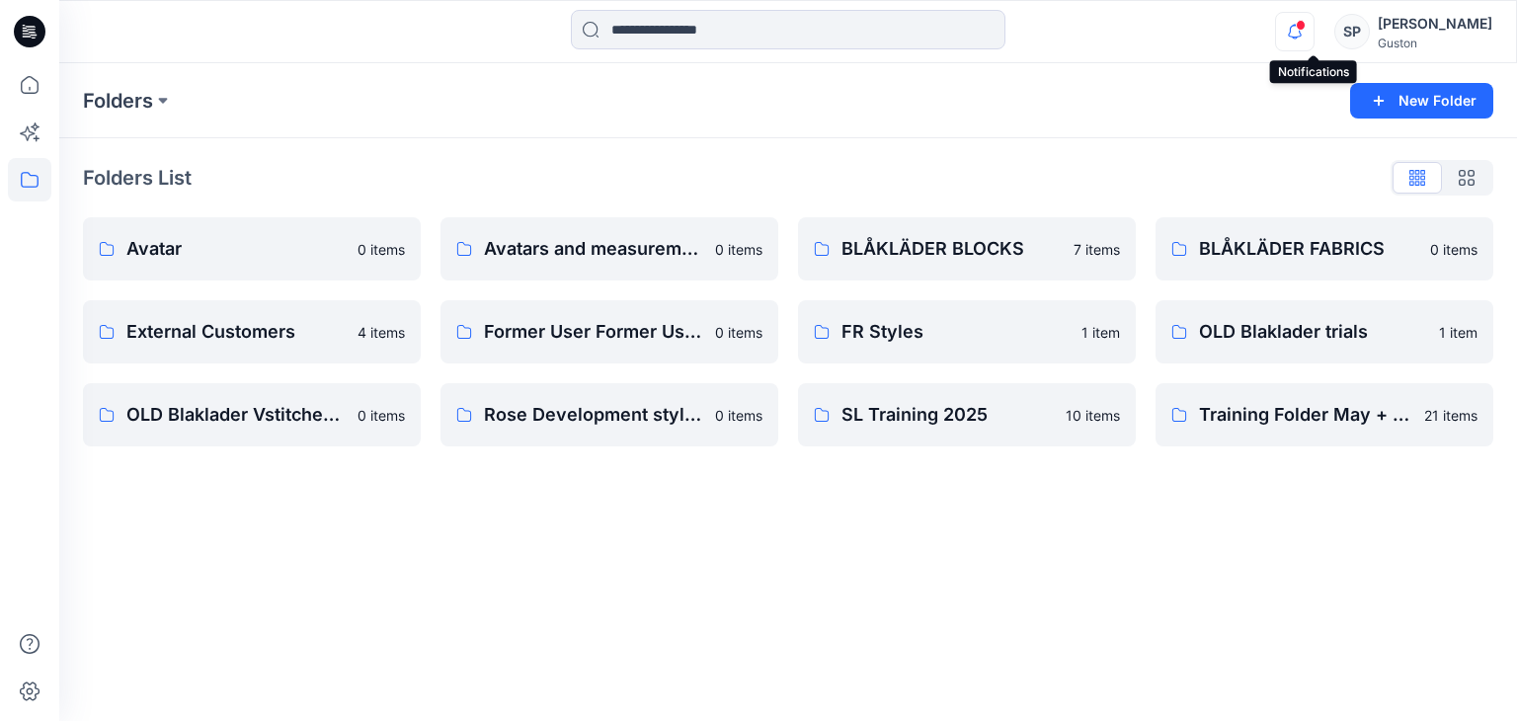
click at [1313, 41] on icon "button" at bounding box center [1295, 32] width 38 height 40
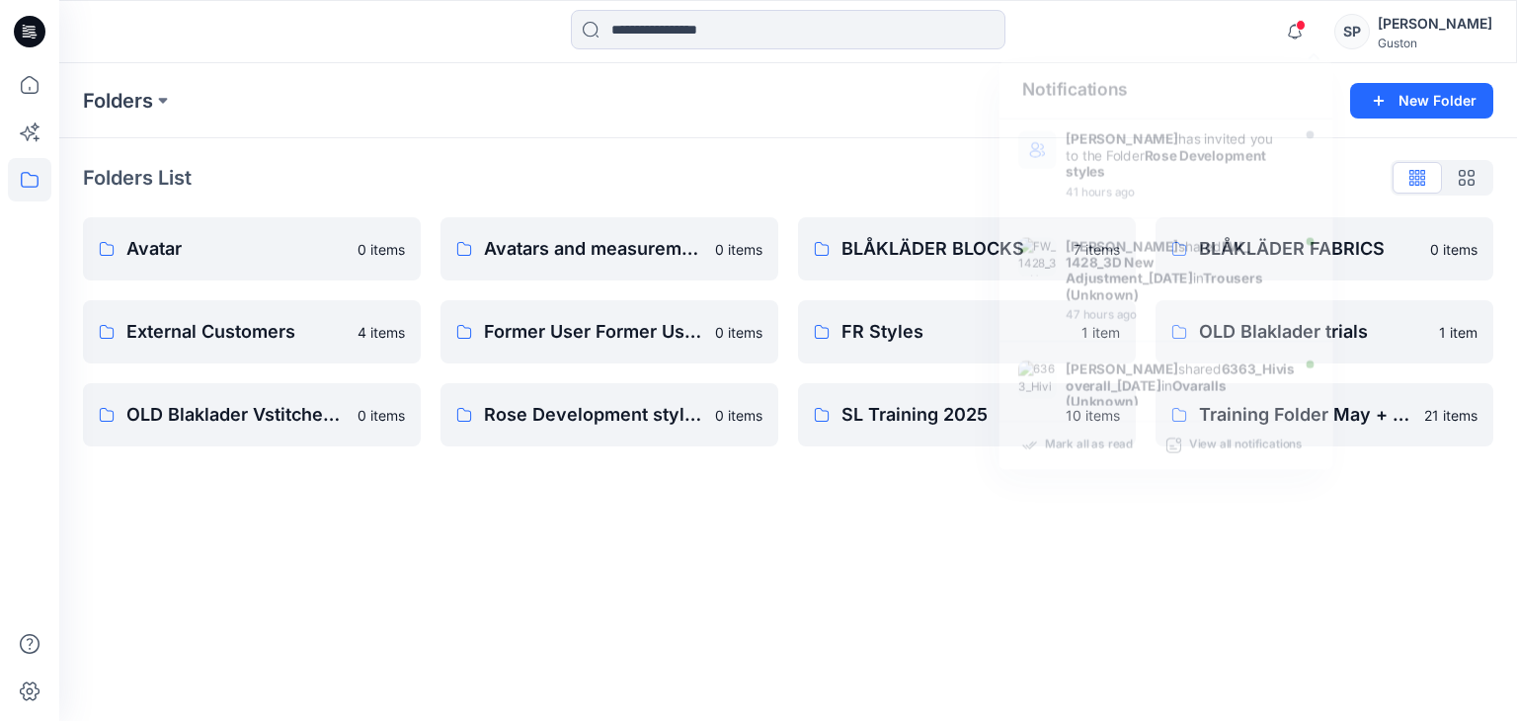
click at [893, 533] on div "Folders New Folder Folders List Avatar 0 items External Customers 4 items OLD B…" at bounding box center [788, 392] width 1458 height 658
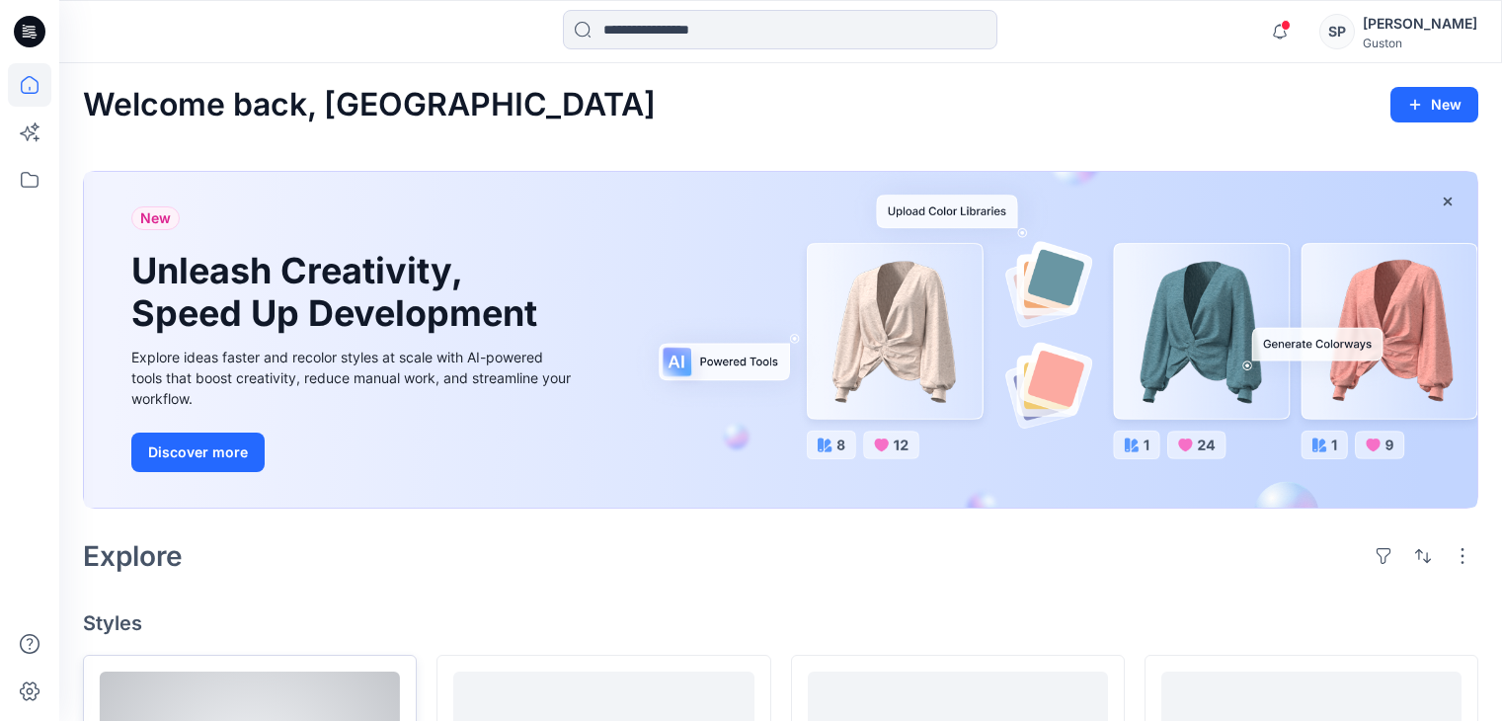
scroll to position [328, 0]
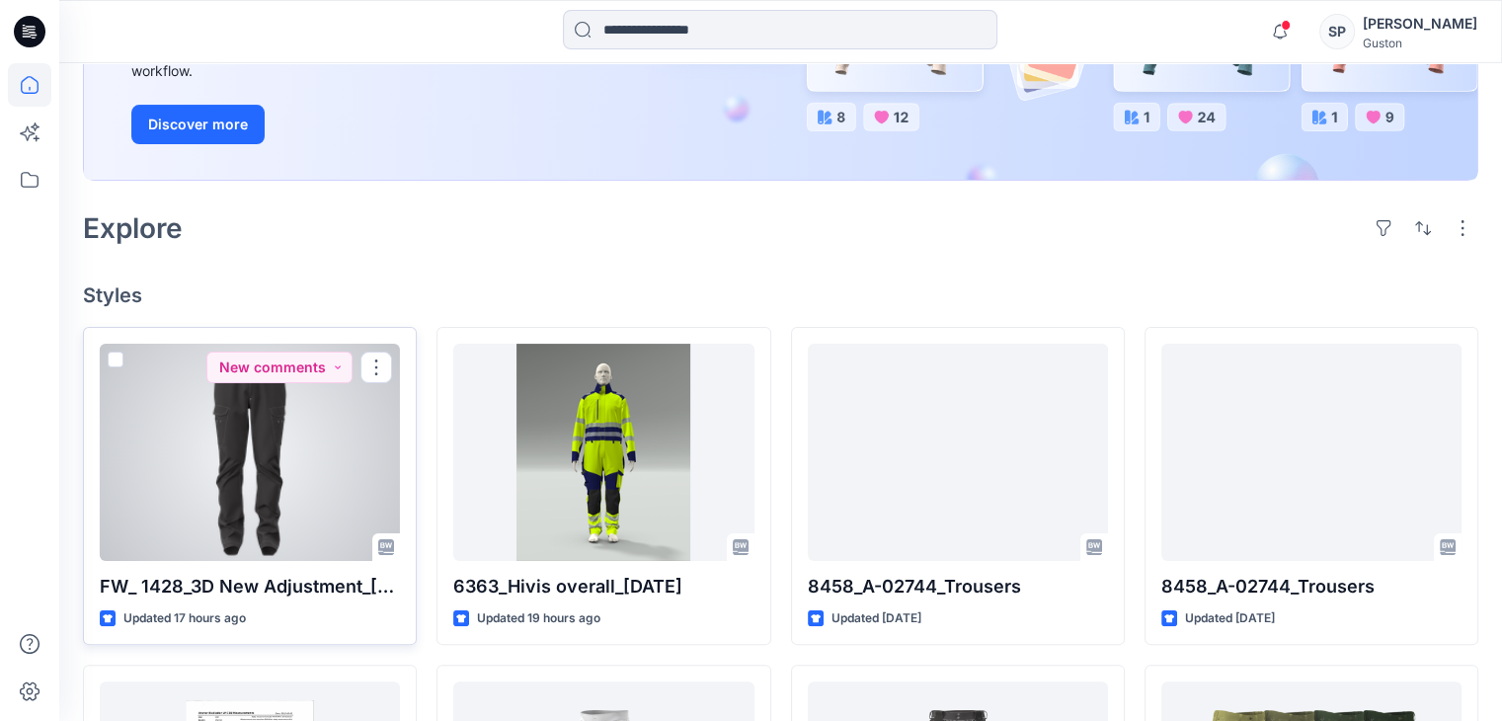
click at [237, 569] on div "FW_ 1428_3D New Adjustment_09-09-2025 Updated 17 hours ago New comments" at bounding box center [250, 486] width 334 height 319
click at [306, 488] on div at bounding box center [250, 452] width 300 height 217
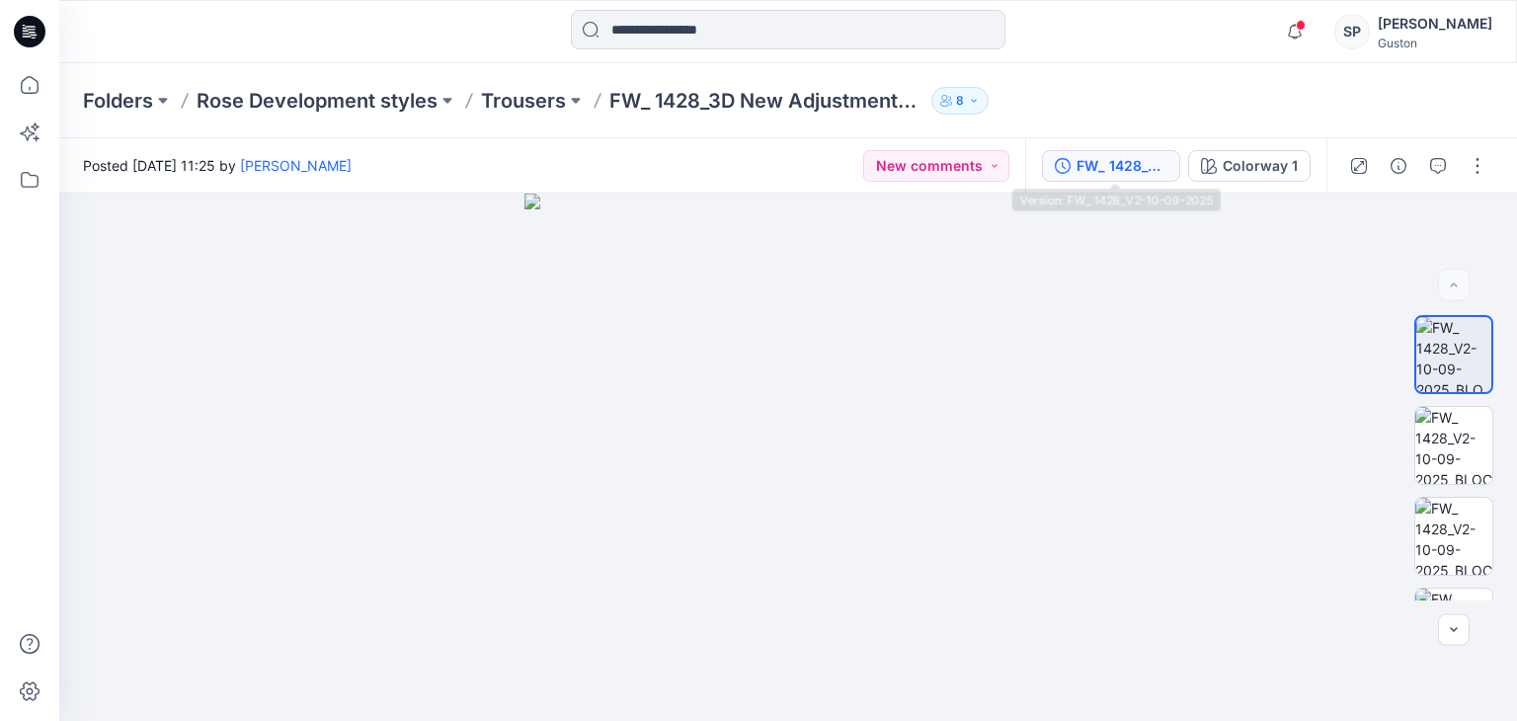
click at [1122, 171] on div "FW_ 1428_V2-10-09-2025" at bounding box center [1121, 166] width 91 height 22
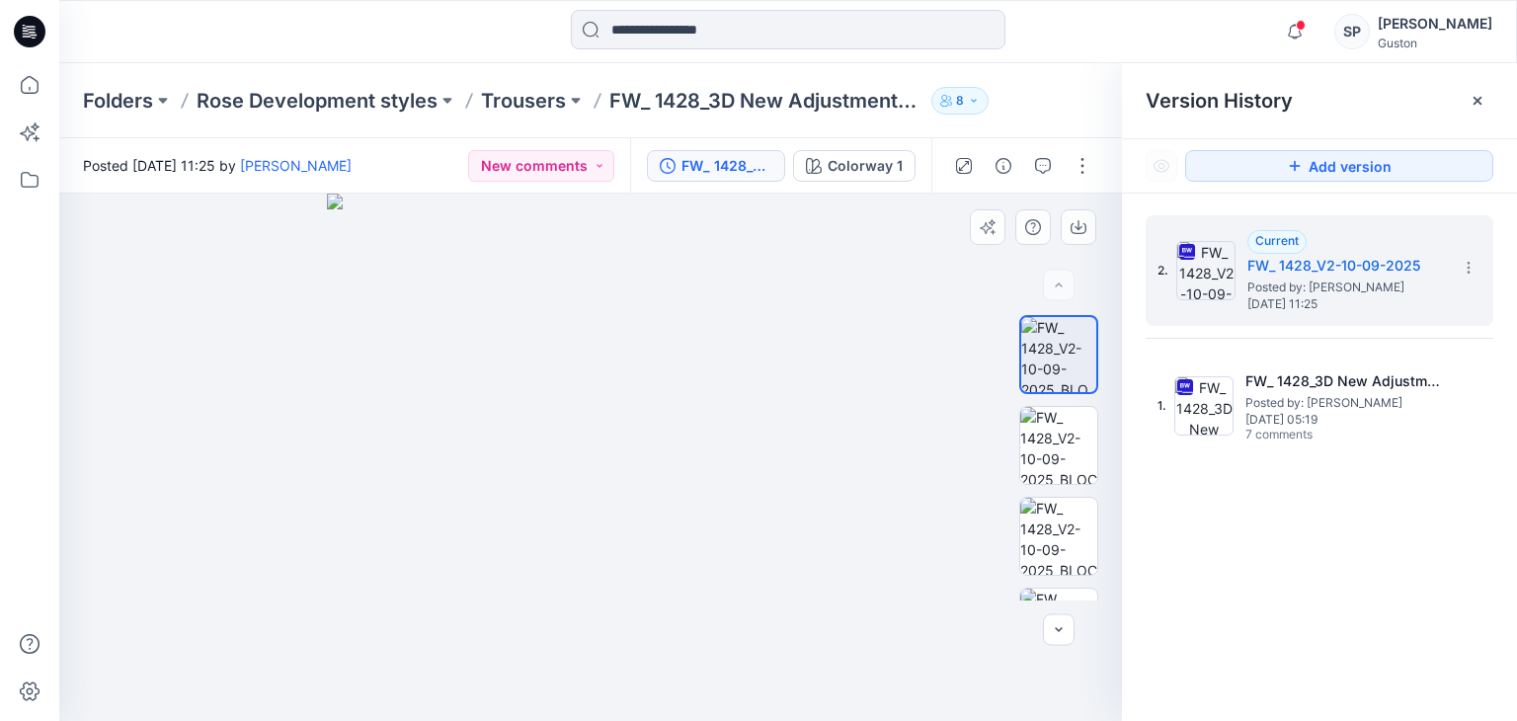
click at [925, 318] on div at bounding box center [590, 457] width 1063 height 527
click at [1481, 106] on icon at bounding box center [1477, 101] width 16 height 16
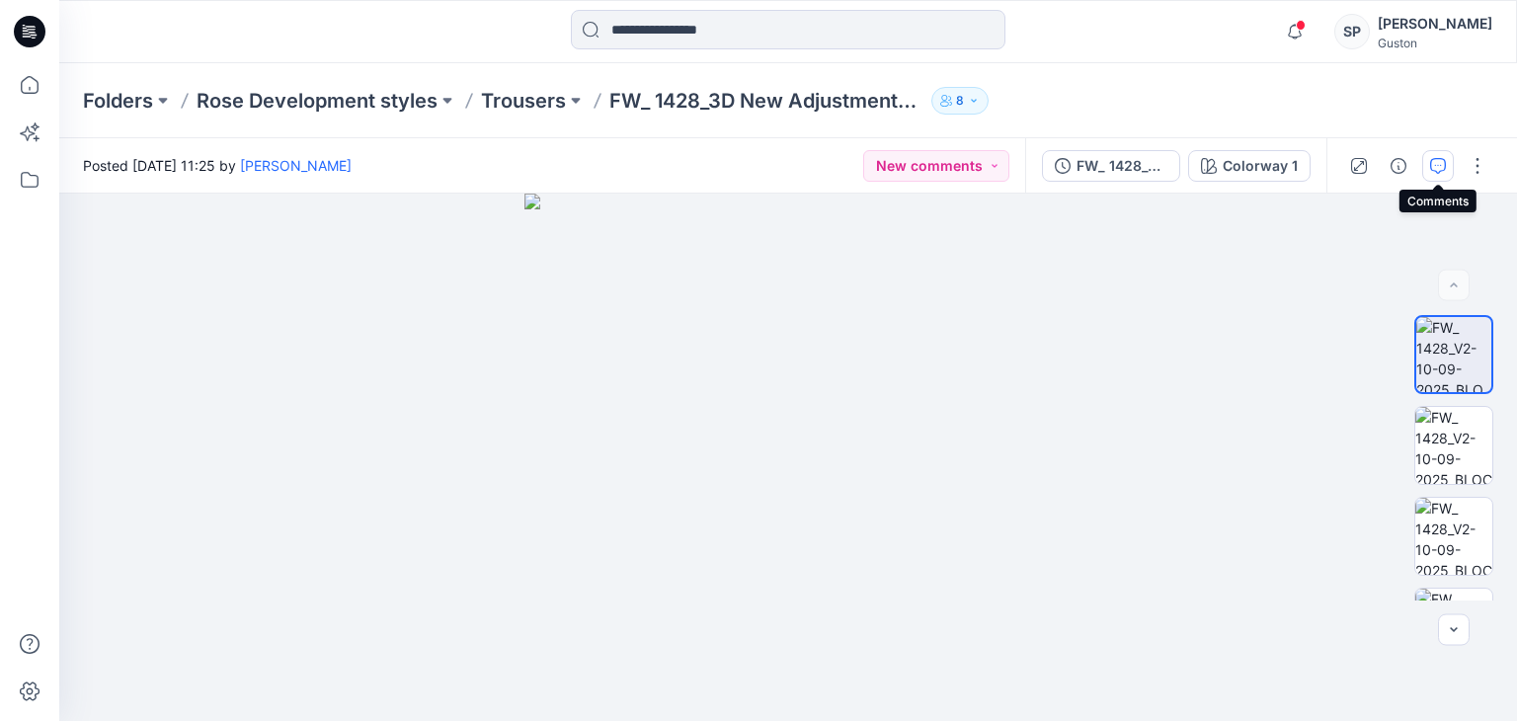
click at [1426, 167] on button "button" at bounding box center [1438, 166] width 32 height 32
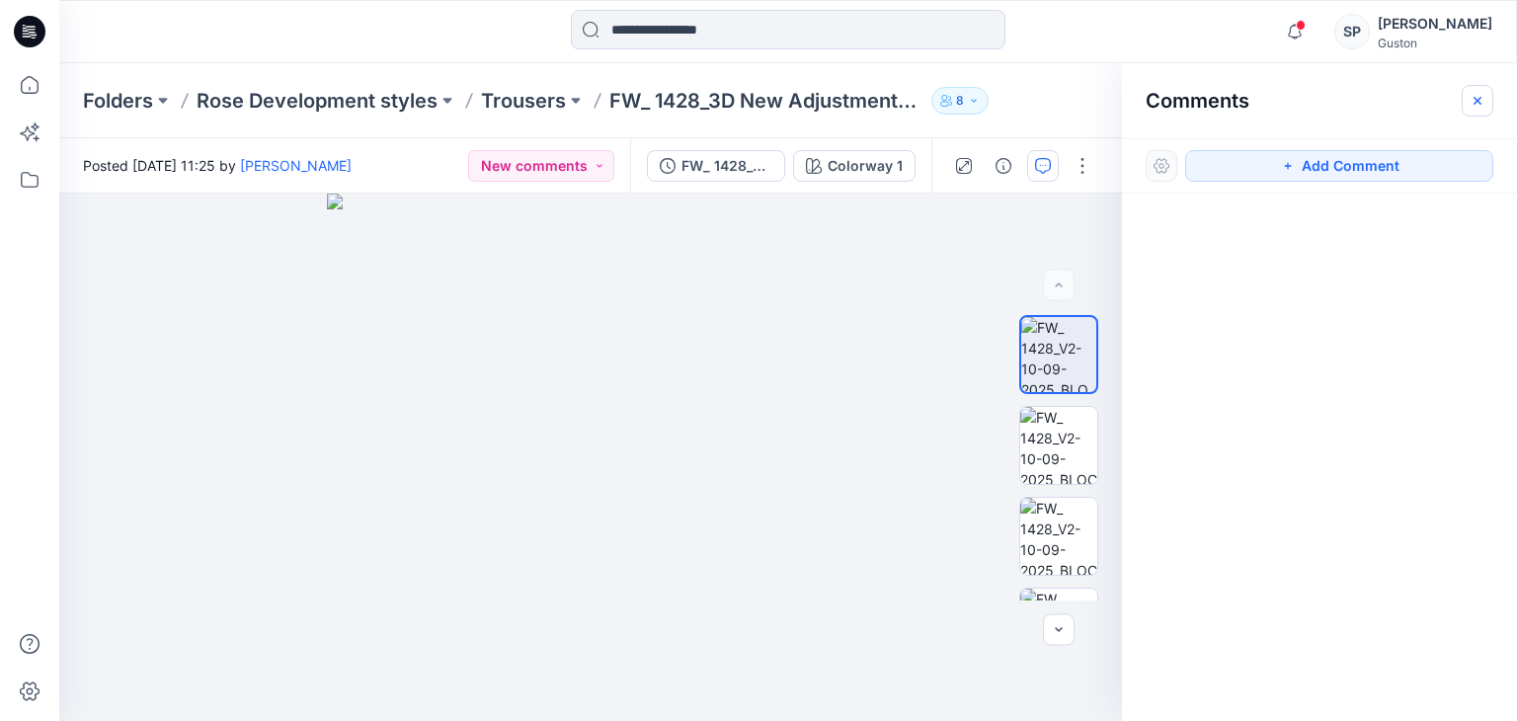
click at [1476, 87] on button "button" at bounding box center [1478, 101] width 32 height 32
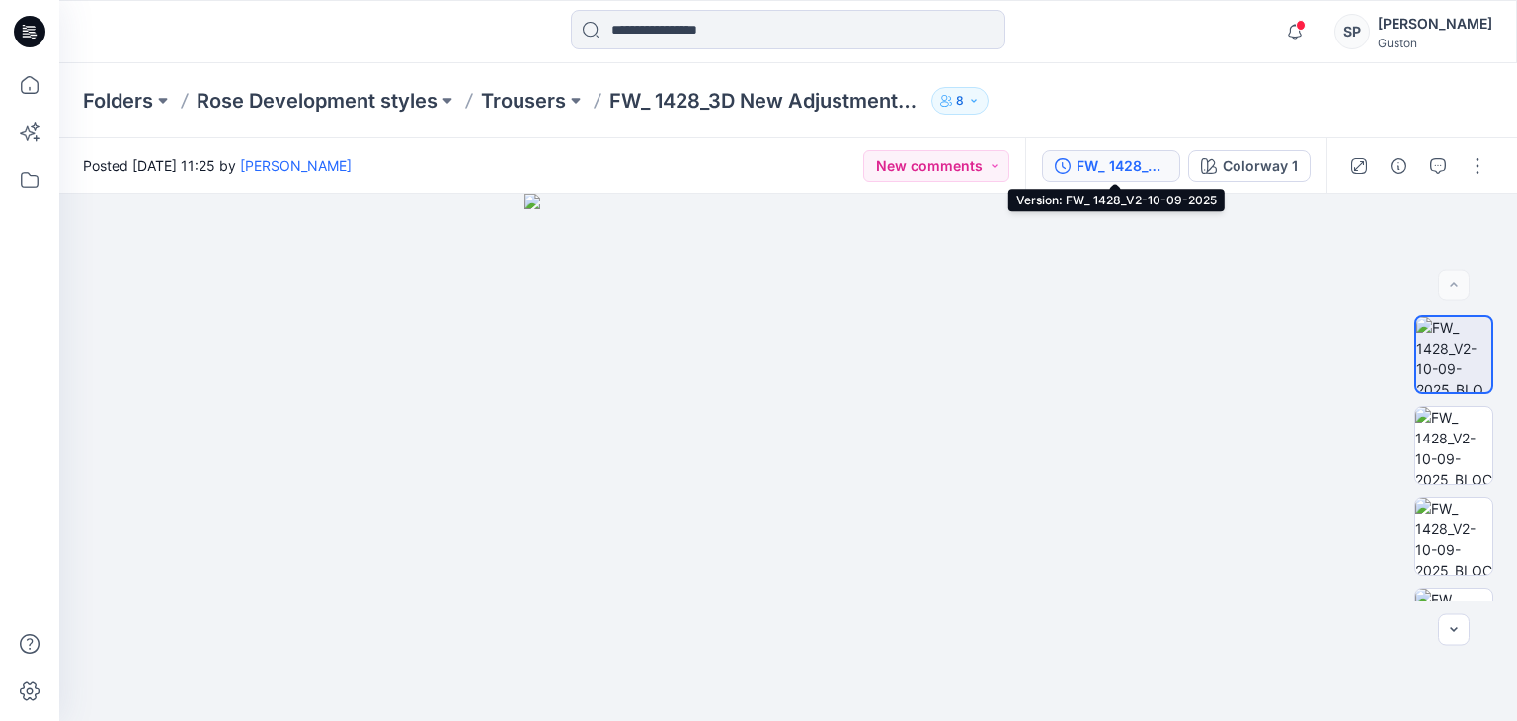
click at [1124, 177] on button "FW_ 1428_V2-10-09-2025" at bounding box center [1111, 166] width 138 height 32
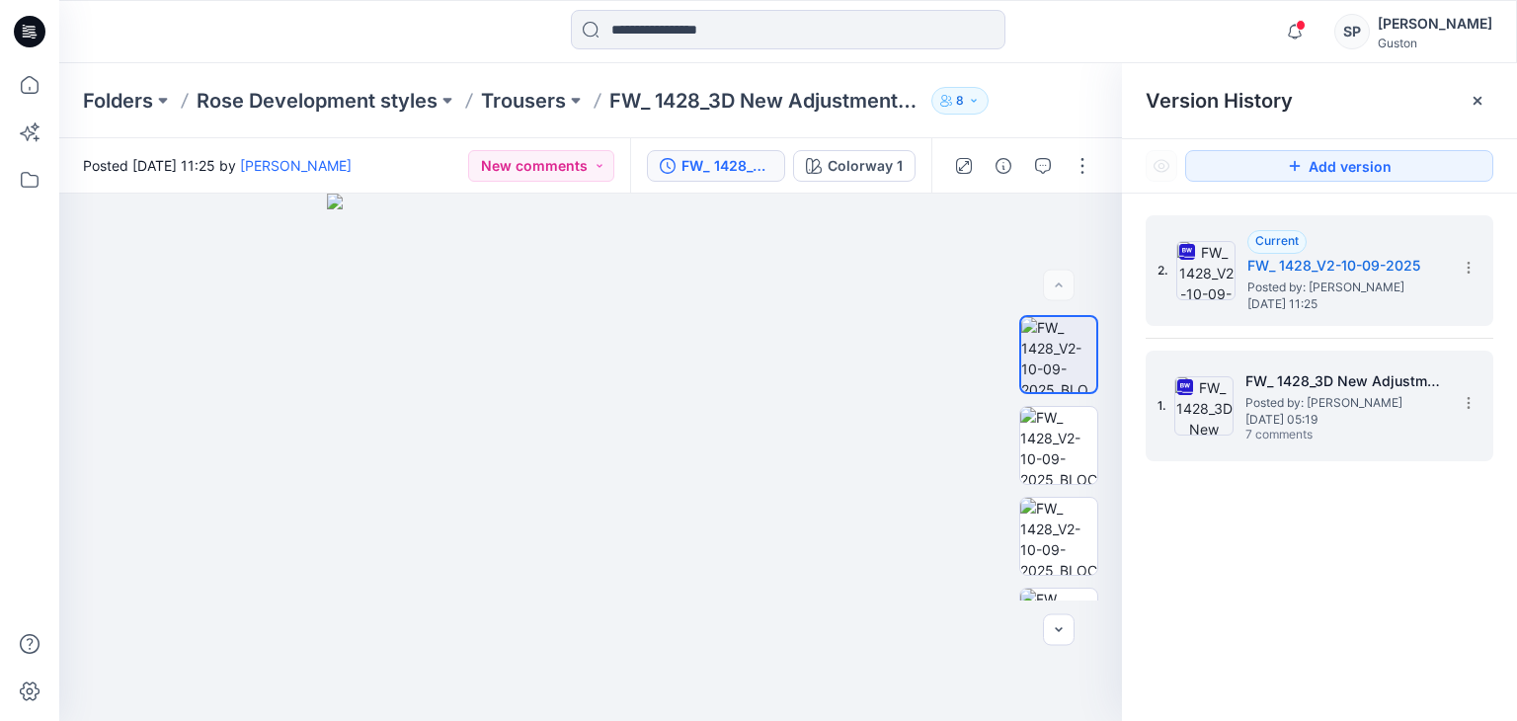
click at [1294, 420] on span "[DATE] 05:19" at bounding box center [1344, 420] width 198 height 14
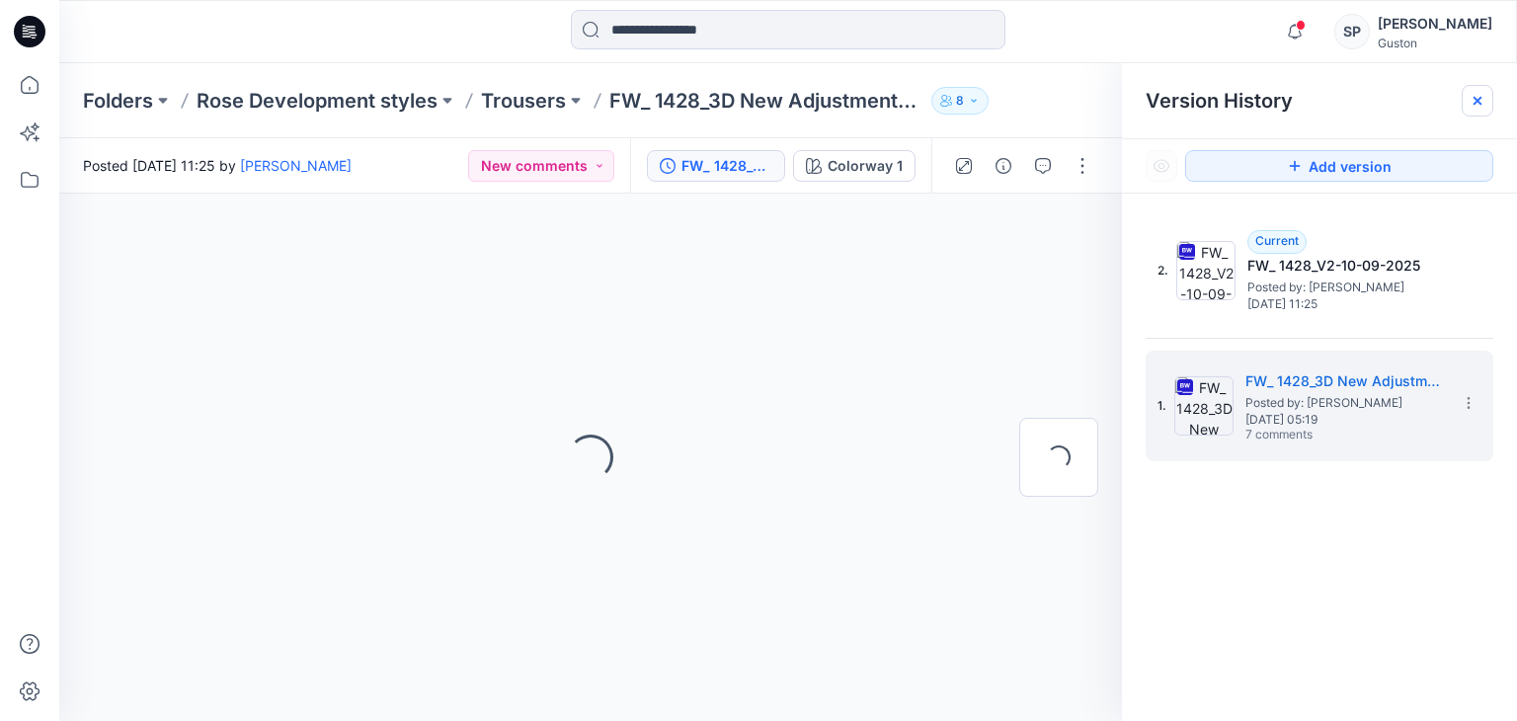
click at [1488, 108] on div at bounding box center [1478, 101] width 32 height 32
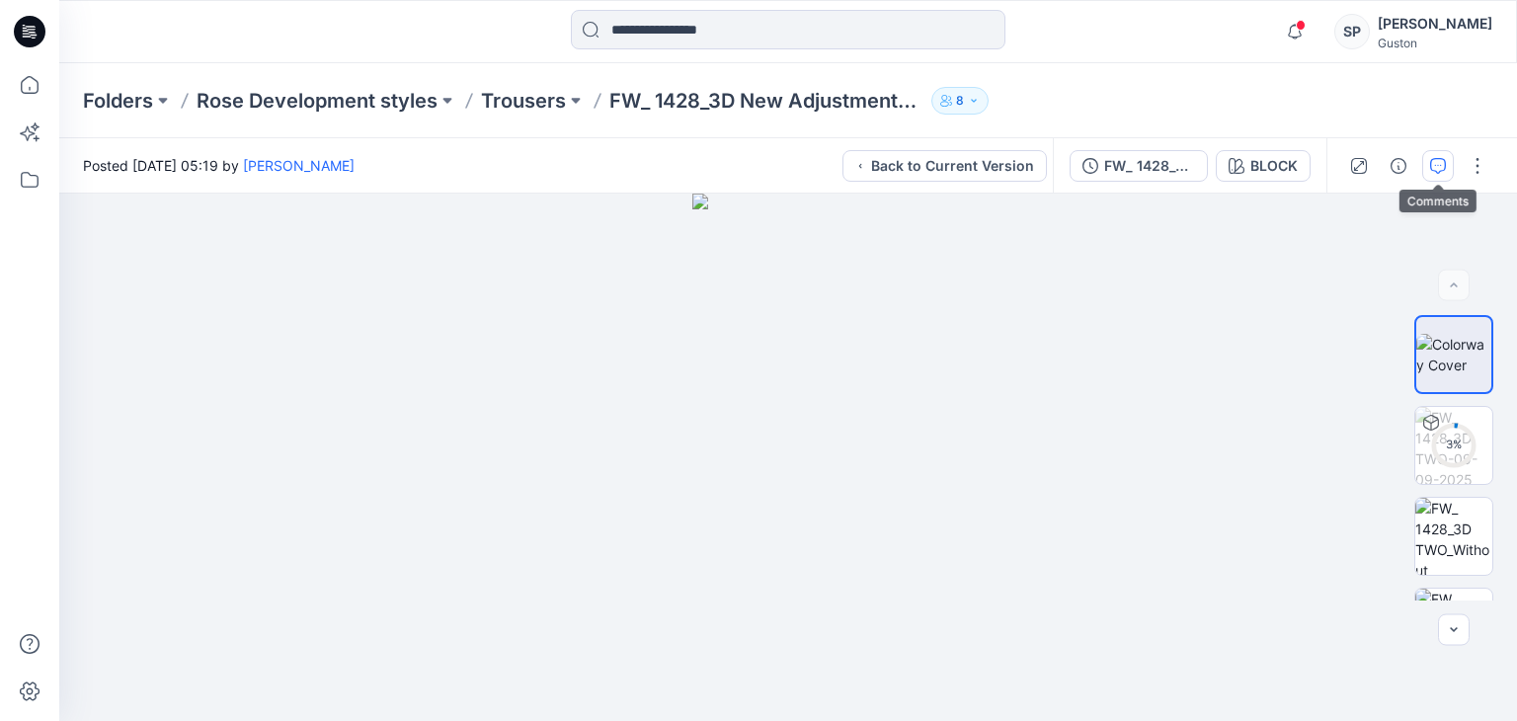
click at [1431, 172] on icon "button" at bounding box center [1438, 166] width 16 height 16
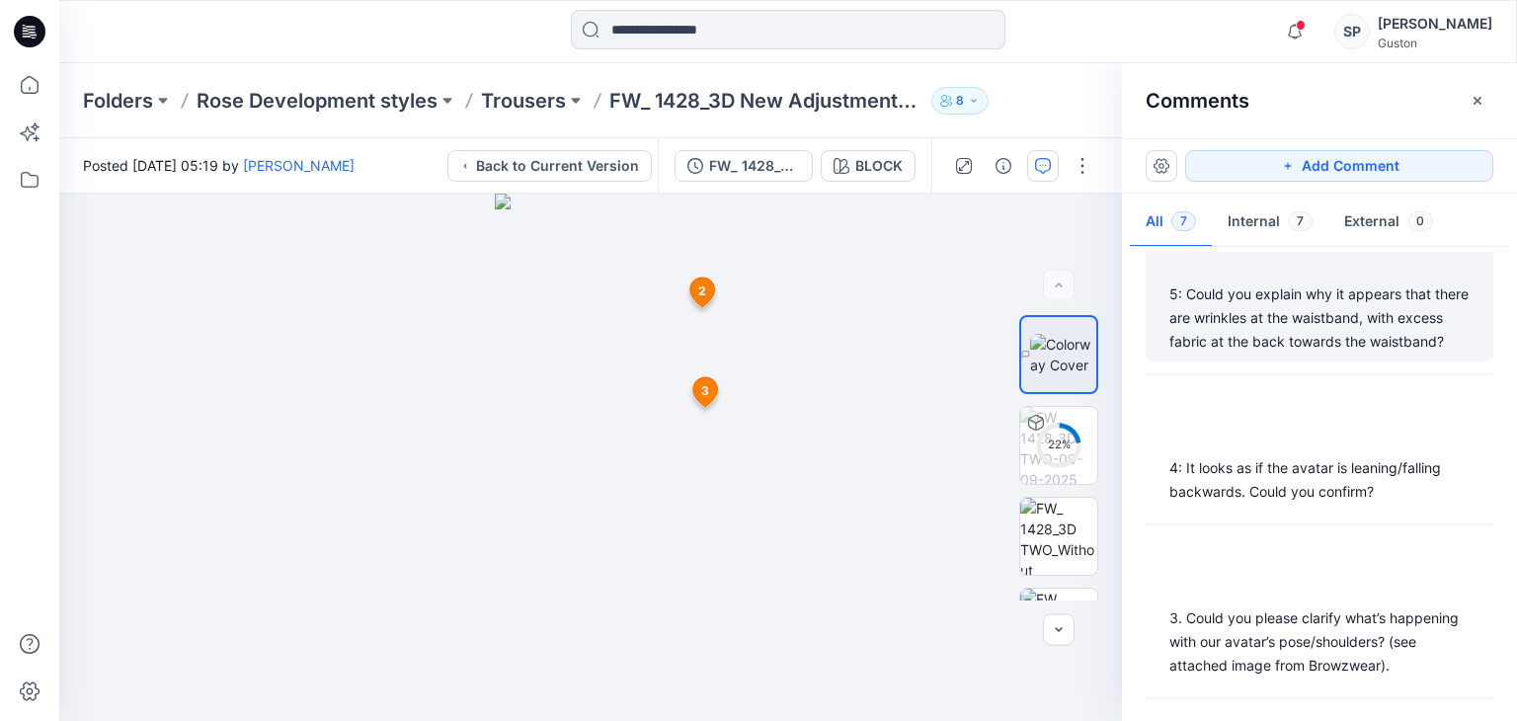
scroll to position [850, 0]
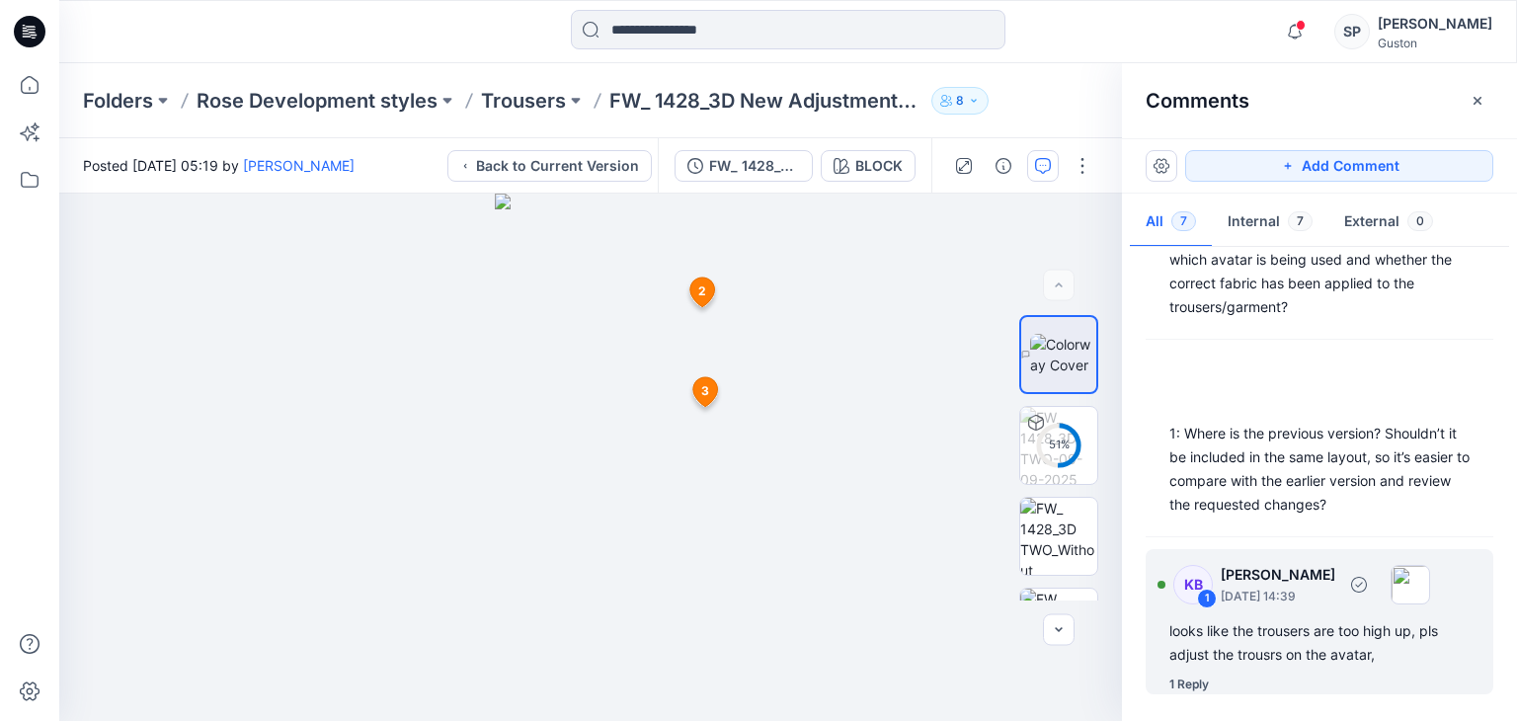
click at [1230, 627] on div "looks like the trousers are too high up, pls adjust the trousrs on the avatar," at bounding box center [1319, 642] width 300 height 47
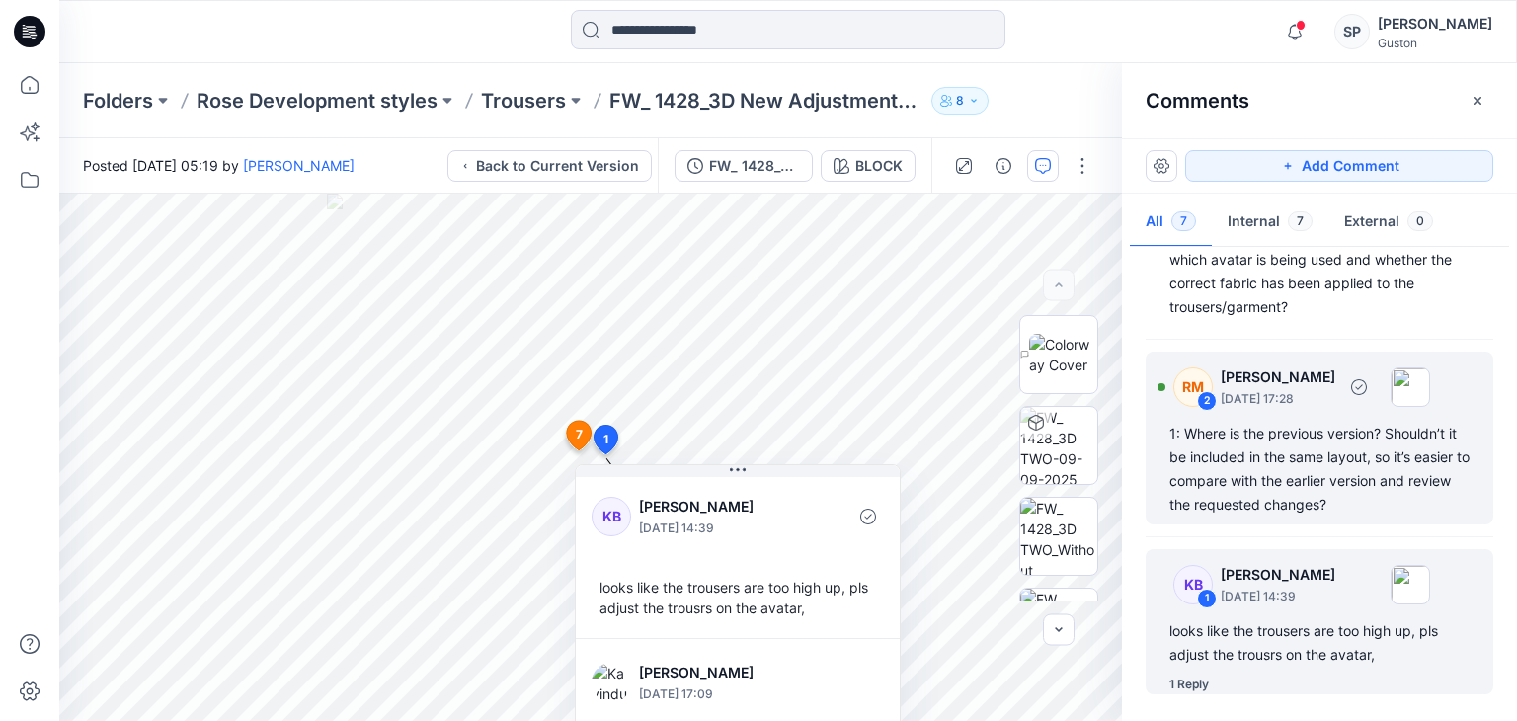
click at [1323, 470] on div "1: Where is the previous version? Shouldn’t it be included in the same layout, …" at bounding box center [1319, 469] width 300 height 95
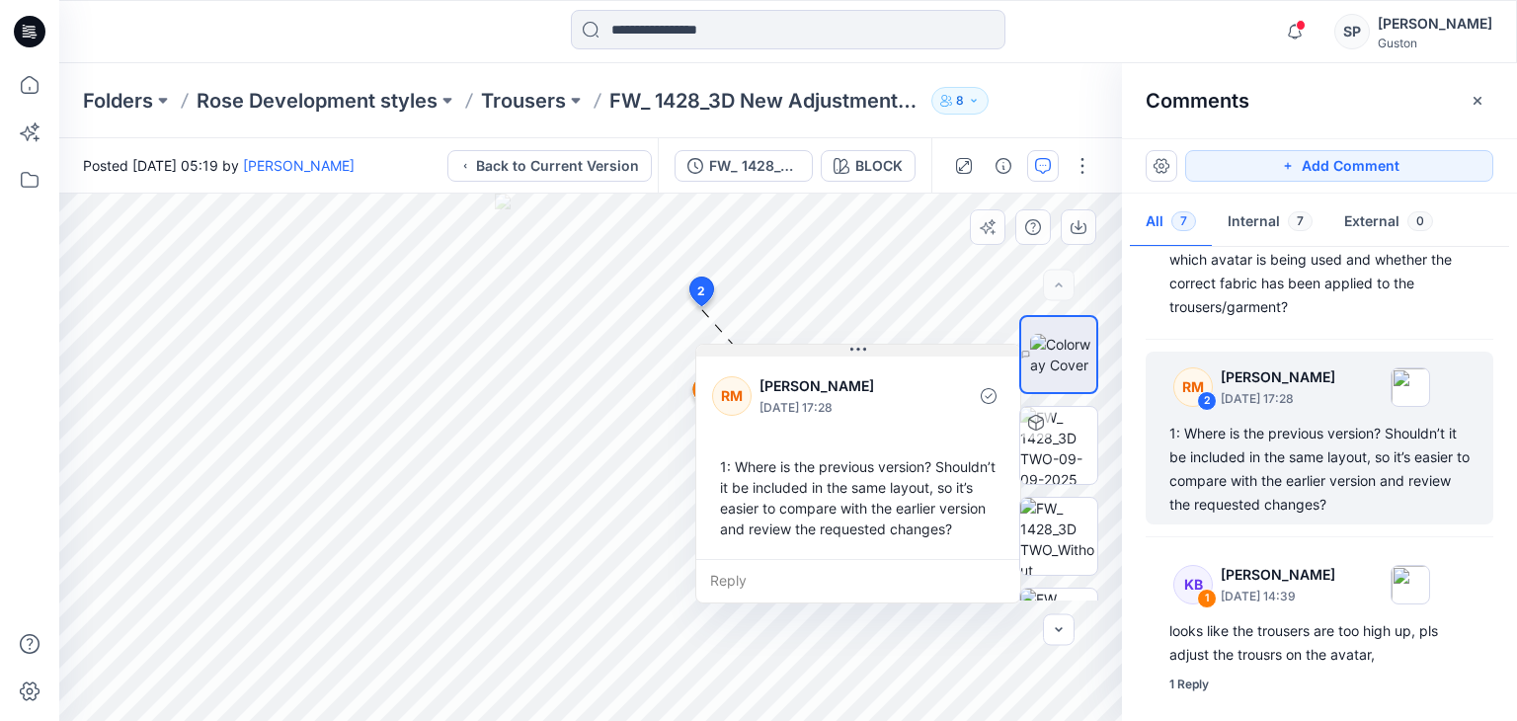
drag, startPoint x: 833, startPoint y: 325, endPoint x: 857, endPoint y: 353, distance: 37.1
click at [857, 353] on icon at bounding box center [858, 350] width 16 height 16
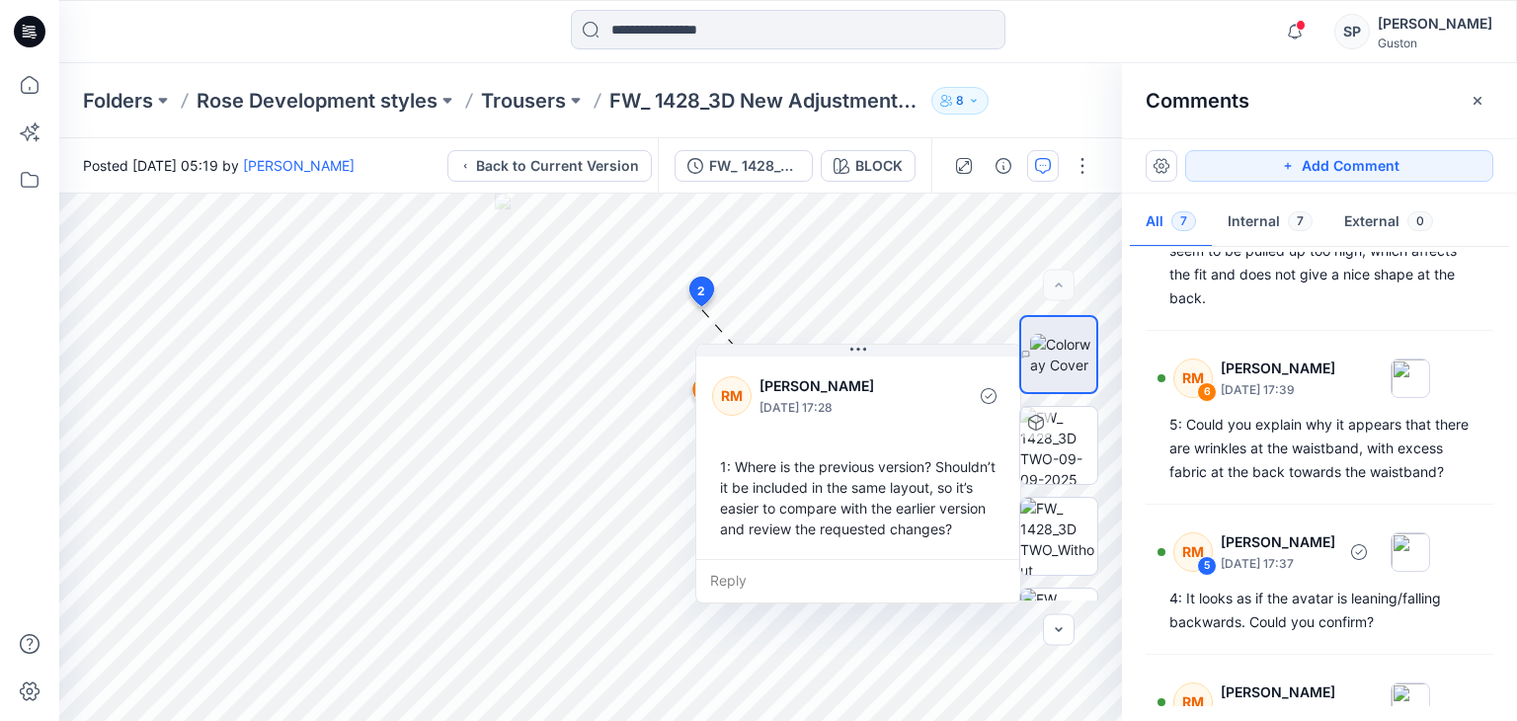
scroll to position [0, 0]
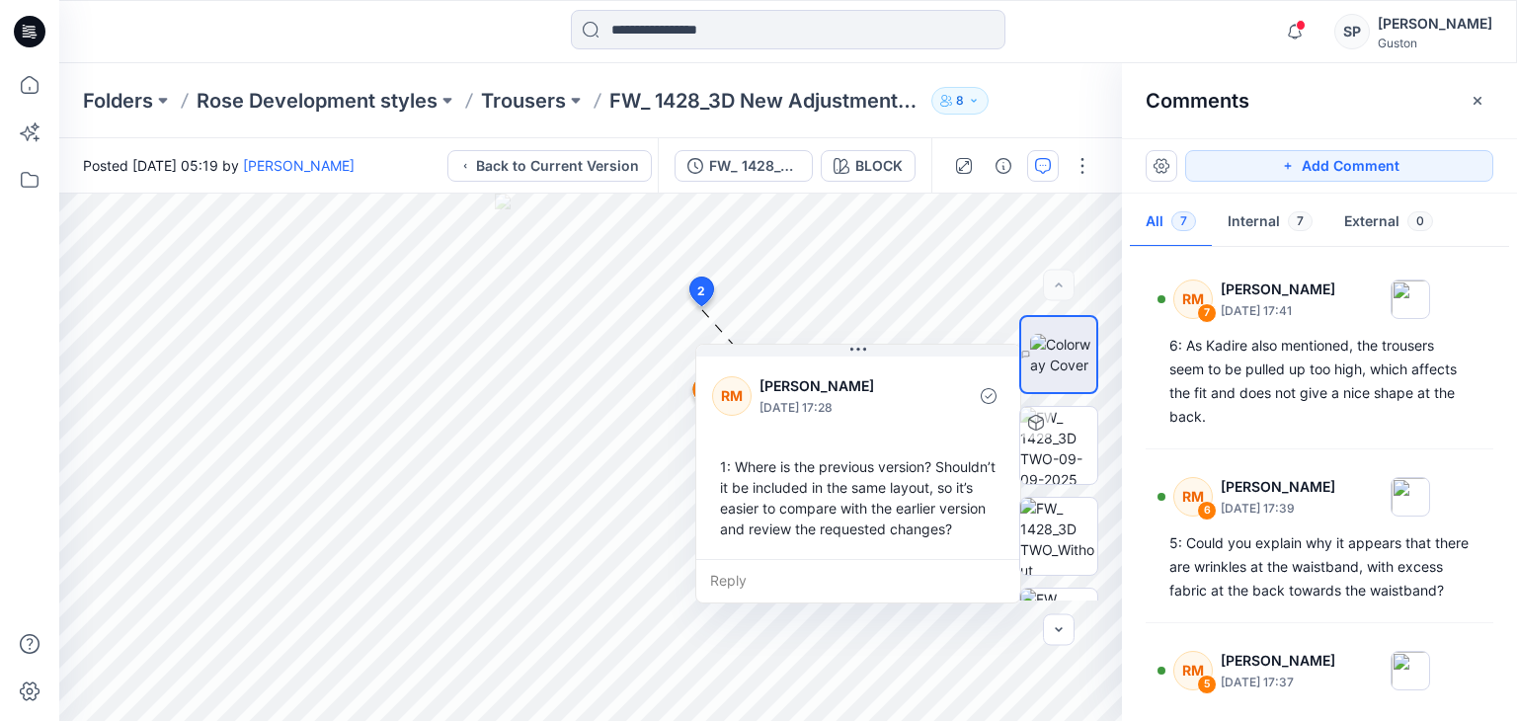
click at [486, 117] on div "Folders Rose Development styles Trousers FW_ 1428_3D New Adjustment_09-09-2025 8" at bounding box center [788, 100] width 1458 height 75
click at [498, 104] on p "Trousers" at bounding box center [523, 101] width 85 height 28
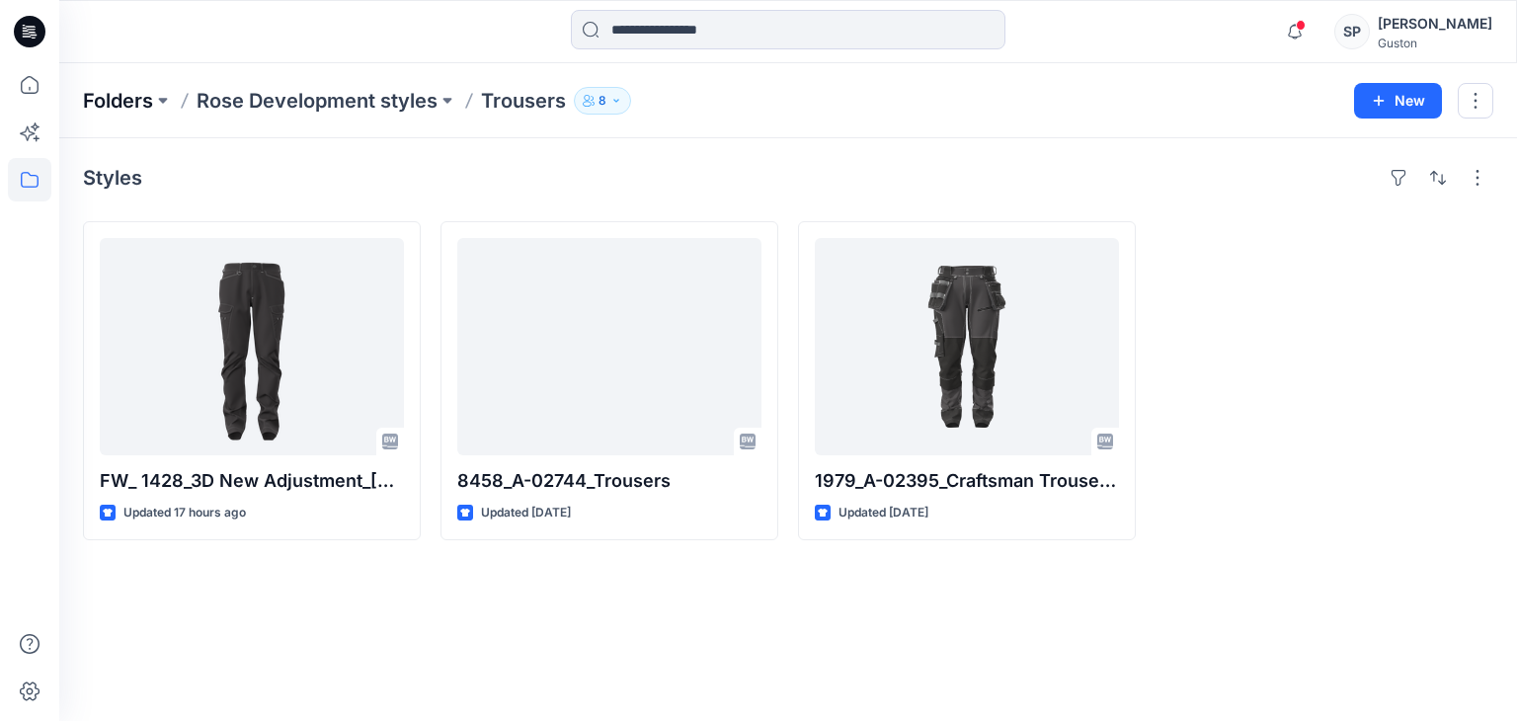
click at [137, 104] on p "Folders" at bounding box center [118, 101] width 70 height 28
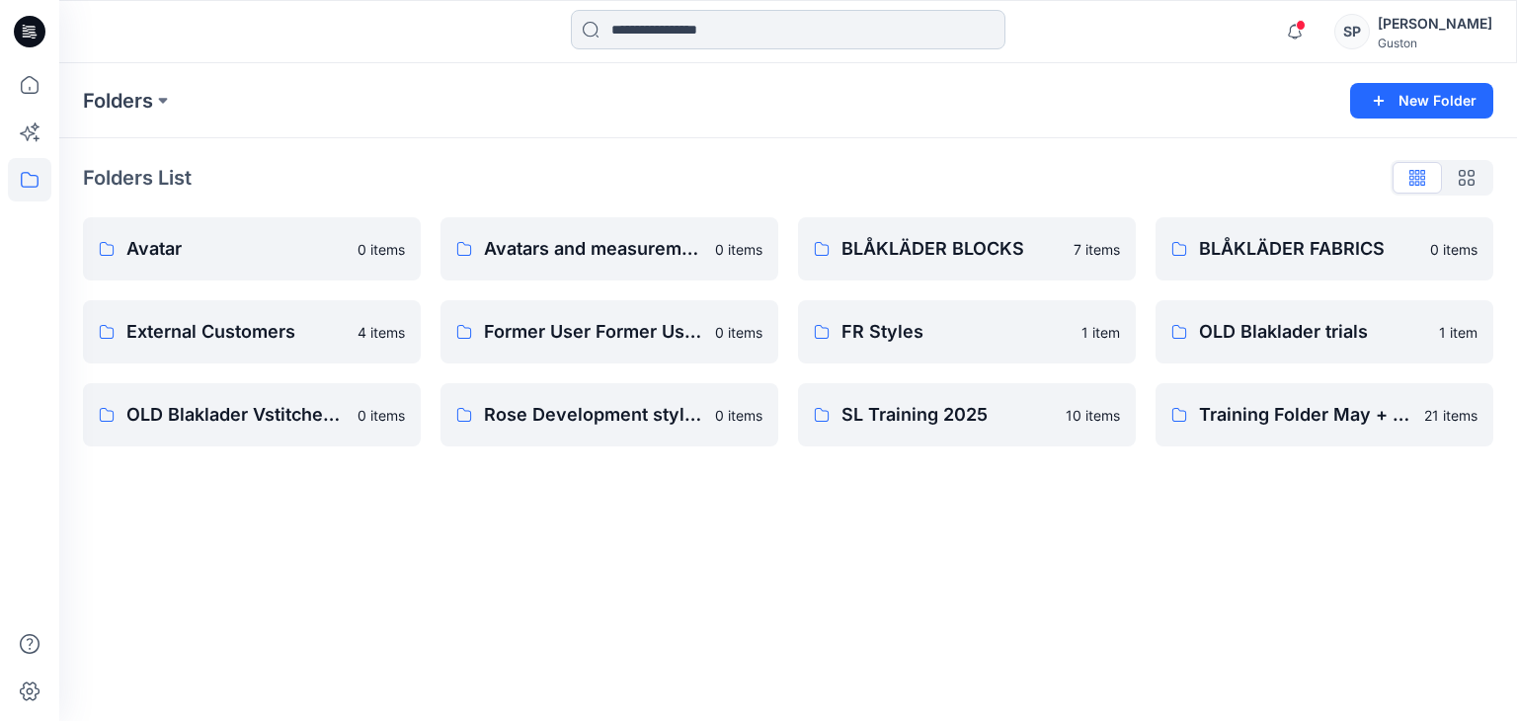
click at [665, 36] on input at bounding box center [788, 30] width 435 height 40
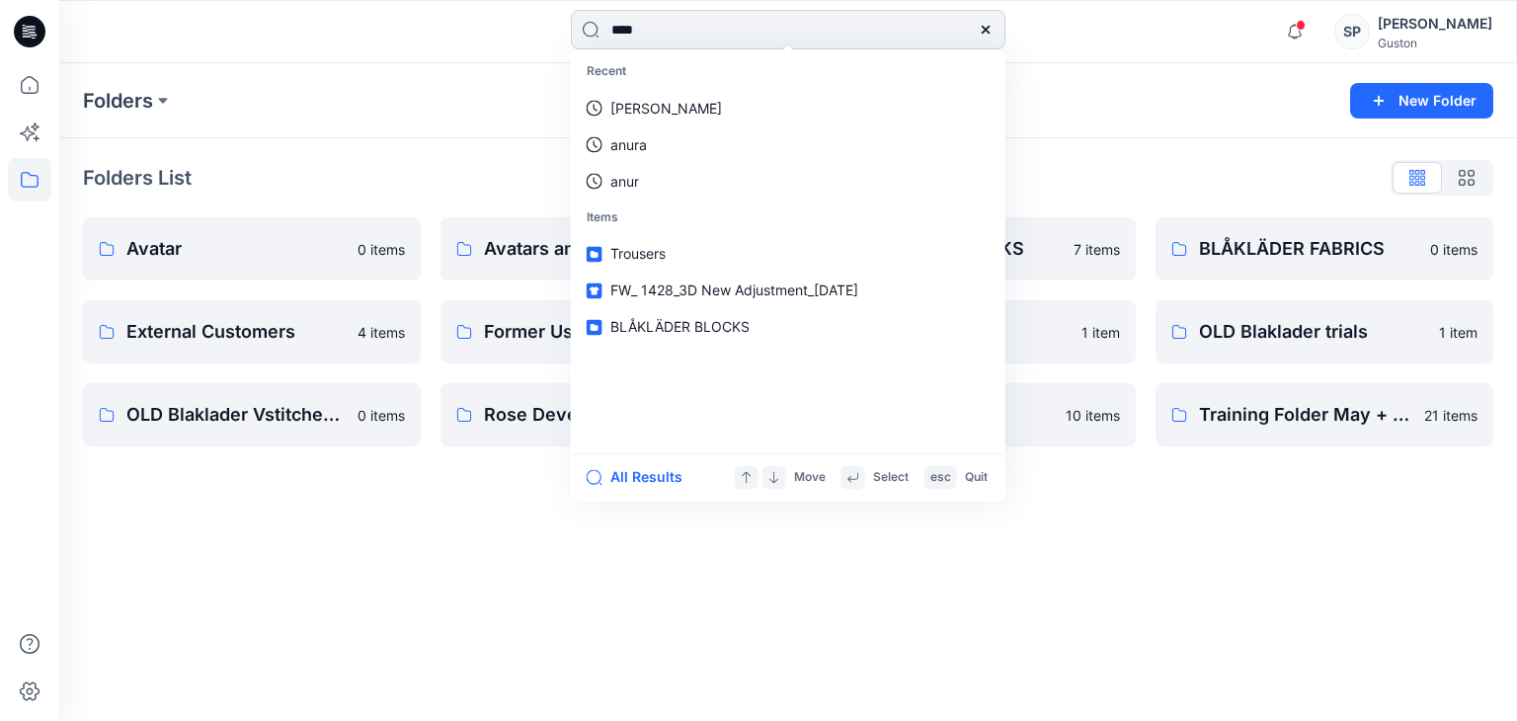
type input "****"
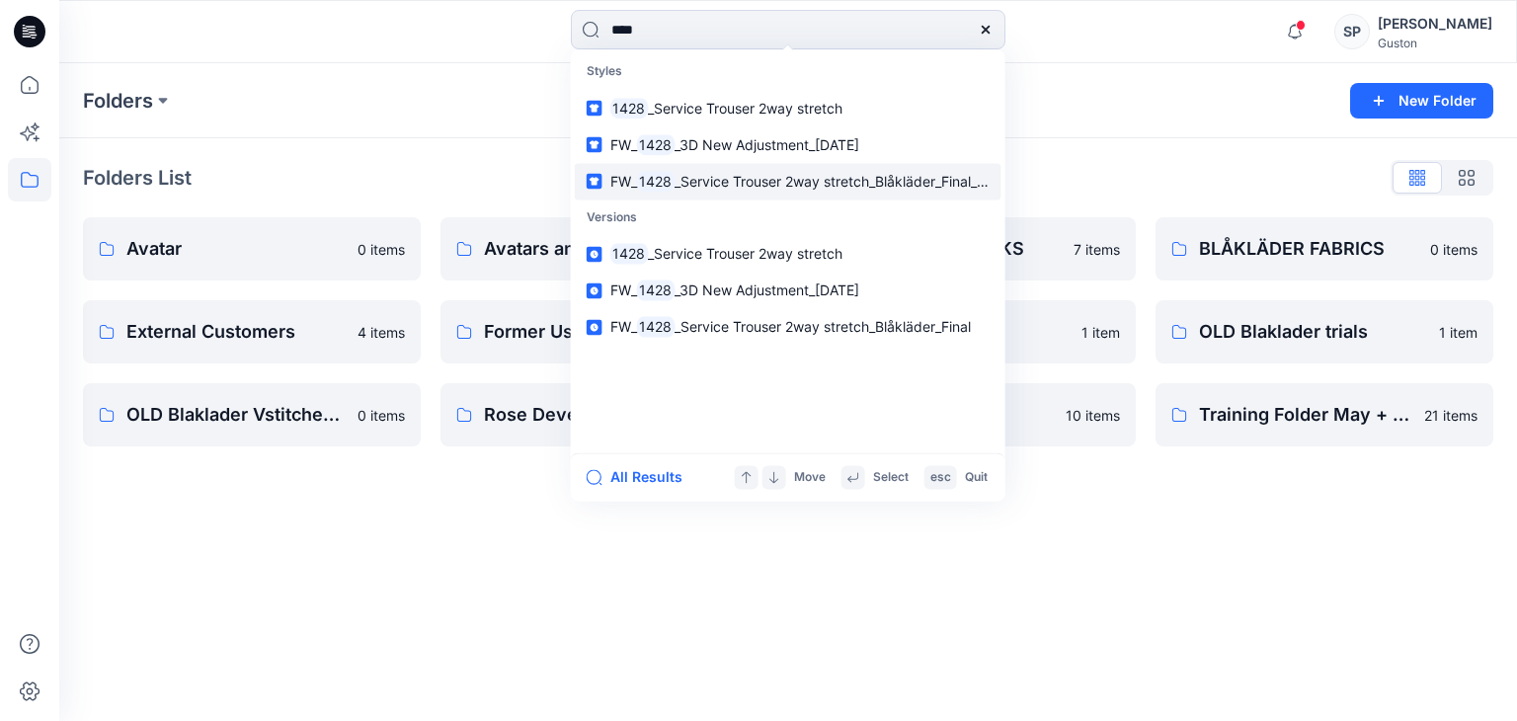
click at [761, 193] on link "FW_ 1428 _Service Trouser 2way stretch_Blåkläder_Final_Review" at bounding box center [788, 181] width 427 height 37
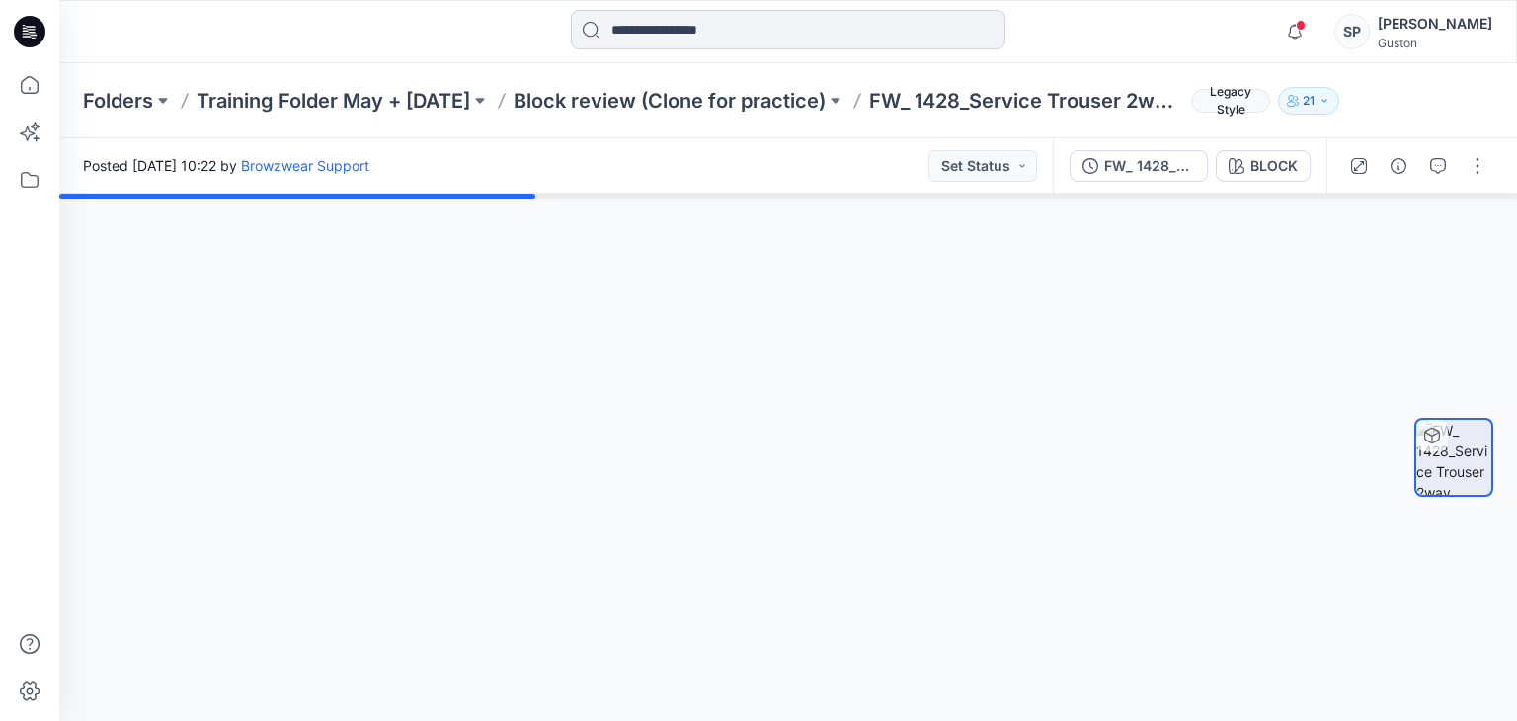
click at [684, 29] on input at bounding box center [788, 30] width 435 height 40
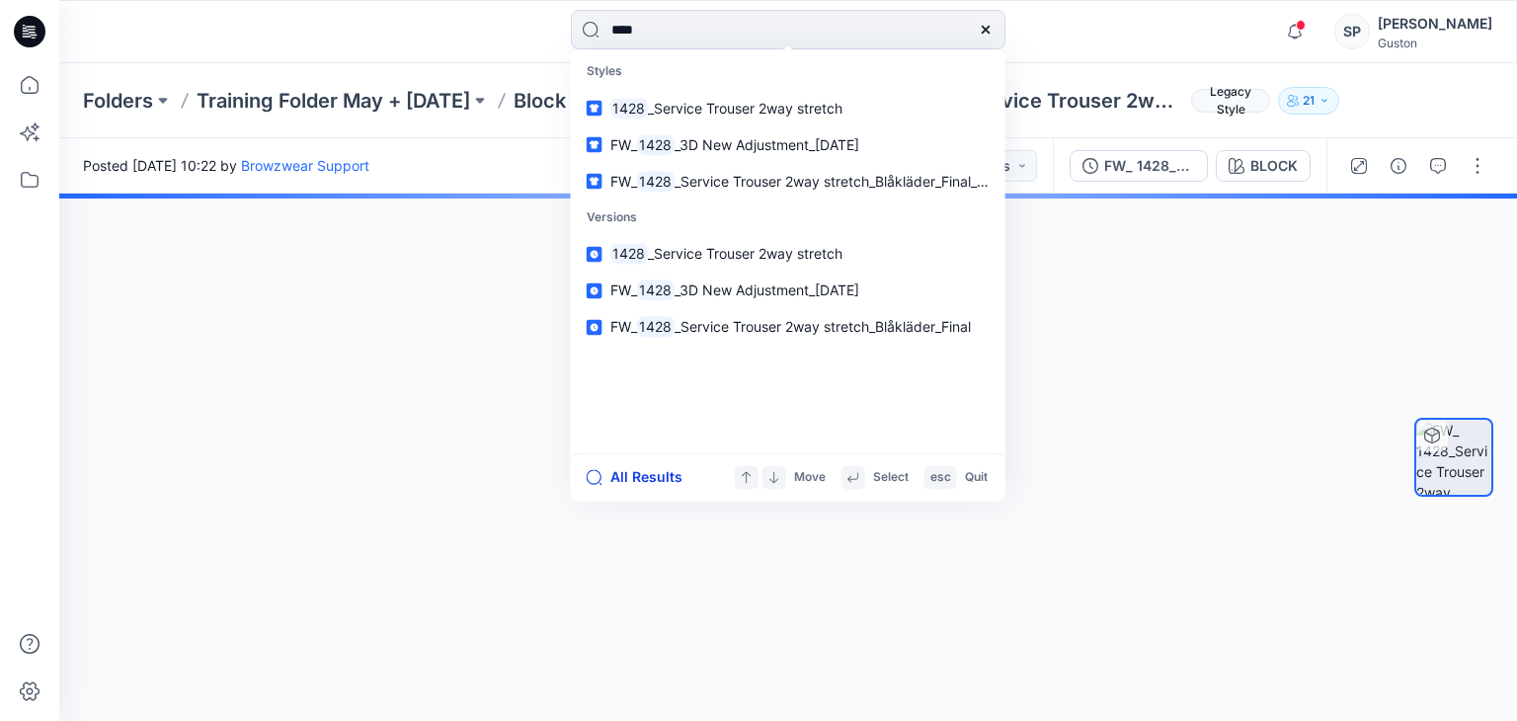
type input "****"
click at [644, 483] on button "All Results" at bounding box center [641, 477] width 109 height 24
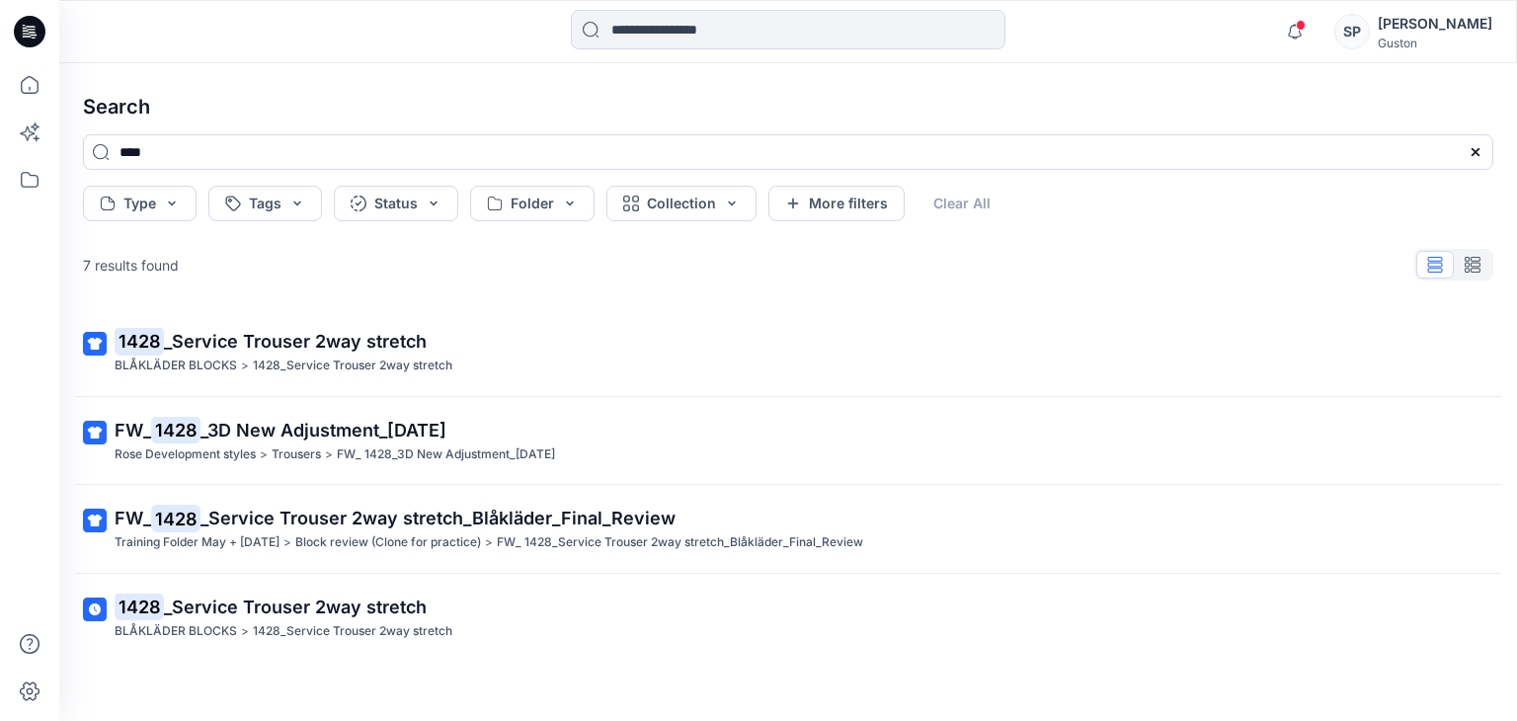
drag, startPoint x: 0, startPoint y: 282, endPoint x: 24, endPoint y: 214, distance: 72.1
click at [0, 281] on div at bounding box center [29, 360] width 59 height 721
click at [40, 96] on icon at bounding box center [29, 84] width 43 height 43
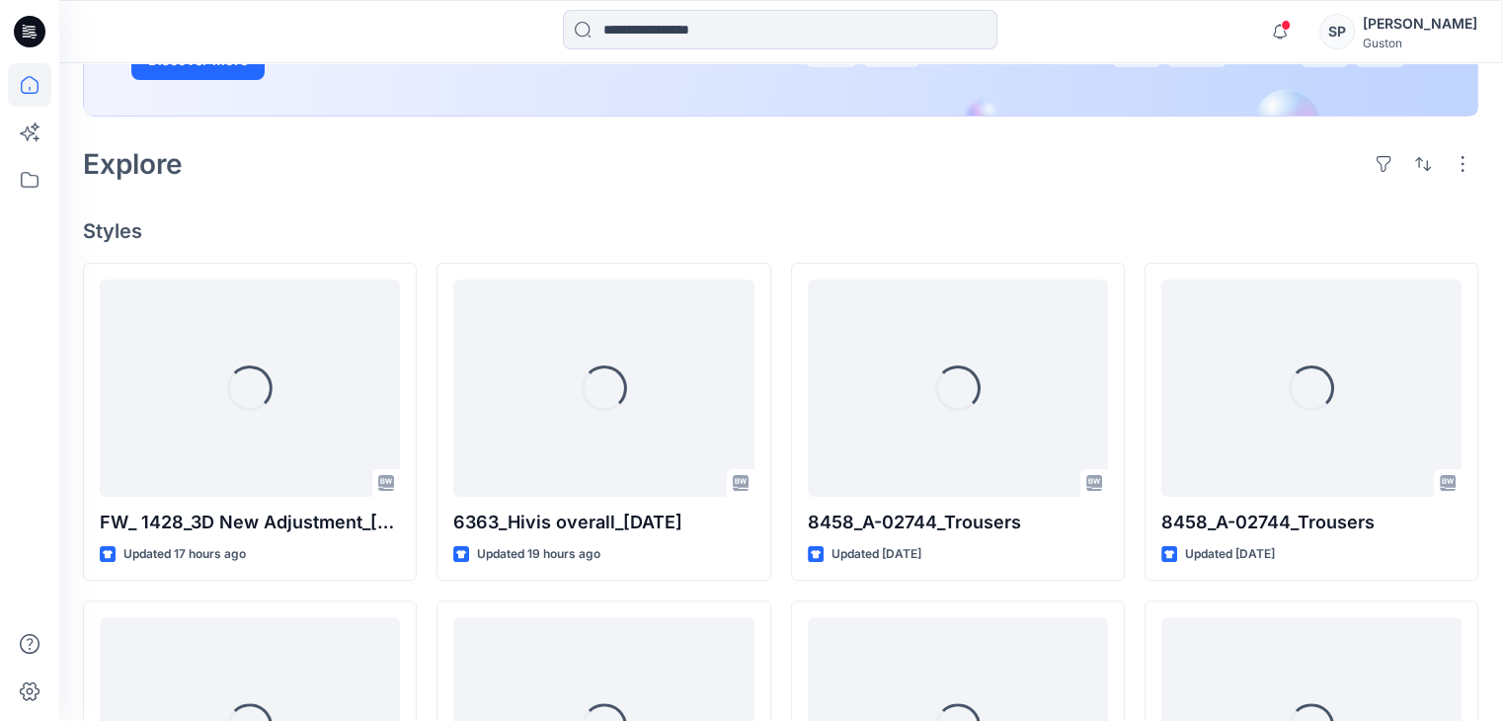
scroll to position [395, 0]
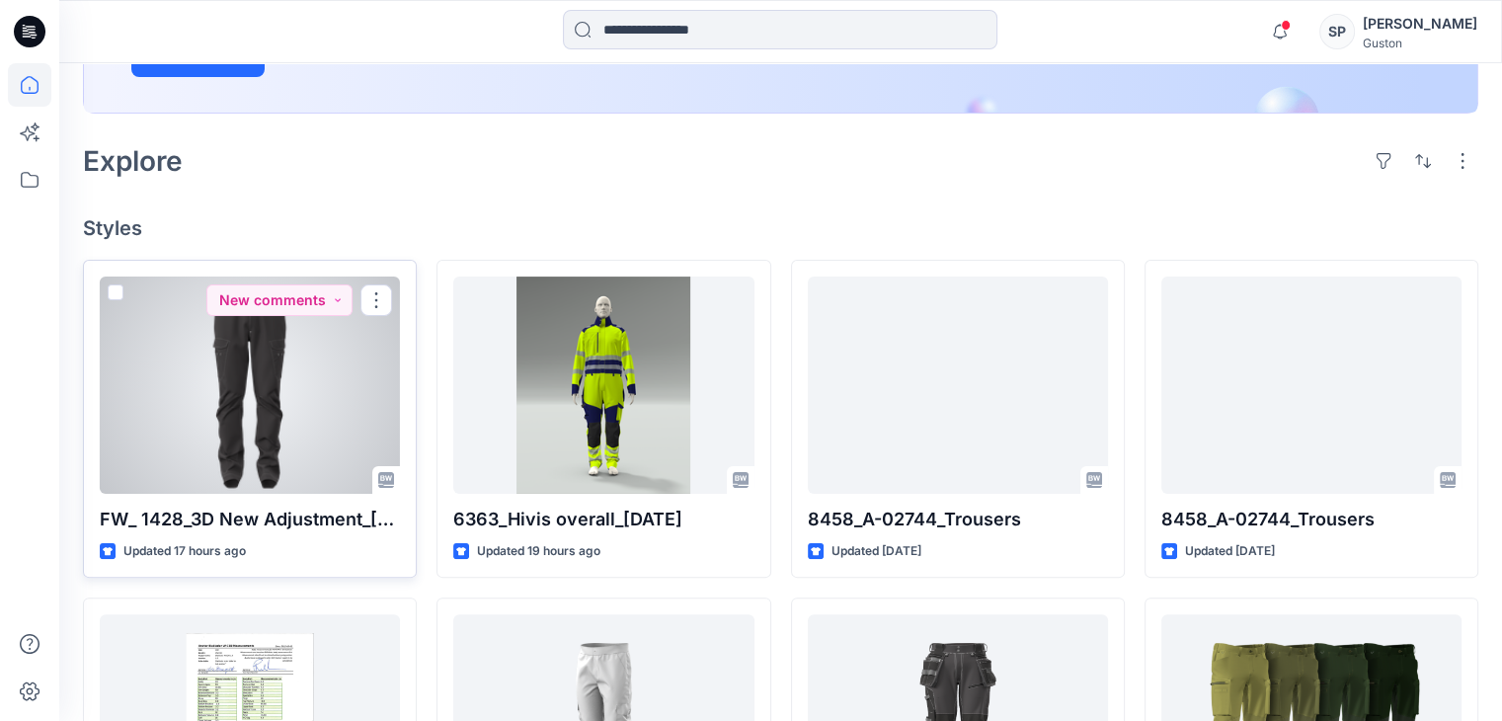
click at [275, 510] on p "FW_ 1428_3D New Adjustment_[DATE]" at bounding box center [250, 520] width 300 height 28
click at [267, 461] on div at bounding box center [250, 385] width 300 height 217
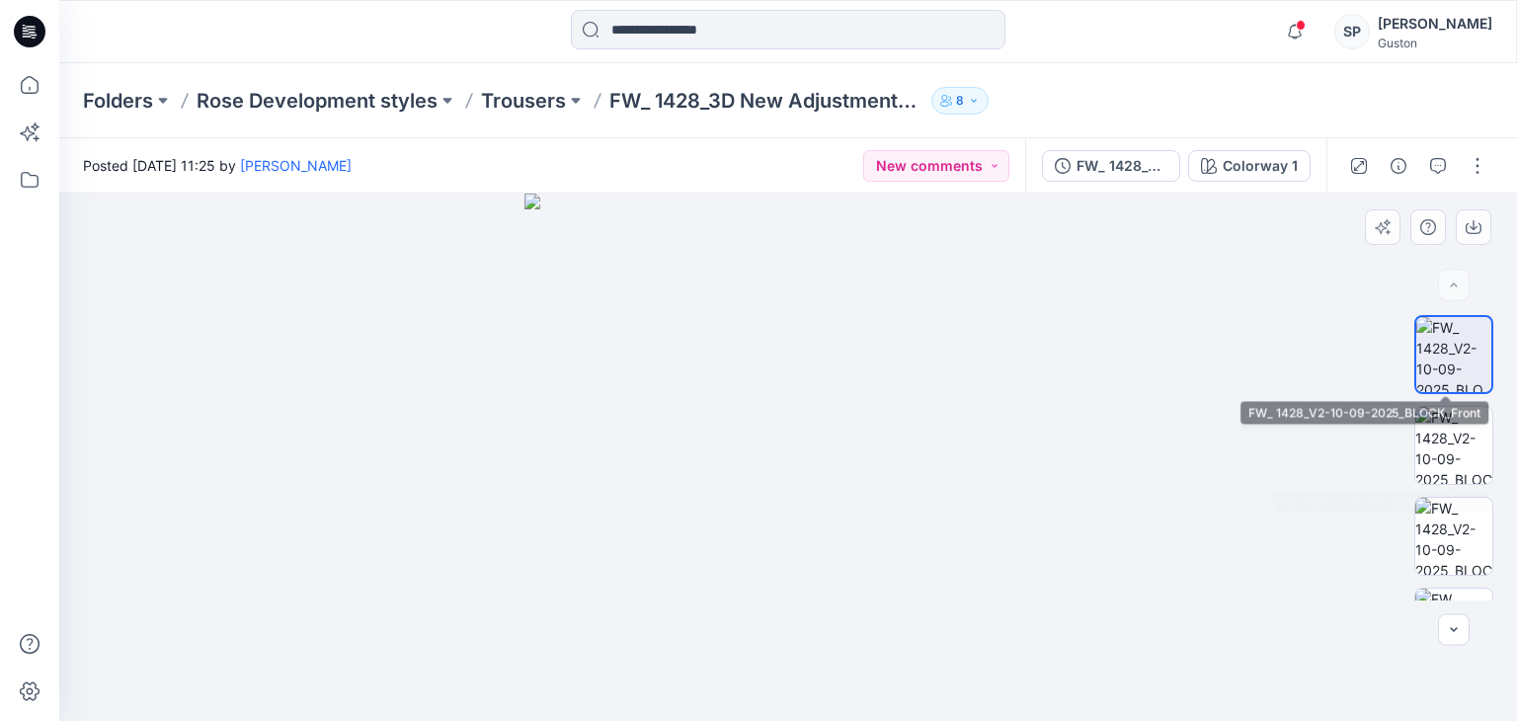
scroll to position [395, 0]
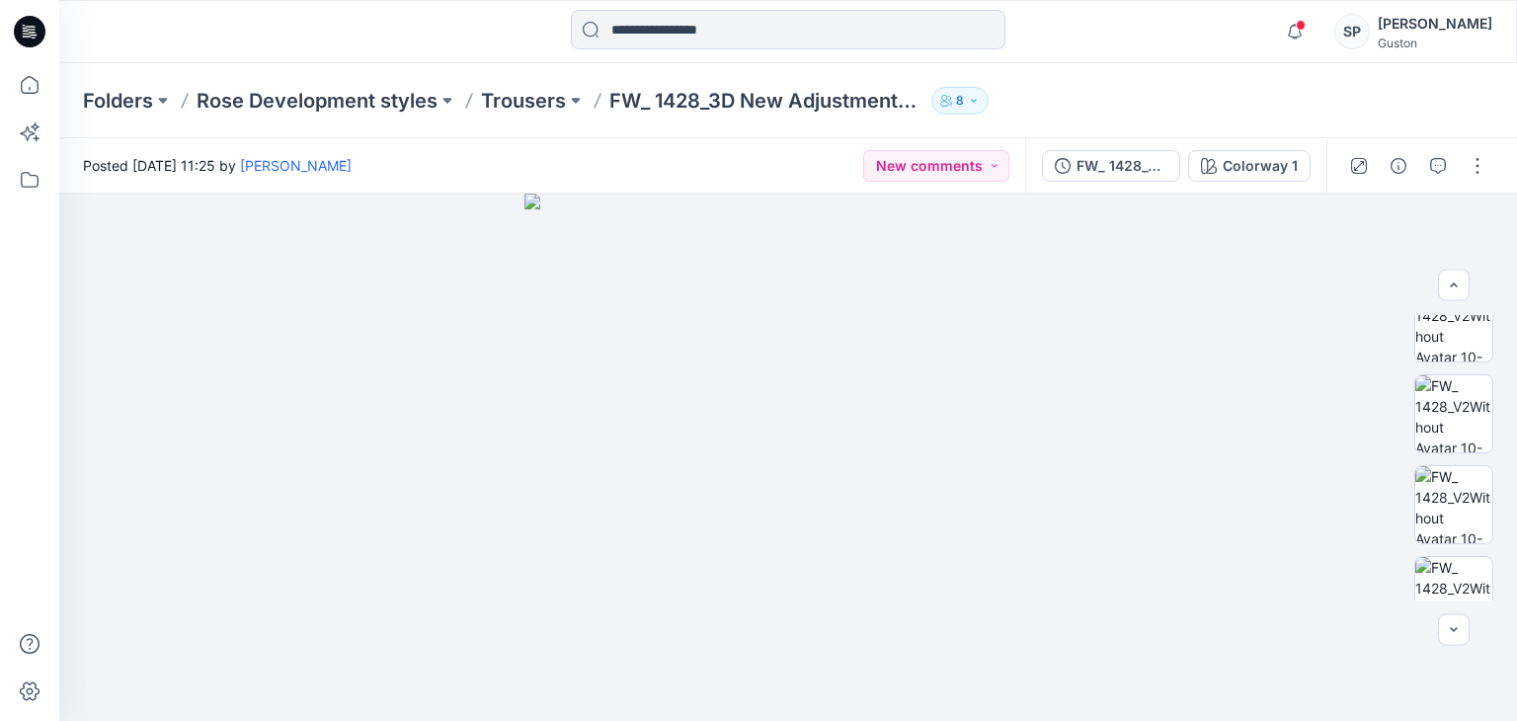
click at [1381, 173] on div at bounding box center [1417, 165] width 183 height 55
click at [1392, 171] on icon "button" at bounding box center [1398, 166] width 16 height 16
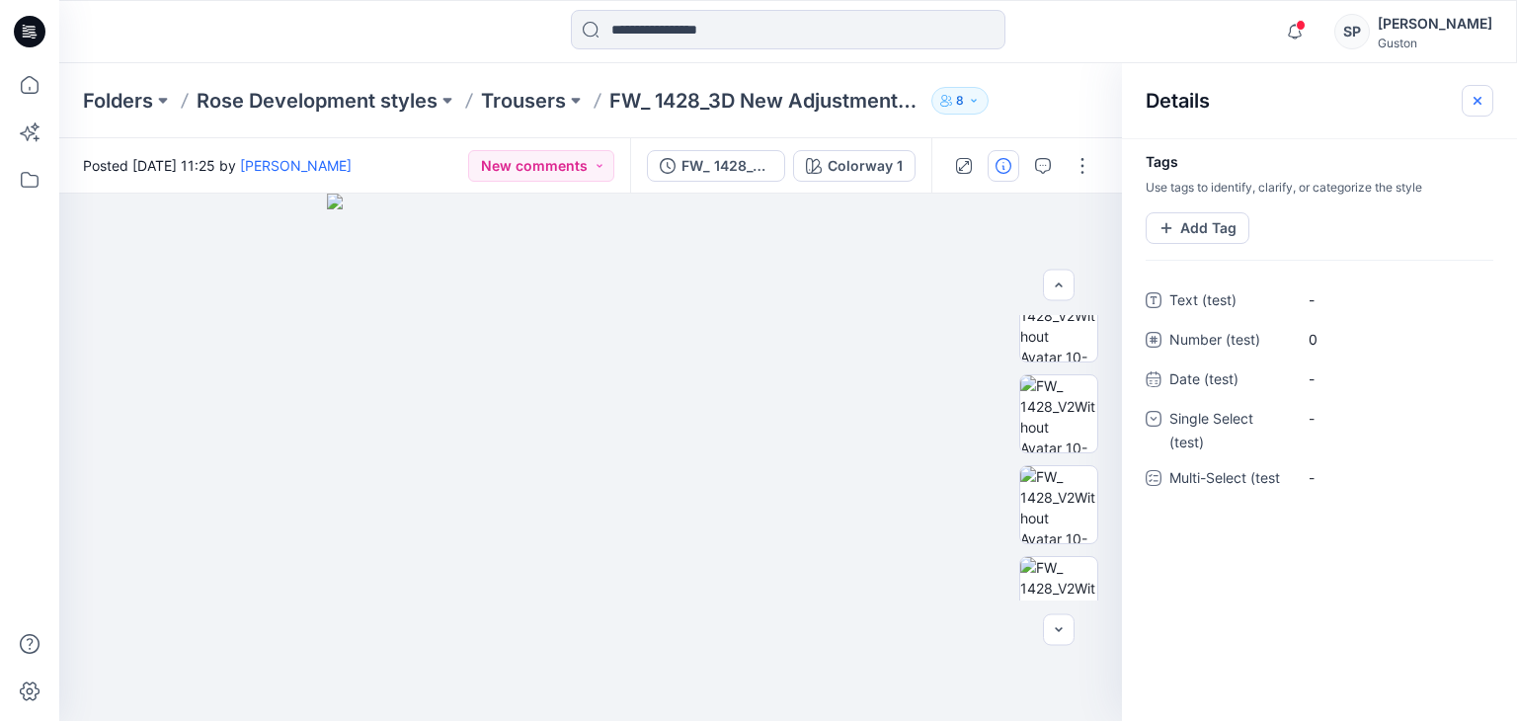
click at [1468, 104] on button "button" at bounding box center [1478, 101] width 32 height 32
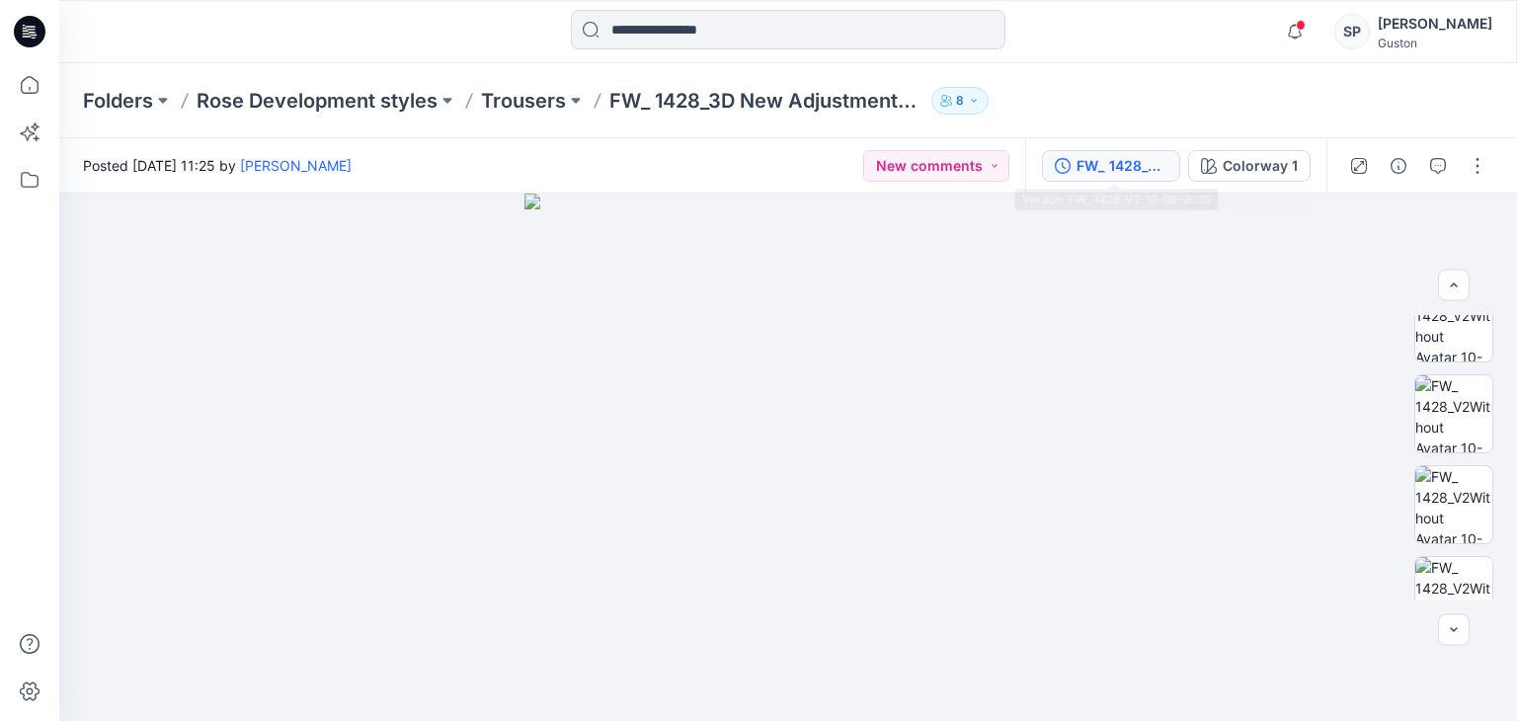
click at [1126, 159] on div "FW_ 1428_V2-10-09-2025" at bounding box center [1121, 166] width 91 height 22
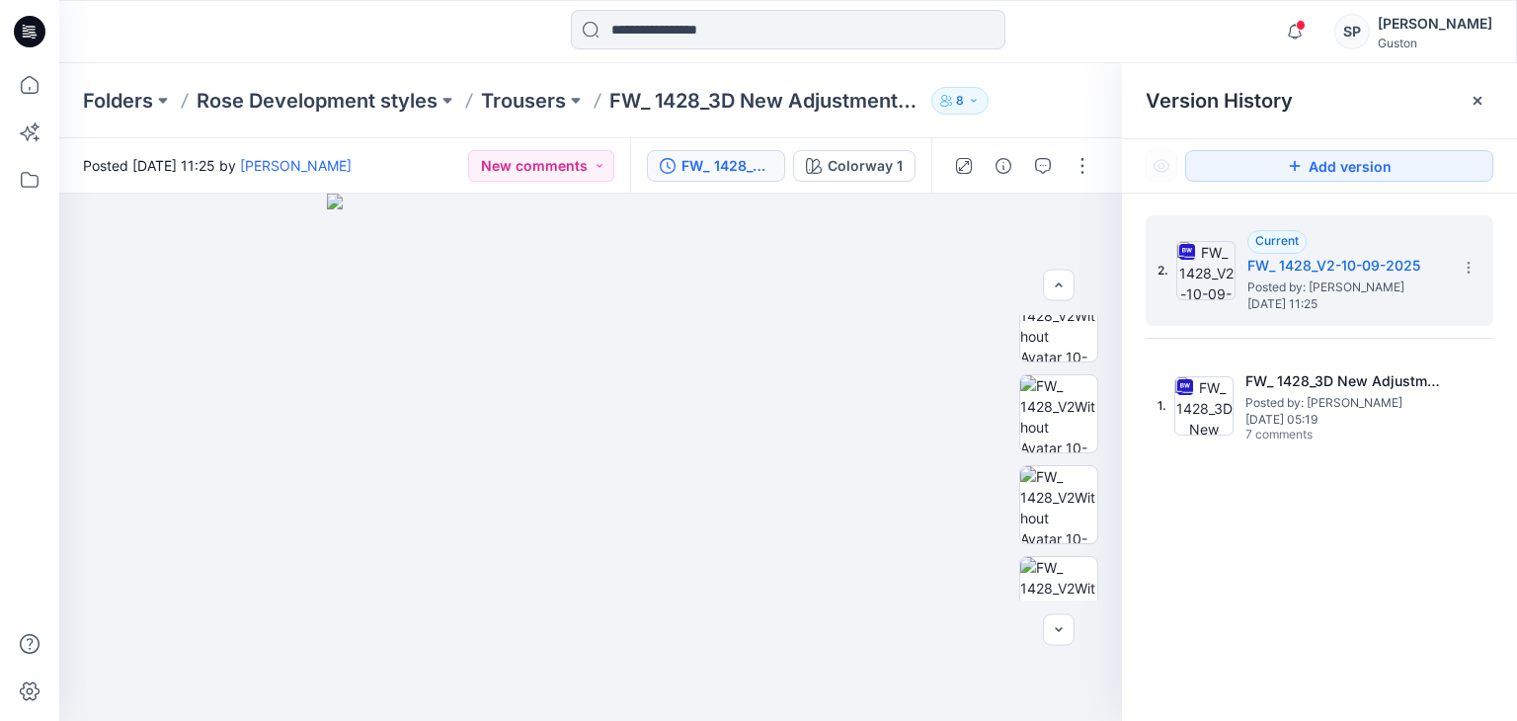
click at [1193, 544] on div "2. Current FW_ 1428_V2-10-09-2025 Posted by: Kavindu Ramanayake Wednesday, Sept…" at bounding box center [1319, 472] width 395 height 556
click at [1474, 115] on div at bounding box center [1478, 101] width 32 height 32
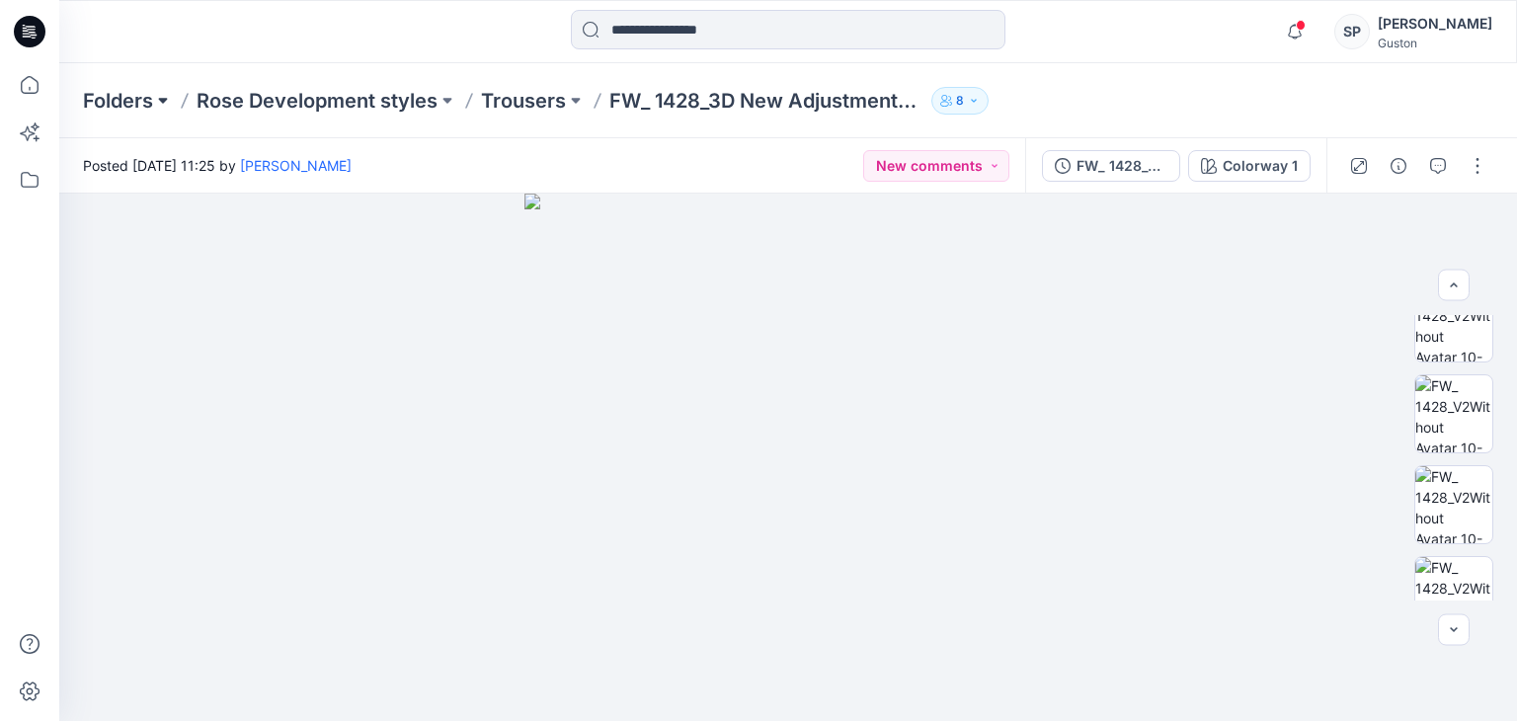
click at [162, 108] on button at bounding box center [163, 101] width 20 height 28
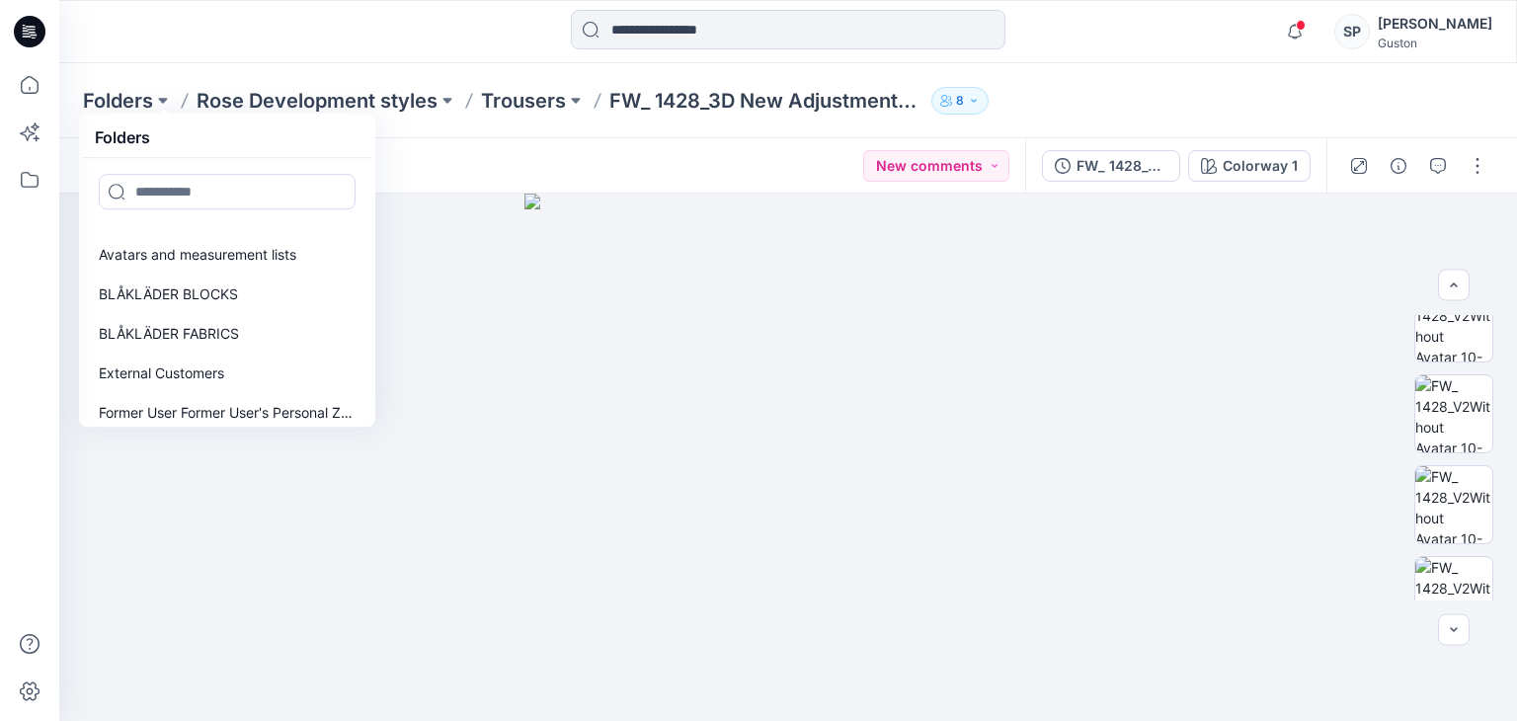
scroll to position [0, 0]
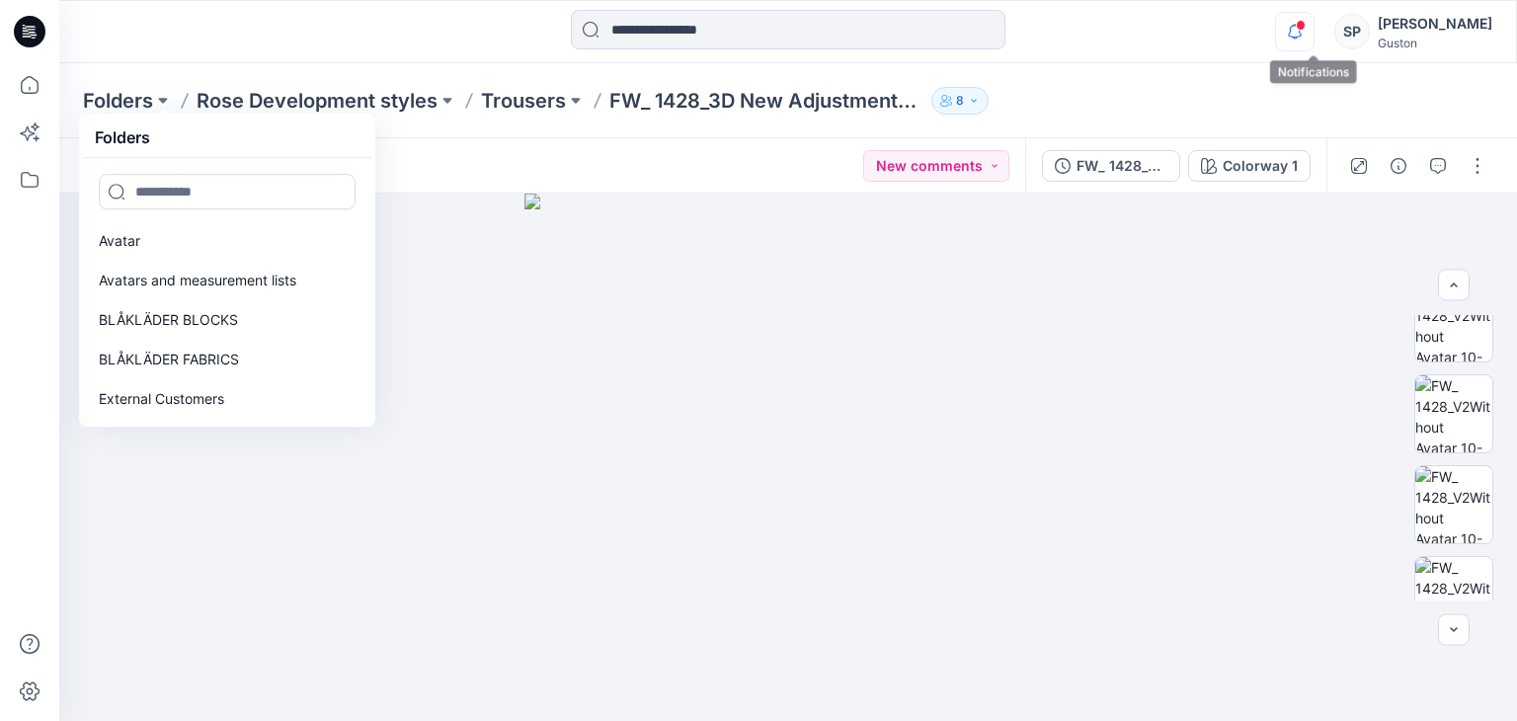
click at [1303, 31] on icon "button" at bounding box center [1295, 32] width 38 height 40
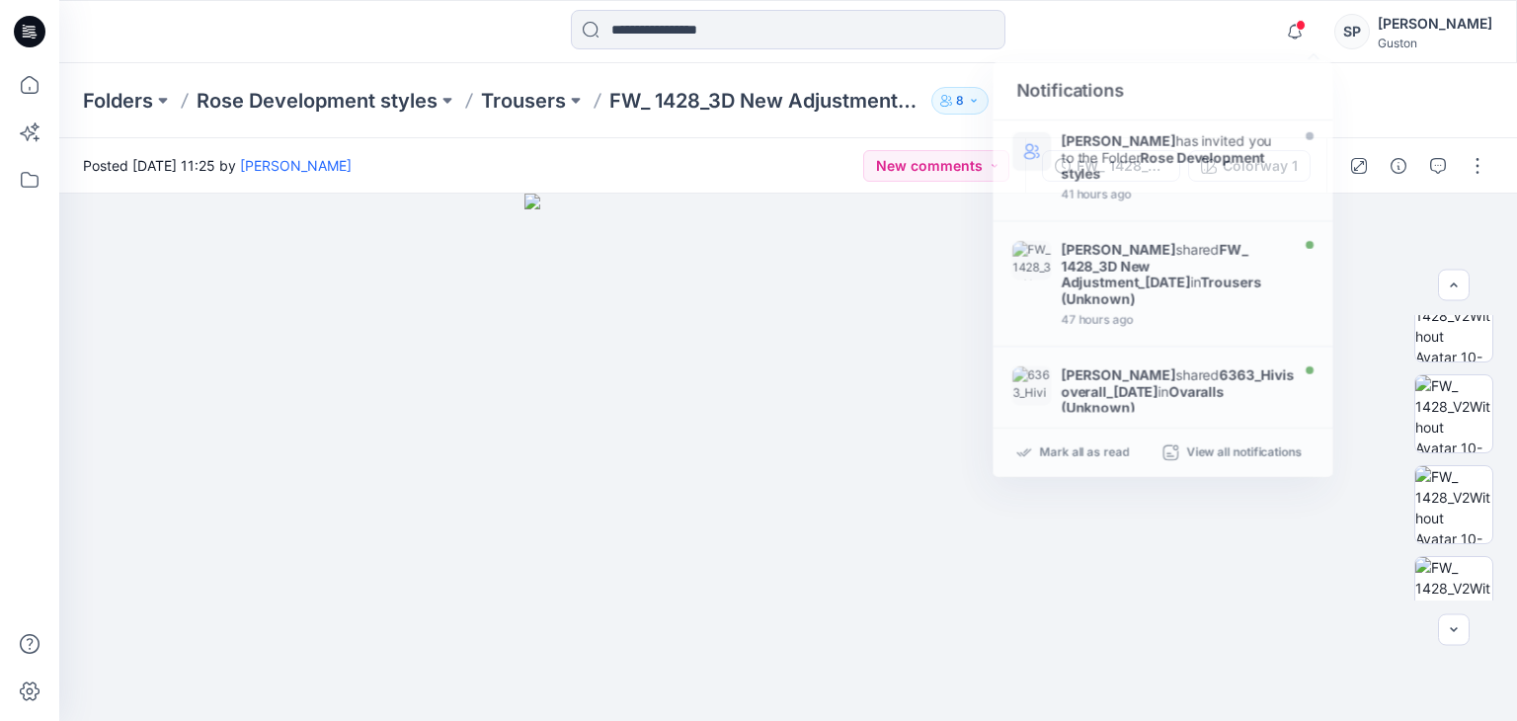
click at [1157, 49] on div "Notifications Lise Blomqvist has invited you to the Folder Rose Development sty…" at bounding box center [787, 31] width 1457 height 43
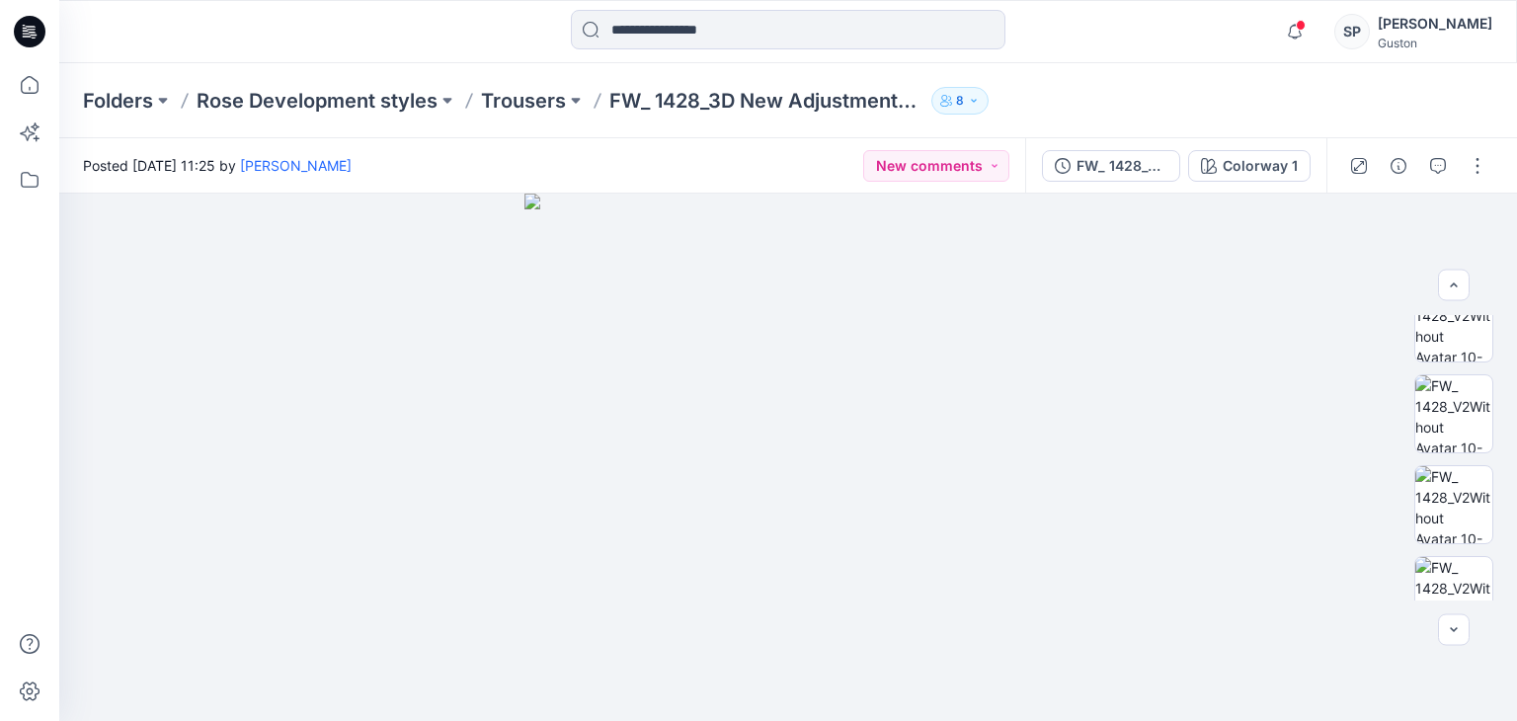
click at [982, 111] on button "8" at bounding box center [959, 101] width 57 height 28
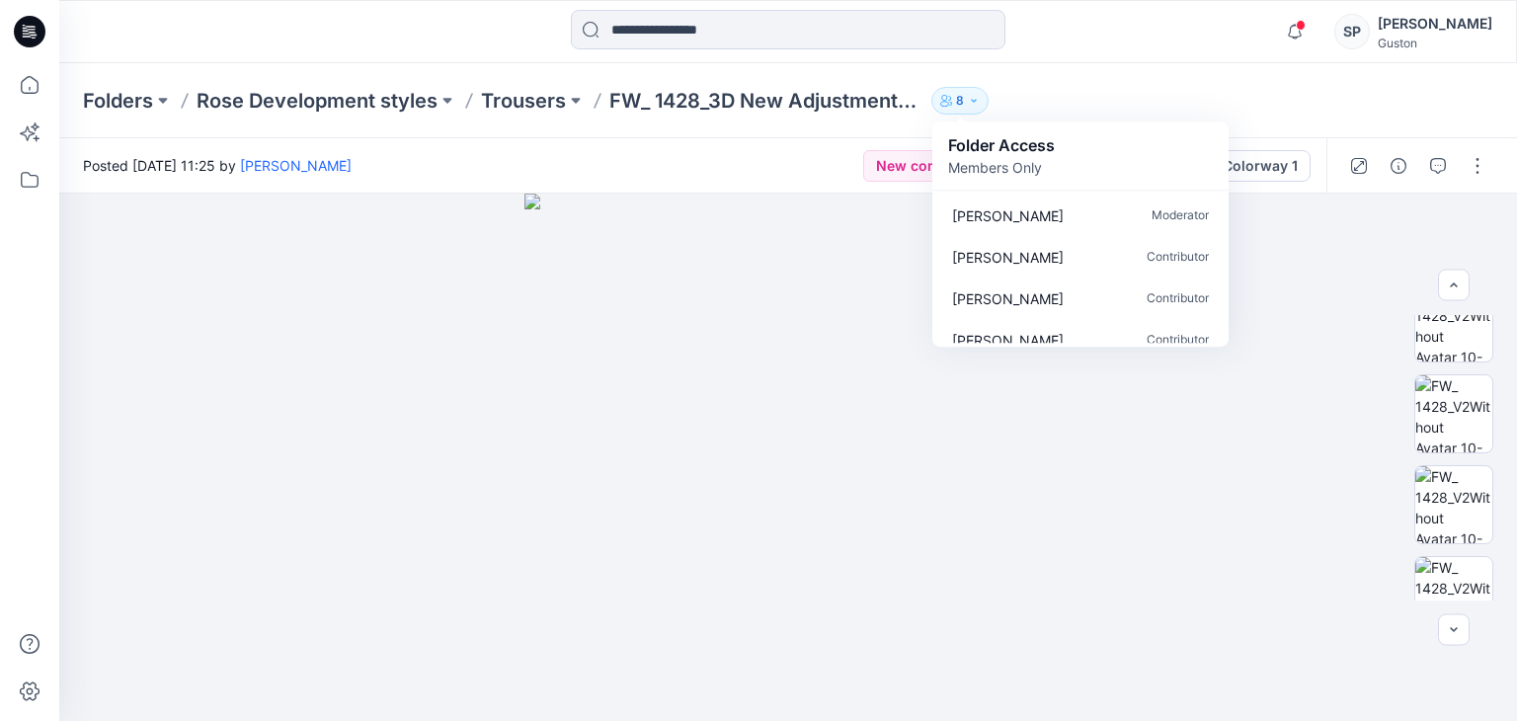
click at [799, 158] on div "Posted Wednesday, September 10, 2025 11:25 by Kavindu Ramanayake New comments" at bounding box center [542, 165] width 966 height 54
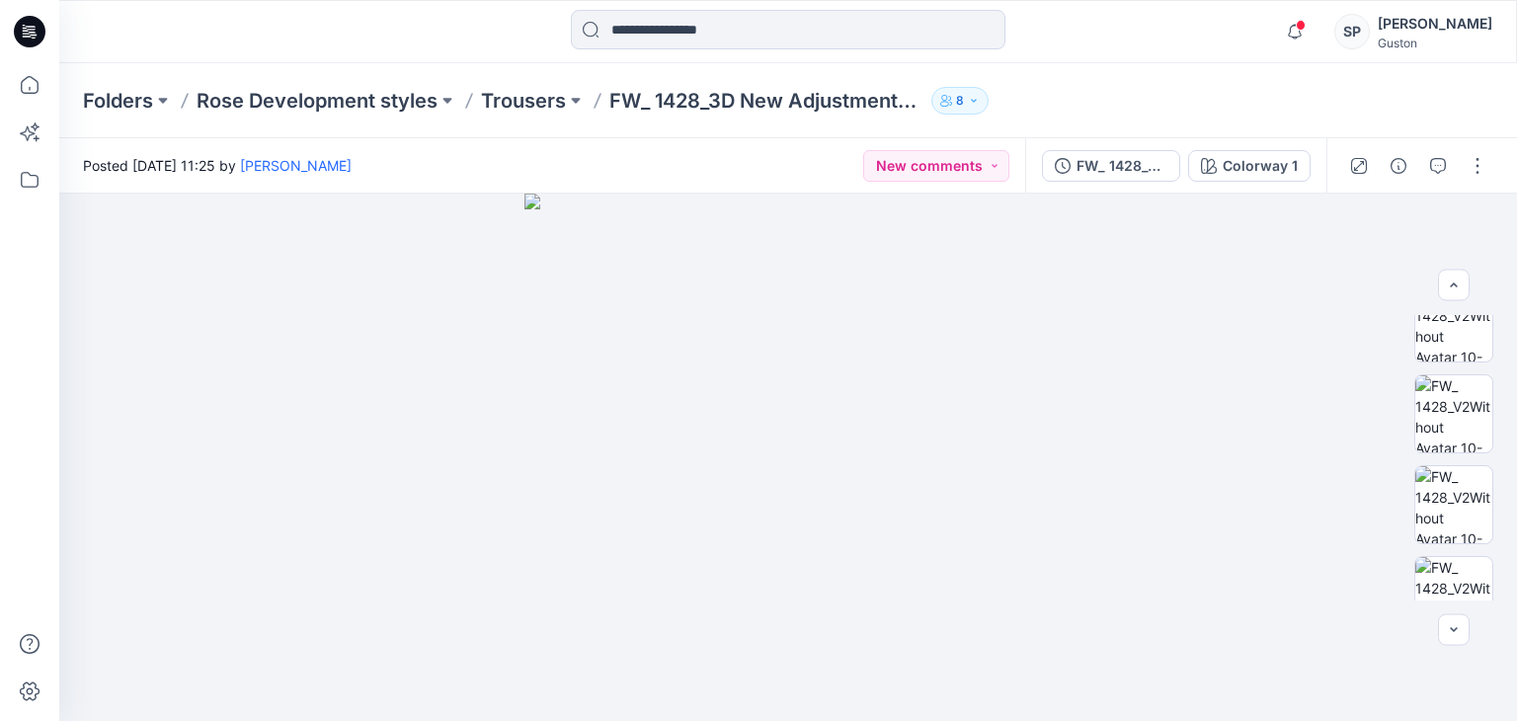
click at [660, 161] on div "Posted Wednesday, September 10, 2025 11:25 by Kavindu Ramanayake New comments" at bounding box center [542, 165] width 966 height 54
click at [1313, 37] on icon "button" at bounding box center [1295, 32] width 38 height 40
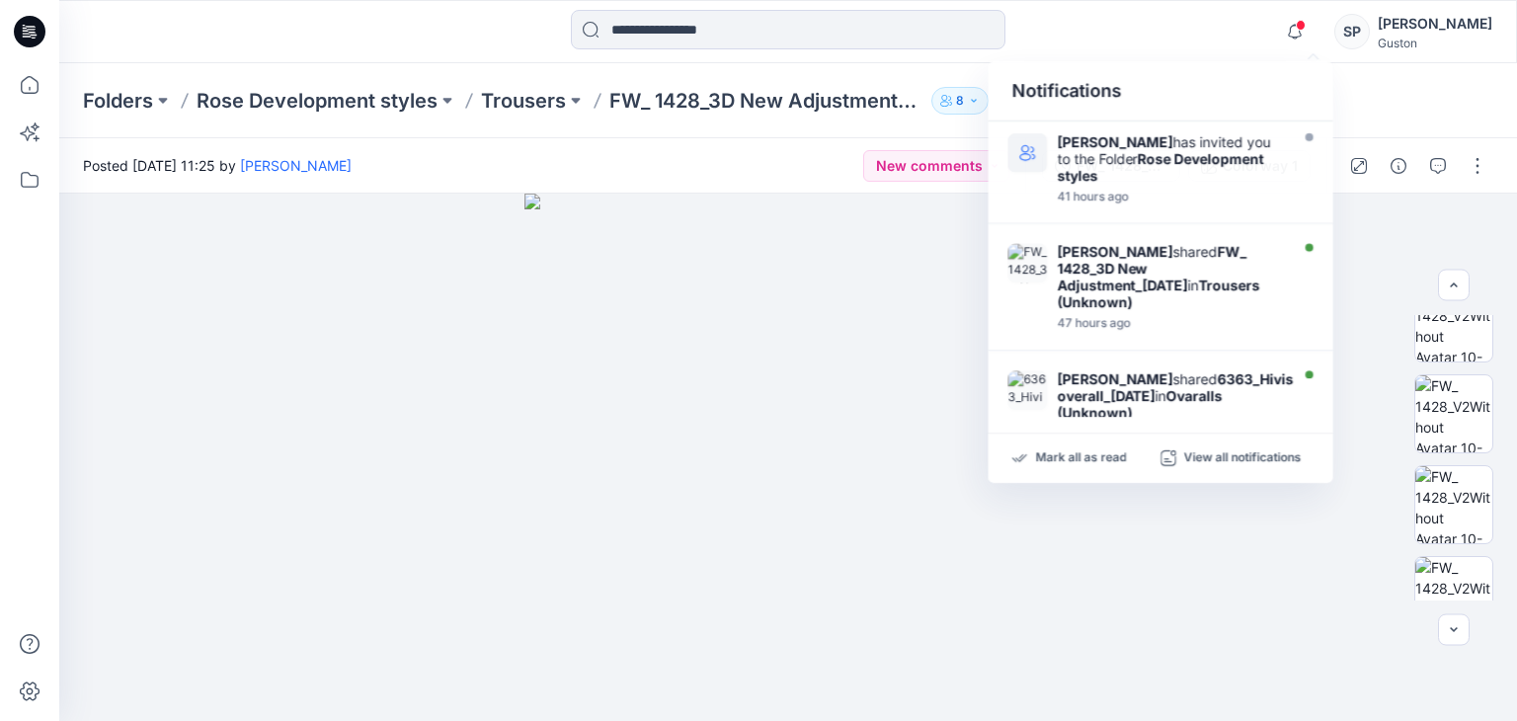
click at [1394, 119] on div "Folders Rose Development styles Trousers FW_ 1428_3D New Adjustment_09-09-2025 …" at bounding box center [788, 100] width 1458 height 75
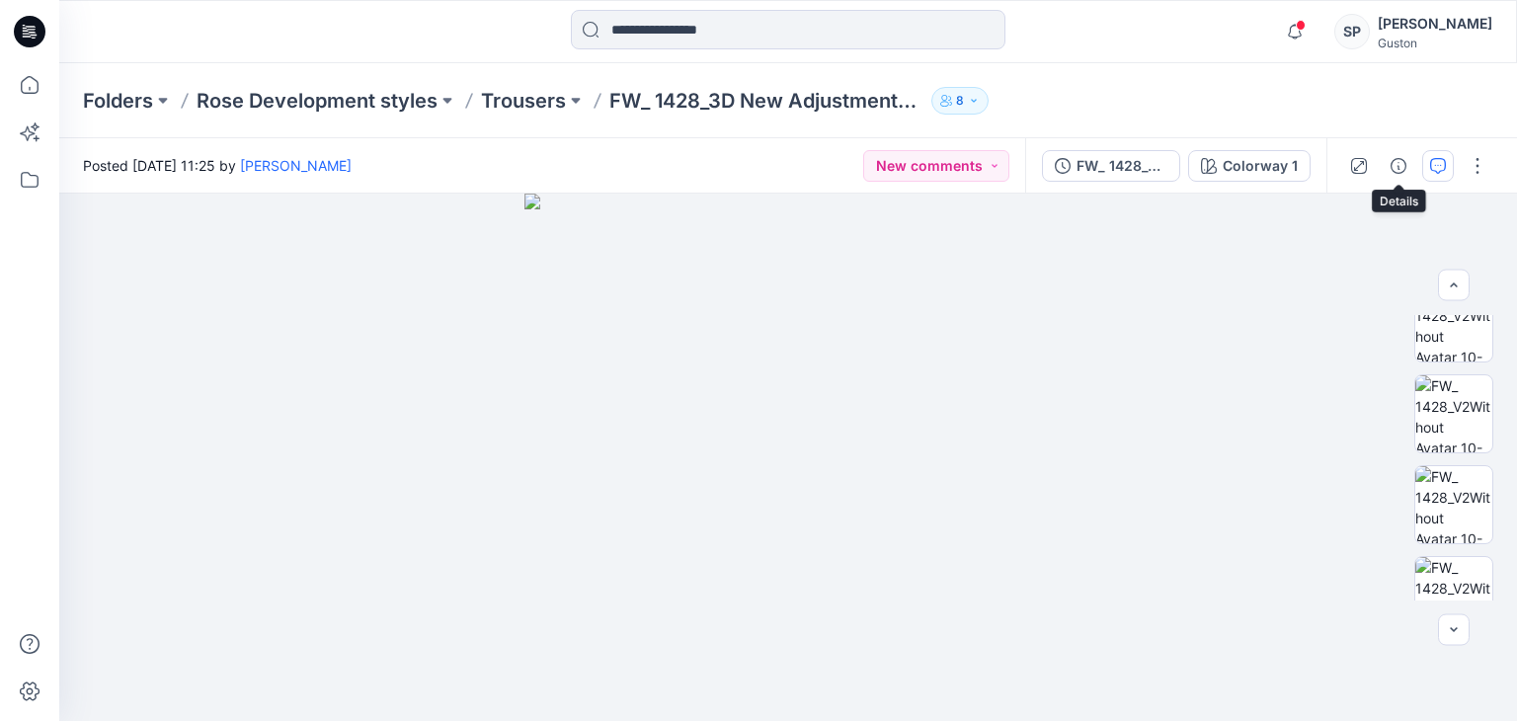
click at [1428, 163] on button "button" at bounding box center [1438, 166] width 32 height 32
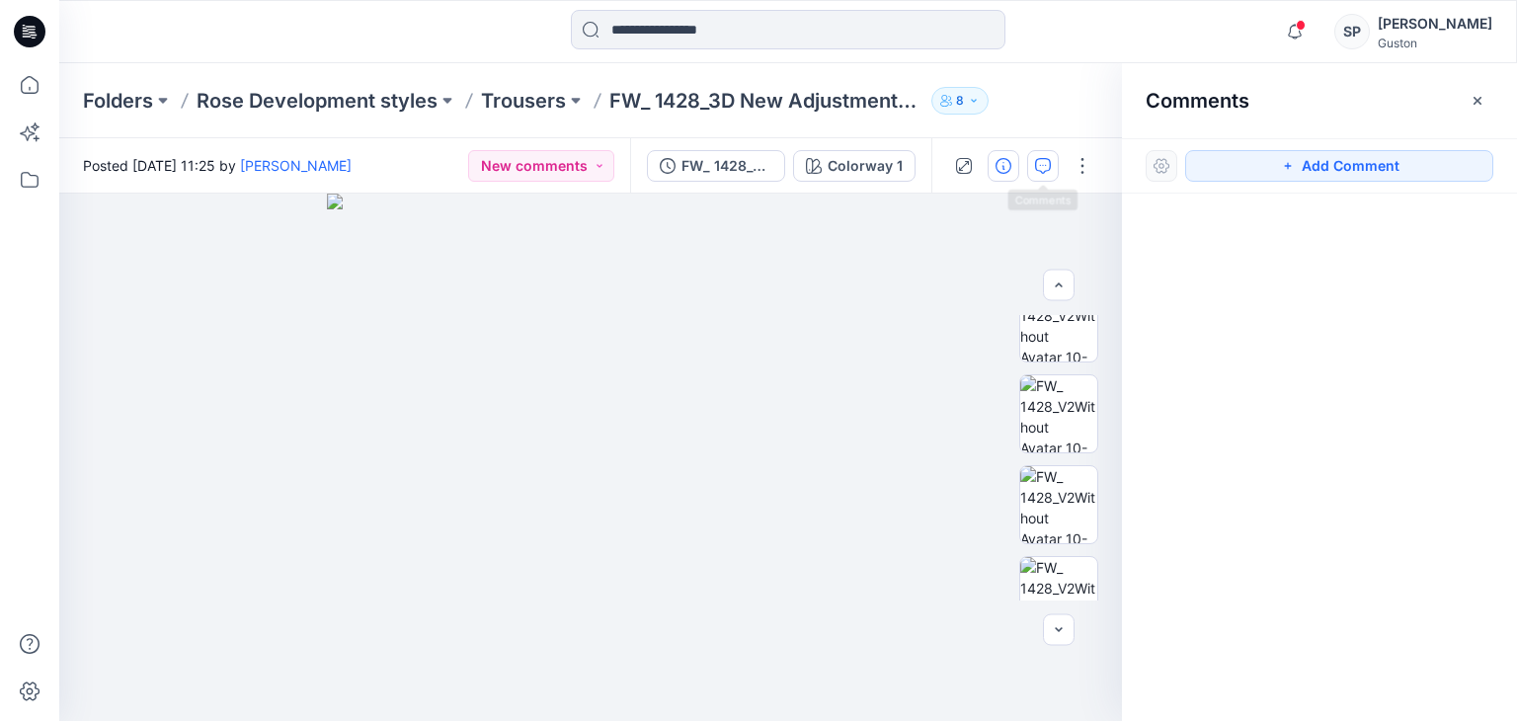
click at [1001, 167] on icon "button" at bounding box center [1003, 166] width 16 height 16
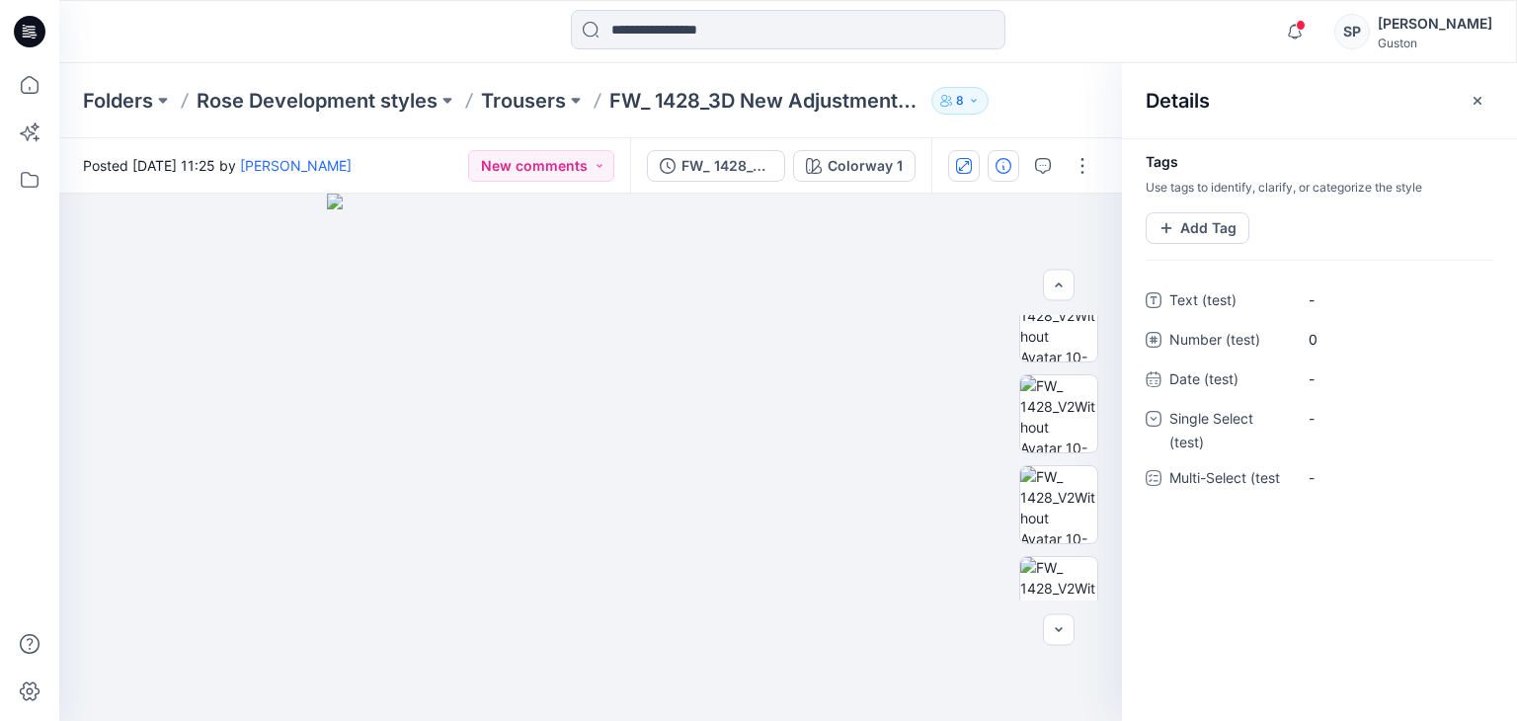
click at [963, 171] on icon "button" at bounding box center [964, 166] width 16 height 16
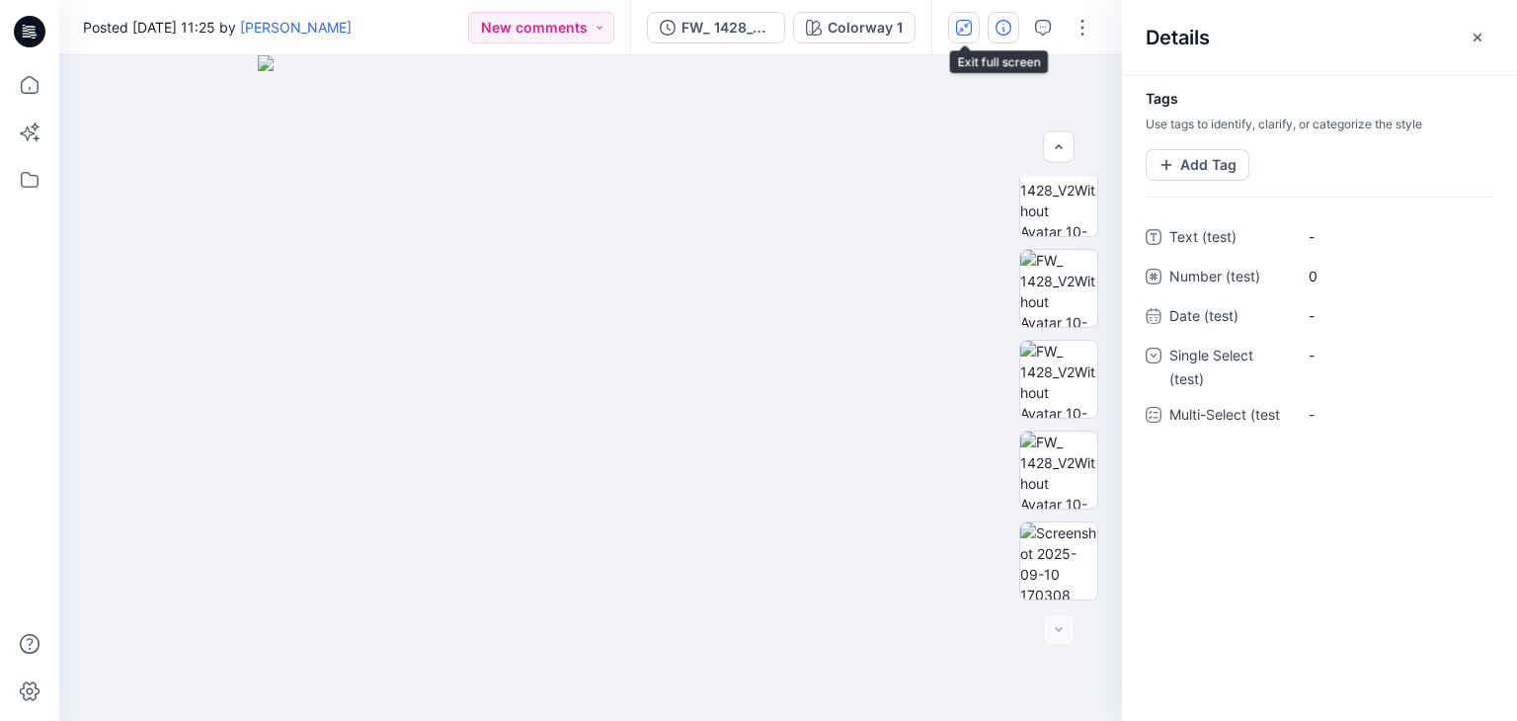
scroll to position [382, 0]
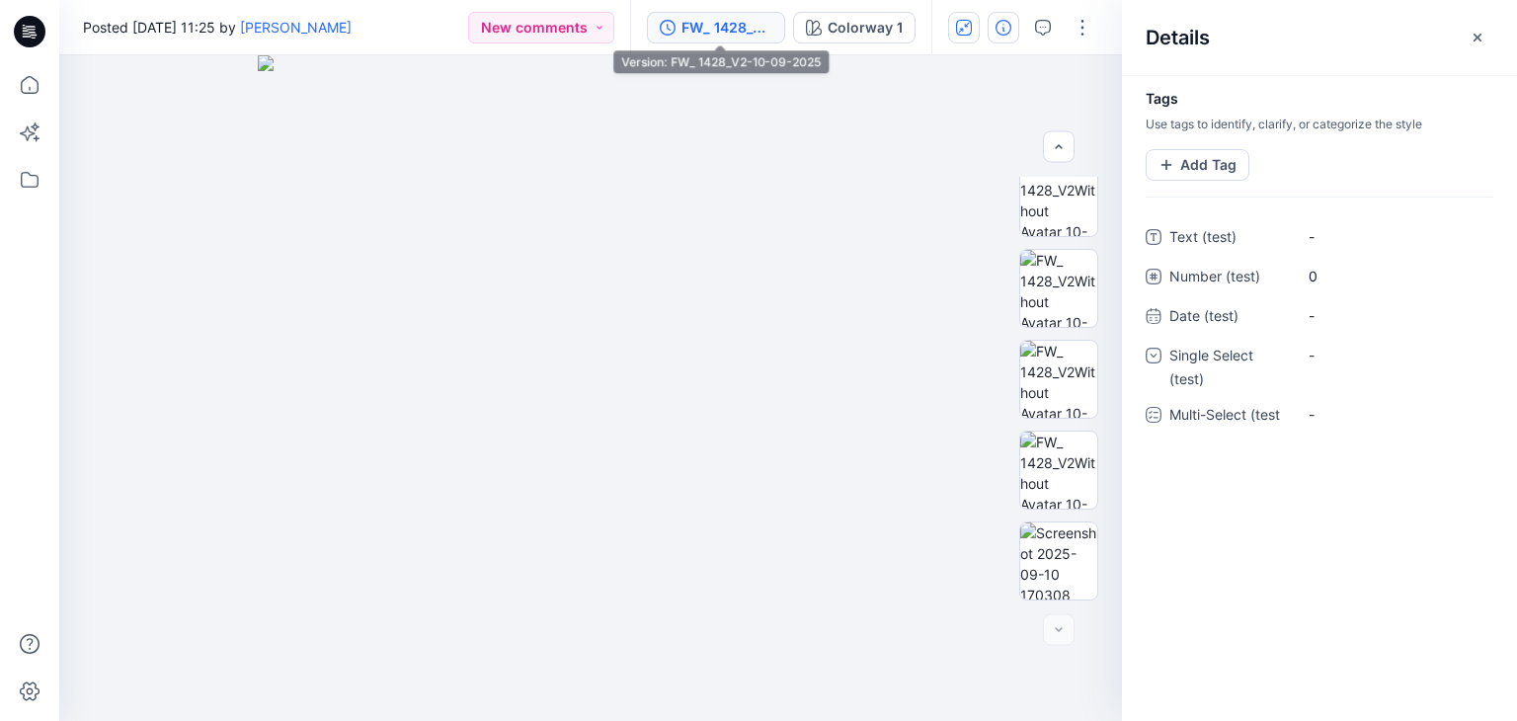
click at [739, 23] on div "FW_ 1428_V2-10-09-2025" at bounding box center [726, 28] width 91 height 22
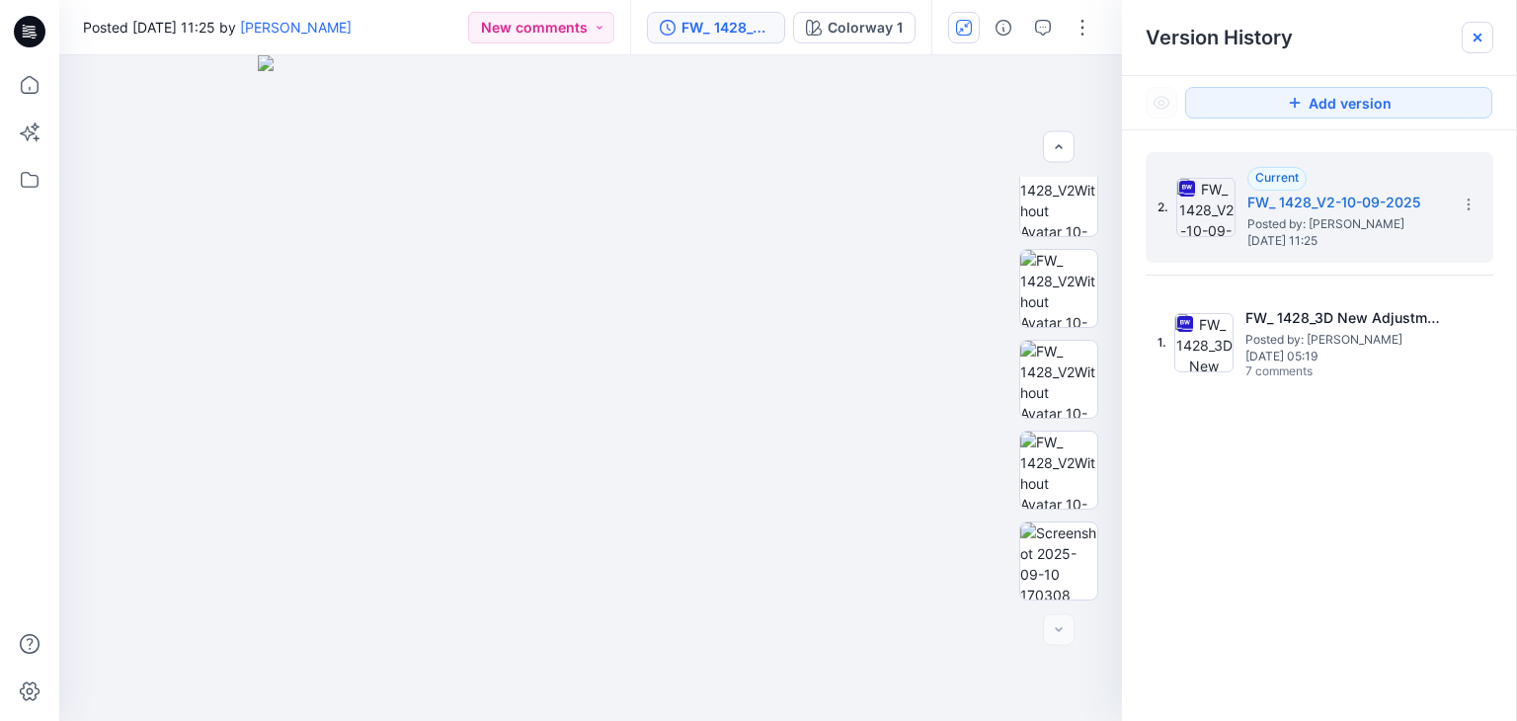
click at [1489, 44] on div at bounding box center [1478, 38] width 32 height 32
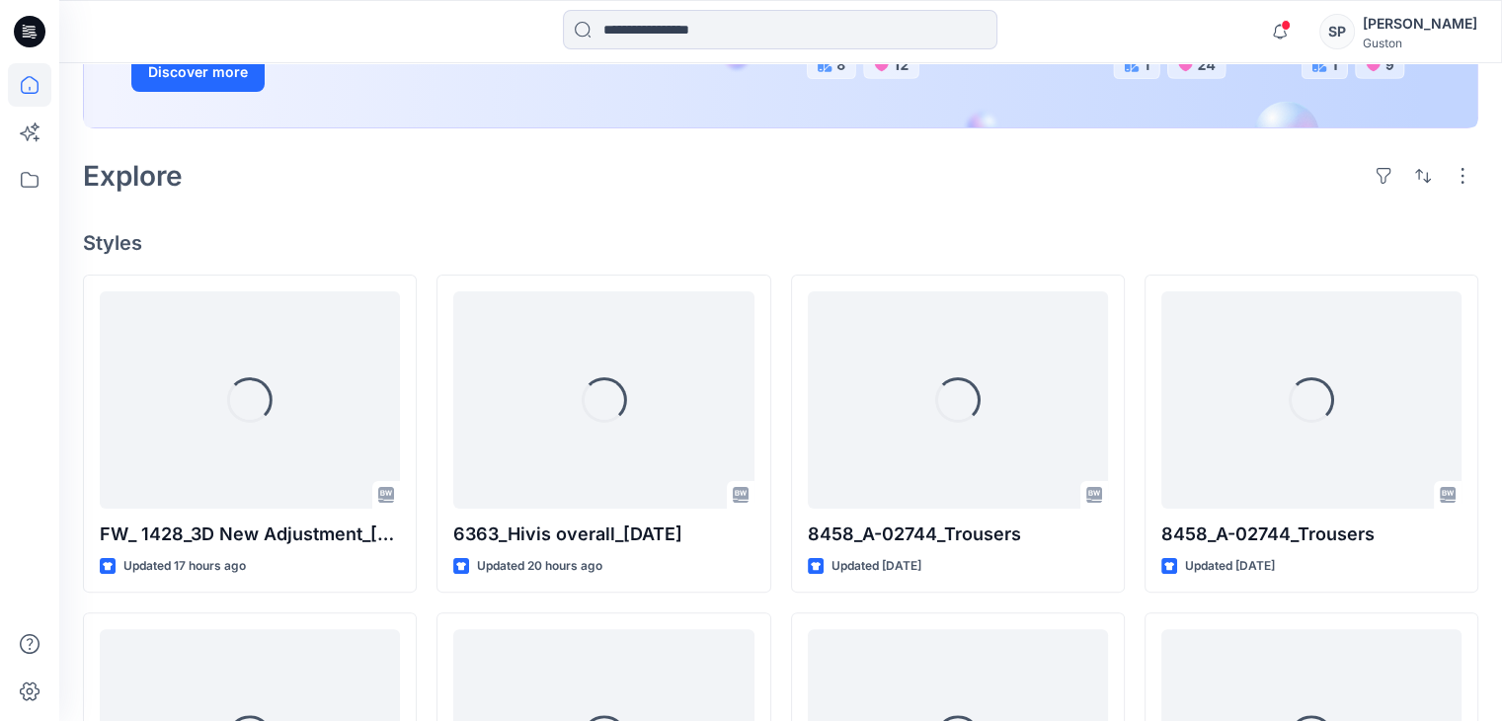
scroll to position [395, 0]
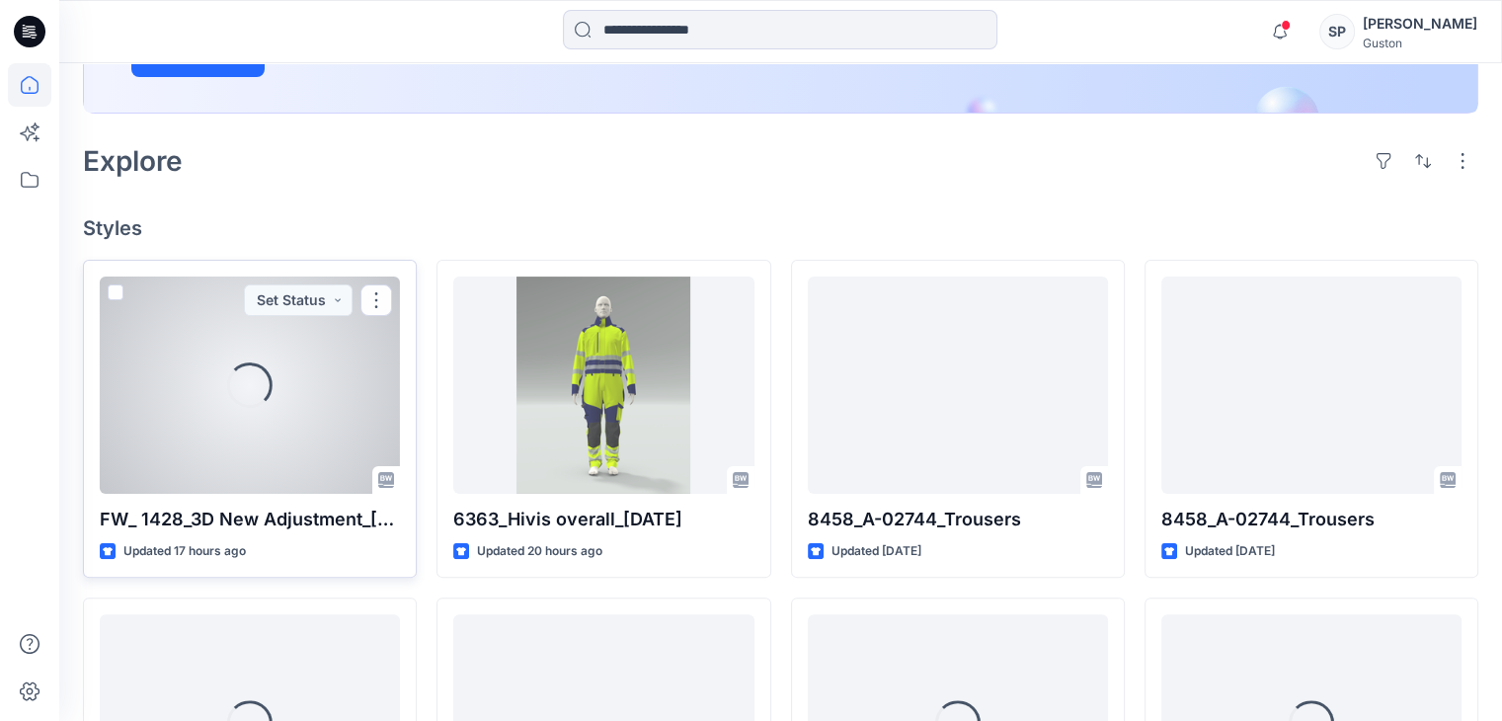
click at [276, 371] on div "Loading..." at bounding box center [250, 385] width 300 height 217
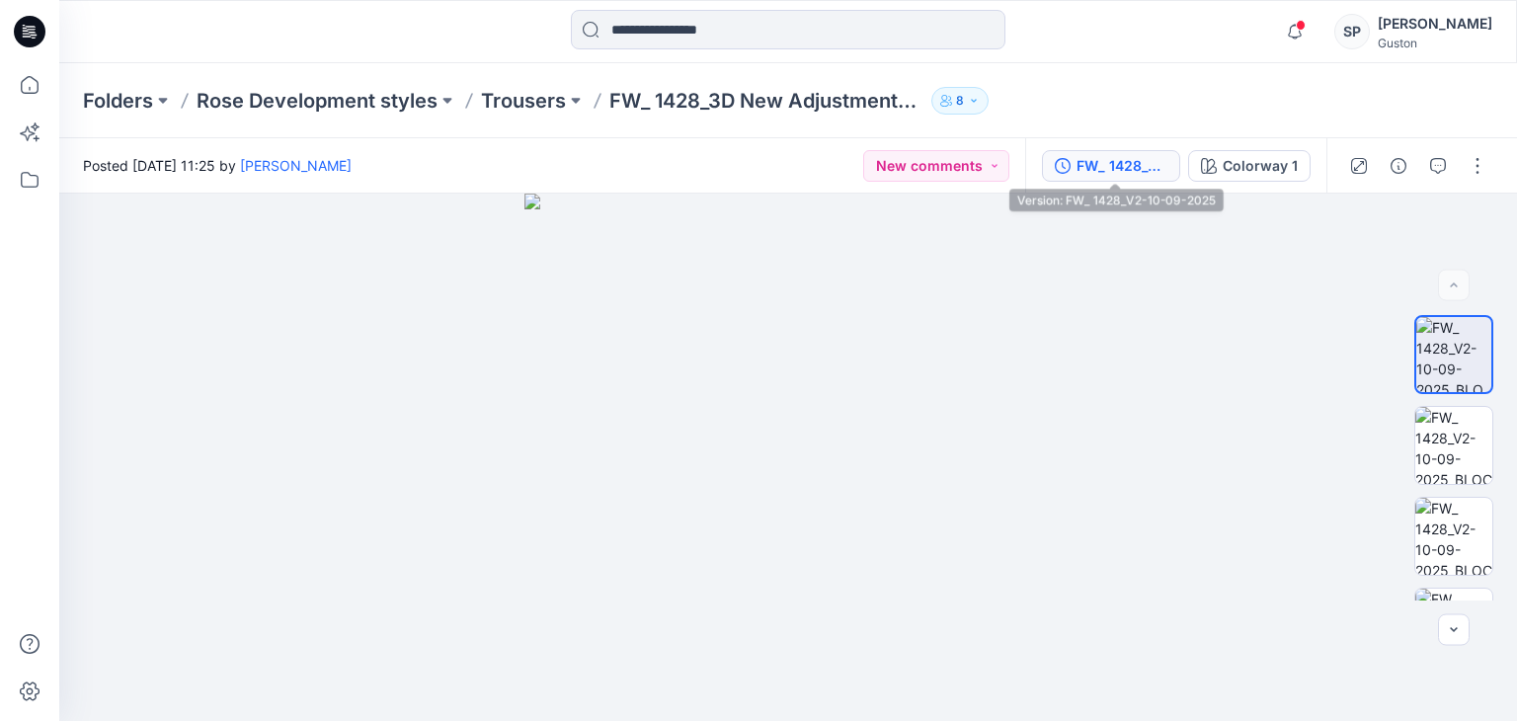
click at [1089, 165] on div "FW_ 1428_V2-10-09-2025" at bounding box center [1121, 166] width 91 height 22
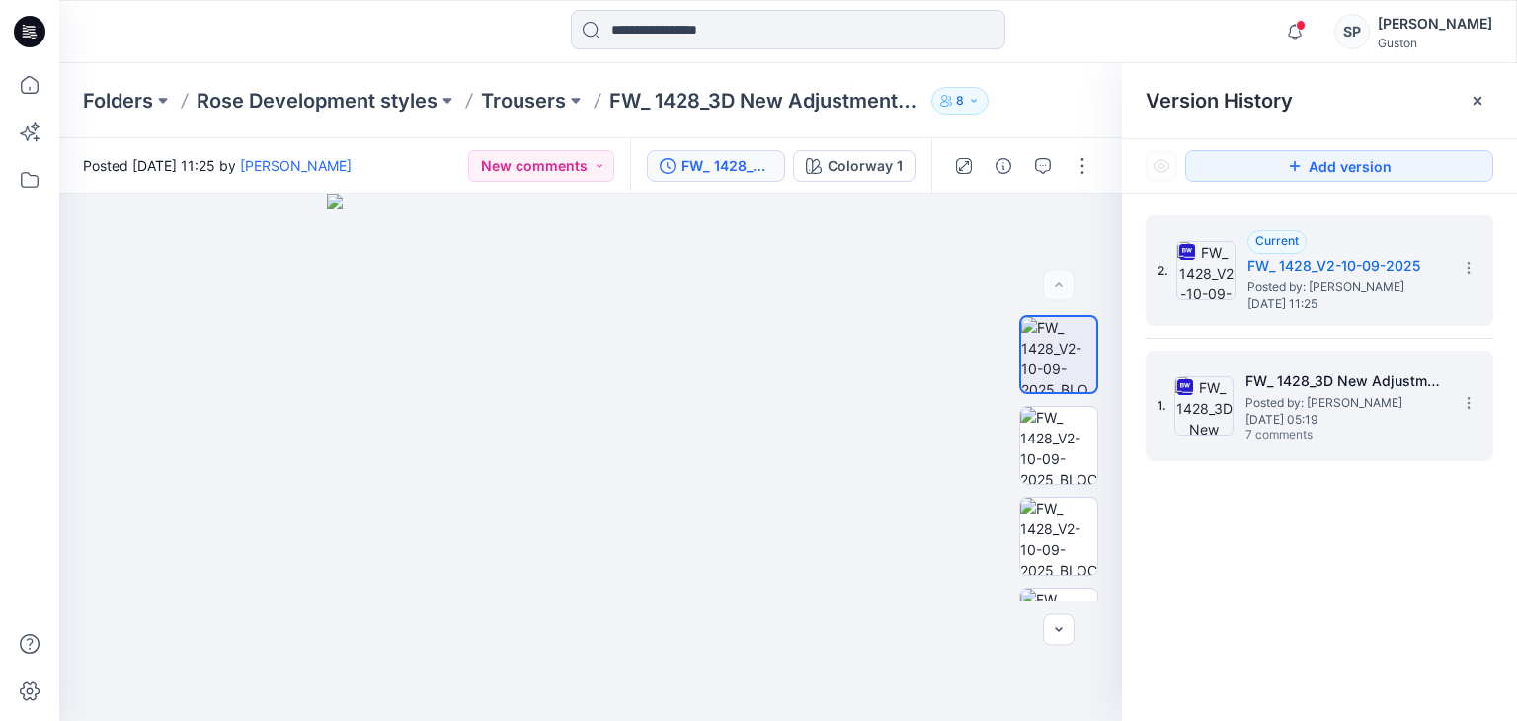
click at [1288, 399] on span "Posted by: [PERSON_NAME]" at bounding box center [1344, 403] width 198 height 20
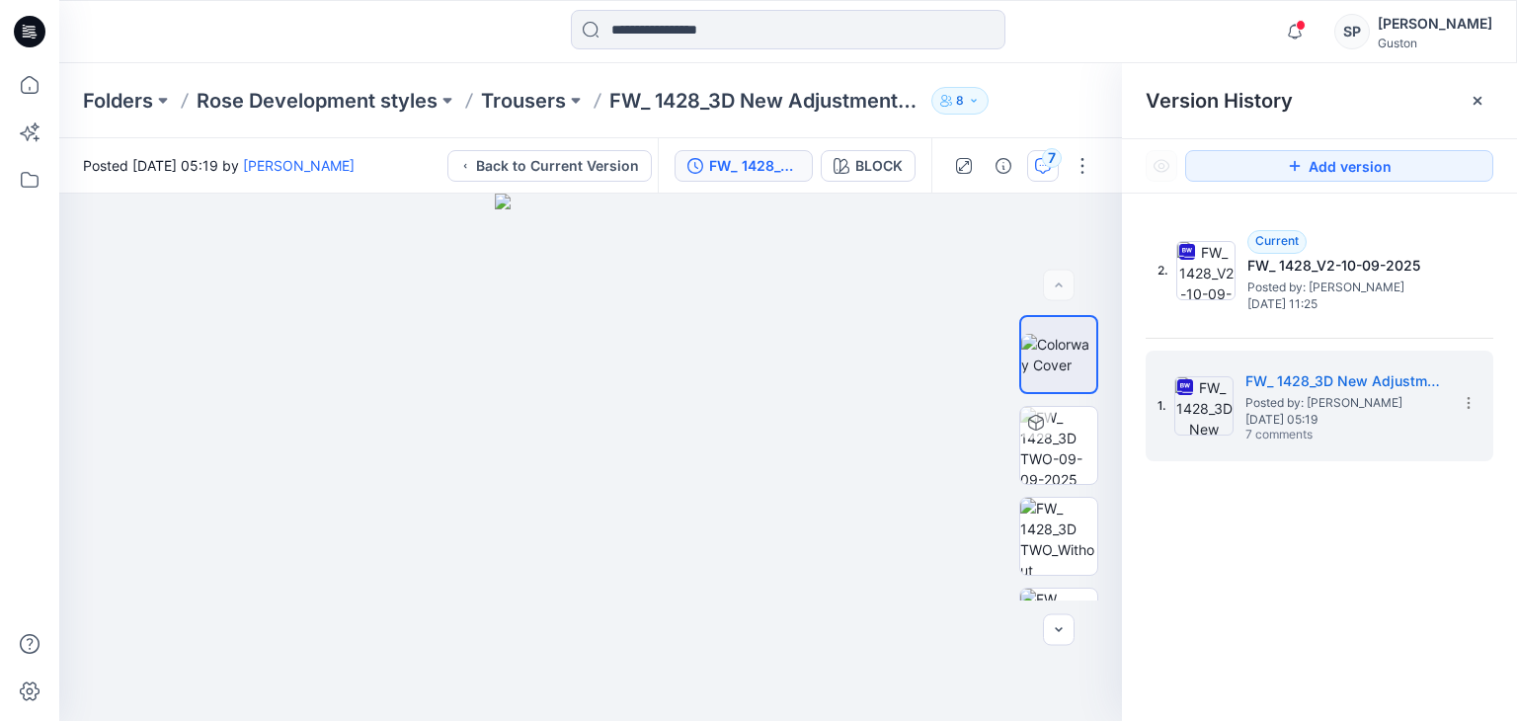
click at [1054, 175] on button "7" at bounding box center [1043, 166] width 32 height 32
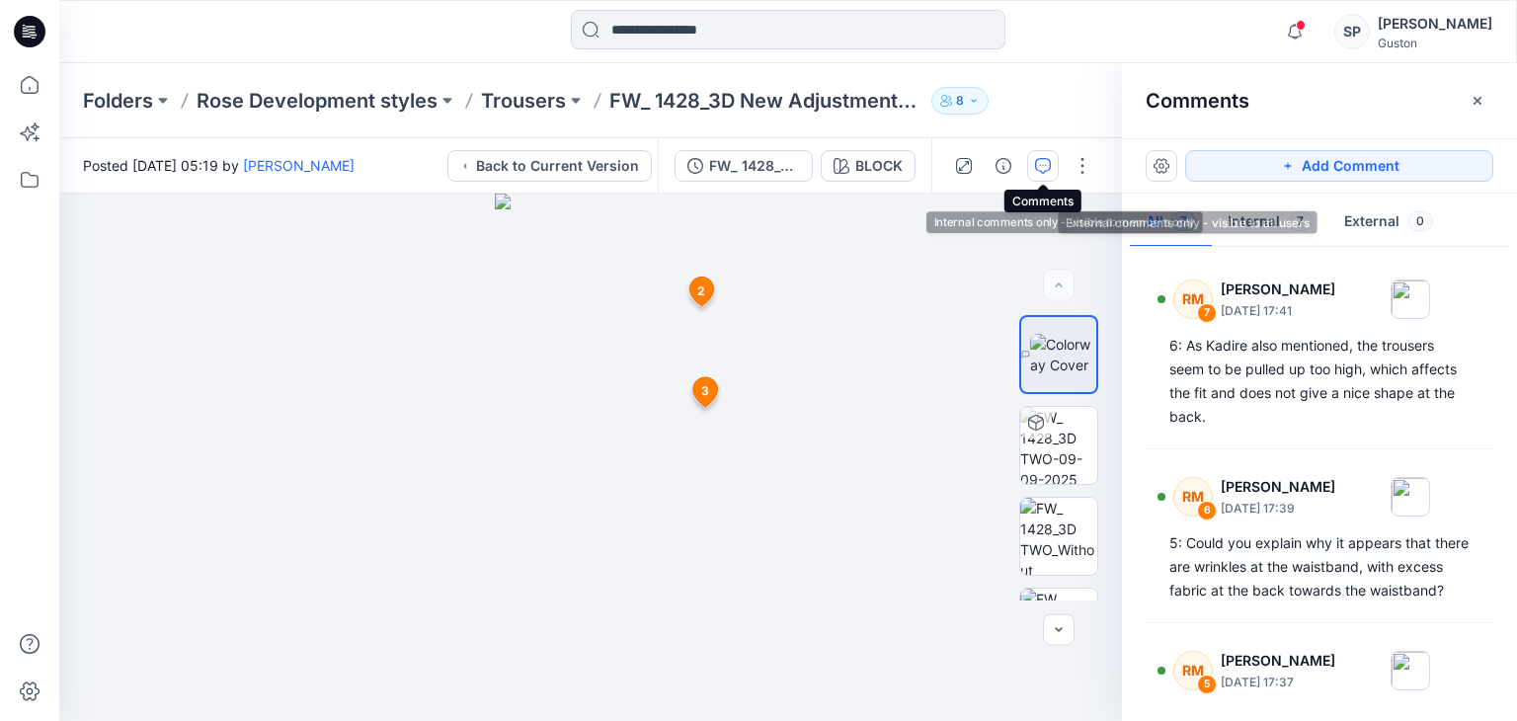
click at [1341, 214] on button "External 0" at bounding box center [1388, 223] width 120 height 50
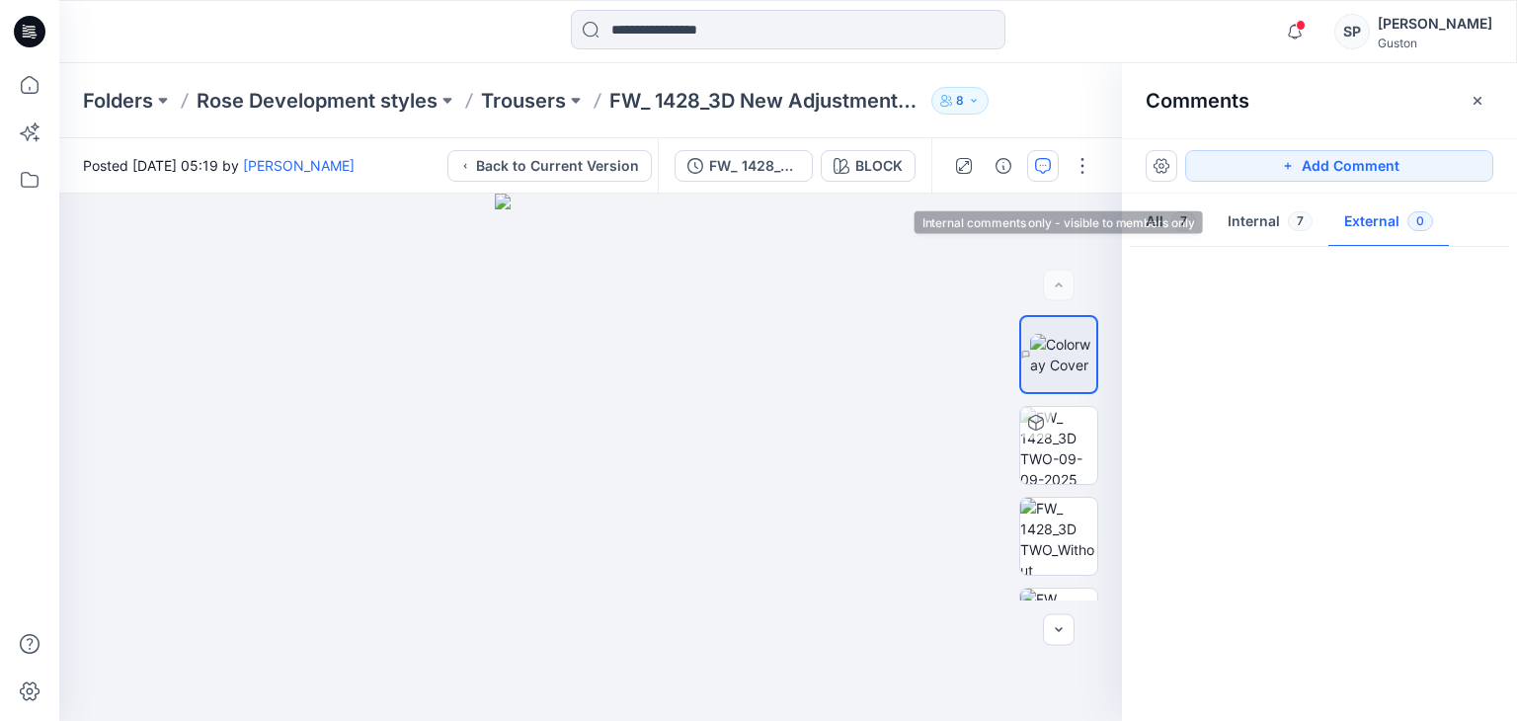
click at [1287, 211] on button "Internal 7" at bounding box center [1270, 223] width 117 height 50
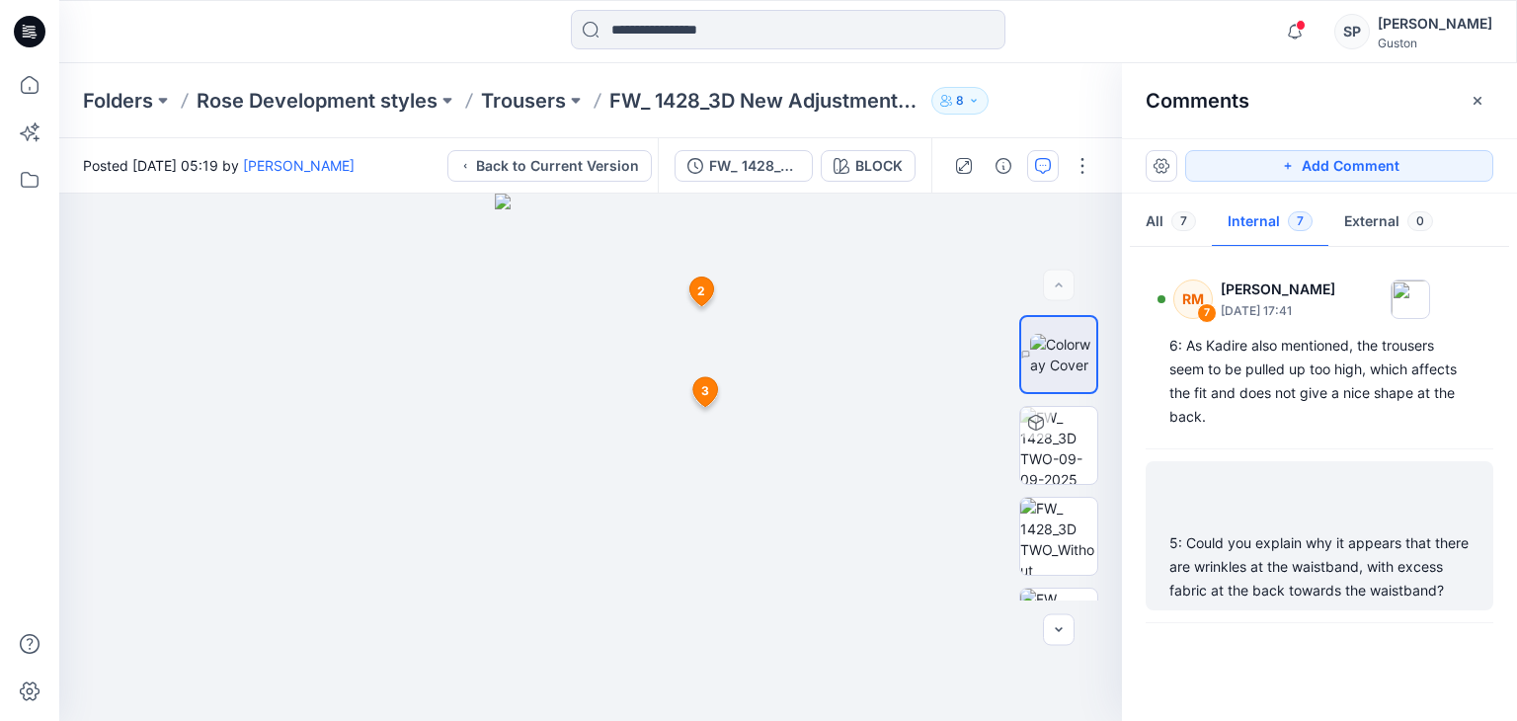
scroll to position [850, 0]
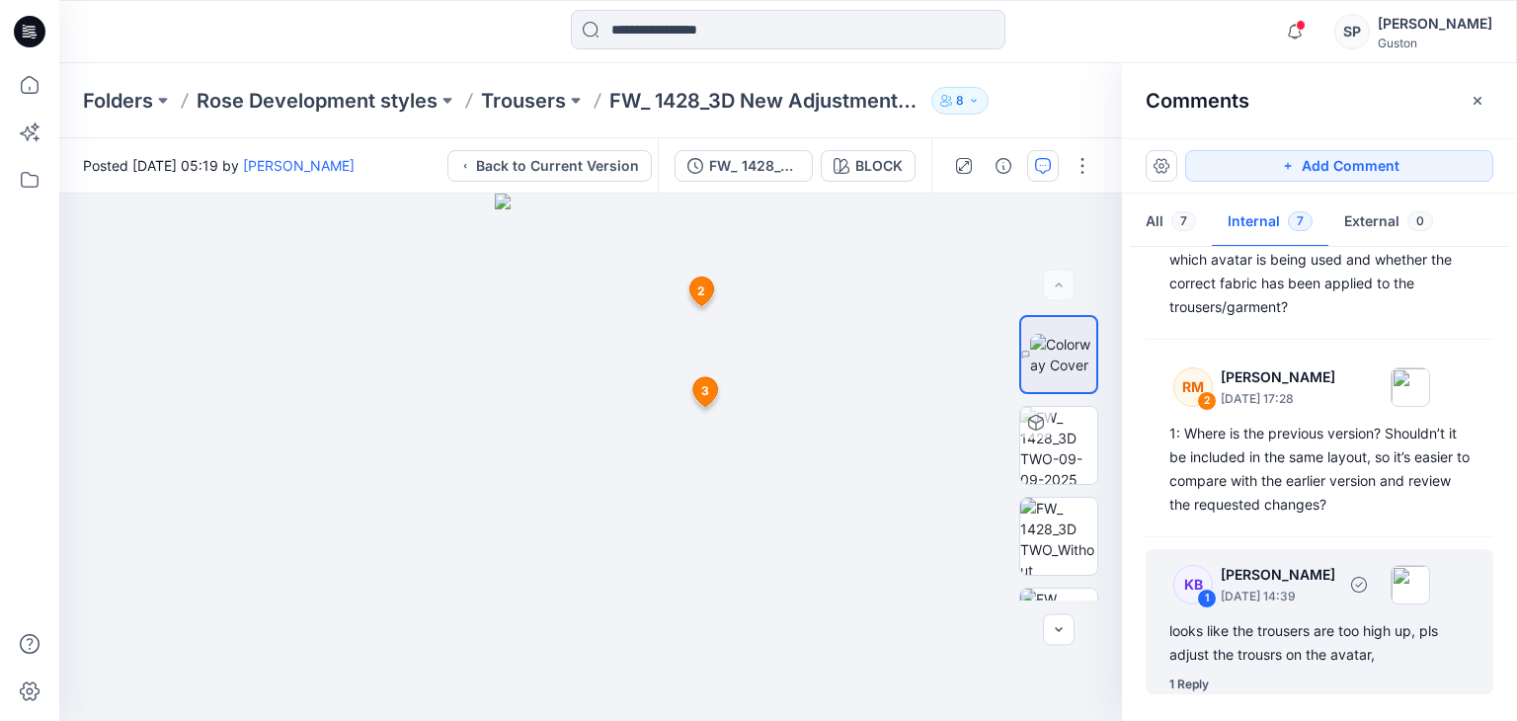
click at [1196, 684] on div "1 Reply" at bounding box center [1189, 684] width 40 height 20
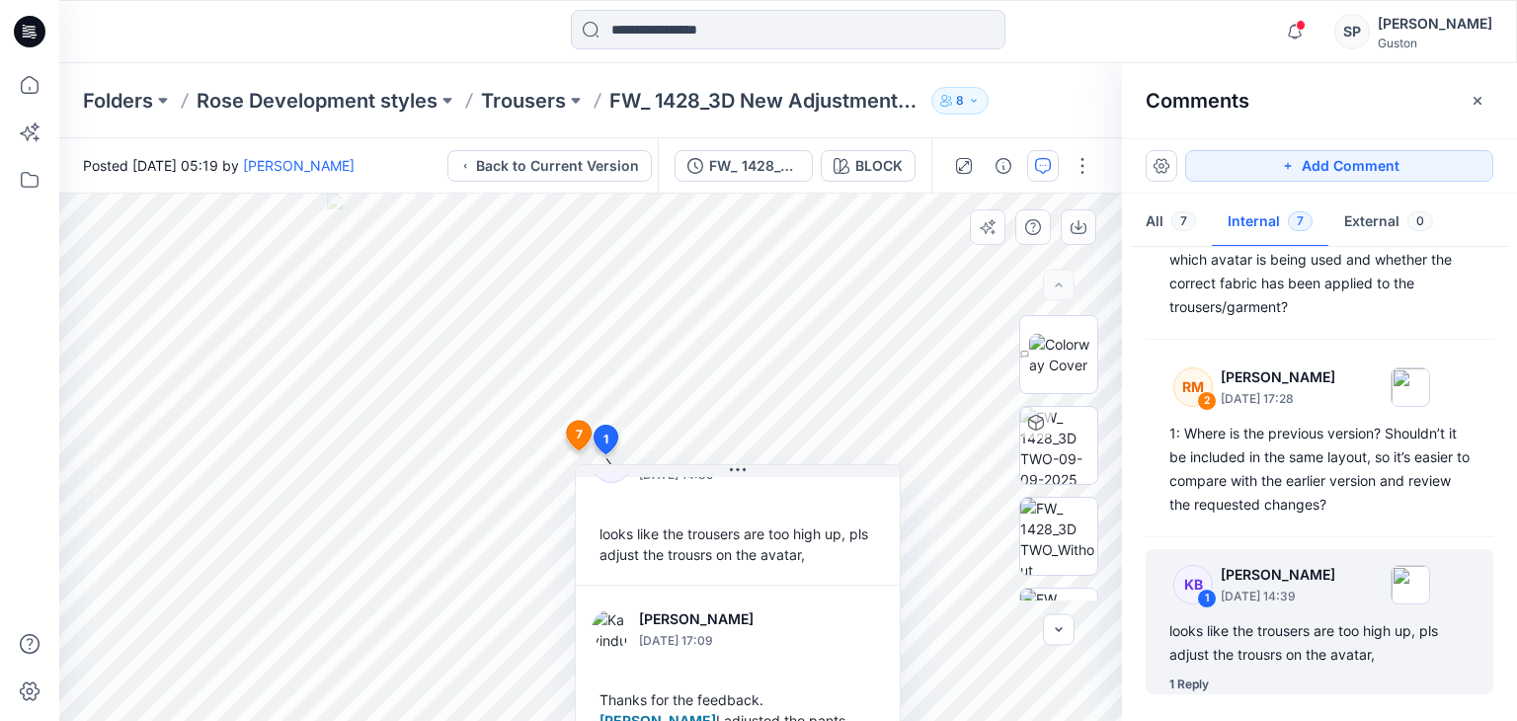
scroll to position [75, 0]
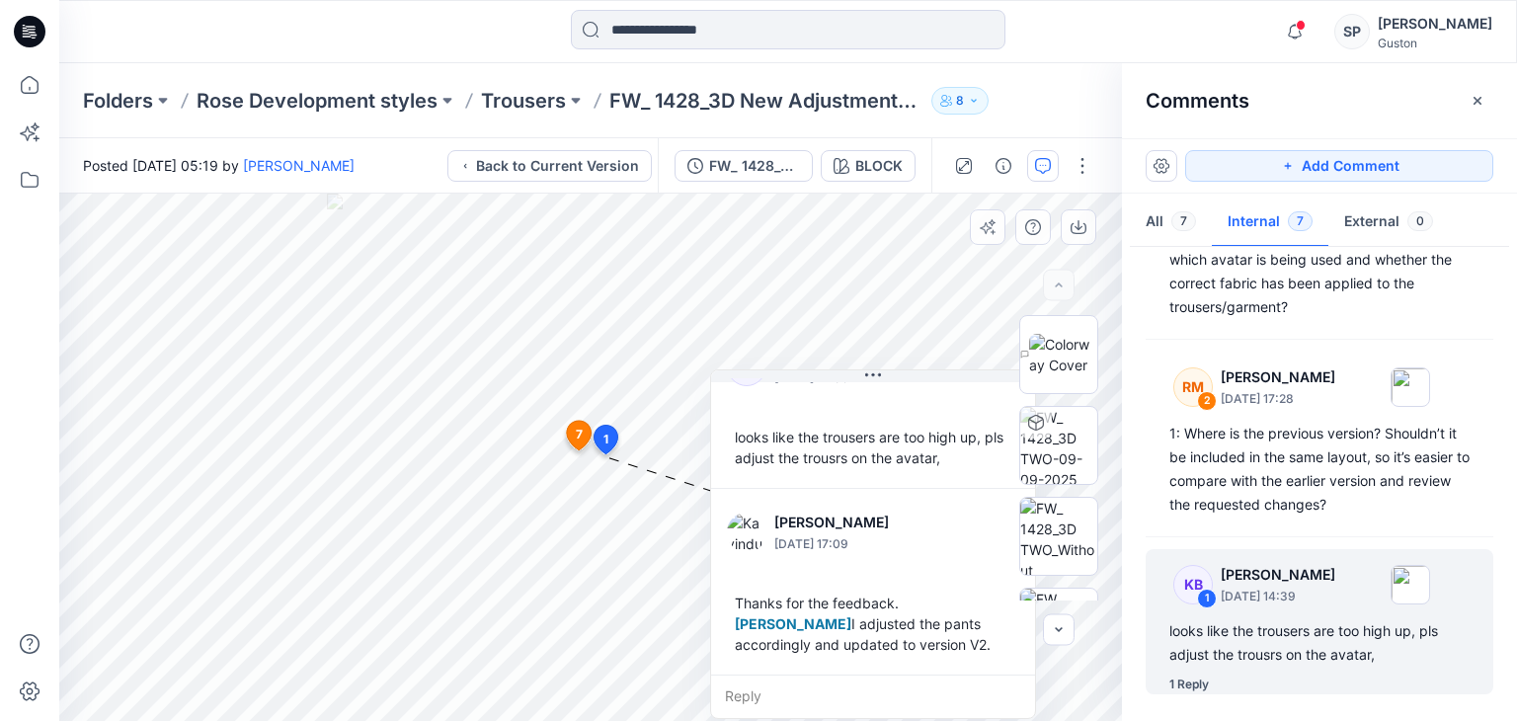
drag, startPoint x: 745, startPoint y: 475, endPoint x: 871, endPoint y: 388, distance: 153.4
click at [871, 388] on div "KB Kadire Berisha-Bajraktari September 10, 2025 14:39 looks like the trousers a…" at bounding box center [873, 405] width 324 height 165
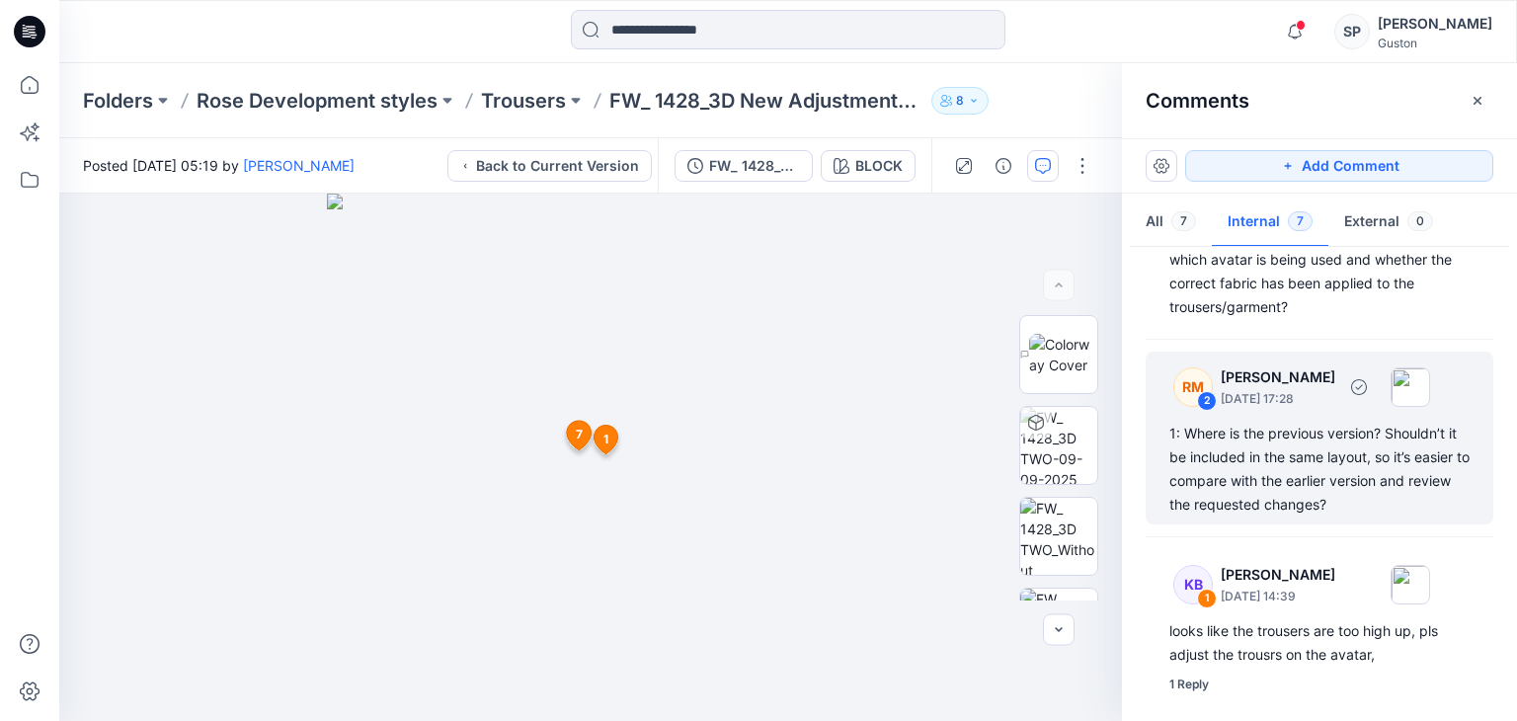
click at [1308, 487] on div "1: Where is the previous version? Shouldn’t it be included in the same layout, …" at bounding box center [1319, 469] width 300 height 95
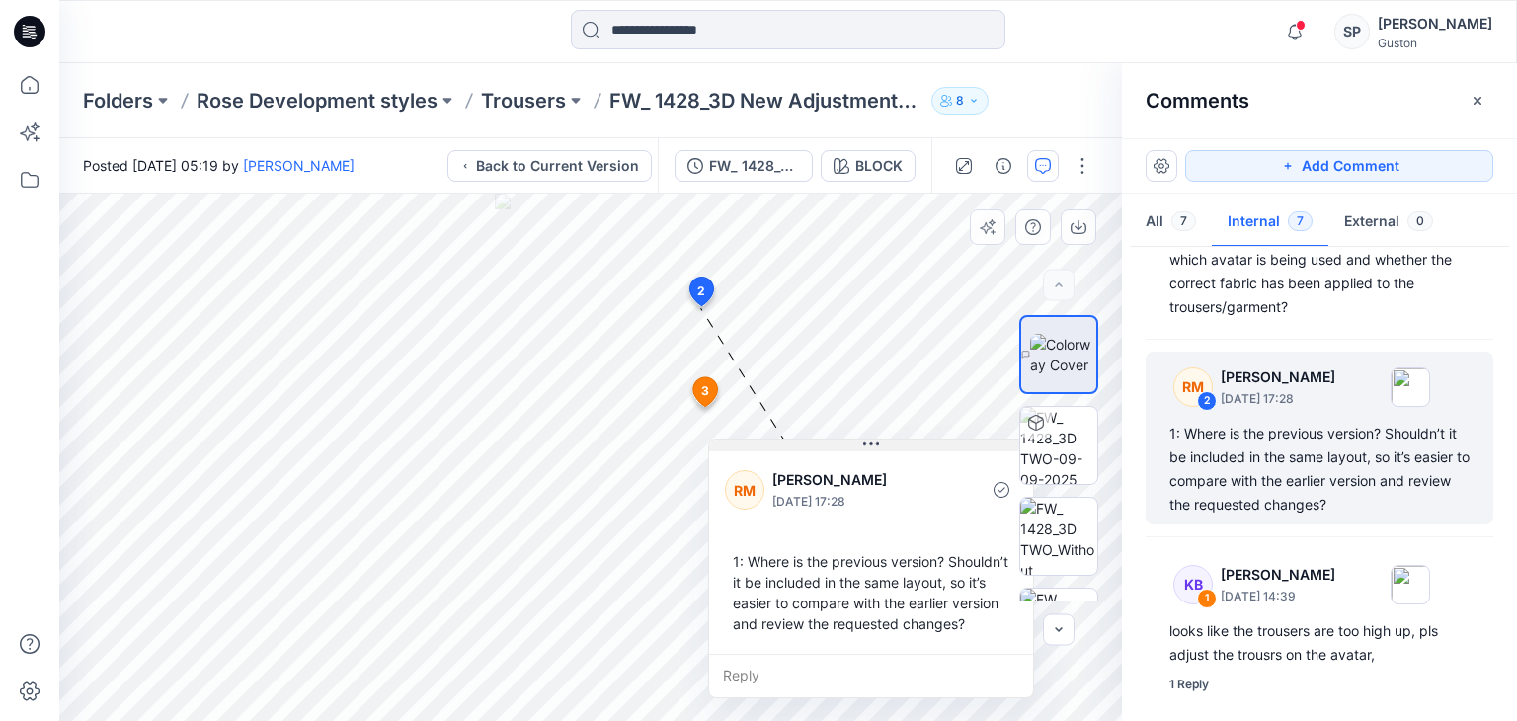
click at [822, 435] on div "8 2 RM Rose-Marie Nasstrom September 10, 2025 17:28 1: Where is the previous ve…" at bounding box center [590, 457] width 1063 height 527
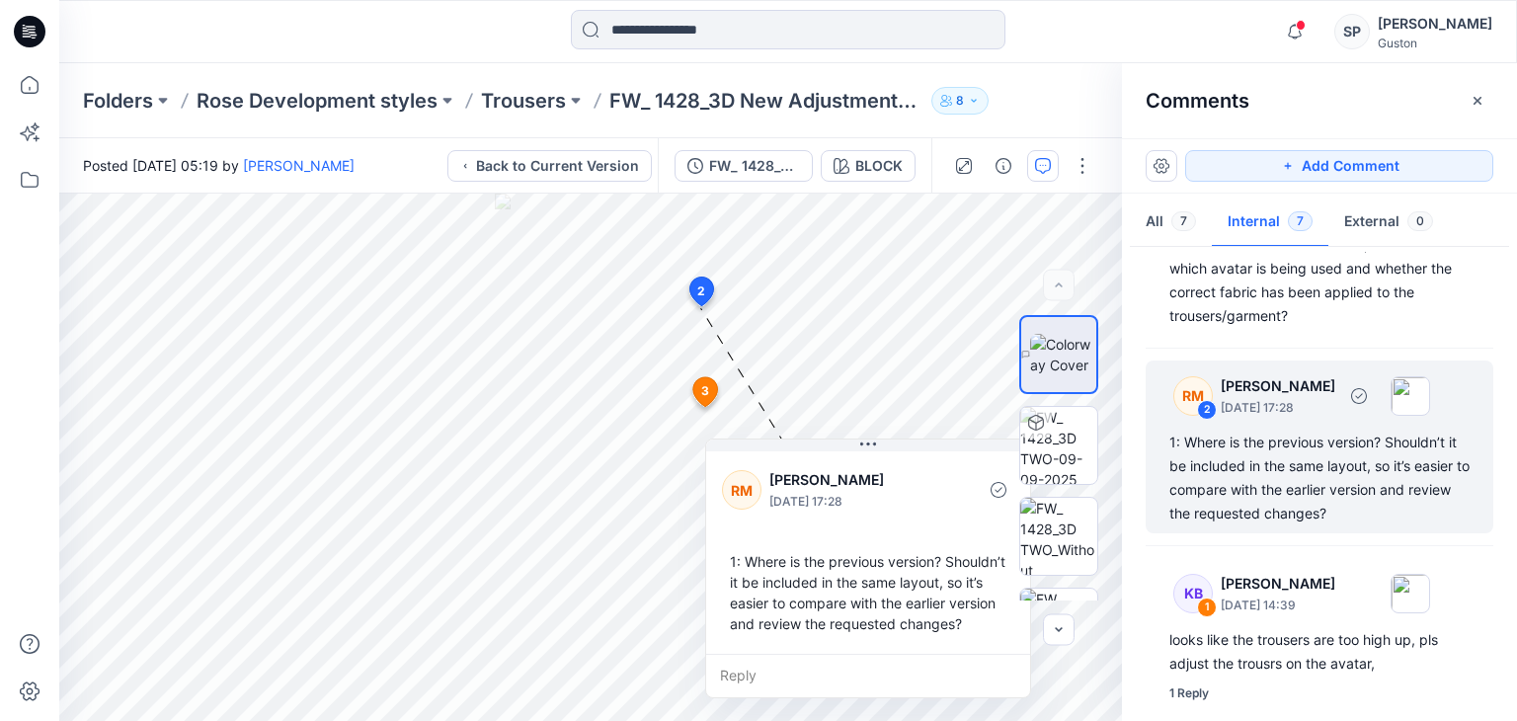
scroll to position [752, 0]
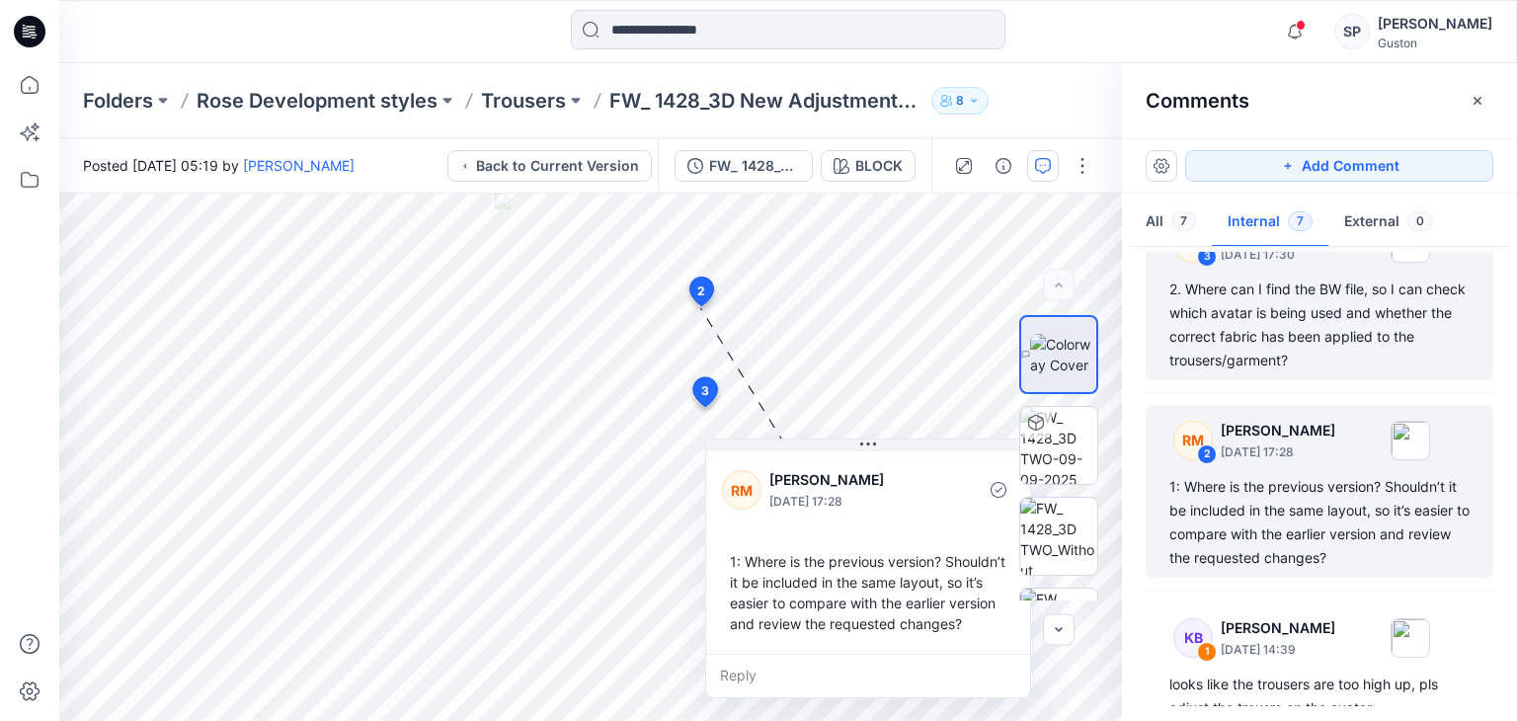
click at [1236, 372] on div "2. Where can I find the BW file, so I can check which avatar is being used and …" at bounding box center [1319, 325] width 300 height 95
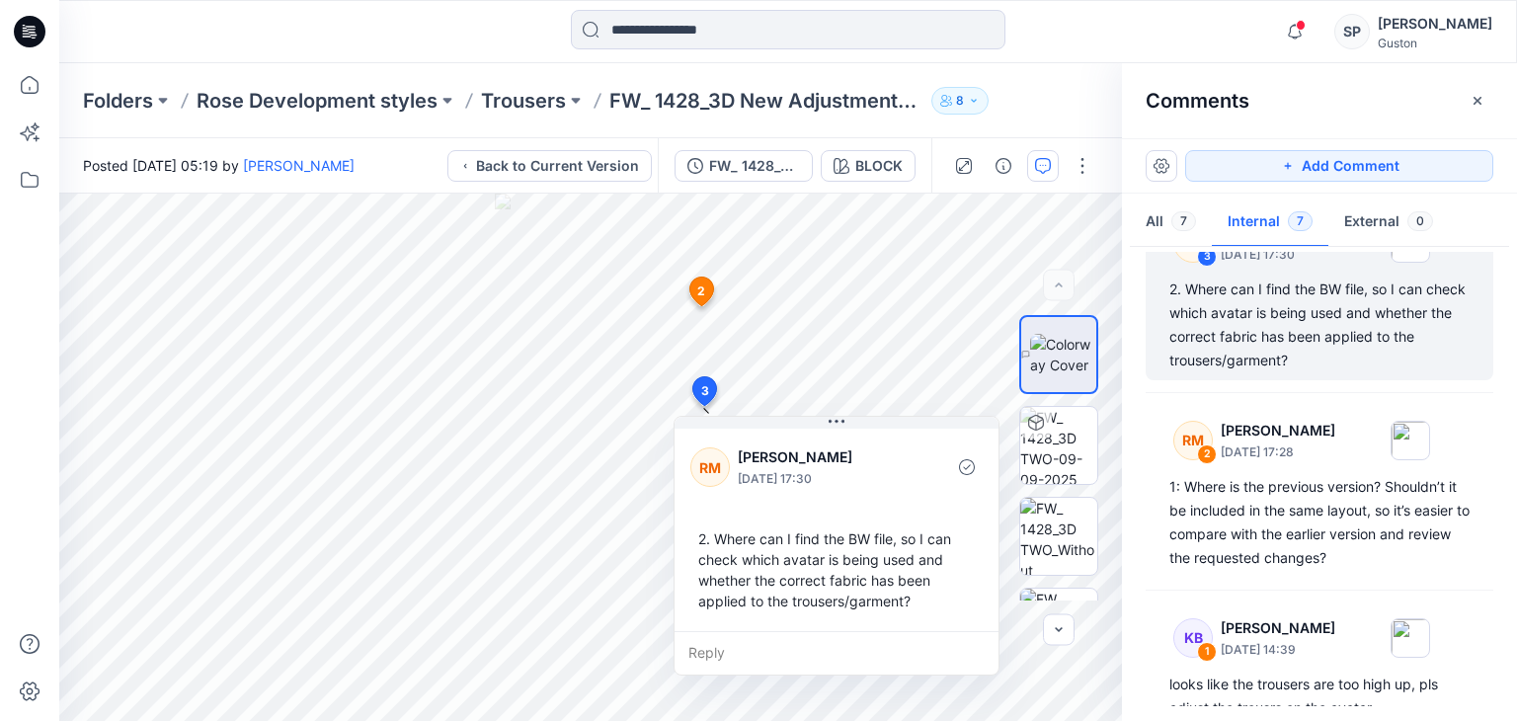
scroll to position [554, 0]
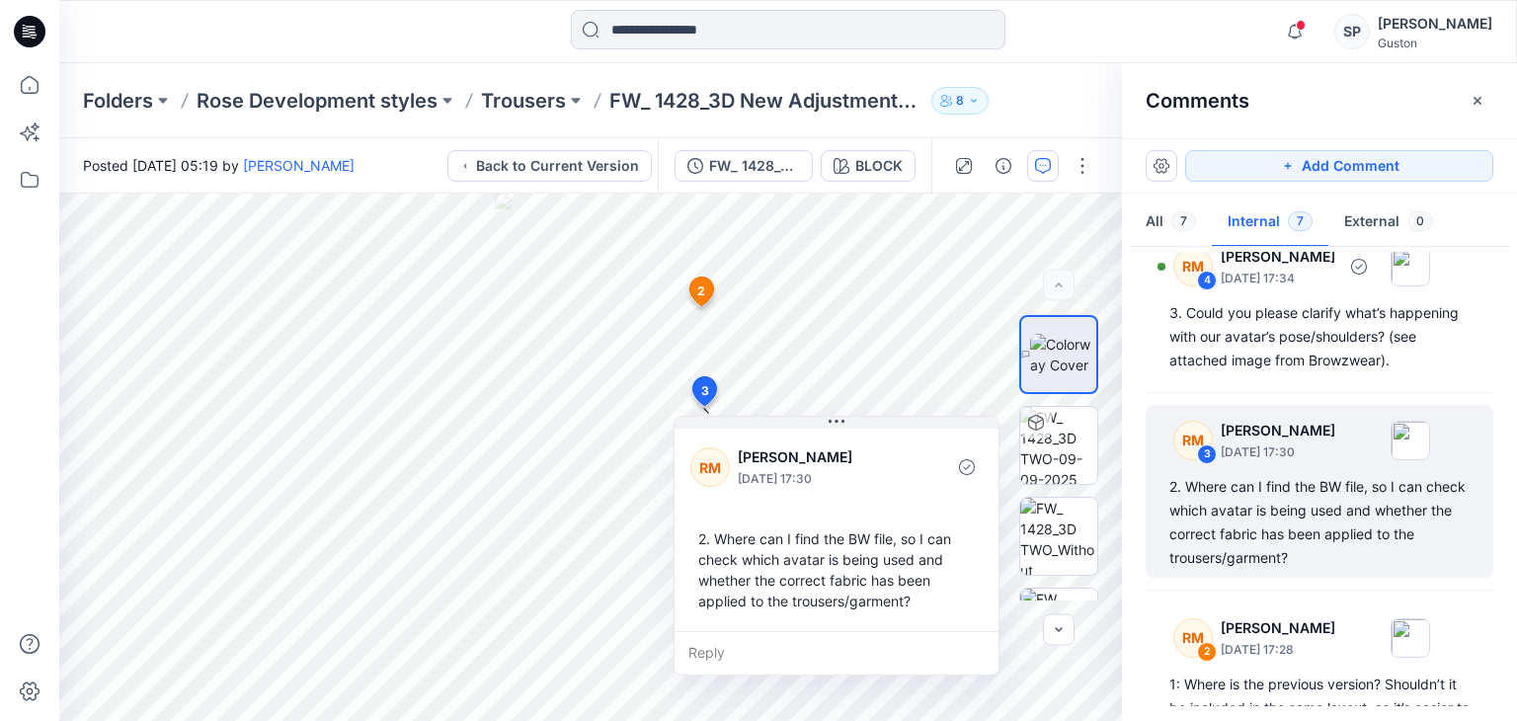
click at [1232, 372] on div "3. Could you please clarify what’s happening with our avatar’s pose/shoulders? …" at bounding box center [1319, 336] width 300 height 71
